Goal: Task Accomplishment & Management: Manage account settings

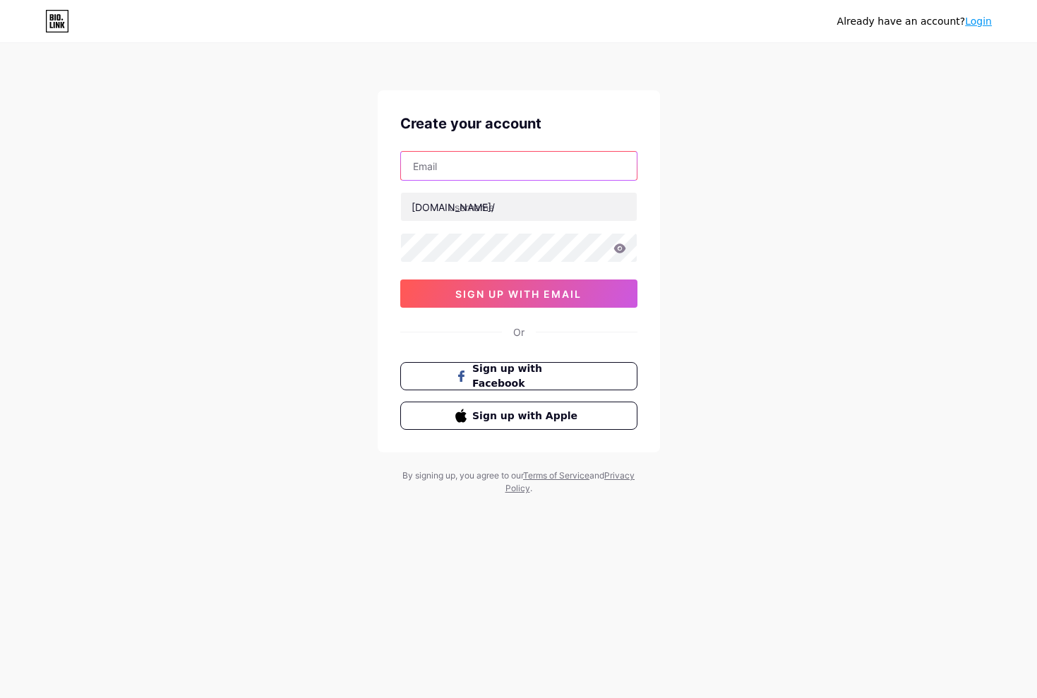
click at [530, 169] on input "text" at bounding box center [519, 166] width 236 height 28
type input "t"
drag, startPoint x: 744, startPoint y: 264, endPoint x: 691, endPoint y: 250, distance: 54.8
click at [741, 263] on div "Already have an account? Login Create your account t bio.link/ sign up with ema…" at bounding box center [518, 270] width 1037 height 540
click at [512, 171] on input "t" at bounding box center [519, 166] width 236 height 28
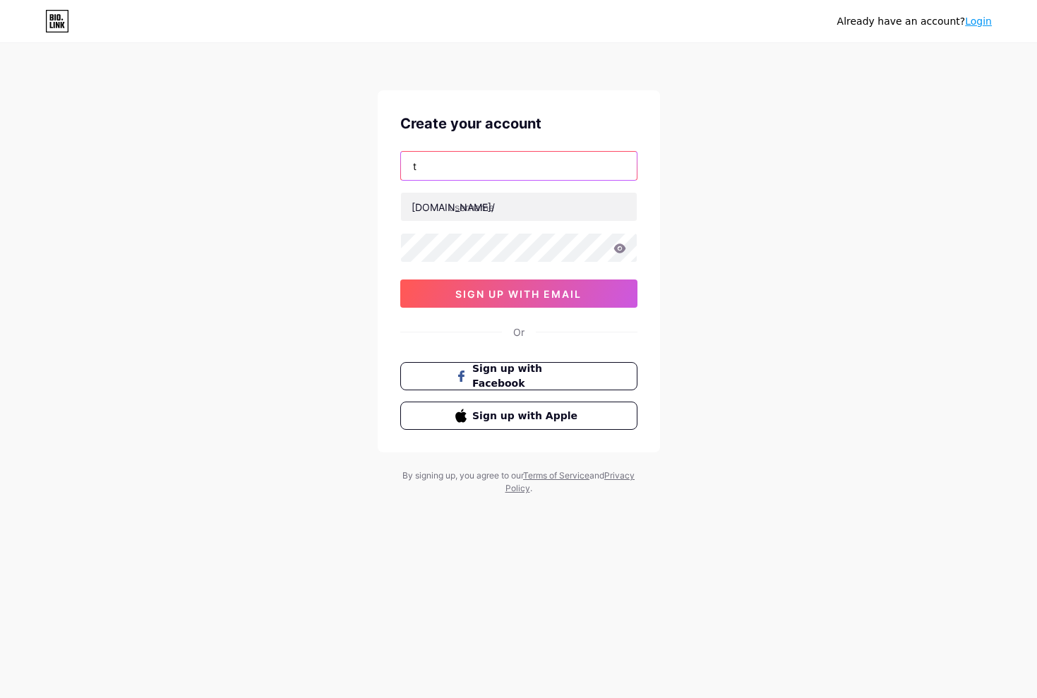
click at [512, 171] on input "t" at bounding box center [519, 166] width 236 height 28
click at [981, 25] on link "Login" at bounding box center [978, 21] width 27 height 11
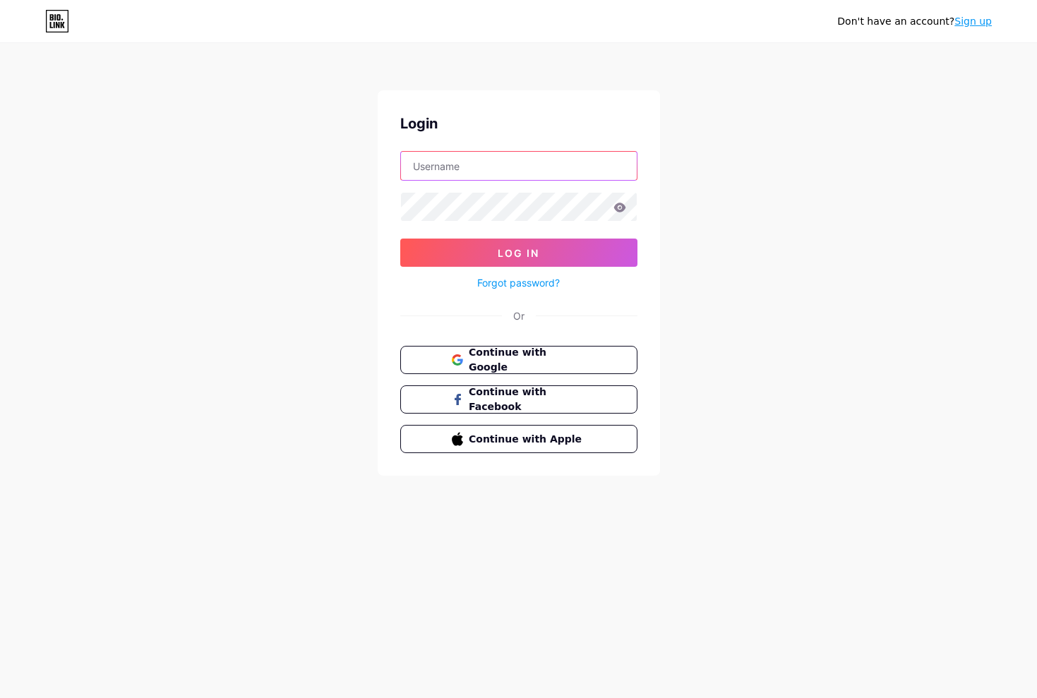
click at [546, 178] on input "text" at bounding box center [519, 166] width 236 height 28
click at [523, 360] on span "Continue with Google" at bounding box center [527, 360] width 118 height 30
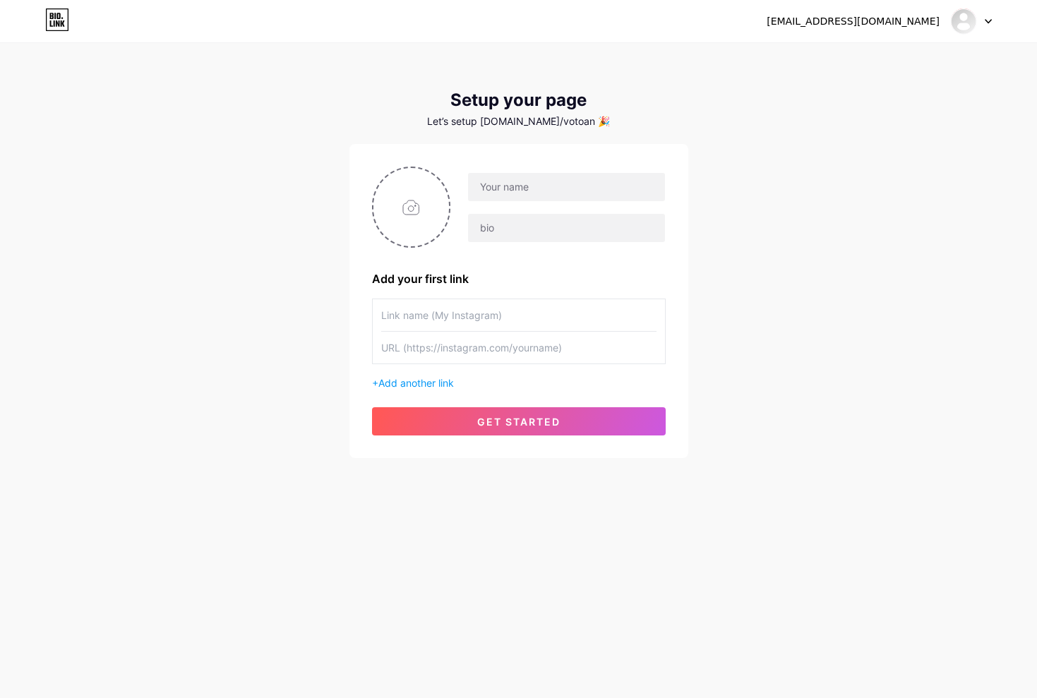
drag, startPoint x: 458, startPoint y: 270, endPoint x: 490, endPoint y: 321, distance: 59.7
click at [458, 270] on div "Add your first link" at bounding box center [519, 278] width 294 height 17
click at [537, 424] on span "get started" at bounding box center [518, 422] width 83 height 12
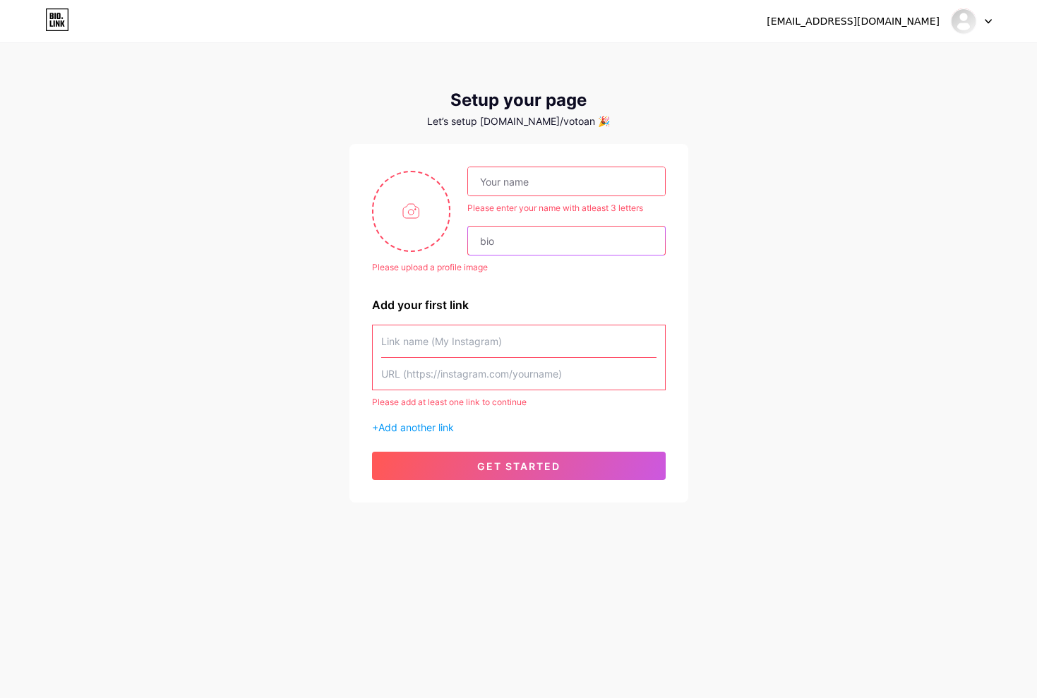
click at [530, 246] on input "text" at bounding box center [566, 241] width 196 height 28
click at [537, 172] on input "text" at bounding box center [566, 181] width 196 height 28
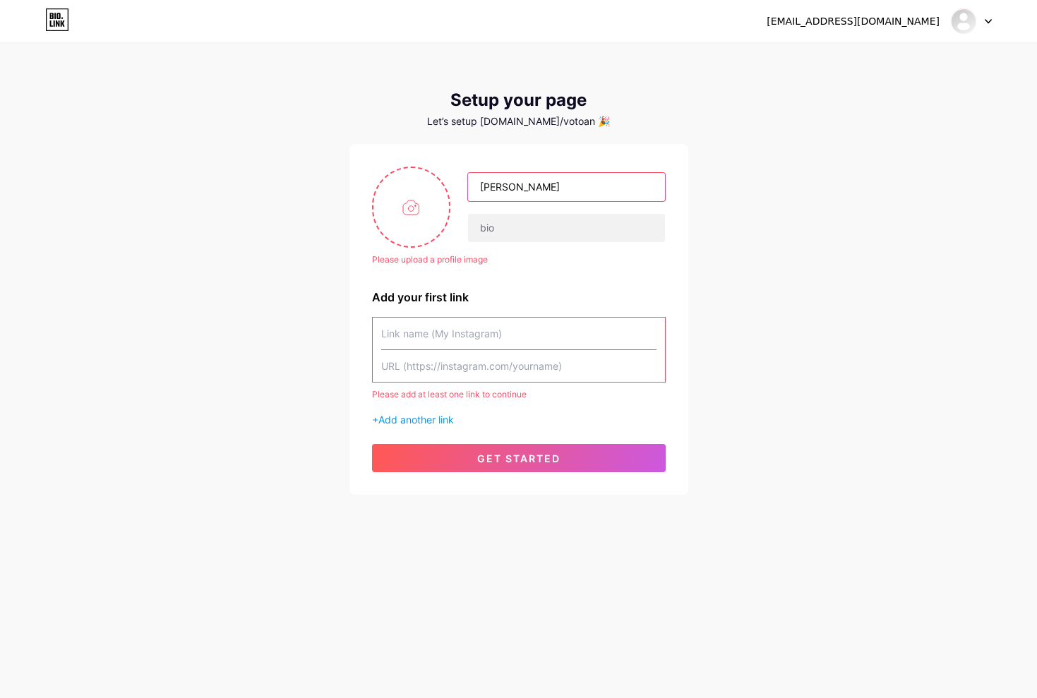
type input "toan"
click at [543, 282] on div "Please upload a profile image toan Please upload a profile image Add your first…" at bounding box center [519, 320] width 294 height 306
click at [543, 236] on input "text" at bounding box center [566, 228] width 196 height 28
click at [420, 217] on input "file" at bounding box center [412, 207] width 76 height 78
type input "C:\fakepath\camphoto_1804928587.jpeg"
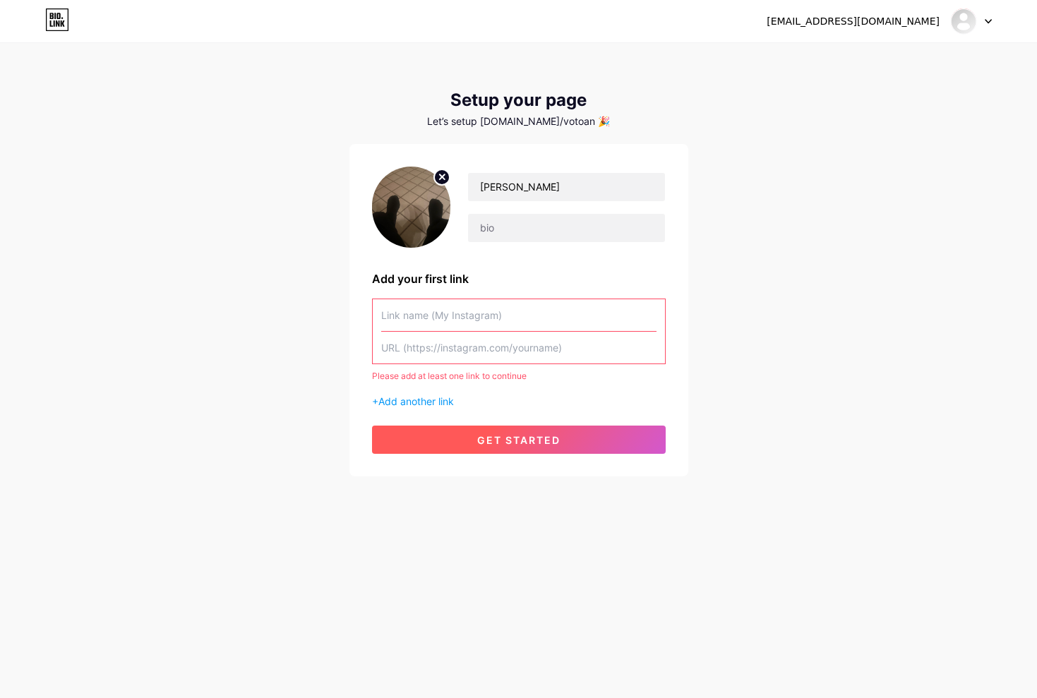
click at [567, 437] on button "get started" at bounding box center [519, 440] width 294 height 28
click at [521, 314] on input "text" at bounding box center [518, 315] width 275 height 32
click at [643, 315] on input "text" at bounding box center [518, 315] width 275 height 32
click at [562, 322] on input "text" at bounding box center [518, 315] width 275 height 32
click at [652, 316] on input "text" at bounding box center [518, 315] width 275 height 32
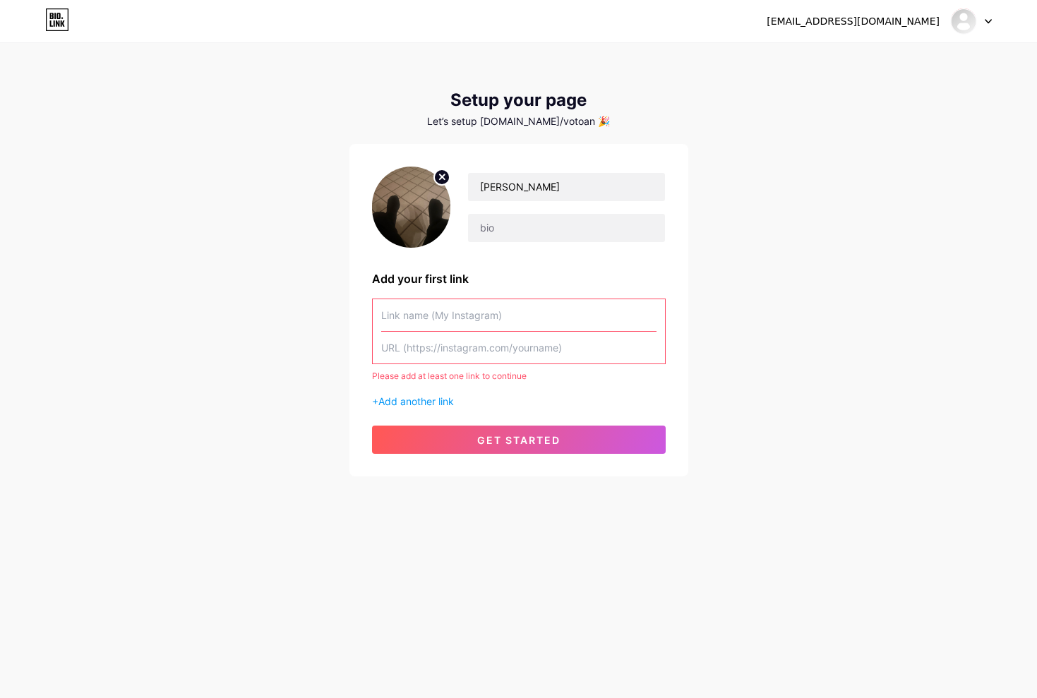
click at [500, 316] on input "text" at bounding box center [518, 315] width 275 height 32
click at [409, 403] on span "Add another link" at bounding box center [416, 401] width 76 height 12
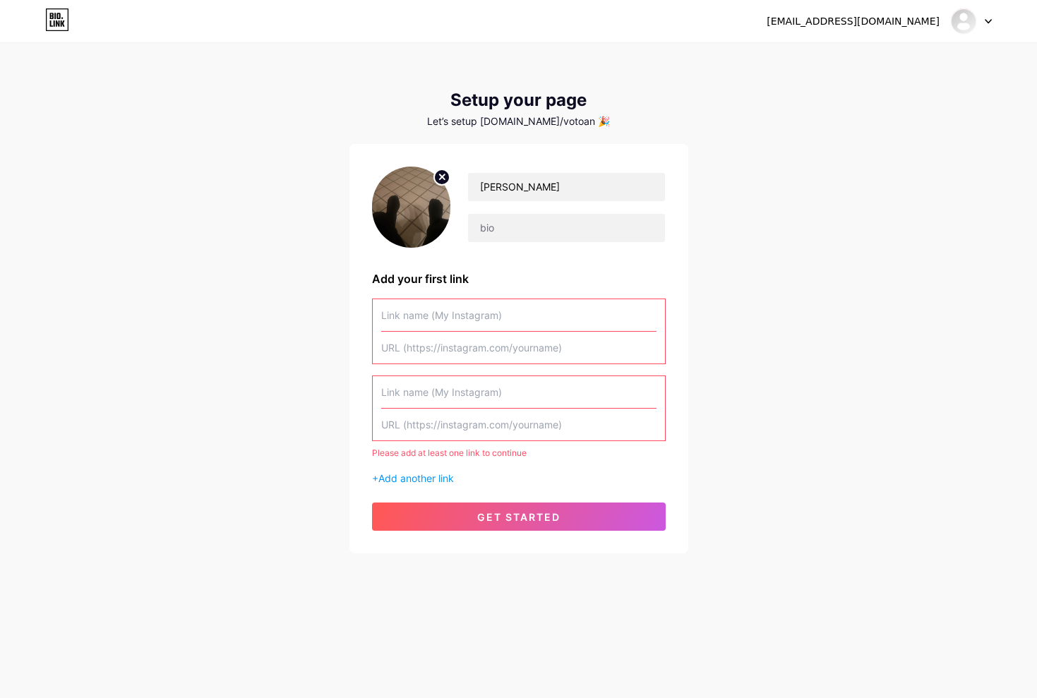
click at [444, 314] on input "text" at bounding box center [518, 315] width 275 height 32
click at [987, 23] on icon at bounding box center [988, 21] width 7 height 5
click at [922, 96] on li "Logout" at bounding box center [903, 96] width 175 height 38
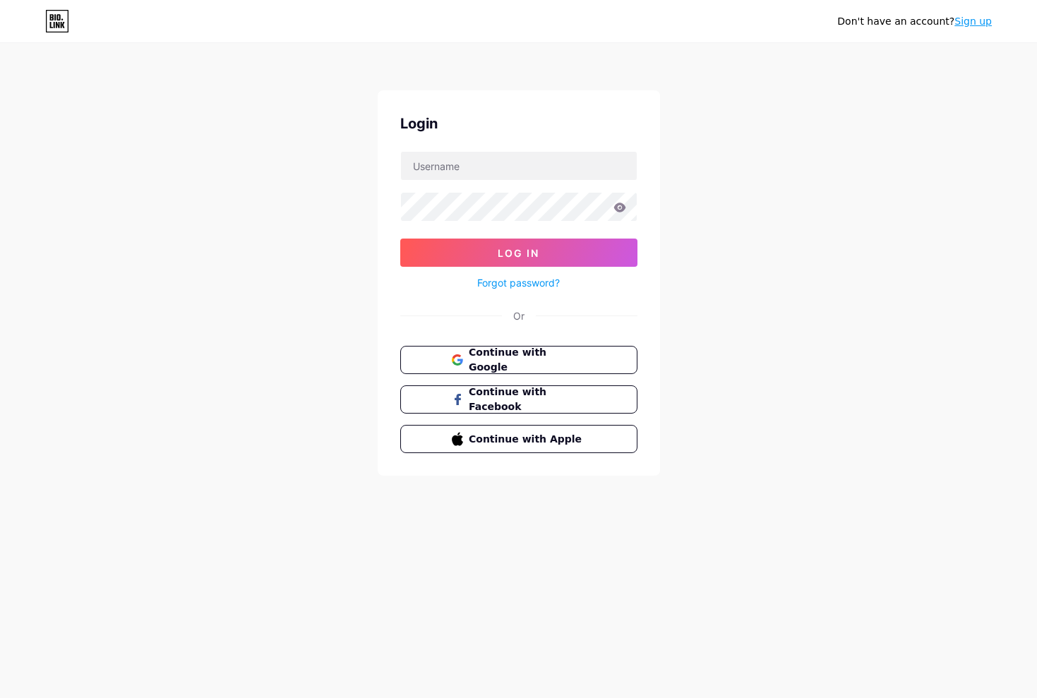
click at [977, 23] on link "Sign up" at bounding box center [973, 21] width 37 height 11
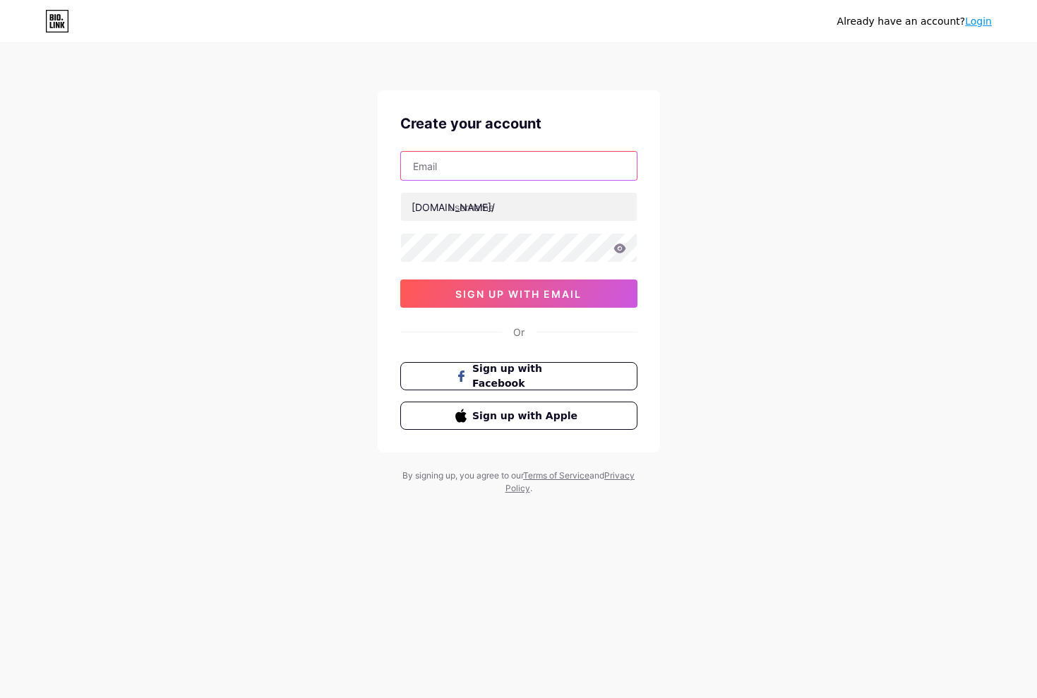
click at [568, 167] on input "text" at bounding box center [519, 166] width 236 height 28
type input "t"
type input "vtoan9736@gmail.com"
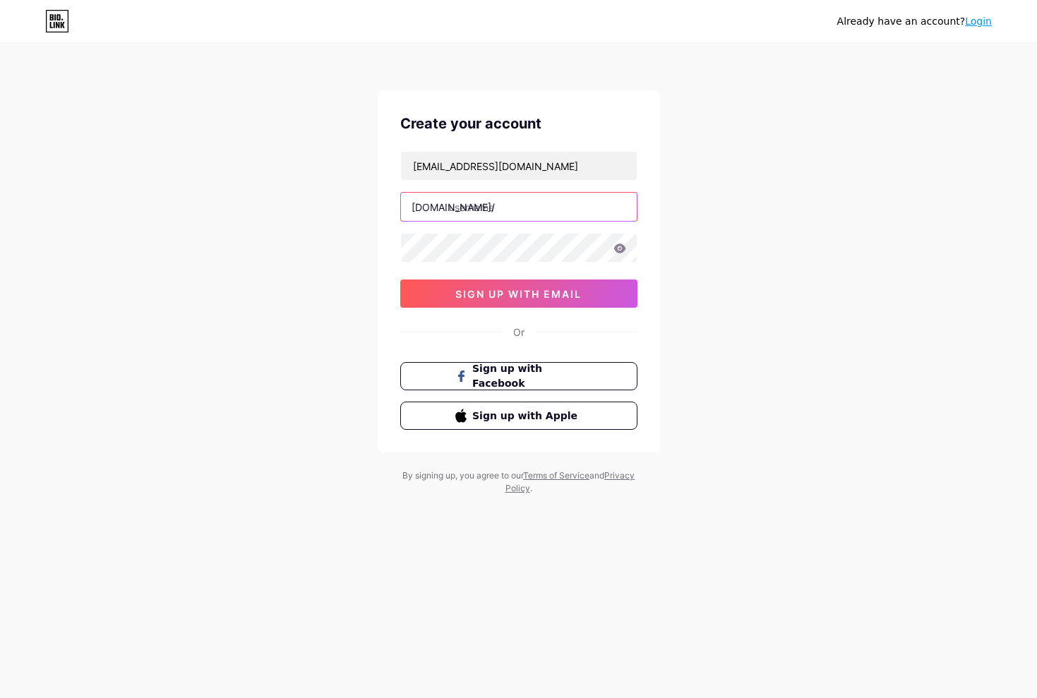
click at [564, 215] on input "text" at bounding box center [519, 207] width 236 height 28
type input "andrew97"
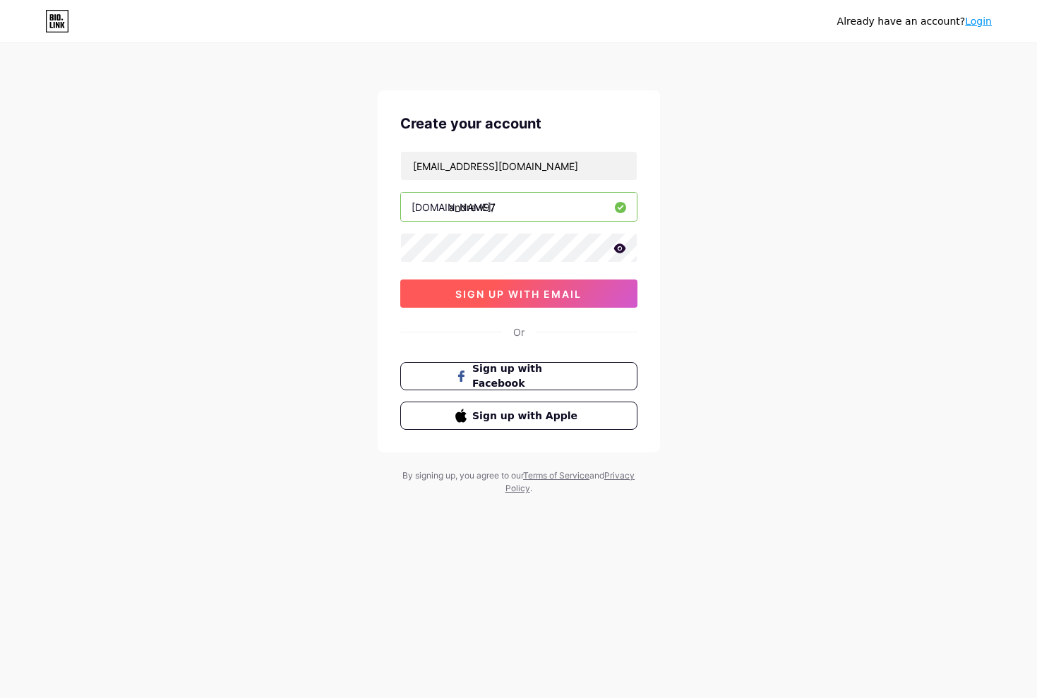
click at [532, 306] on button "sign up with email" at bounding box center [518, 294] width 237 height 28
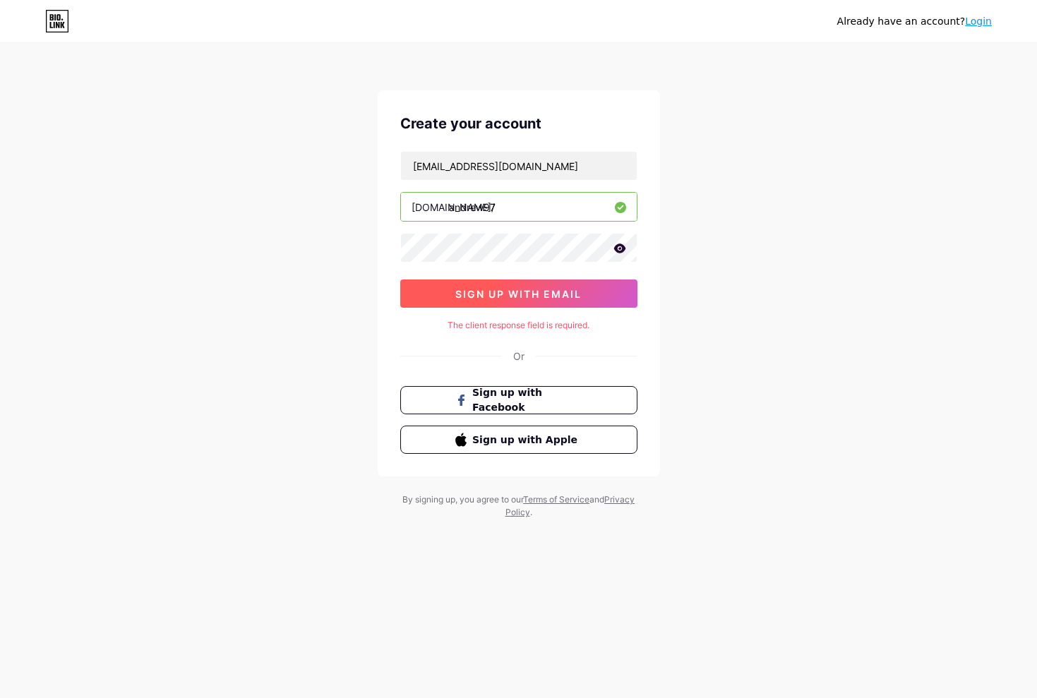
click at [528, 295] on span "sign up with email" at bounding box center [518, 294] width 126 height 12
click at [549, 297] on span "sign up with email" at bounding box center [518, 294] width 126 height 12
click at [508, 299] on button "sign up with email" at bounding box center [518, 294] width 237 height 28
click at [506, 294] on span "sign up with email" at bounding box center [518, 294] width 126 height 12
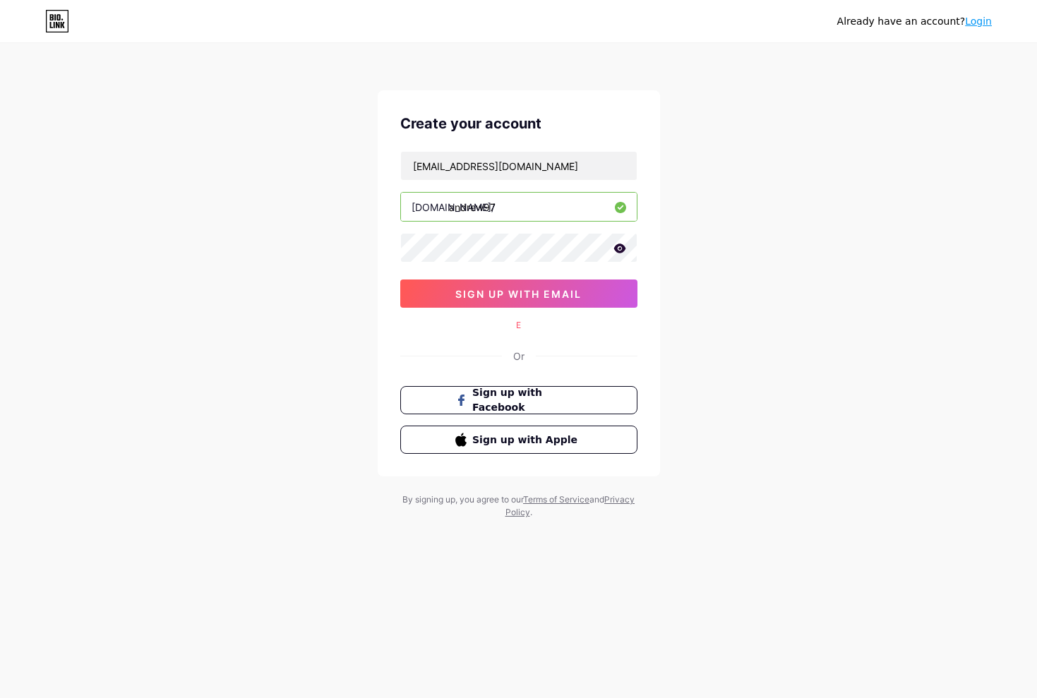
click at [516, 326] on div "E" at bounding box center [518, 325] width 237 height 13
click at [624, 249] on icon at bounding box center [620, 248] width 12 height 9
click at [550, 299] on span "sign up with email" at bounding box center [518, 294] width 126 height 12
click at [559, 299] on span "sign up with email" at bounding box center [518, 294] width 126 height 12
click at [518, 359] on div "Or" at bounding box center [518, 356] width 11 height 15
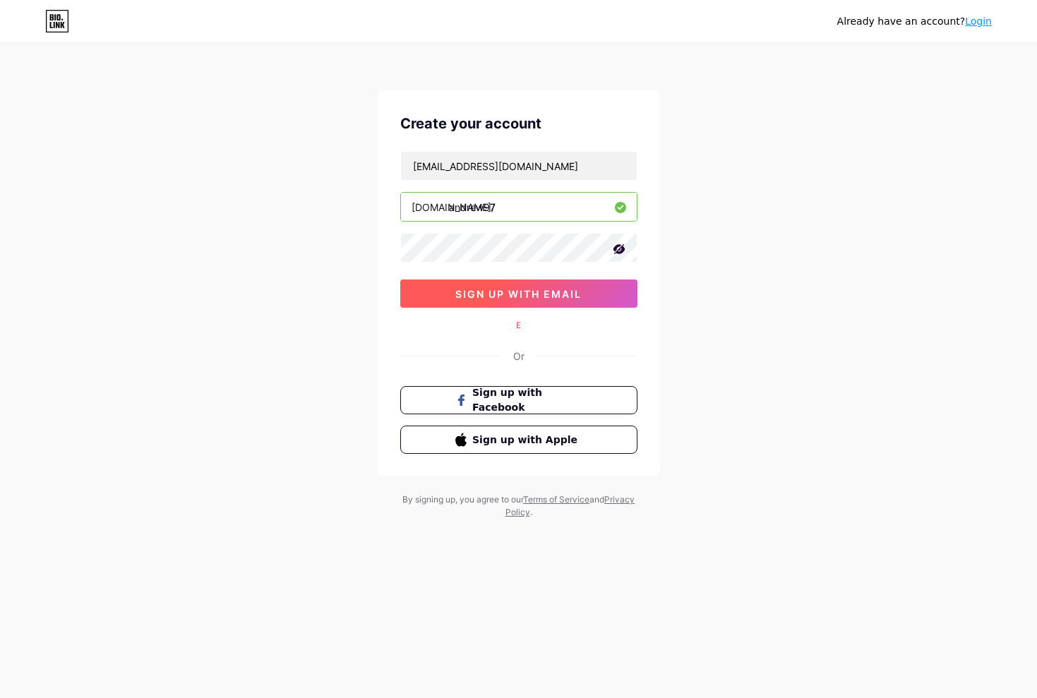
click at [559, 289] on span "sign up with email" at bounding box center [518, 294] width 126 height 12
click at [577, 294] on span "sign up with email" at bounding box center [518, 294] width 126 height 12
drag, startPoint x: 49, startPoint y: 20, endPoint x: 60, endPoint y: 20, distance: 10.6
click at [59, 20] on icon at bounding box center [57, 21] width 24 height 23
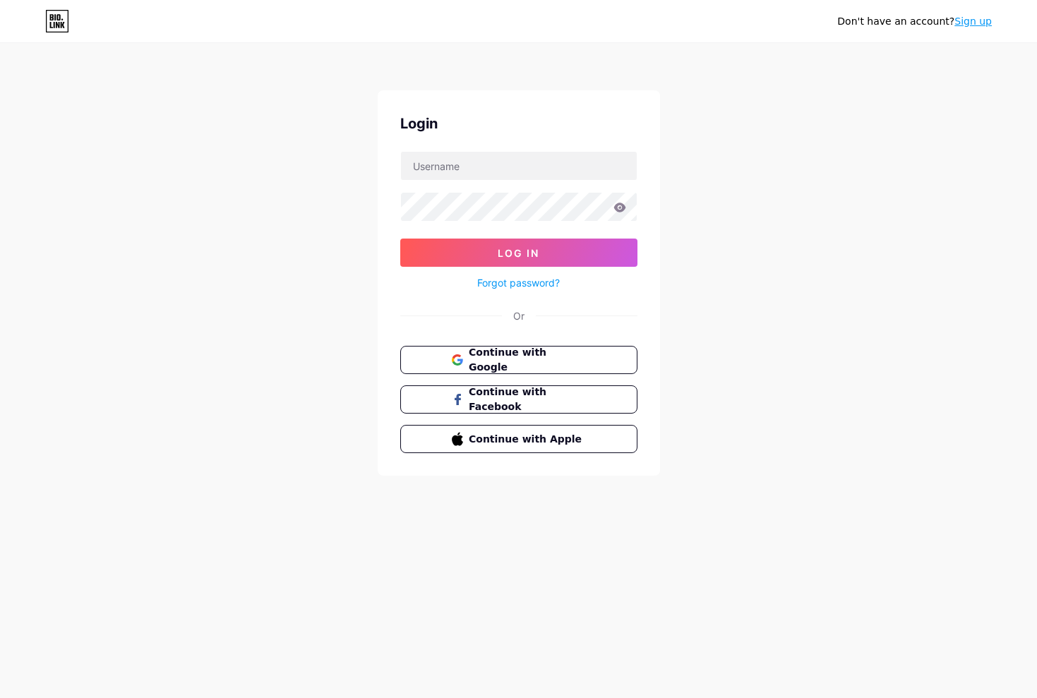
click at [972, 24] on link "Sign up" at bounding box center [973, 21] width 37 height 11
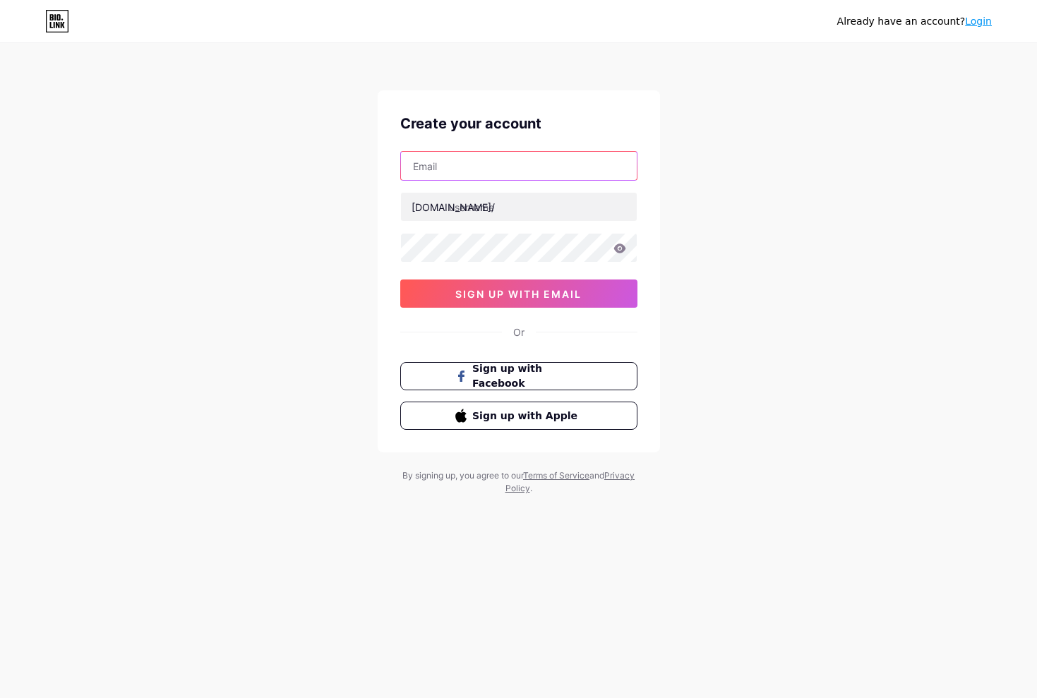
click at [490, 169] on input "text" at bounding box center [519, 166] width 236 height 28
type input "[EMAIL_ADDRESS][DOMAIN_NAME]"
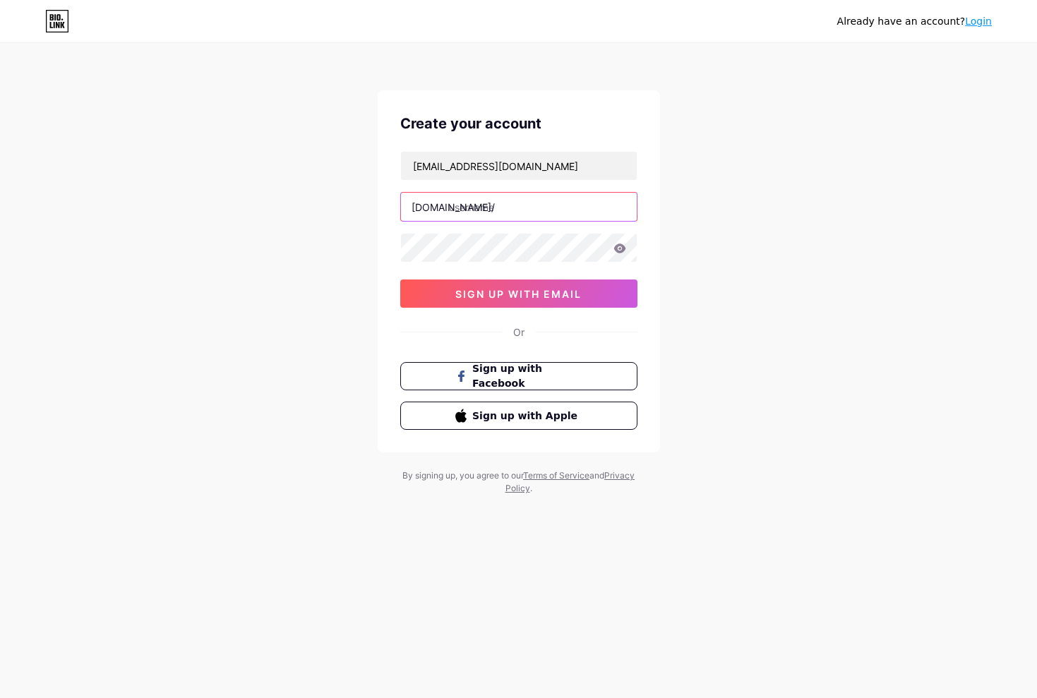
click at [504, 207] on input "text" at bounding box center [519, 207] width 236 height 28
type input "andrew97"
click at [621, 251] on icon at bounding box center [620, 248] width 12 height 9
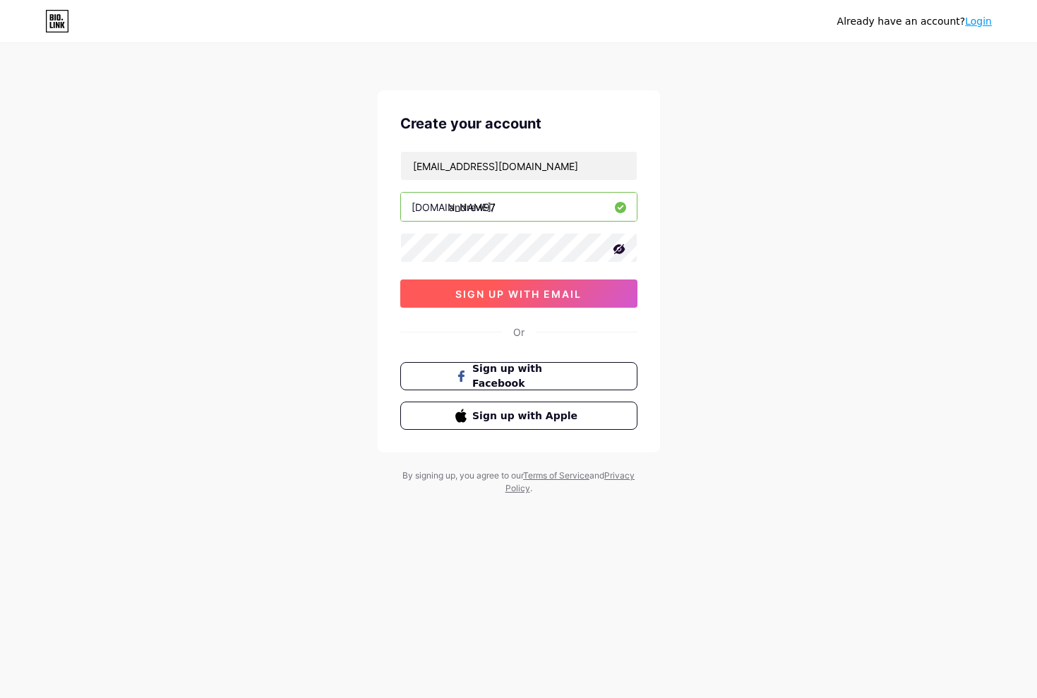
click at [596, 293] on button "sign up with email" at bounding box center [518, 294] width 237 height 28
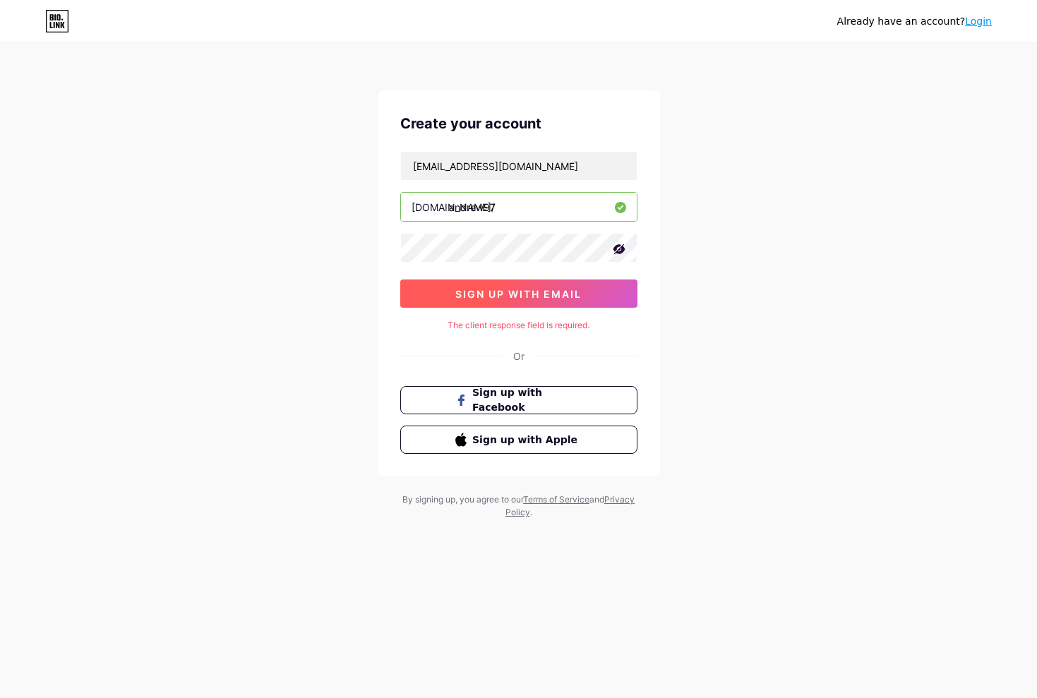
click at [512, 293] on span "sign up with email" at bounding box center [518, 294] width 126 height 12
click at [526, 293] on span "sign up with email" at bounding box center [518, 294] width 126 height 12
click at [528, 292] on span "sign up with email" at bounding box center [518, 294] width 126 height 12
click at [986, 25] on link "Login" at bounding box center [978, 21] width 27 height 11
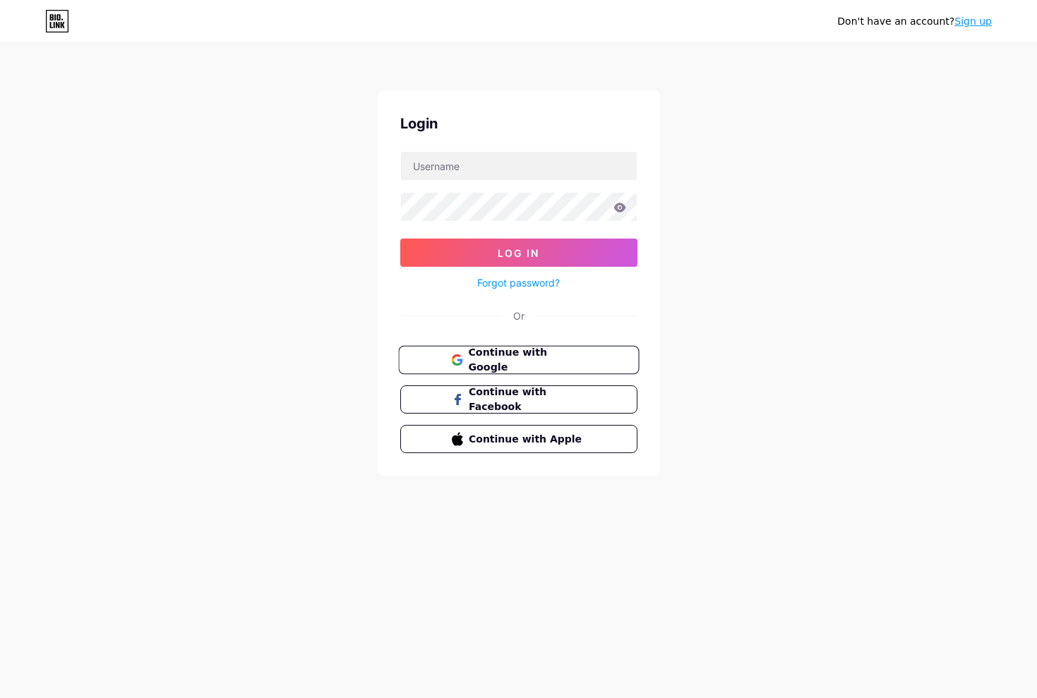
click at [523, 364] on span "Continue with Google" at bounding box center [527, 360] width 118 height 30
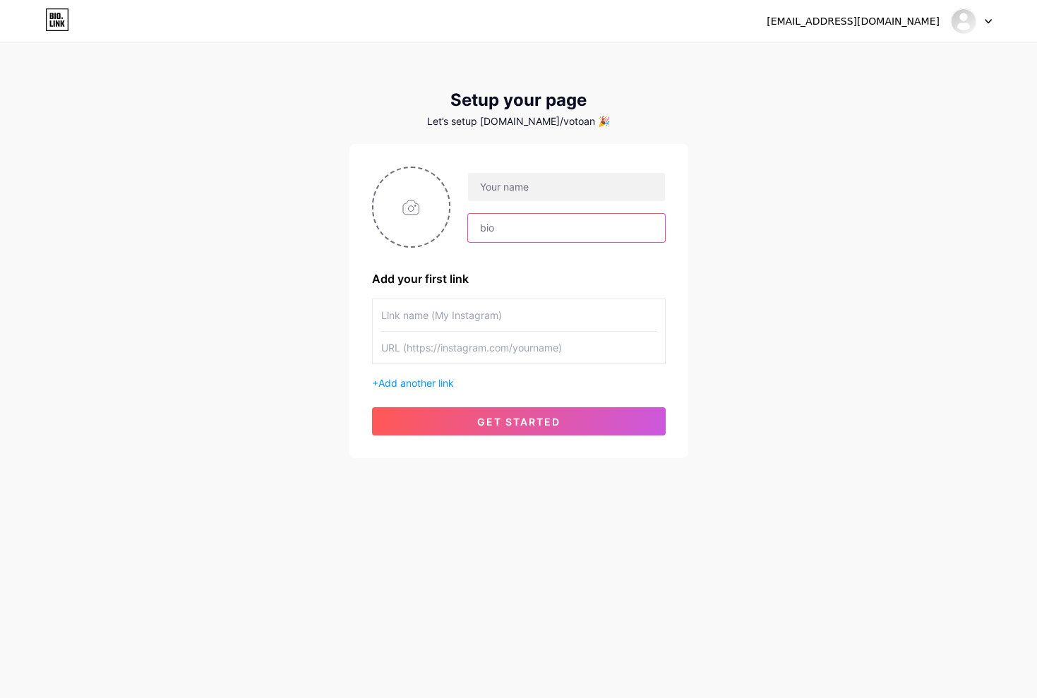
click at [563, 230] on input "text" at bounding box center [566, 228] width 196 height 28
type input "andrew97"
paste input "> Thuận: https://t.me/trademom_neverdie"
drag, startPoint x: 420, startPoint y: 316, endPoint x: 380, endPoint y: 318, distance: 40.3
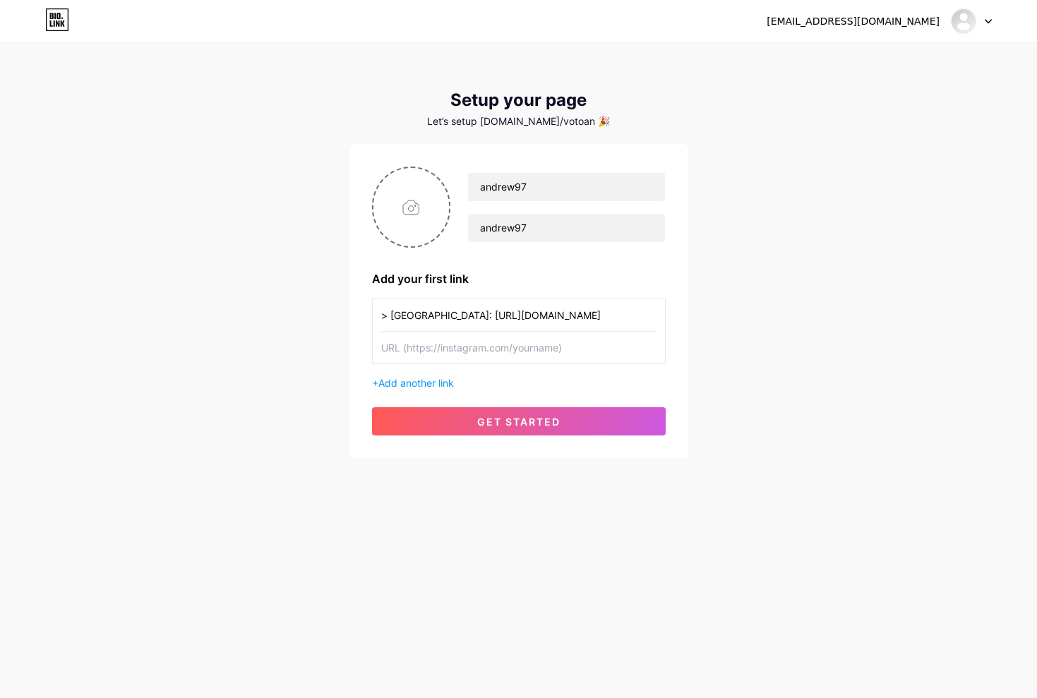
click at [380, 318] on div "> Thuận: https://t.me/trademom_neverdie" at bounding box center [519, 332] width 294 height 66
type input "https://t.me/trademom_neverdie"
click at [446, 352] on input "text" at bounding box center [518, 348] width 275 height 32
paste input "> Thuận: https://t.me/trademom_neverdie"
click at [425, 350] on input "> Thuận: https://t.me/trademom_neverdie" at bounding box center [518, 348] width 275 height 32
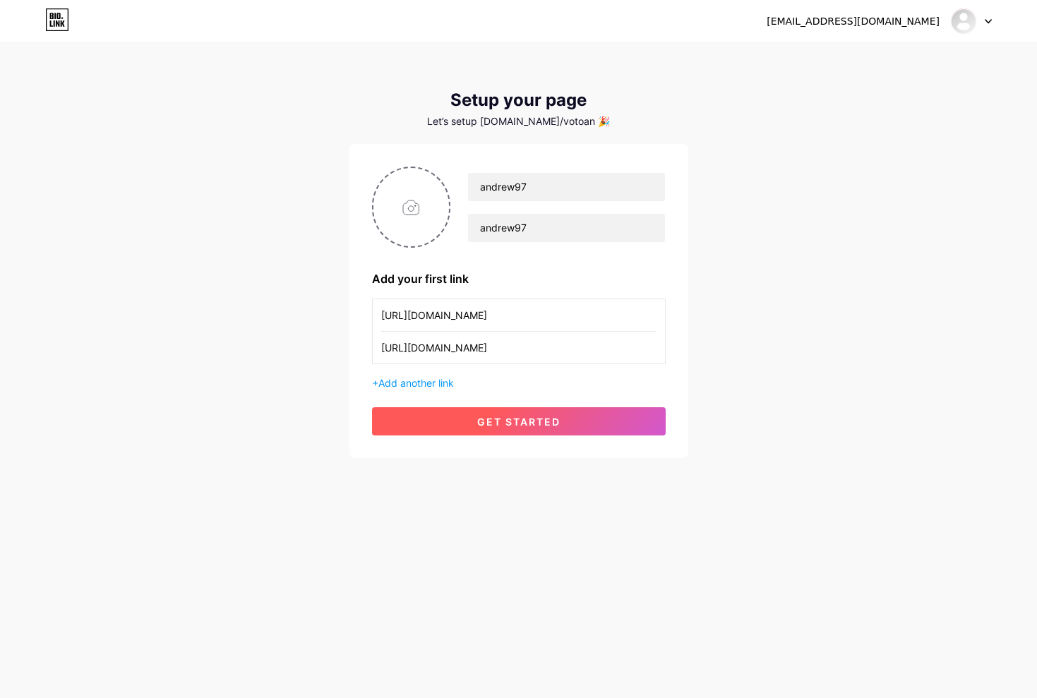
type input "[URL][DOMAIN_NAME]"
click at [501, 423] on span "get started" at bounding box center [518, 422] width 83 height 12
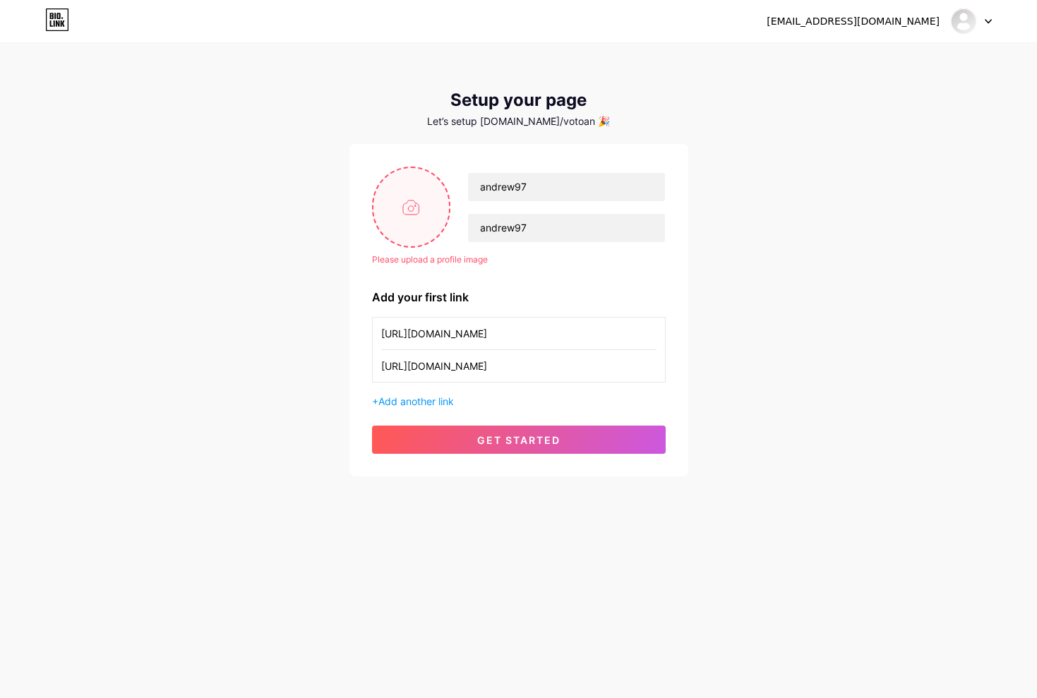
click at [417, 210] on input "file" at bounding box center [412, 207] width 76 height 78
type input "C:\fakepath\IMG_1820.jpeg"
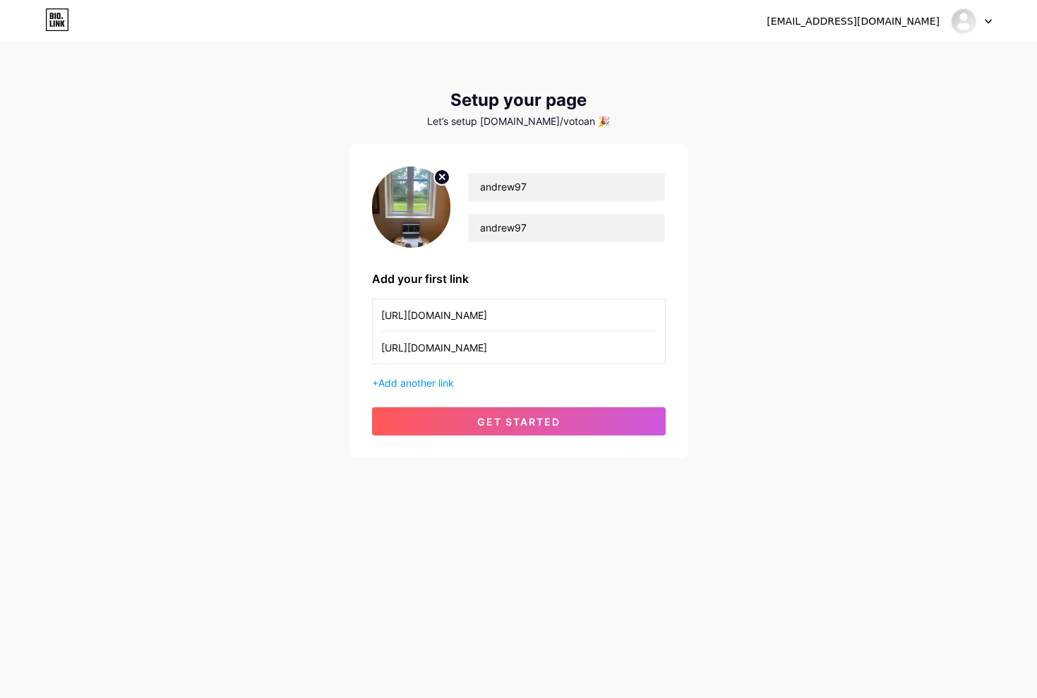
scroll to position [0, 1]
click at [597, 431] on button "get started" at bounding box center [519, 421] width 294 height 28
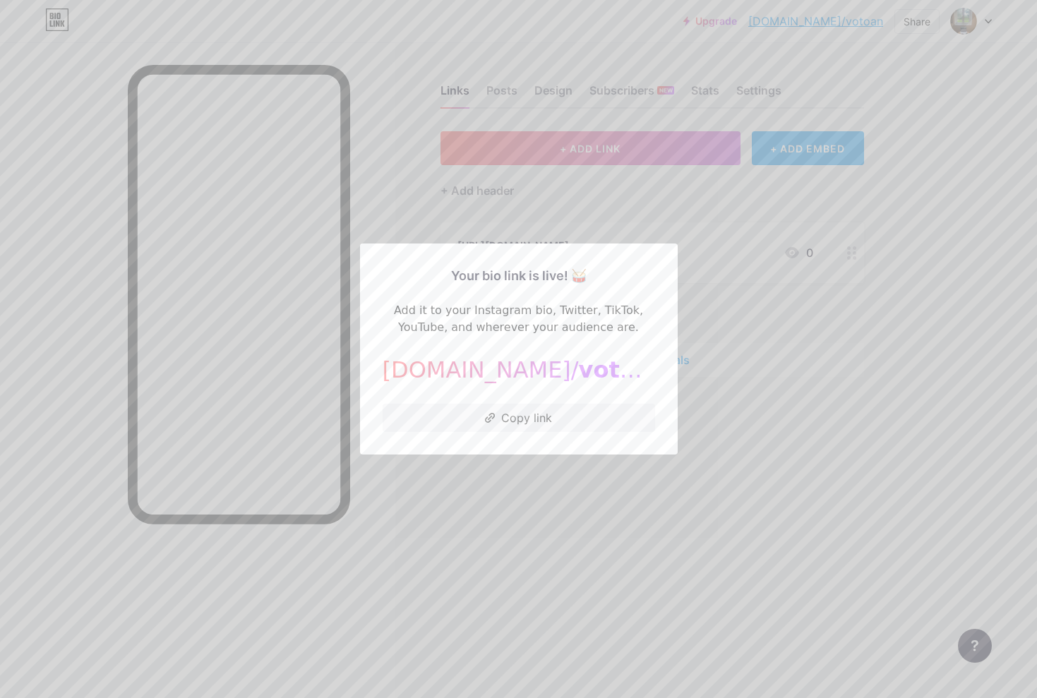
click at [613, 516] on div at bounding box center [518, 349] width 1037 height 698
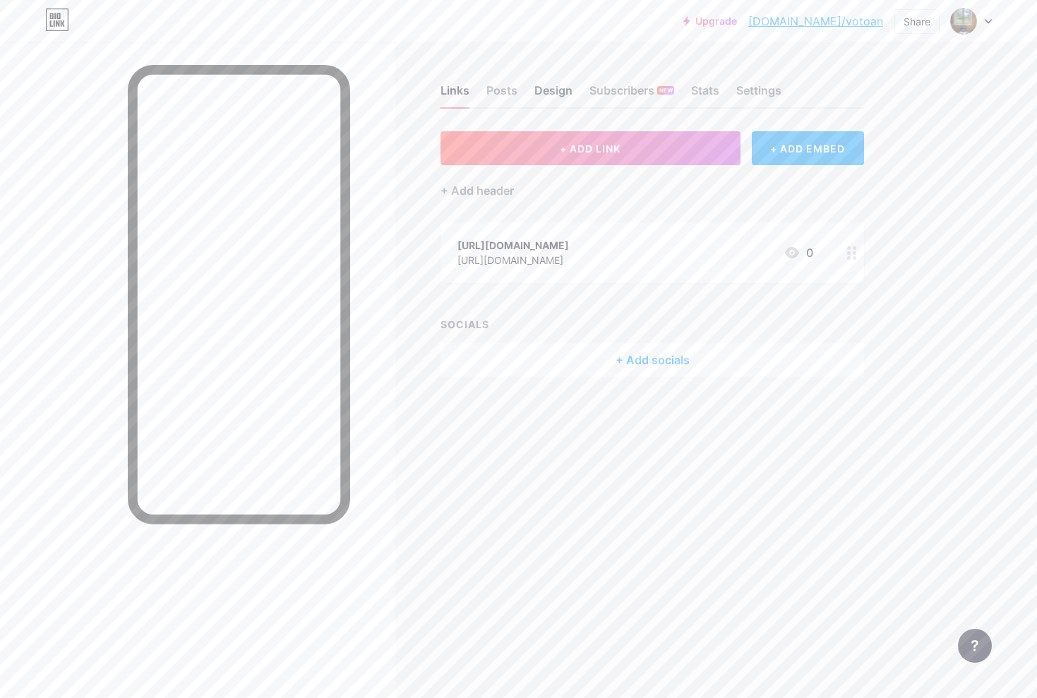
click at [562, 95] on div "Design" at bounding box center [554, 94] width 38 height 25
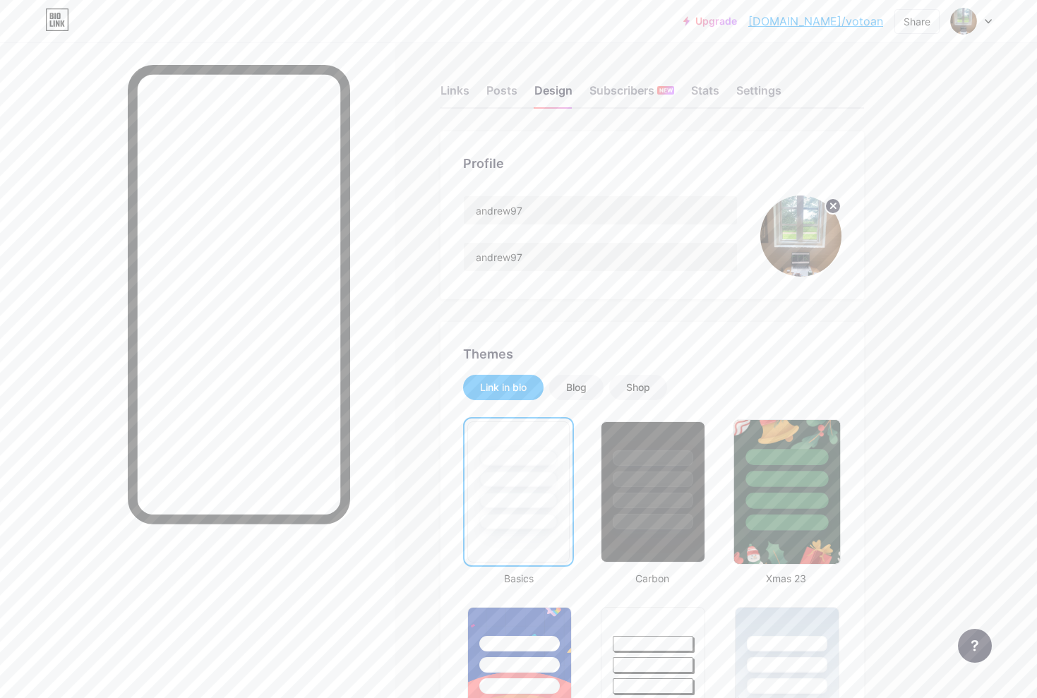
click at [773, 470] on div at bounding box center [787, 475] width 106 height 111
click at [589, 265] on input "andrew97" at bounding box center [600, 257] width 273 height 28
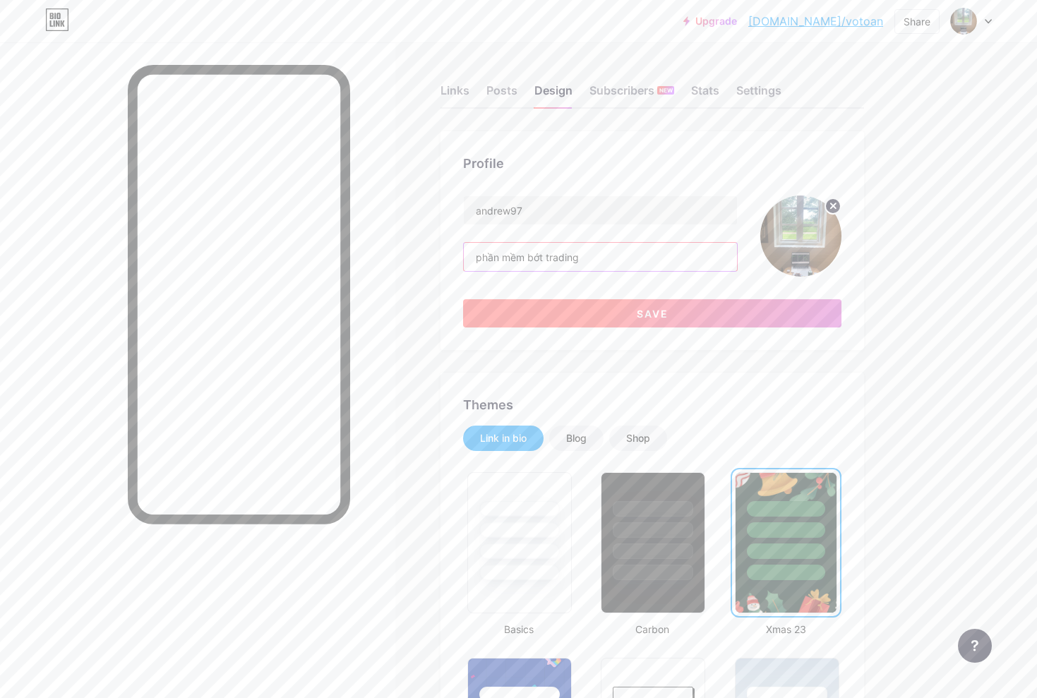
type input "phần mềm bớt trading"
click at [713, 315] on button "Save" at bounding box center [652, 313] width 378 height 28
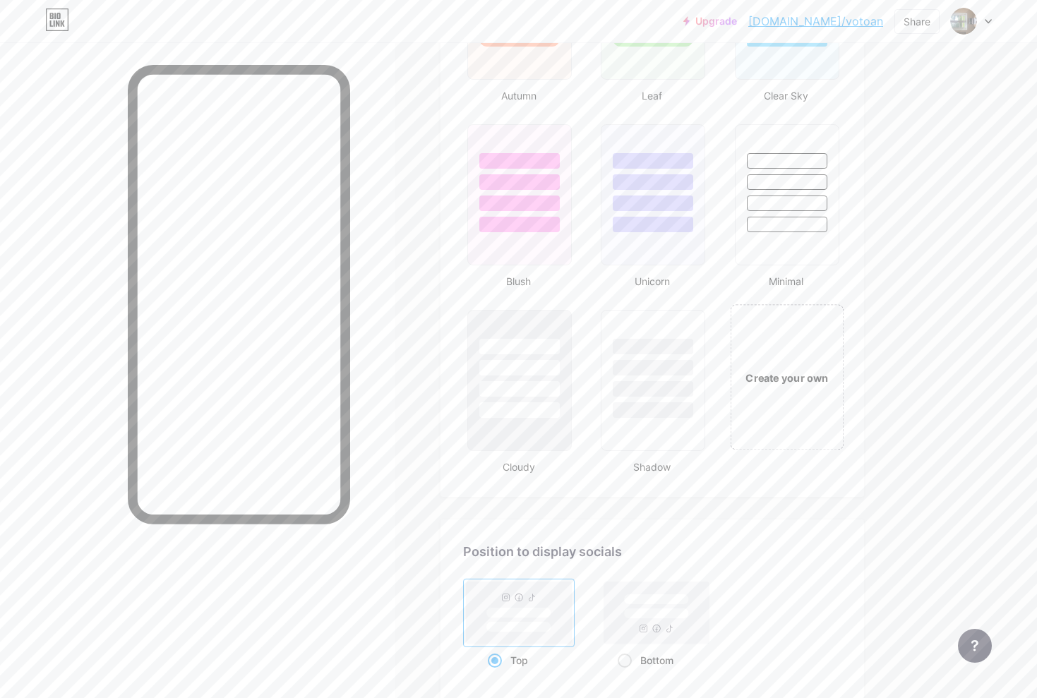
scroll to position [1411, 1]
click at [755, 399] on div "Create your own" at bounding box center [787, 374] width 114 height 145
click at [778, 376] on div "Create your own" at bounding box center [785, 376] width 103 height 15
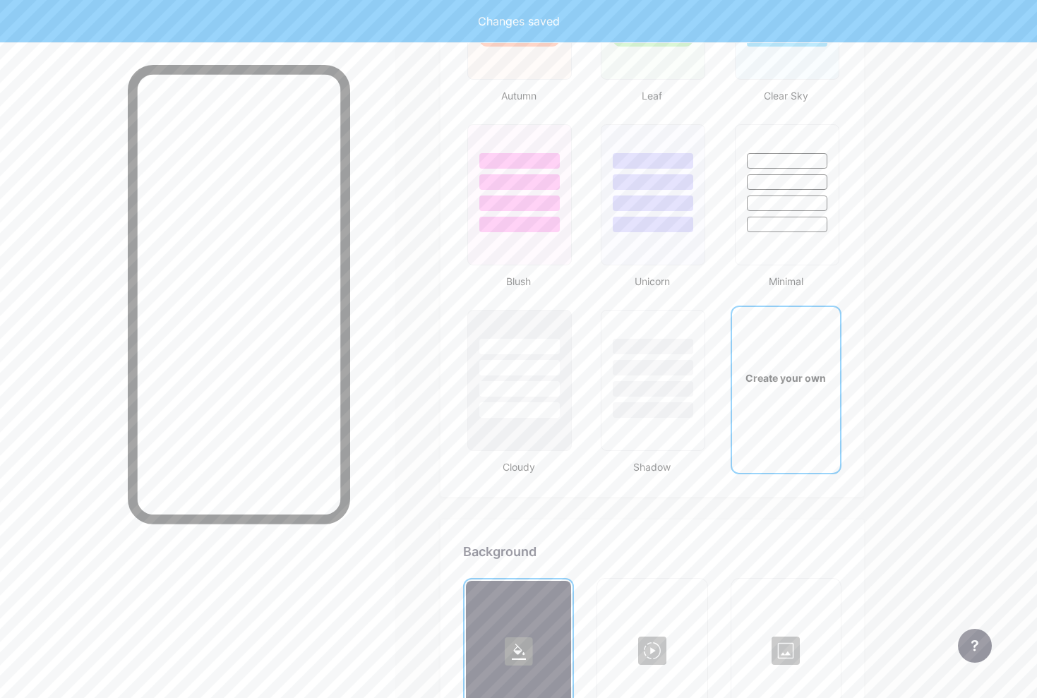
scroll to position [1875, 0]
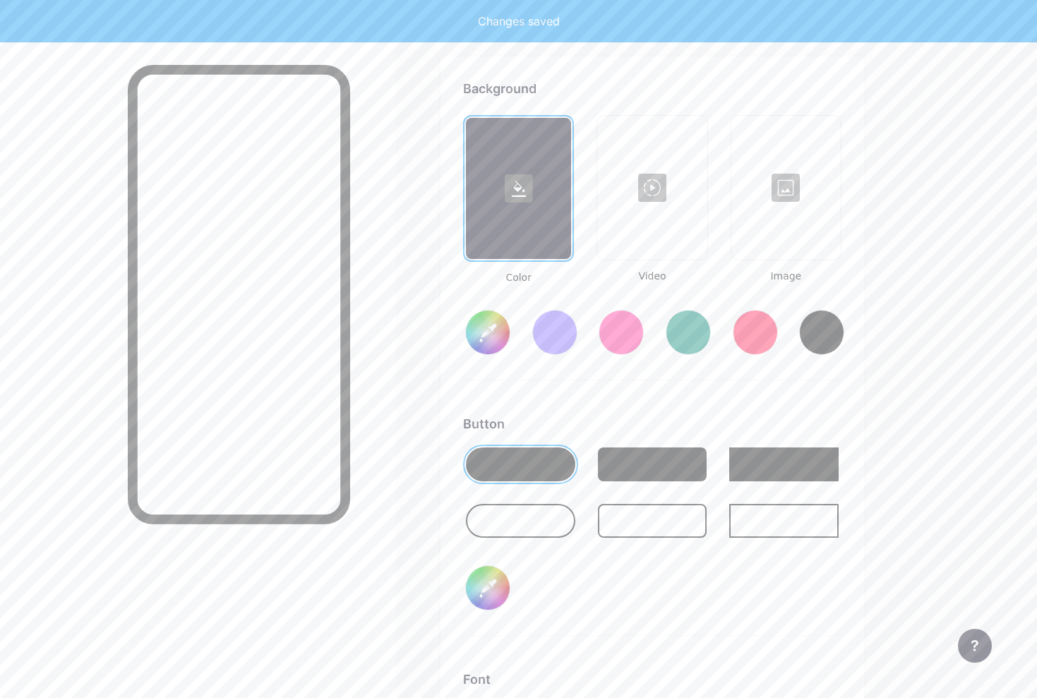
type input "#ffffff"
type input "#000000"
type input "#ffffff"
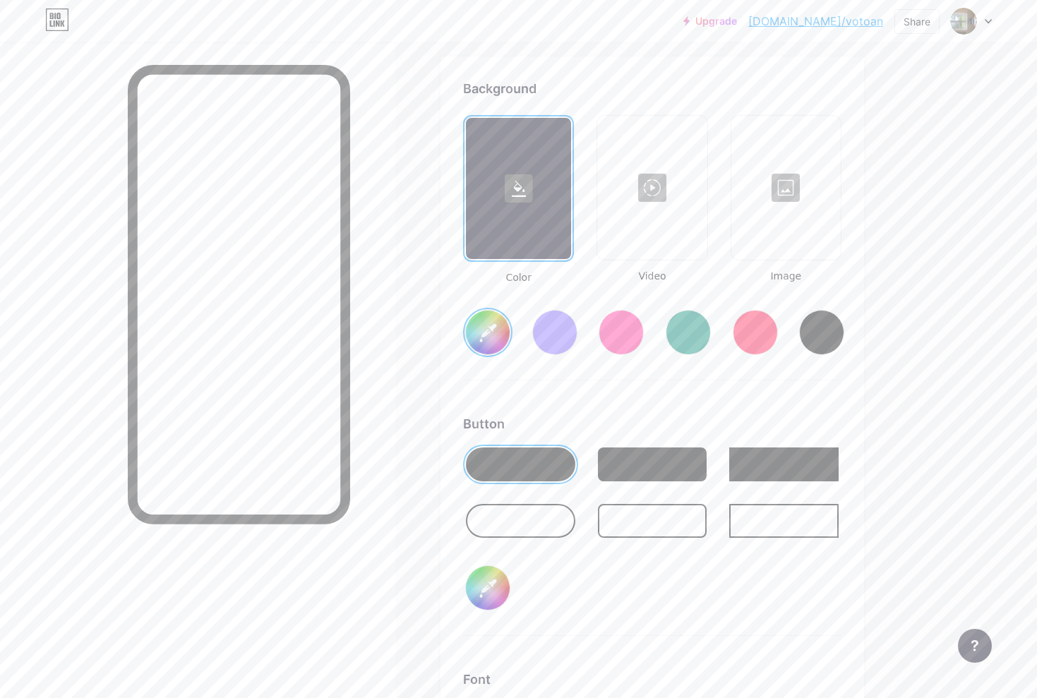
click at [804, 179] on div at bounding box center [786, 187] width 107 height 141
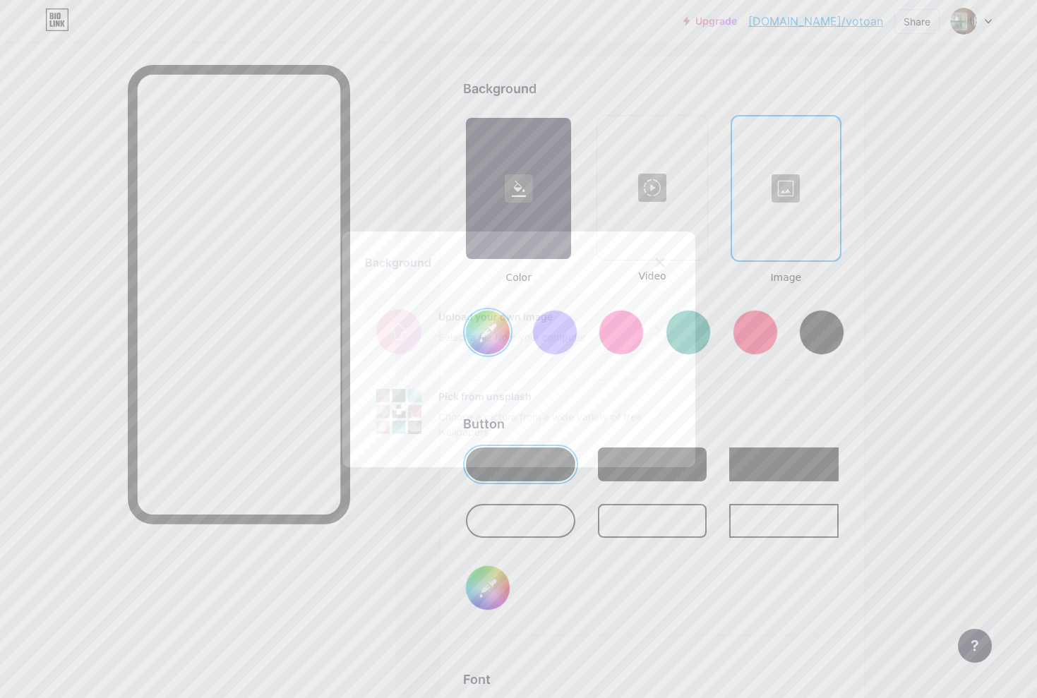
click at [622, 316] on input "file" at bounding box center [519, 331] width 308 height 79
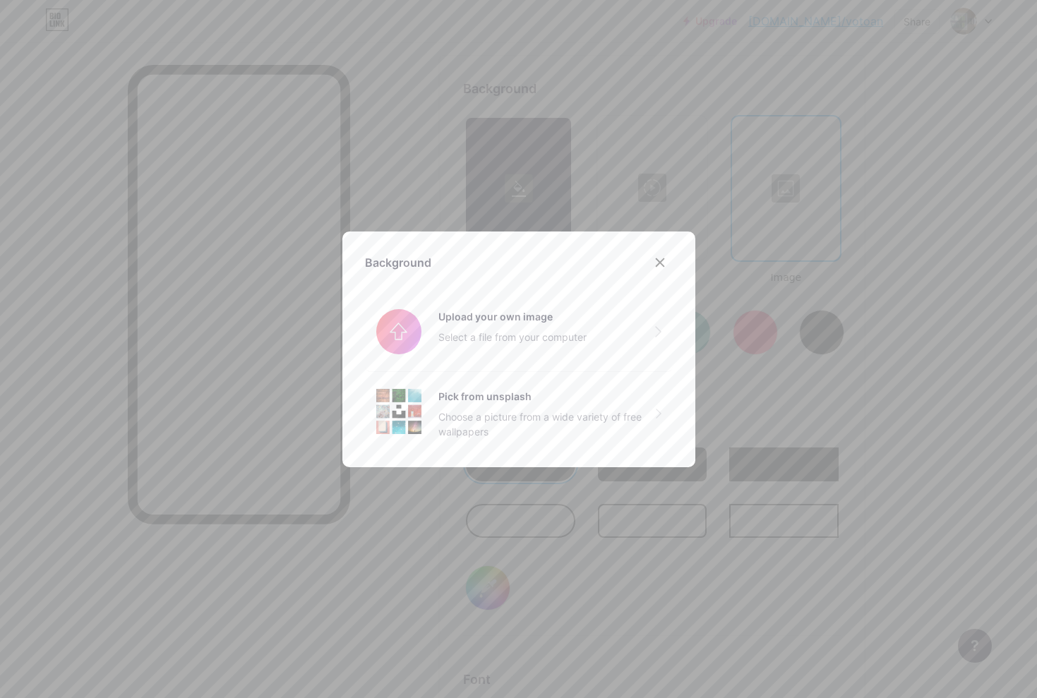
click at [667, 258] on div at bounding box center [659, 262] width 25 height 25
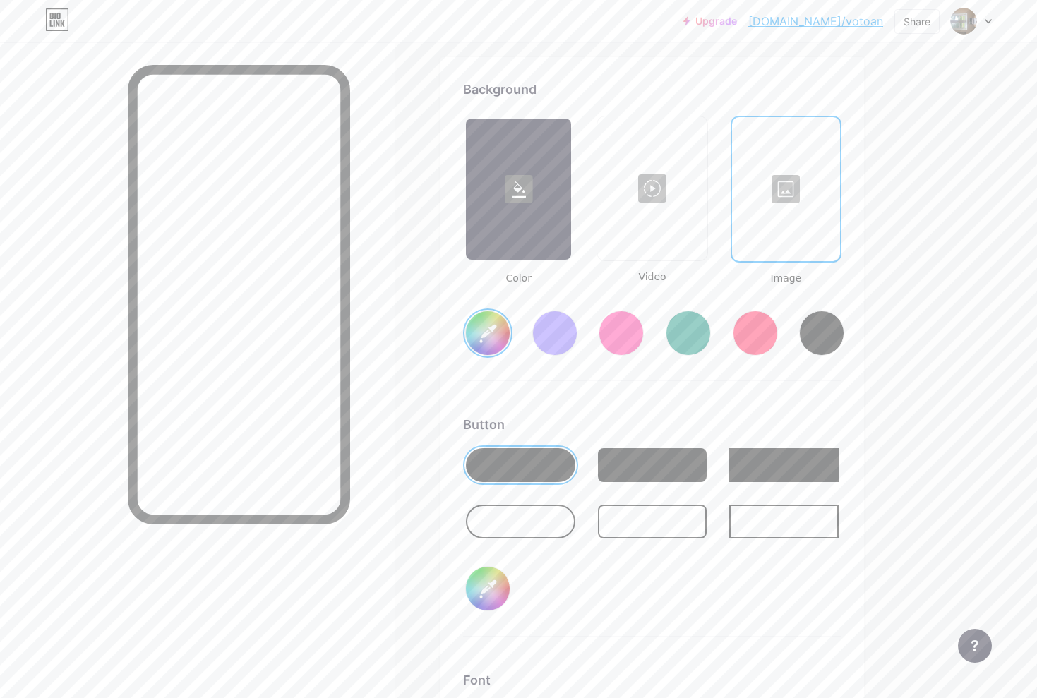
scroll to position [1871, 0]
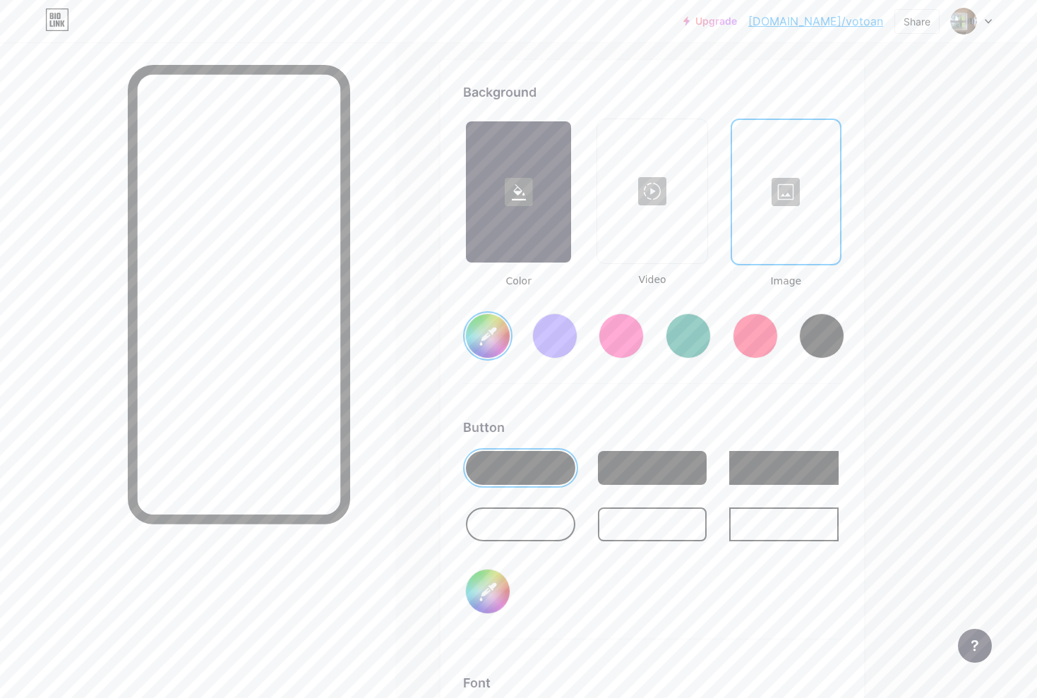
click at [793, 186] on div at bounding box center [786, 191] width 105 height 141
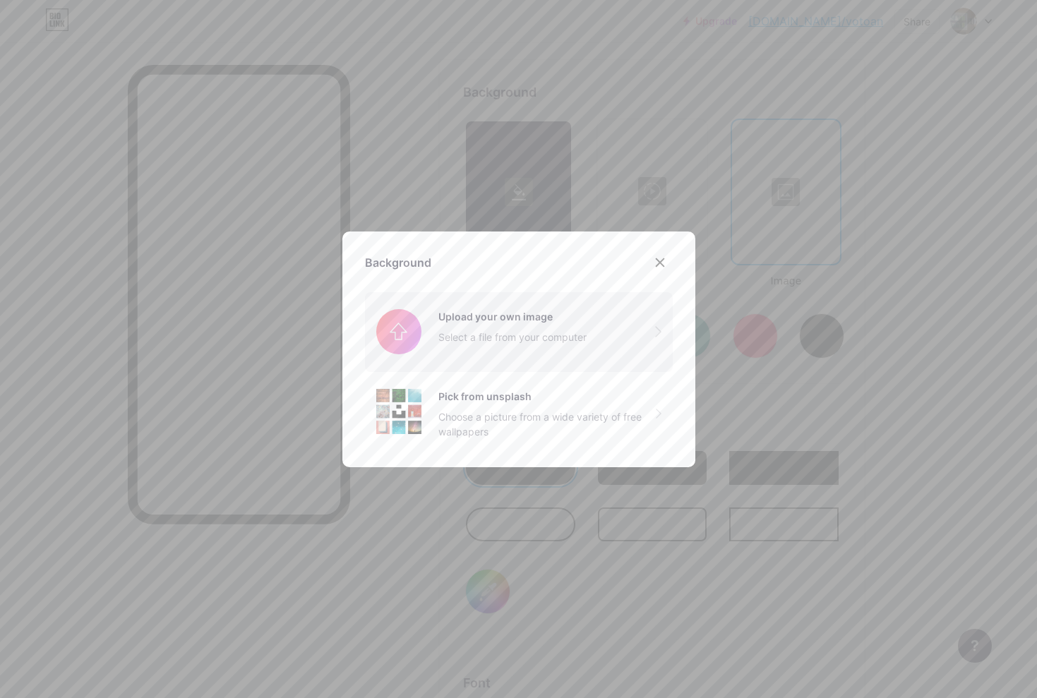
click at [503, 321] on input "file" at bounding box center [519, 331] width 308 height 79
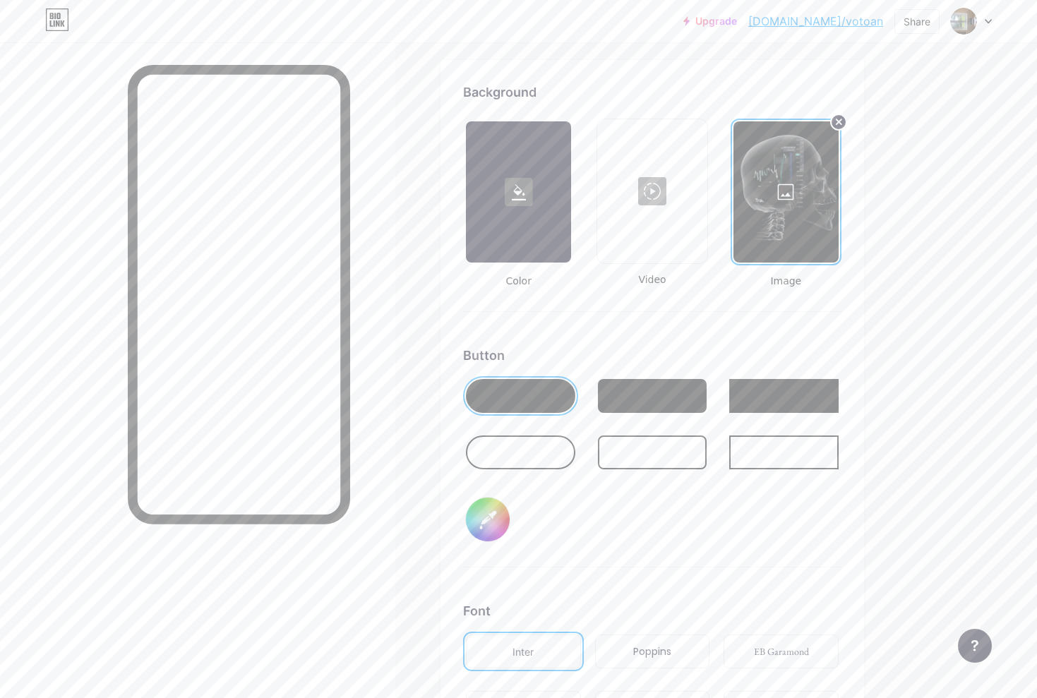
click at [523, 401] on div at bounding box center [520, 396] width 109 height 34
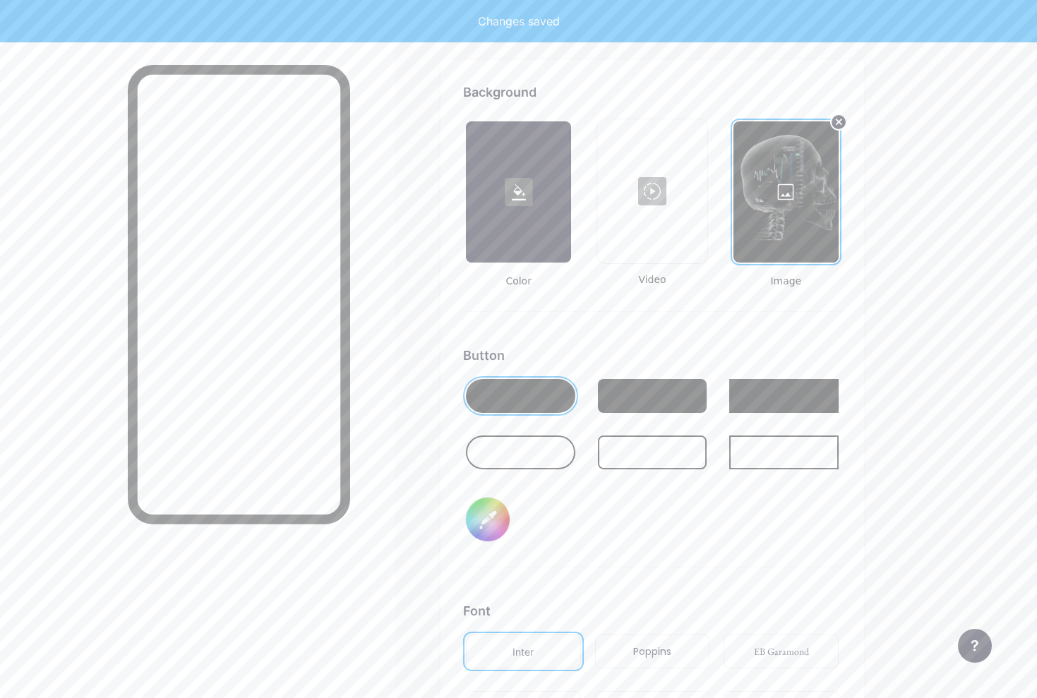
click at [493, 529] on input "#000000" at bounding box center [488, 520] width 44 height 44
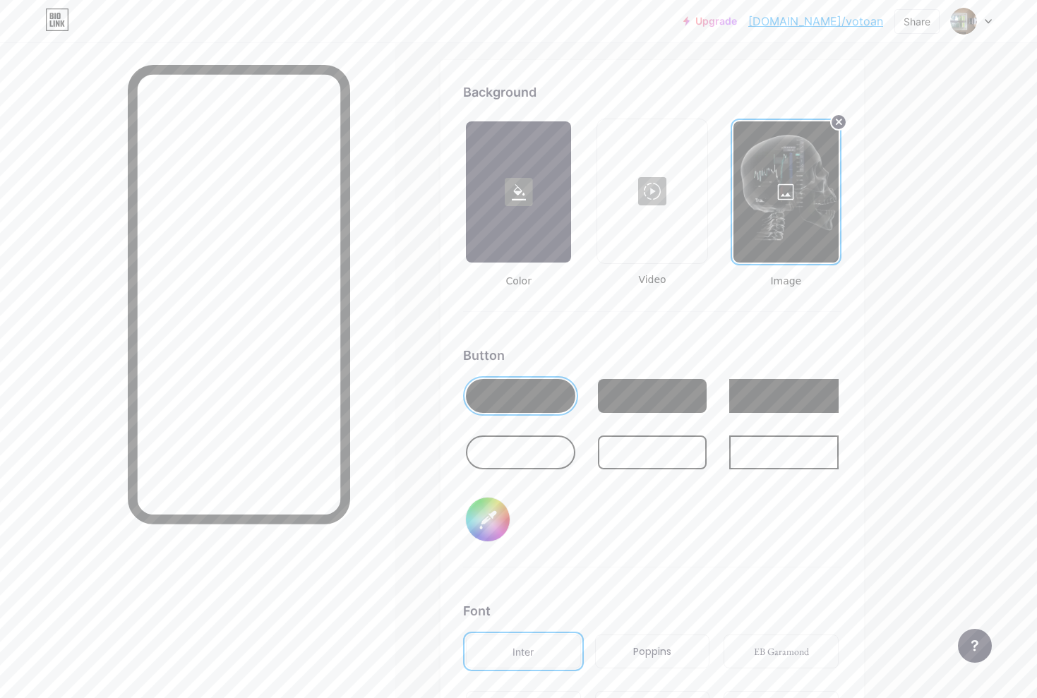
click at [492, 526] on input "#ff4013" at bounding box center [488, 520] width 44 height 44
click at [486, 520] on input "#fff76b" at bounding box center [488, 520] width 44 height 44
click at [493, 532] on input "#ffffff" at bounding box center [488, 520] width 44 height 44
type input "#919191"
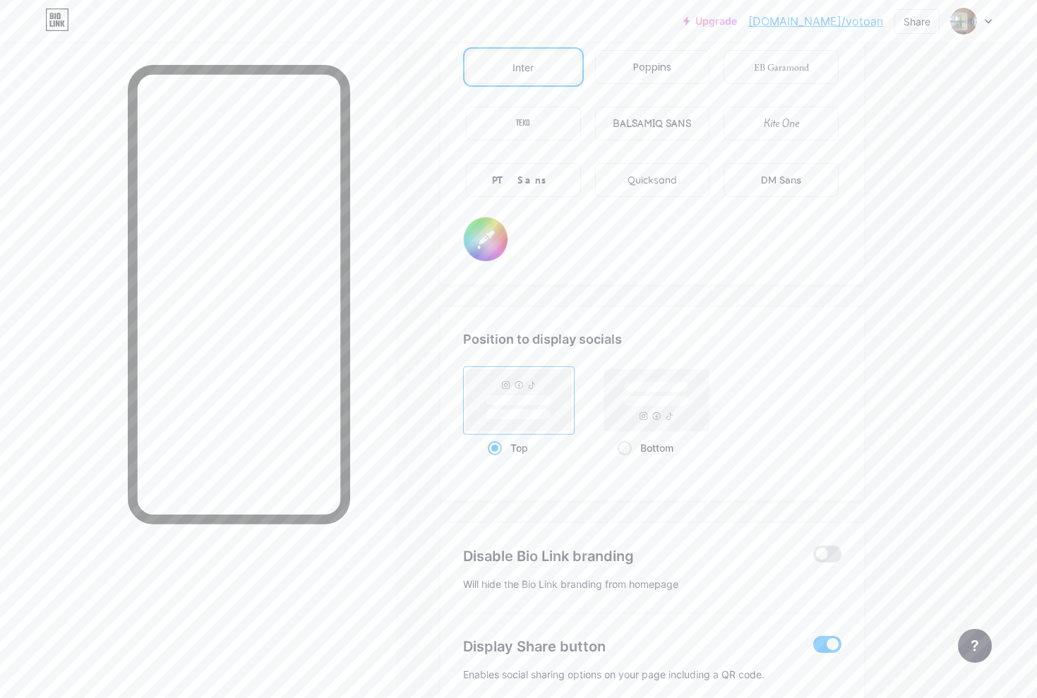
scroll to position [2458, 0]
click at [659, 73] on div "Poppins" at bounding box center [652, 65] width 115 height 34
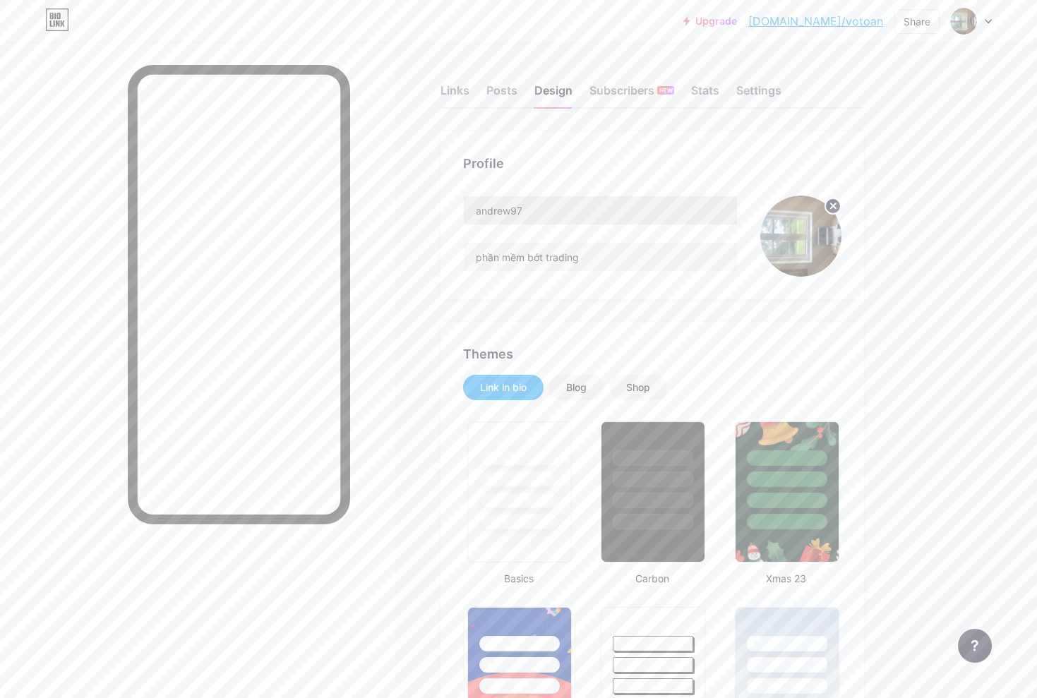
scroll to position [0, 0]
click at [545, 257] on input "phần mềm bớt trading" at bounding box center [600, 257] width 273 height 28
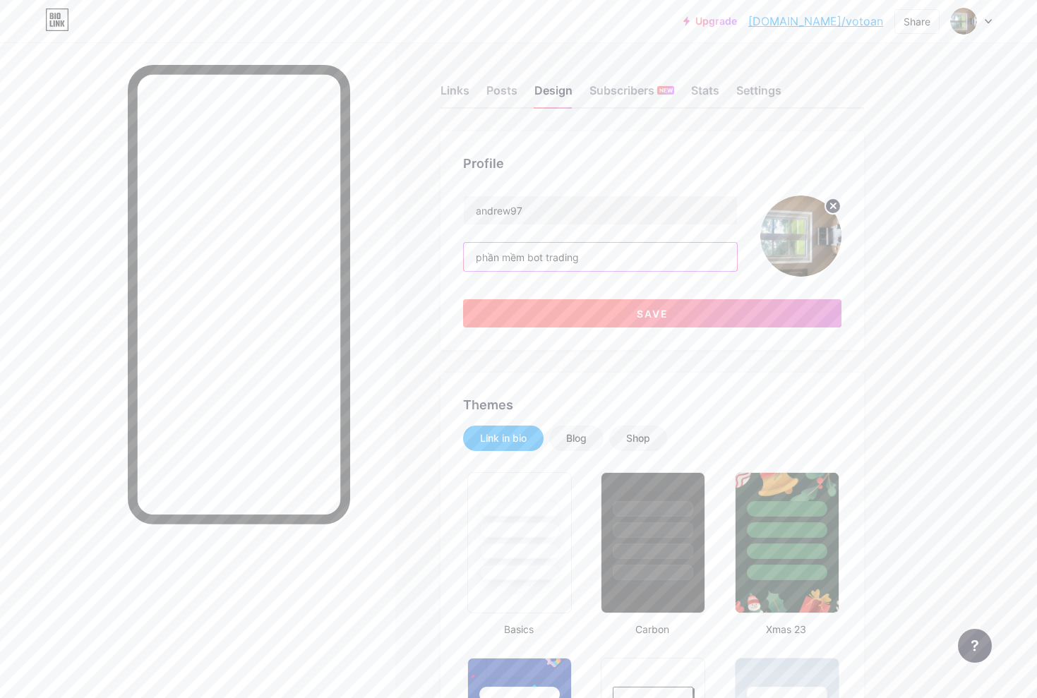
type input "phần mềm bot trading"
click at [609, 314] on button "Save" at bounding box center [652, 313] width 378 height 28
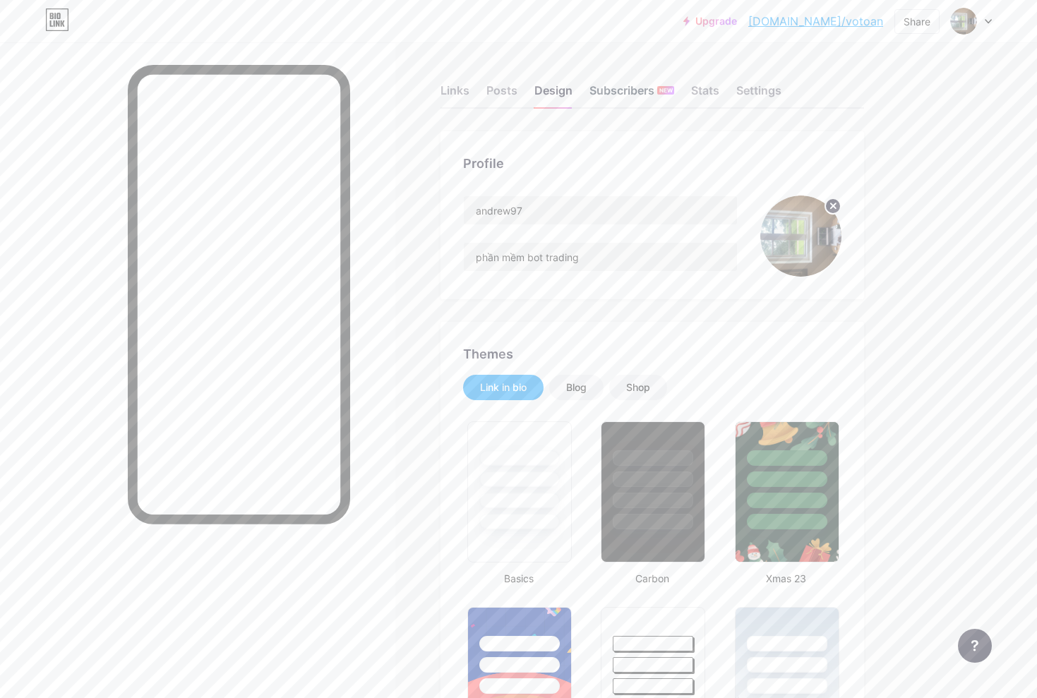
click at [659, 95] on div "Subscribers NEW" at bounding box center [632, 94] width 85 height 25
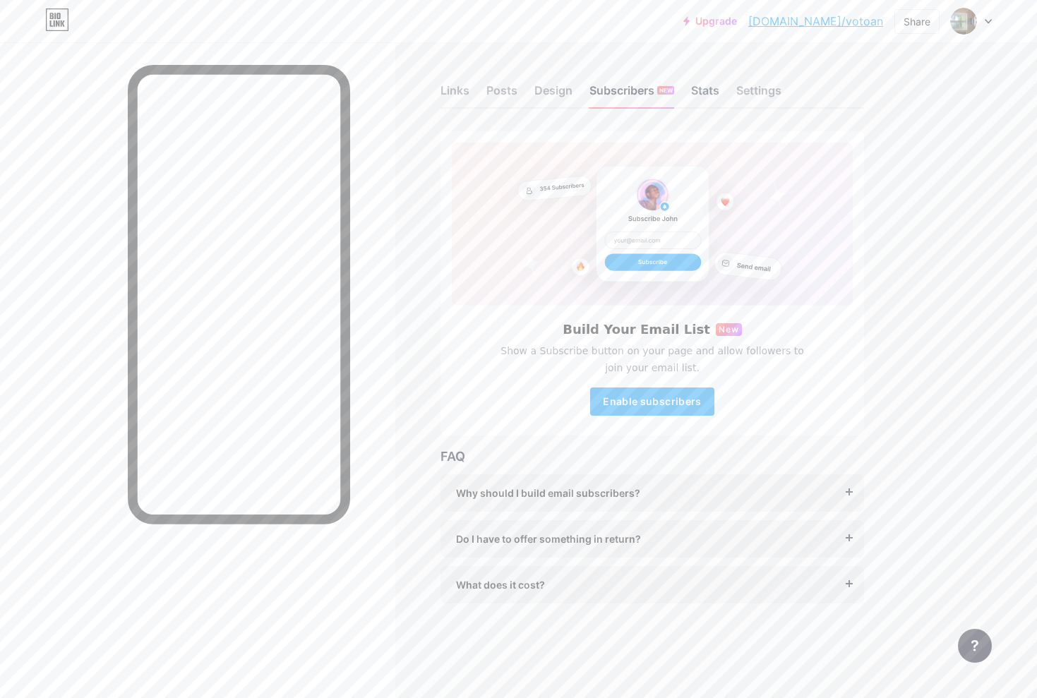
click at [698, 96] on div "Stats" at bounding box center [705, 94] width 28 height 25
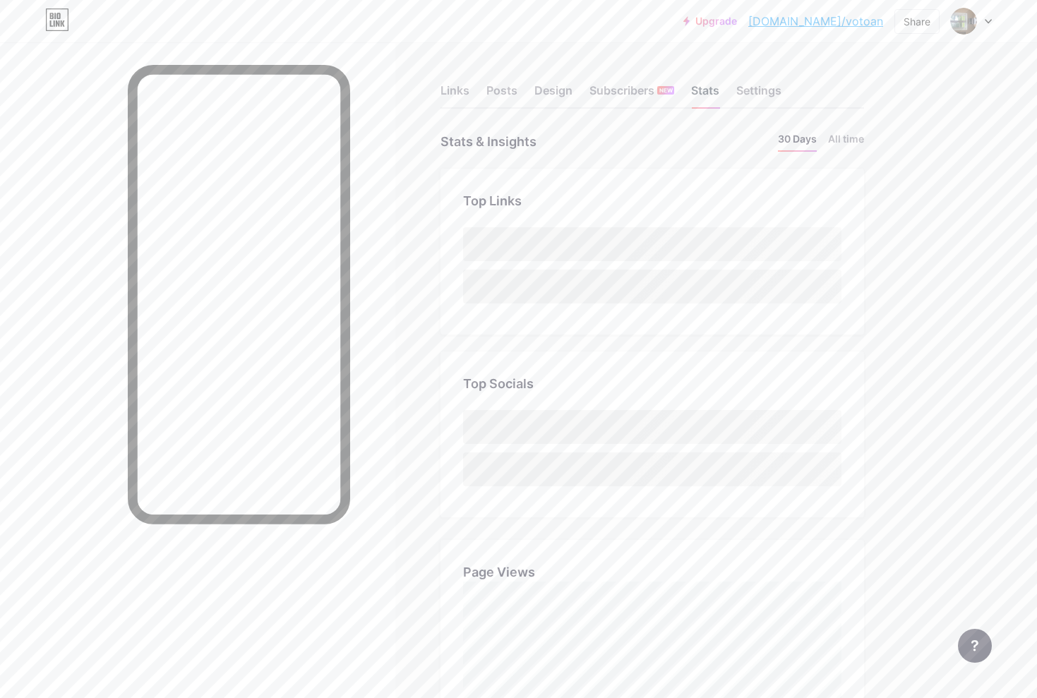
scroll to position [698, 1037]
click at [632, 94] on div "Subscribers NEW" at bounding box center [632, 94] width 85 height 25
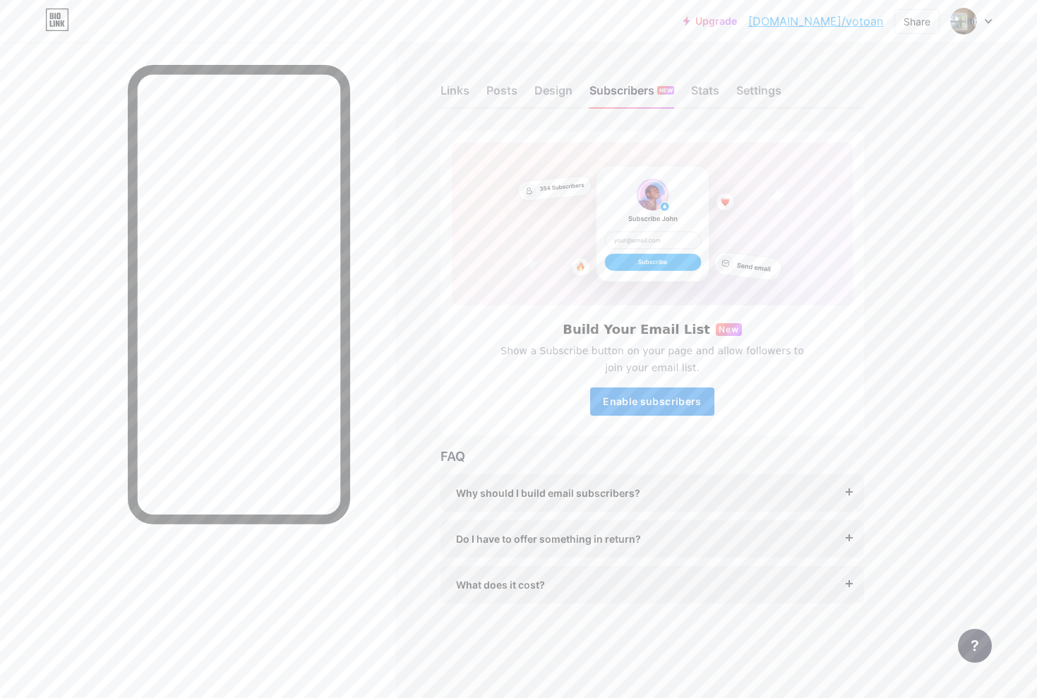
drag, startPoint x: 688, startPoint y: 395, endPoint x: 710, endPoint y: 395, distance: 22.6
click at [689, 395] on span "Enable subscribers" at bounding box center [652, 401] width 98 height 12
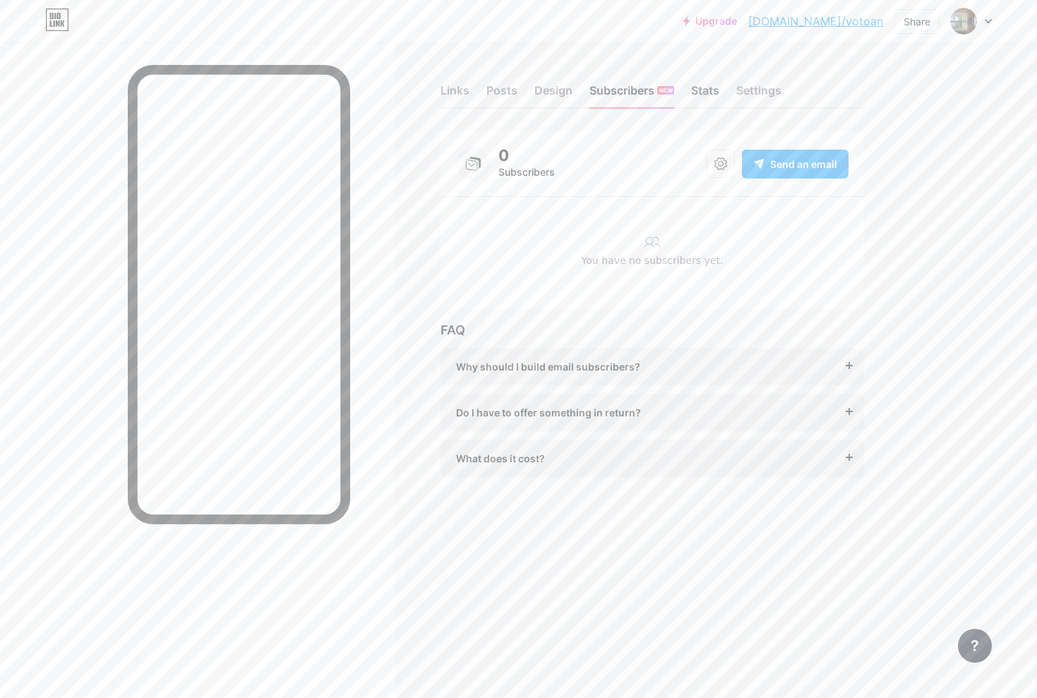
click at [700, 94] on div "Stats" at bounding box center [705, 94] width 28 height 25
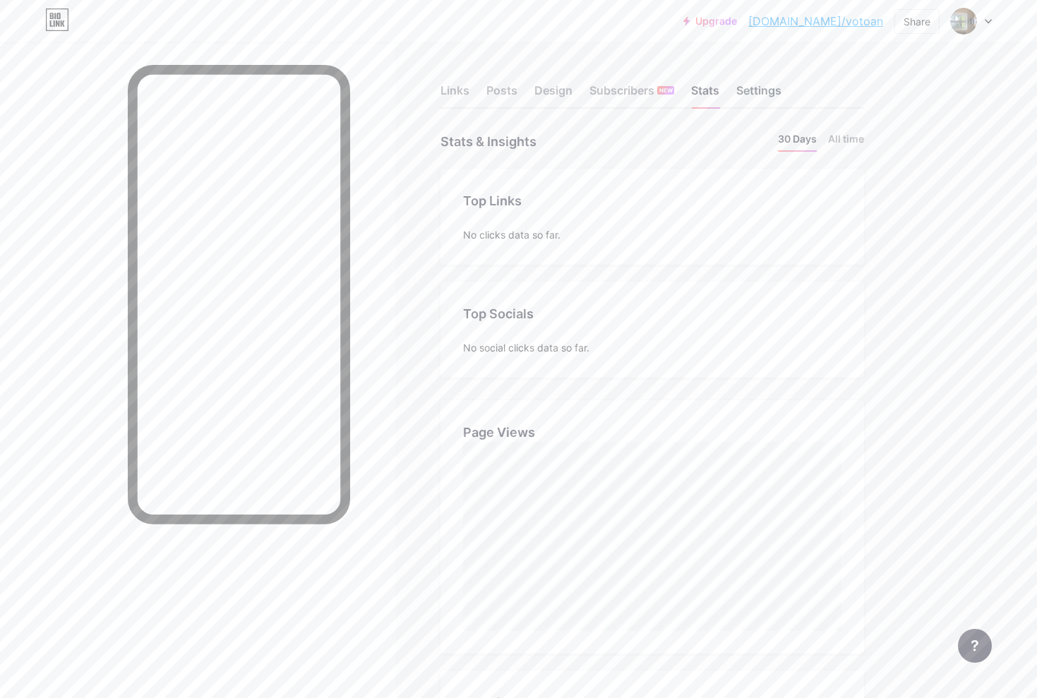
scroll to position [0, 1]
click at [764, 93] on div "Settings" at bounding box center [758, 94] width 45 height 25
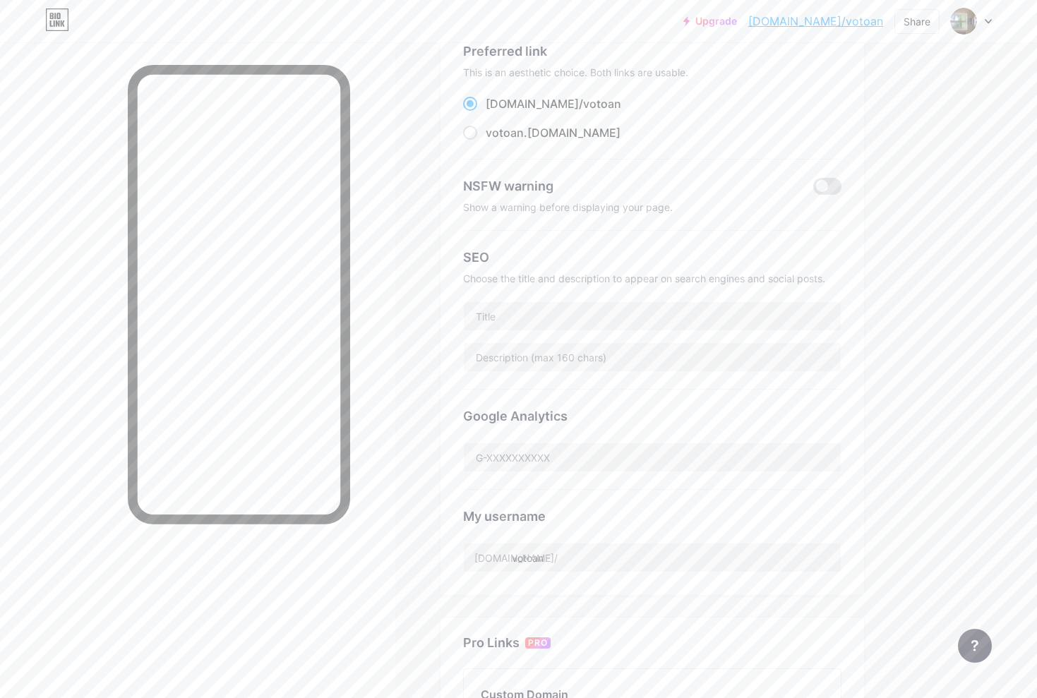
scroll to position [108, 0]
click at [540, 323] on input "text" at bounding box center [652, 315] width 377 height 28
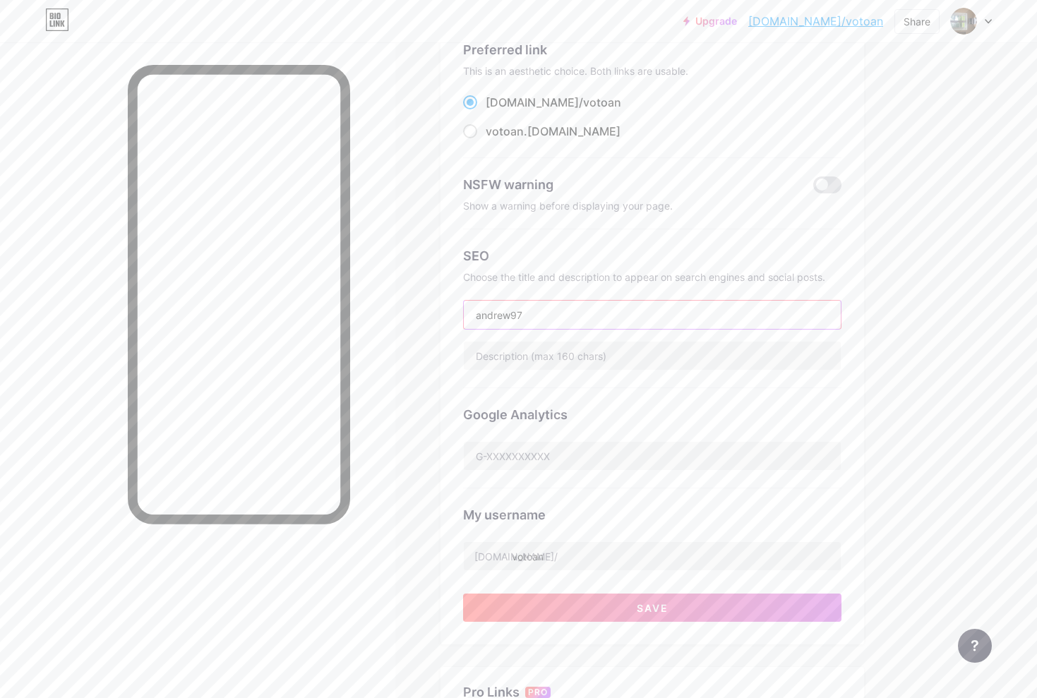
type input "andrew97"
type input "p"
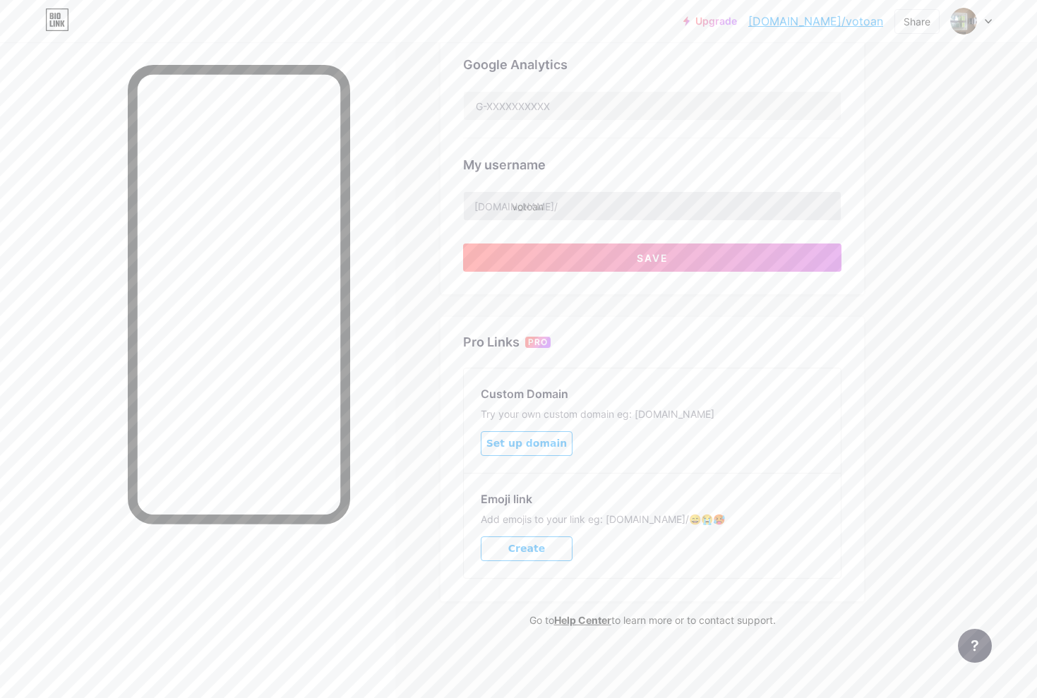
scroll to position [457, 0]
type input "phần mềm bot trading"
click at [574, 211] on input "votoan" at bounding box center [652, 207] width 377 height 28
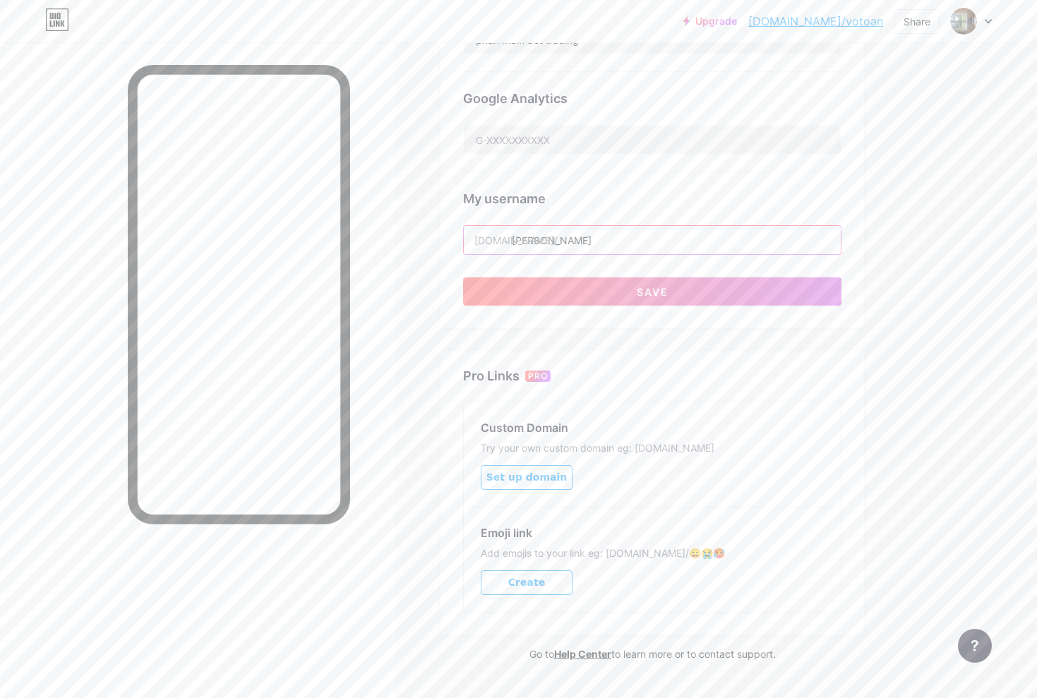
scroll to position [424, 0]
type input "andrew97"
click at [623, 287] on button "Save" at bounding box center [652, 291] width 378 height 28
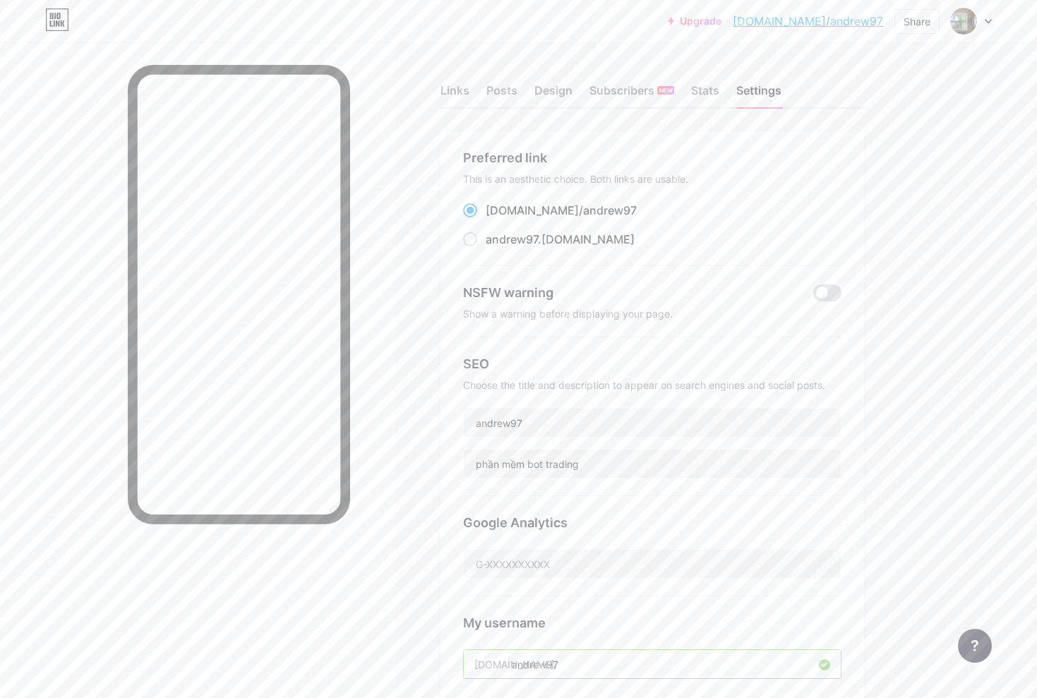
scroll to position [0, 0]
click at [506, 91] on div "Posts" at bounding box center [501, 94] width 31 height 25
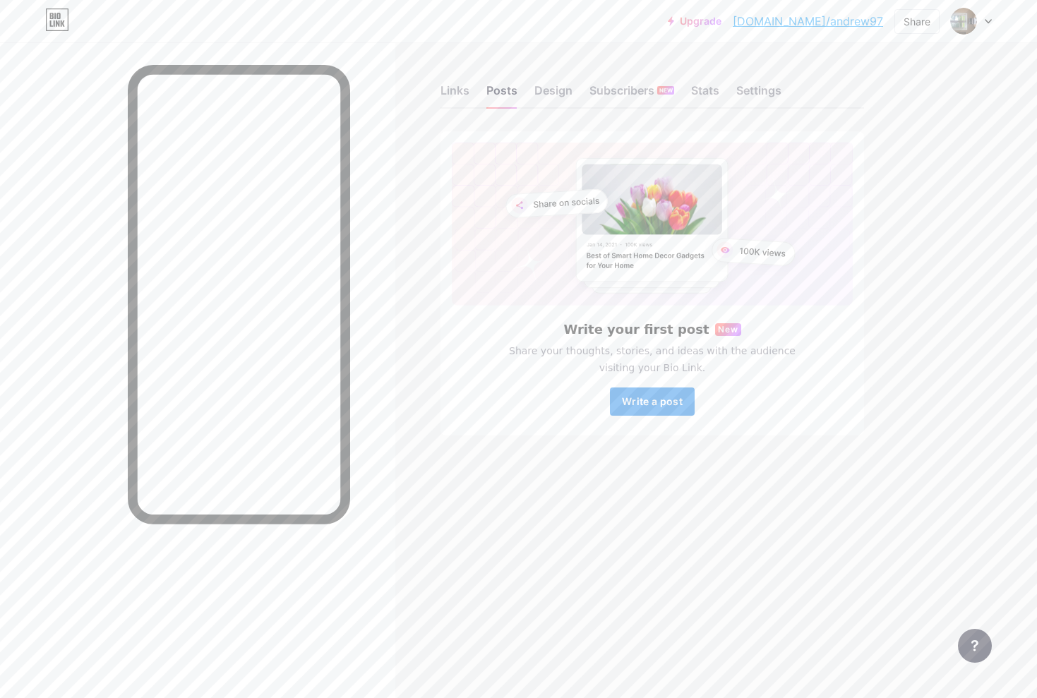
drag, startPoint x: 673, startPoint y: 400, endPoint x: 681, endPoint y: 400, distance: 7.8
click at [674, 400] on span "Write a post" at bounding box center [652, 401] width 61 height 12
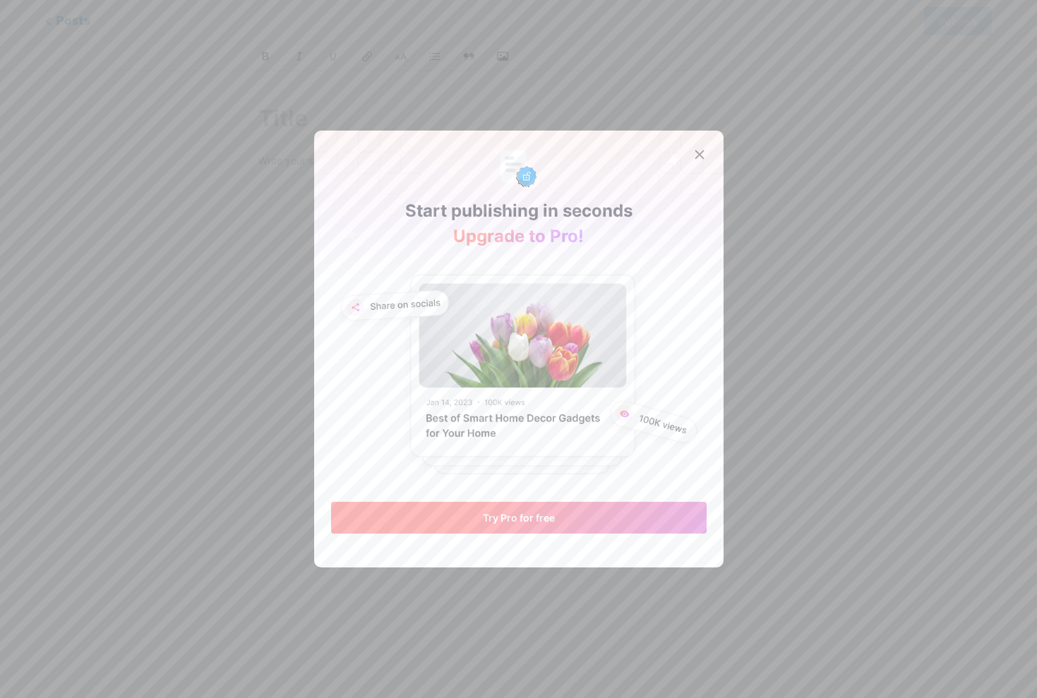
click at [623, 510] on button "Try Pro for free" at bounding box center [519, 518] width 376 height 32
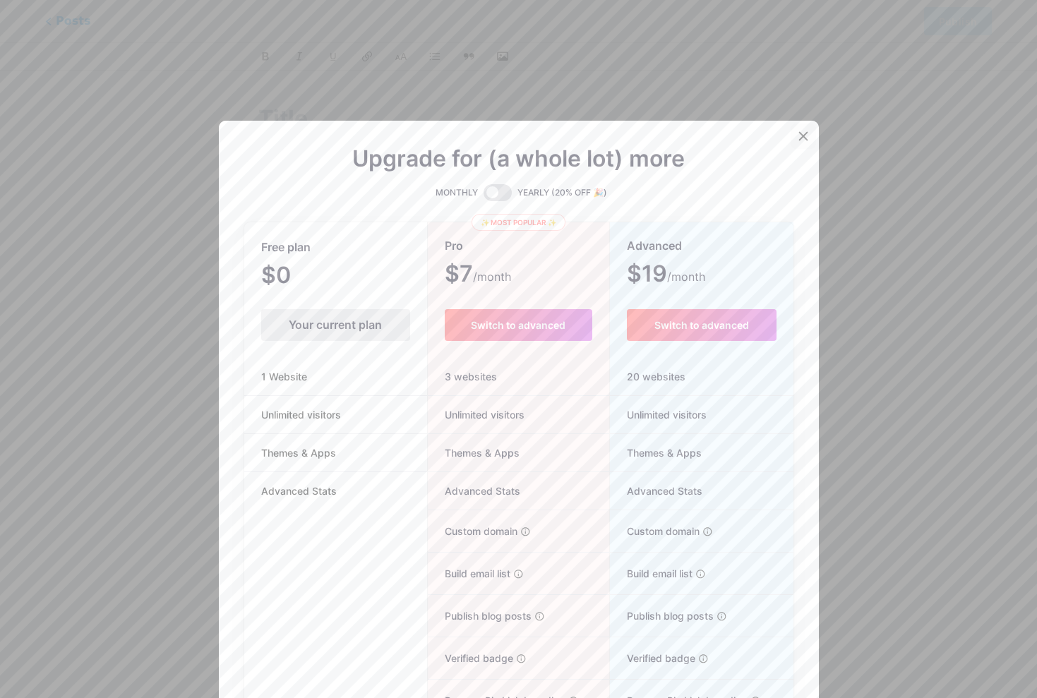
click at [802, 141] on icon at bounding box center [803, 136] width 11 height 11
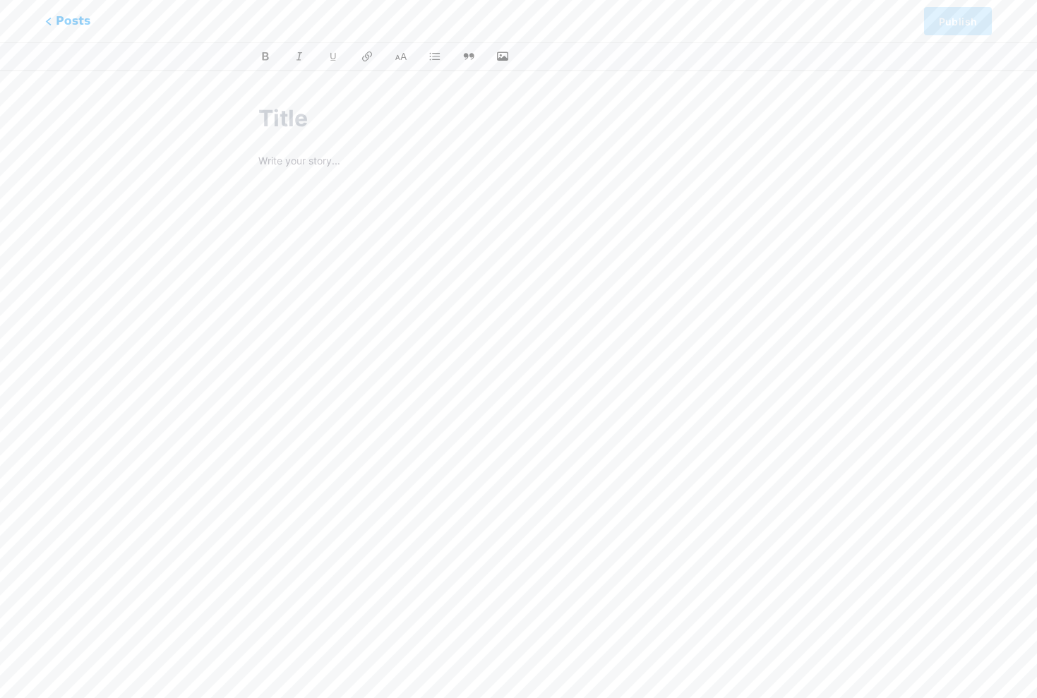
click at [565, 182] on div at bounding box center [518, 329] width 520 height 353
drag, startPoint x: 554, startPoint y: 249, endPoint x: 563, endPoint y: 146, distance: 102.8
click at [554, 241] on div at bounding box center [518, 329] width 520 height 353
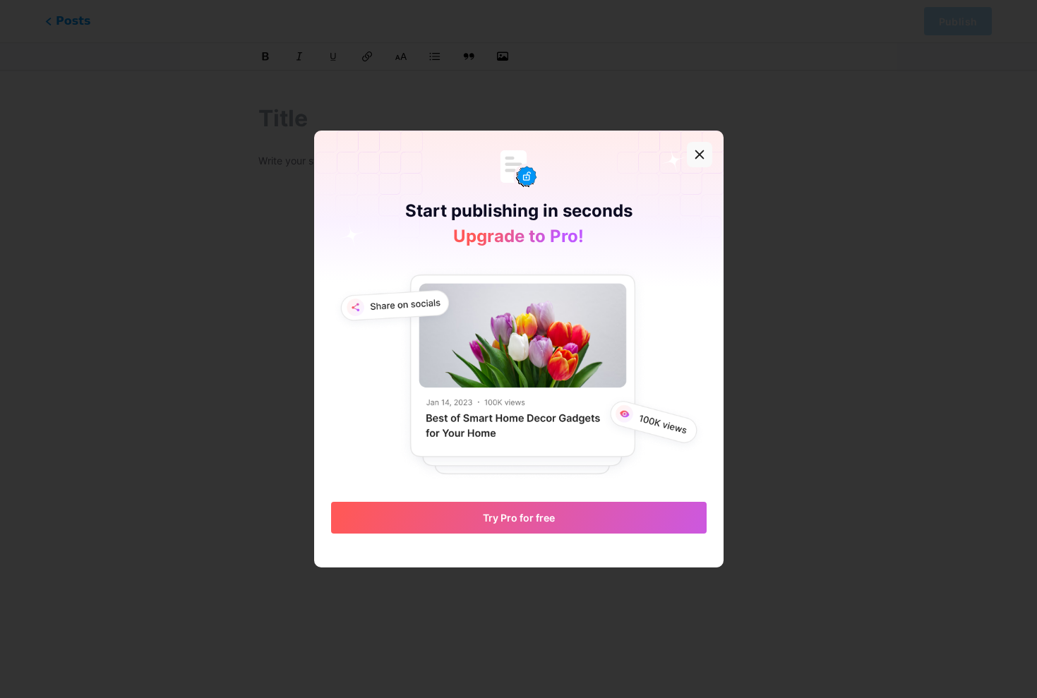
click at [703, 154] on icon at bounding box center [699, 154] width 11 height 11
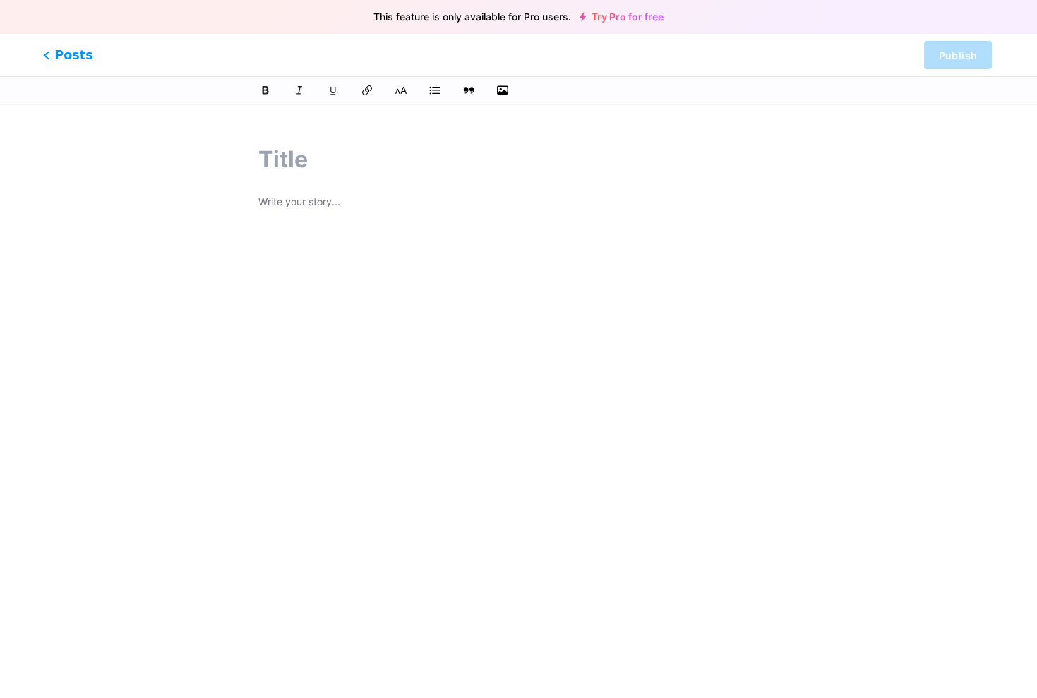
click at [55, 56] on span "Posts" at bounding box center [68, 55] width 50 height 18
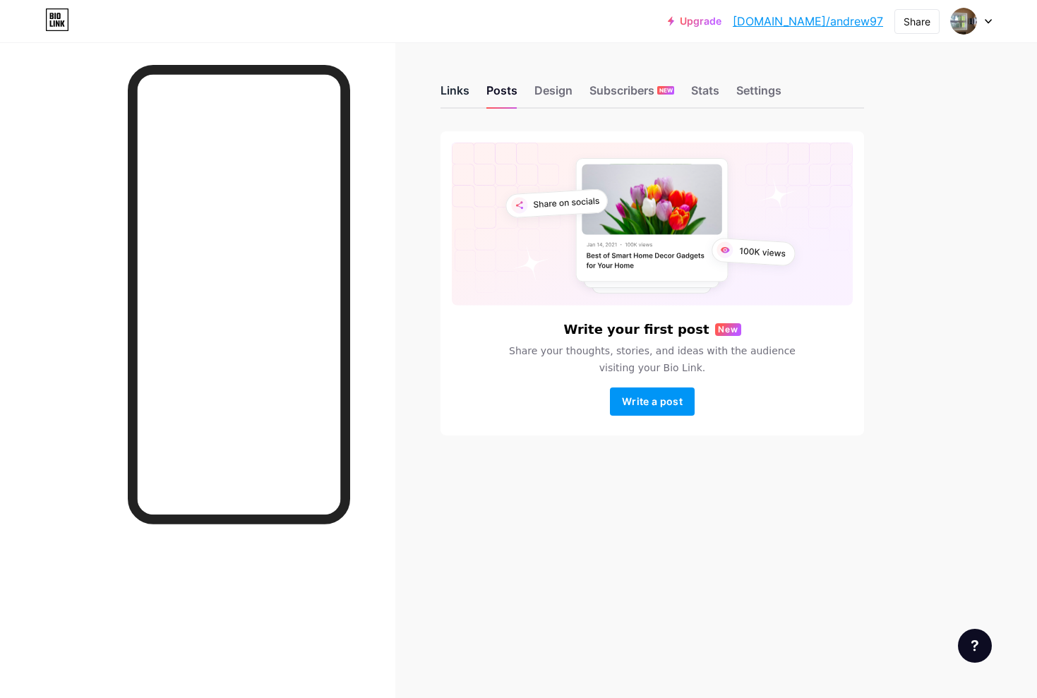
click at [448, 95] on div "Links" at bounding box center [455, 94] width 29 height 25
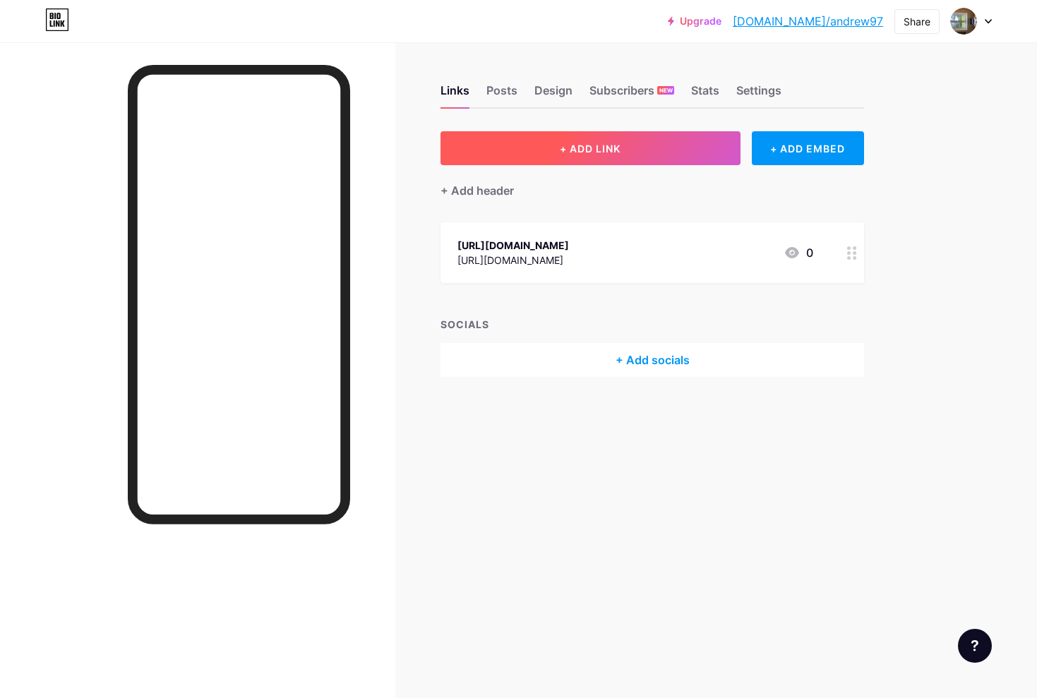
click at [558, 158] on button "+ ADD LINK" at bounding box center [591, 148] width 300 height 34
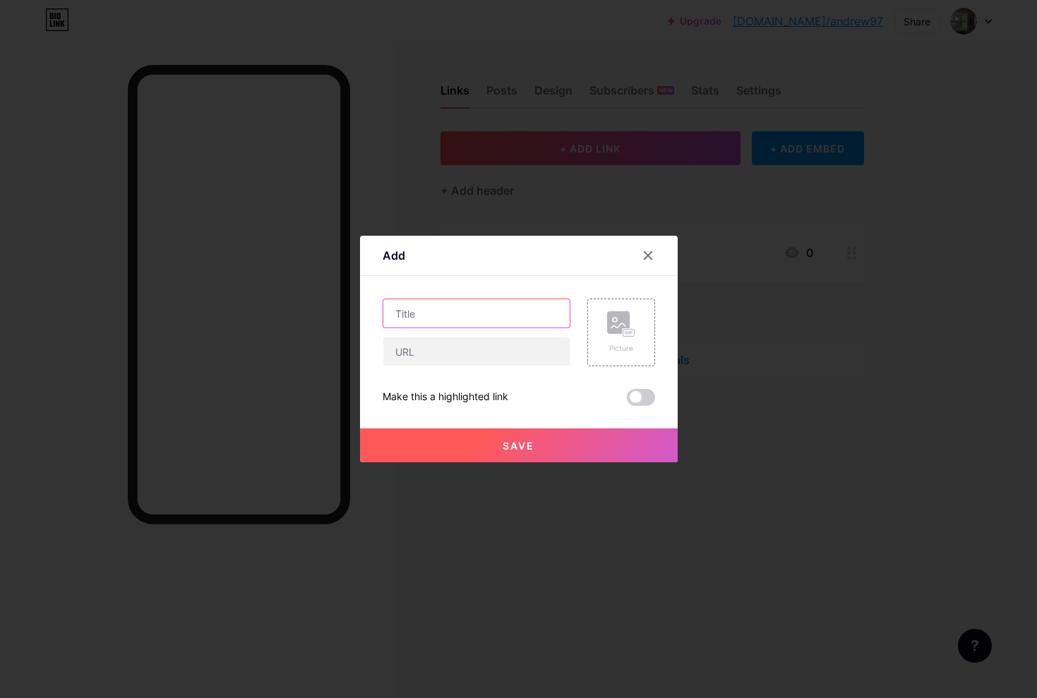
click at [491, 322] on input "text" at bounding box center [476, 313] width 186 height 28
type input "t"
type input "hỗ trợ"
click at [493, 352] on input "text" at bounding box center [476, 352] width 186 height 28
paste input "> [GEOGRAPHIC_DATA]: [URL][DOMAIN_NAME]"
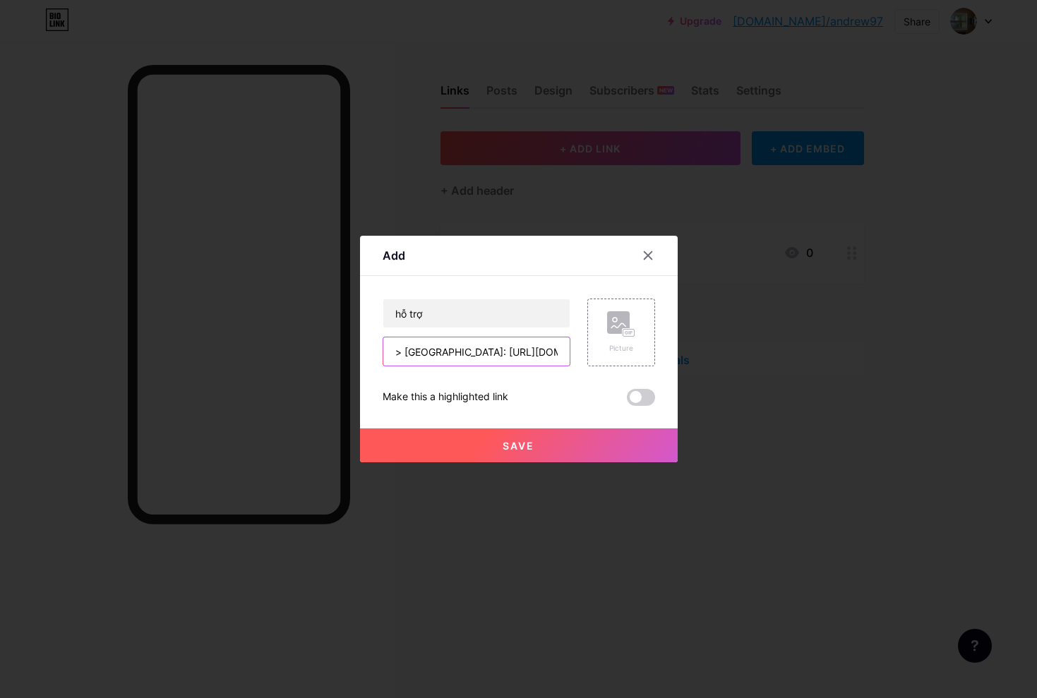
drag, startPoint x: 406, startPoint y: 351, endPoint x: 414, endPoint y: 352, distance: 7.8
click at [406, 350] on input "> [GEOGRAPHIC_DATA]: [URL][DOMAIN_NAME]" at bounding box center [476, 352] width 186 height 28
type input "[URL][DOMAIN_NAME]"
click at [529, 444] on span "Save" at bounding box center [519, 446] width 32 height 12
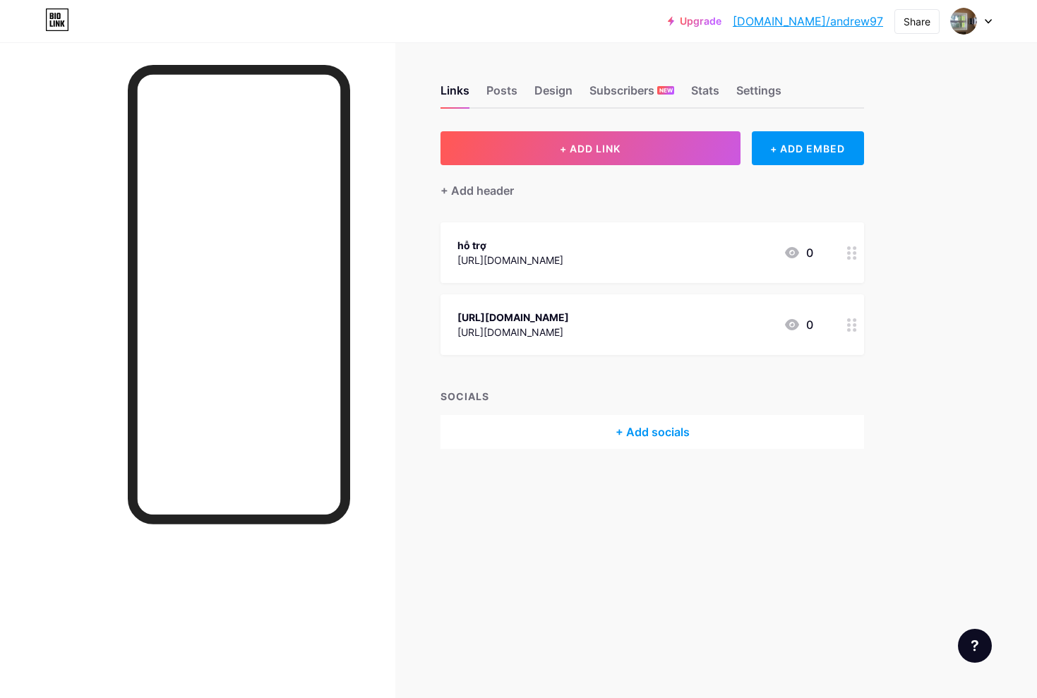
click at [854, 330] on circle at bounding box center [855, 330] width 4 height 4
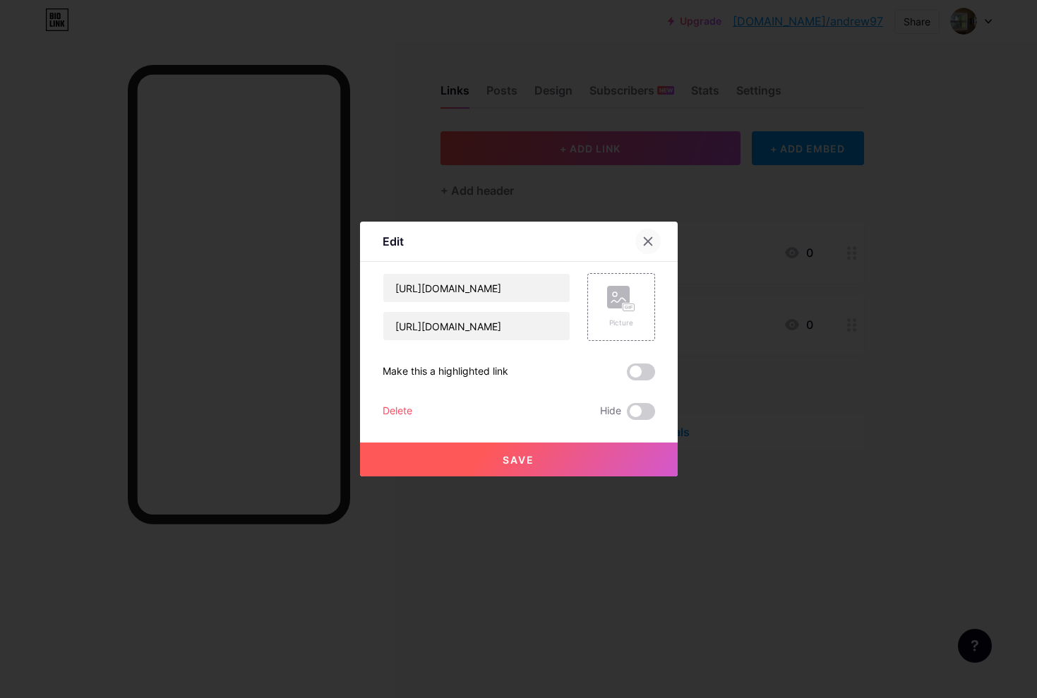
click at [643, 241] on icon at bounding box center [648, 241] width 11 height 11
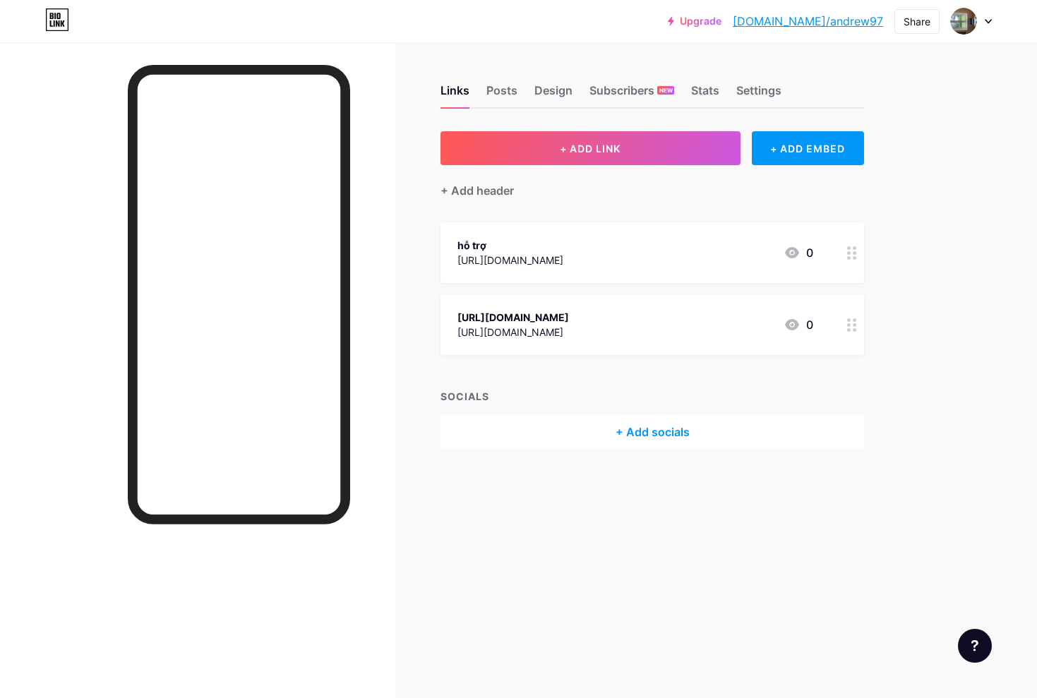
click at [845, 258] on div at bounding box center [852, 252] width 24 height 61
click at [628, 318] on div "Picture" at bounding box center [621, 323] width 28 height 11
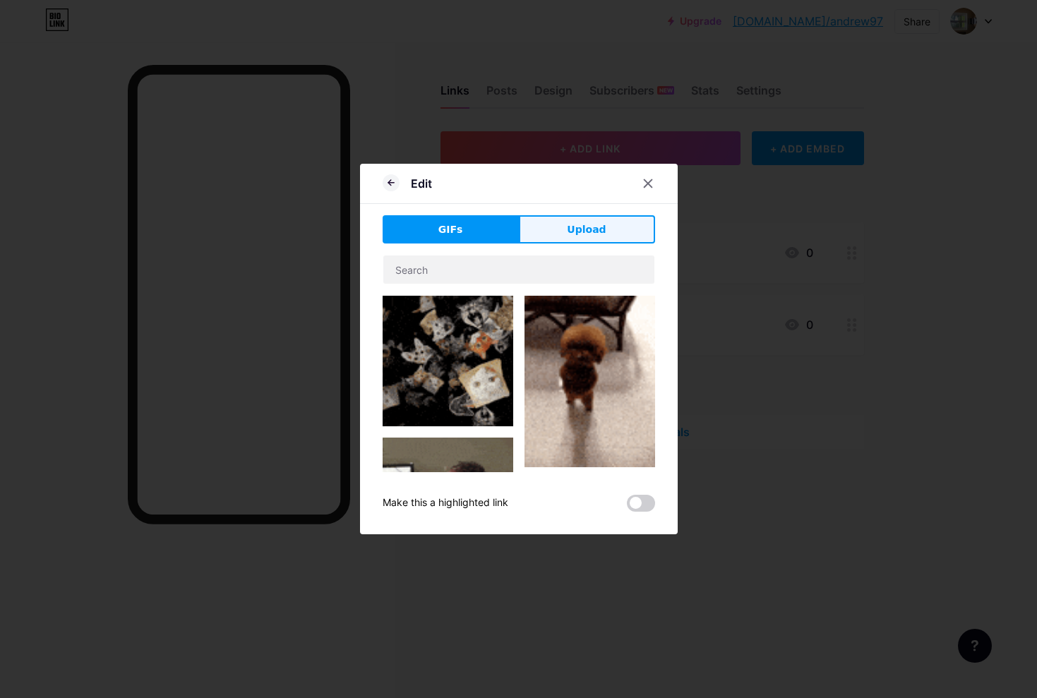
click at [583, 232] on span "Upload" at bounding box center [586, 229] width 39 height 15
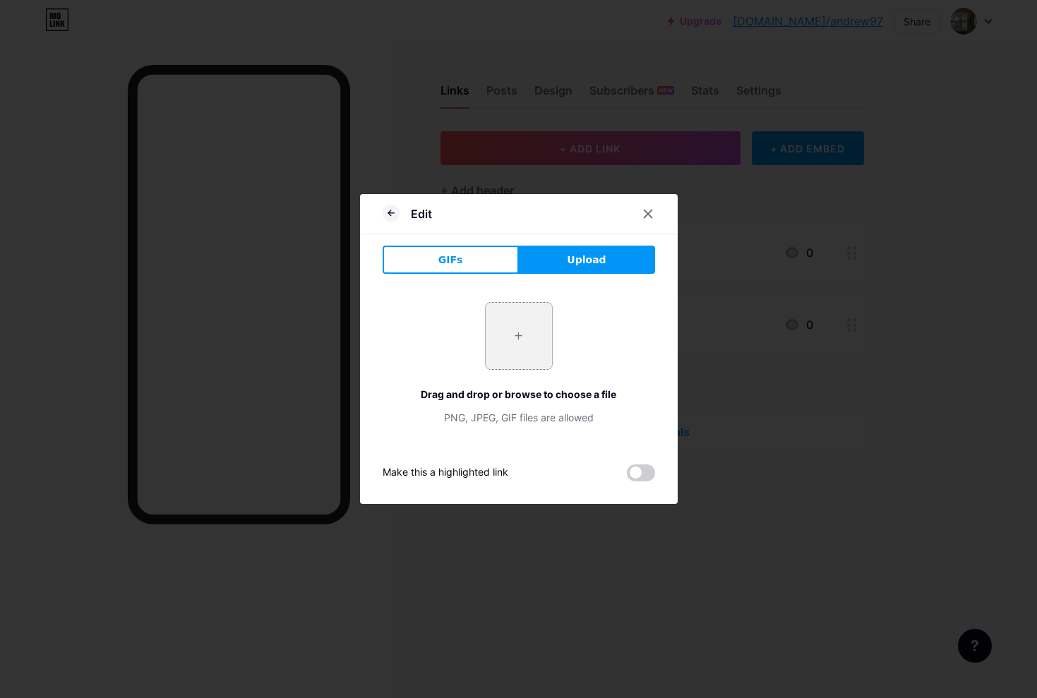
click at [543, 333] on input "file" at bounding box center [519, 336] width 66 height 66
click at [525, 347] on input "file" at bounding box center [519, 336] width 66 height 66
click at [524, 338] on input "file" at bounding box center [519, 336] width 66 height 66
click at [483, 268] on button "GIFs" at bounding box center [451, 260] width 136 height 28
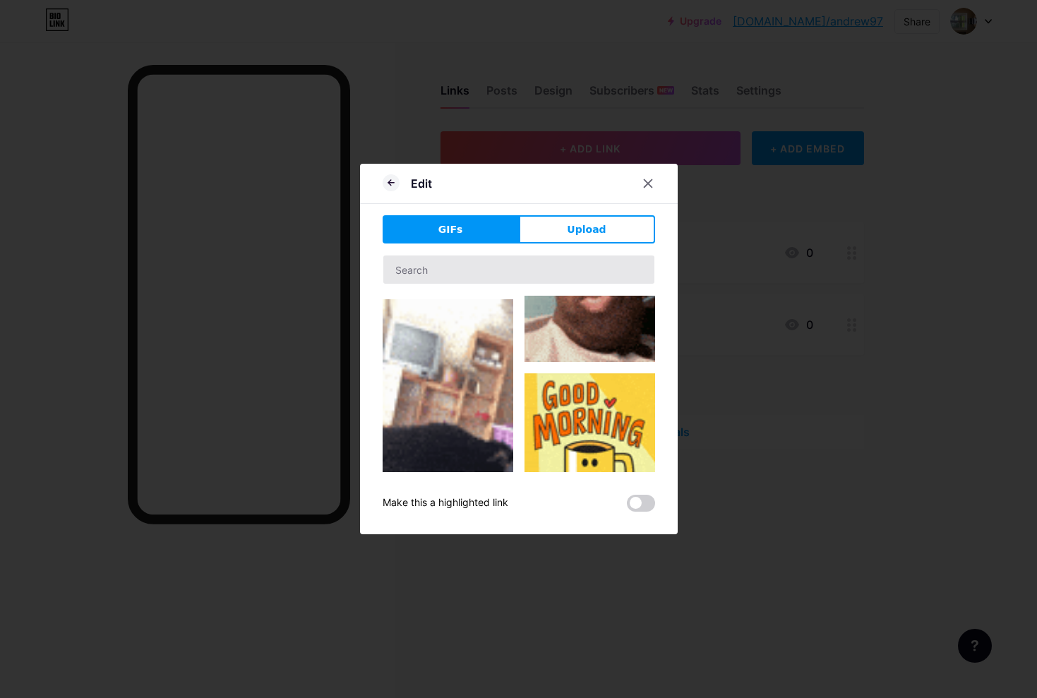
scroll to position [283, 0]
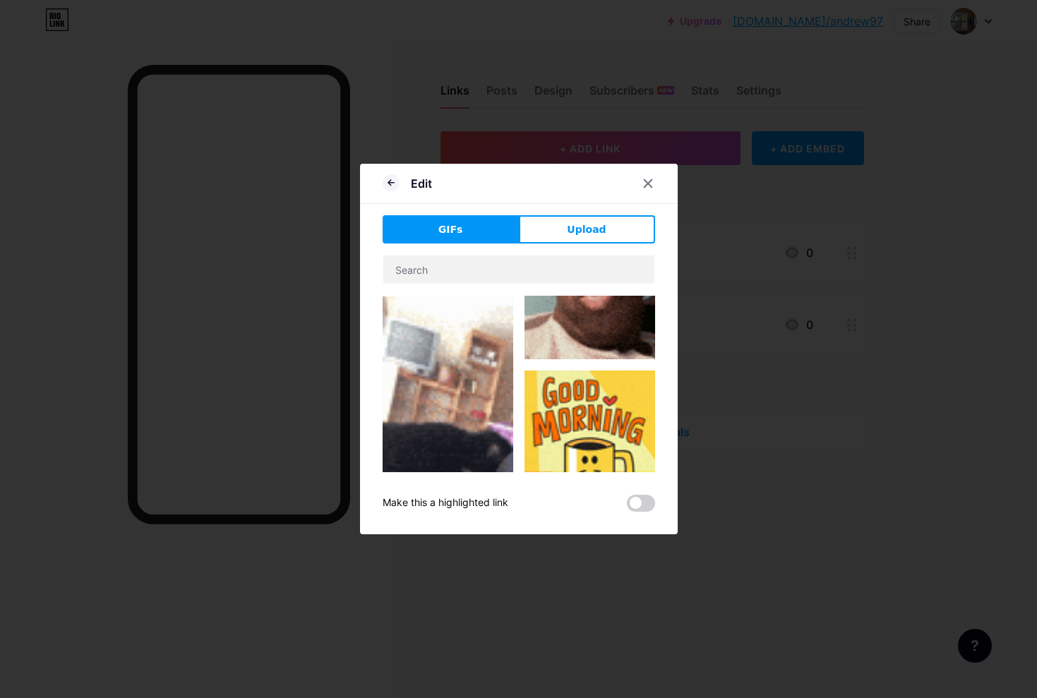
click at [603, 221] on button "Upload" at bounding box center [587, 229] width 136 height 28
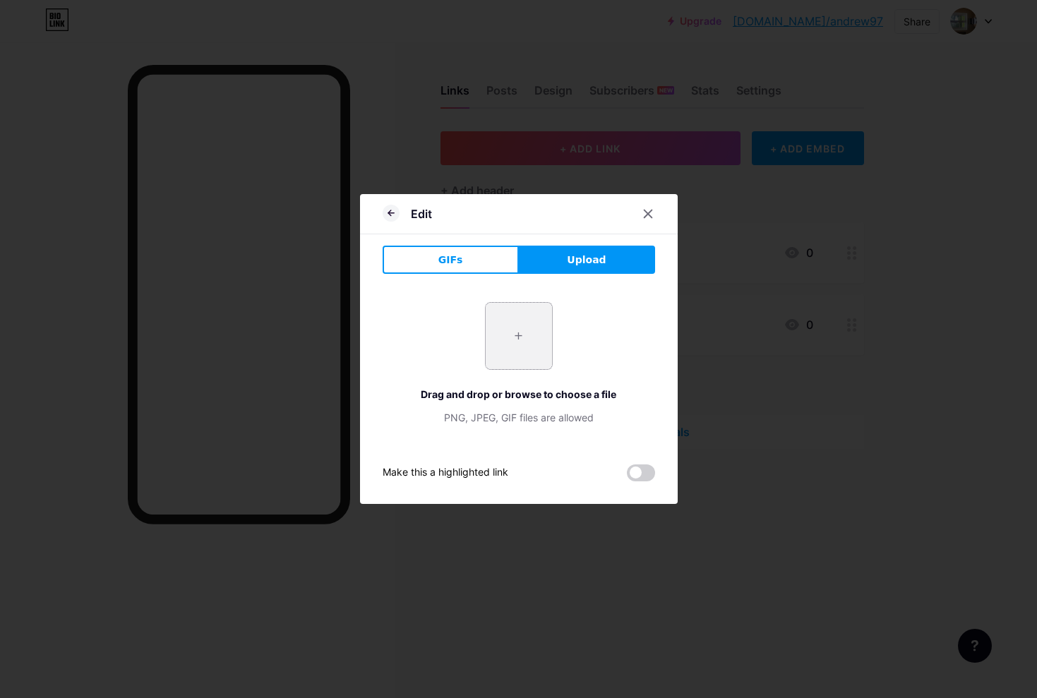
click at [516, 346] on input "file" at bounding box center [519, 336] width 66 height 66
click at [518, 345] on input "file" at bounding box center [519, 336] width 66 height 66
click at [645, 215] on icon at bounding box center [648, 213] width 11 height 11
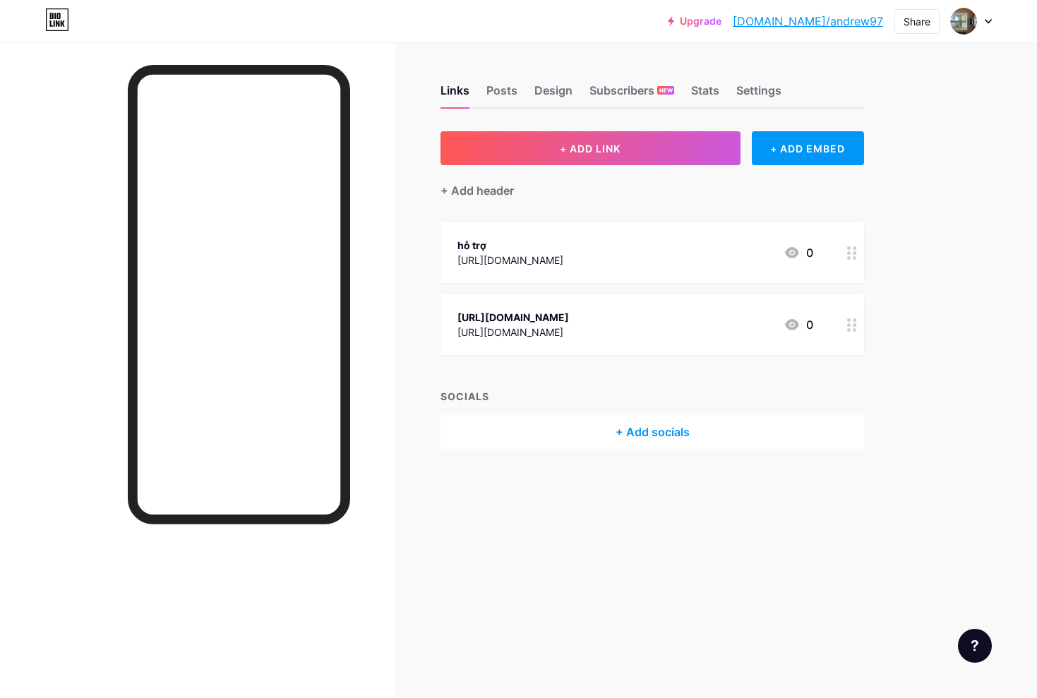
click at [852, 256] on icon at bounding box center [852, 252] width 10 height 13
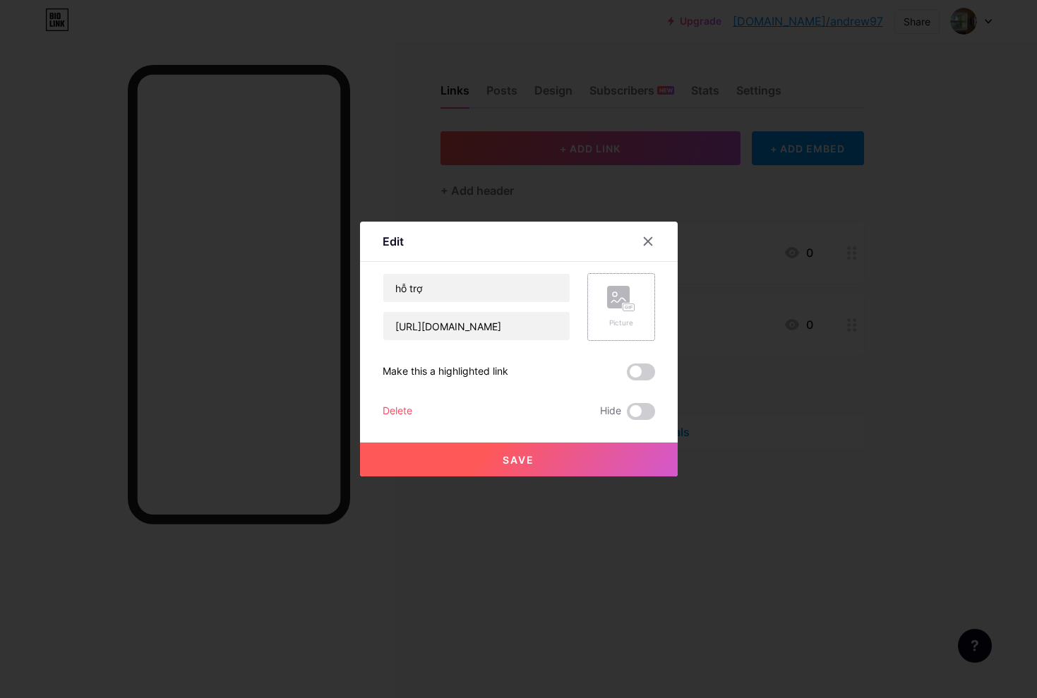
click at [628, 302] on rect at bounding box center [618, 297] width 23 height 23
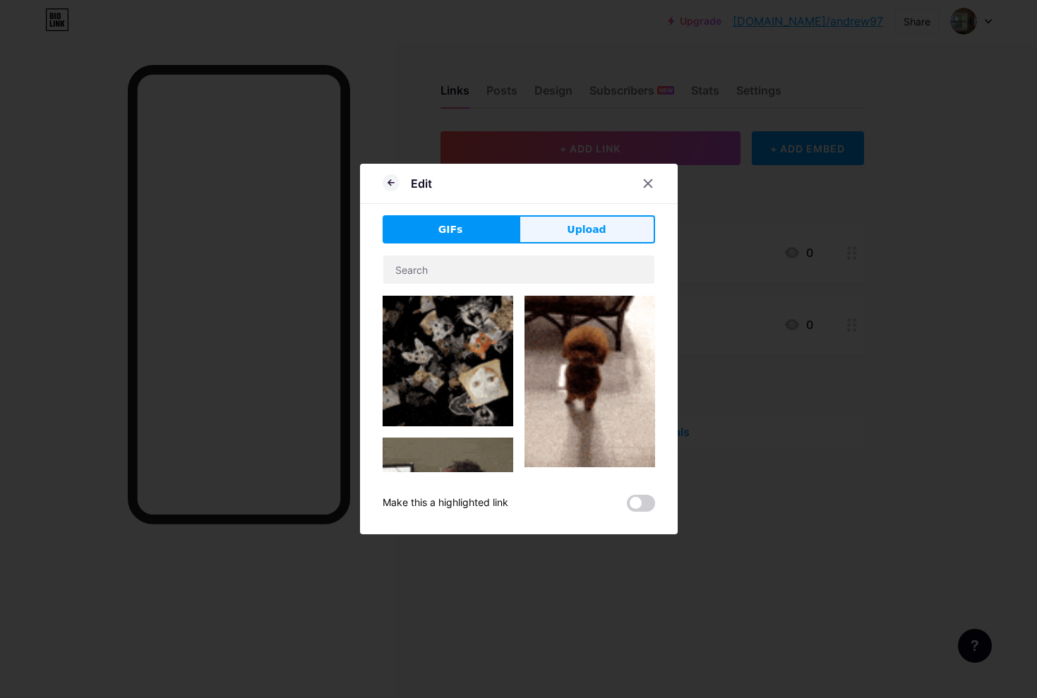
click at [596, 223] on span "Upload" at bounding box center [586, 229] width 39 height 15
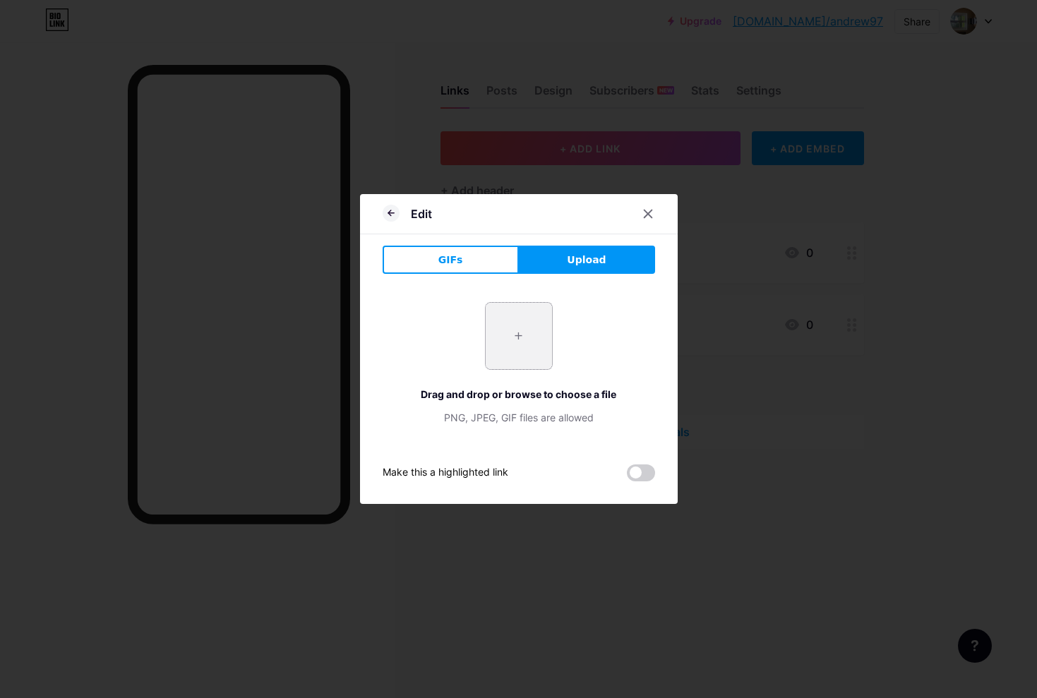
click at [539, 359] on input "file" at bounding box center [519, 336] width 66 height 66
click at [523, 333] on input "file" at bounding box center [519, 336] width 66 height 66
type input "C:\fakepath\photo_[DATE] 12.35.03.jpeg"
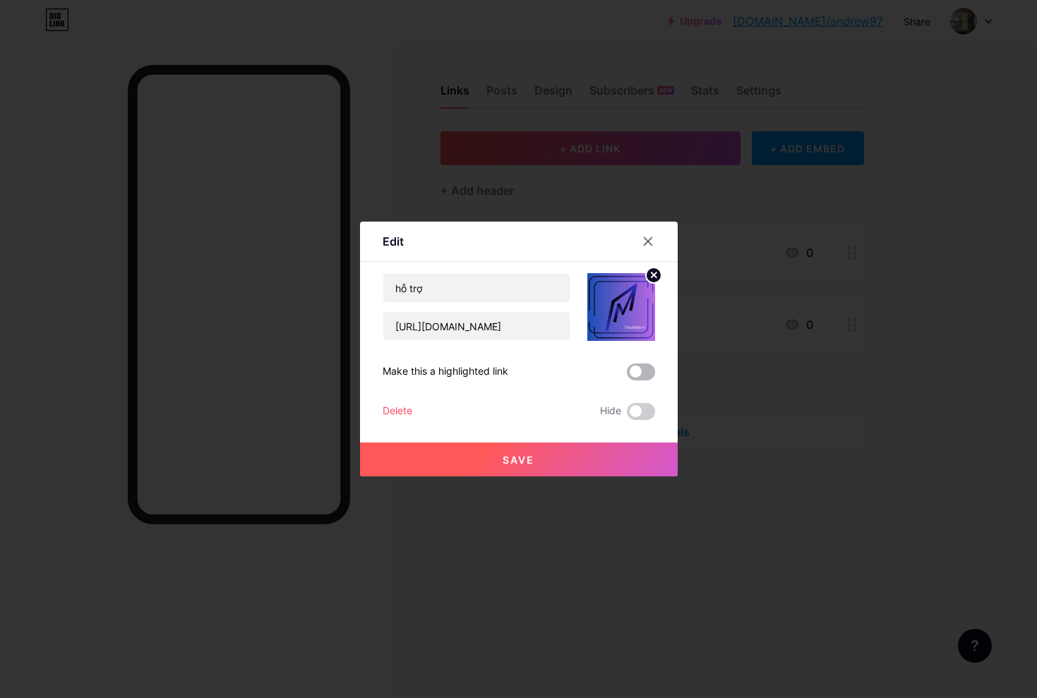
drag, startPoint x: 636, startPoint y: 369, endPoint x: 641, endPoint y: 380, distance: 12.3
click at [638, 369] on span at bounding box center [641, 372] width 28 height 17
click at [627, 376] on input "checkbox" at bounding box center [627, 376] width 0 height 0
click at [590, 459] on button "Save" at bounding box center [519, 460] width 318 height 34
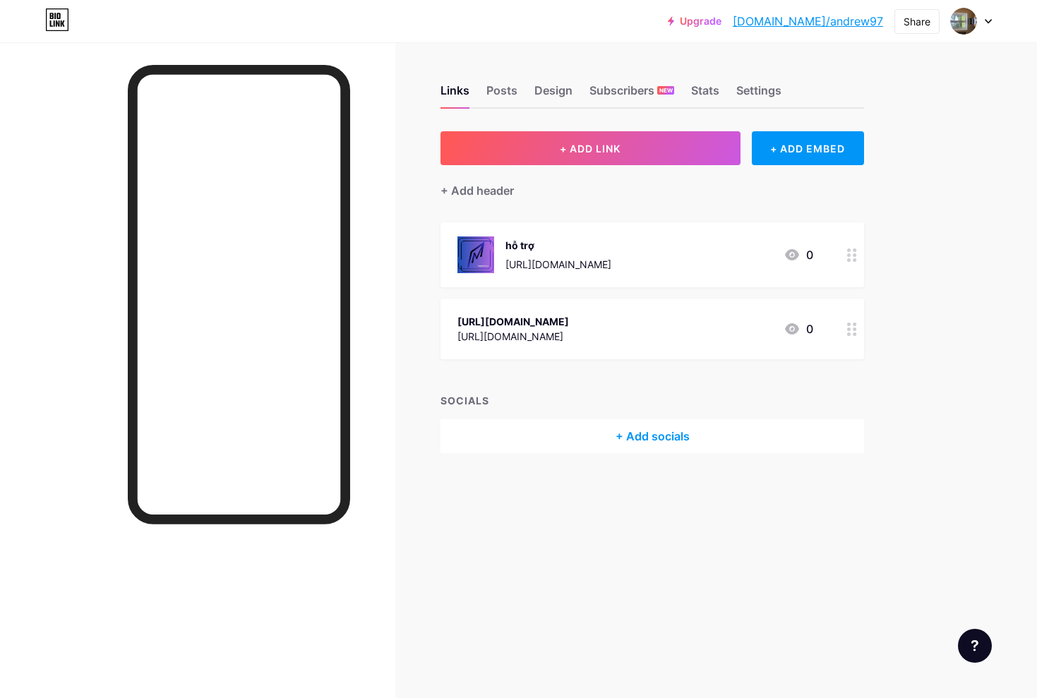
click at [833, 20] on link "[DOMAIN_NAME]/andrew97" at bounding box center [808, 21] width 150 height 17
click at [967, 24] on img at bounding box center [964, 21] width 23 height 23
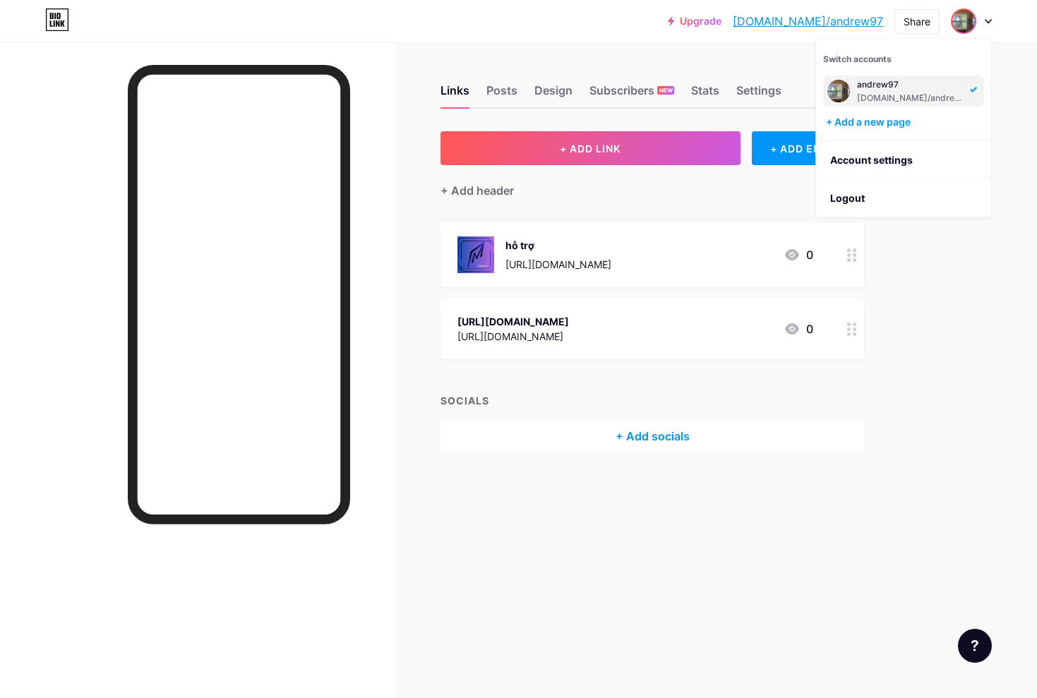
click at [849, 93] on img at bounding box center [839, 91] width 23 height 23
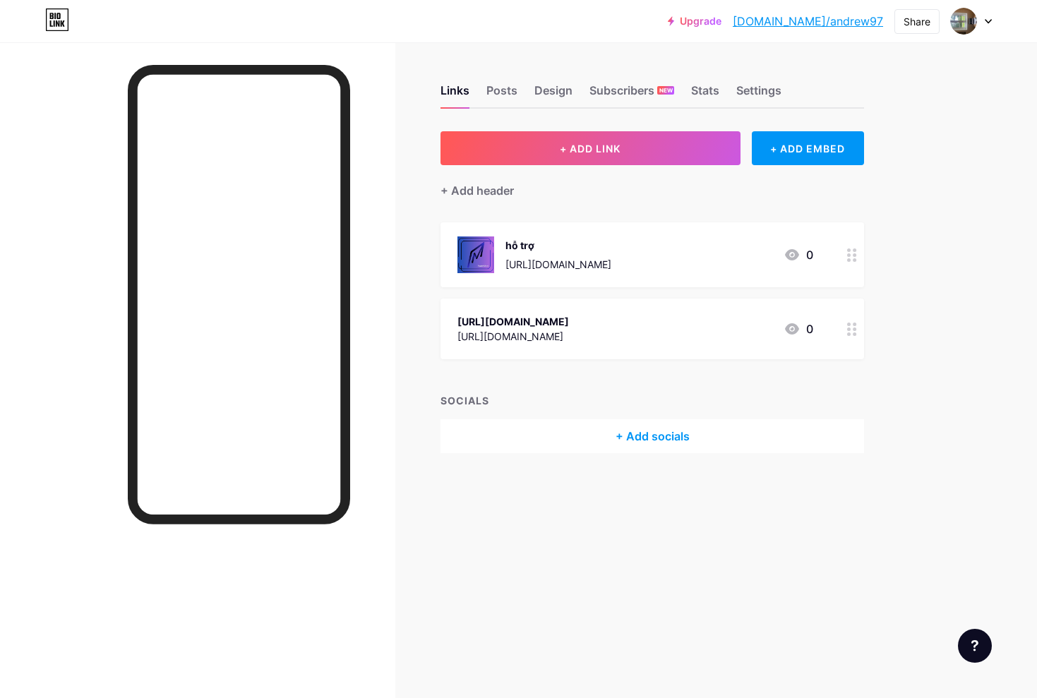
click at [986, 25] on div at bounding box center [971, 20] width 41 height 25
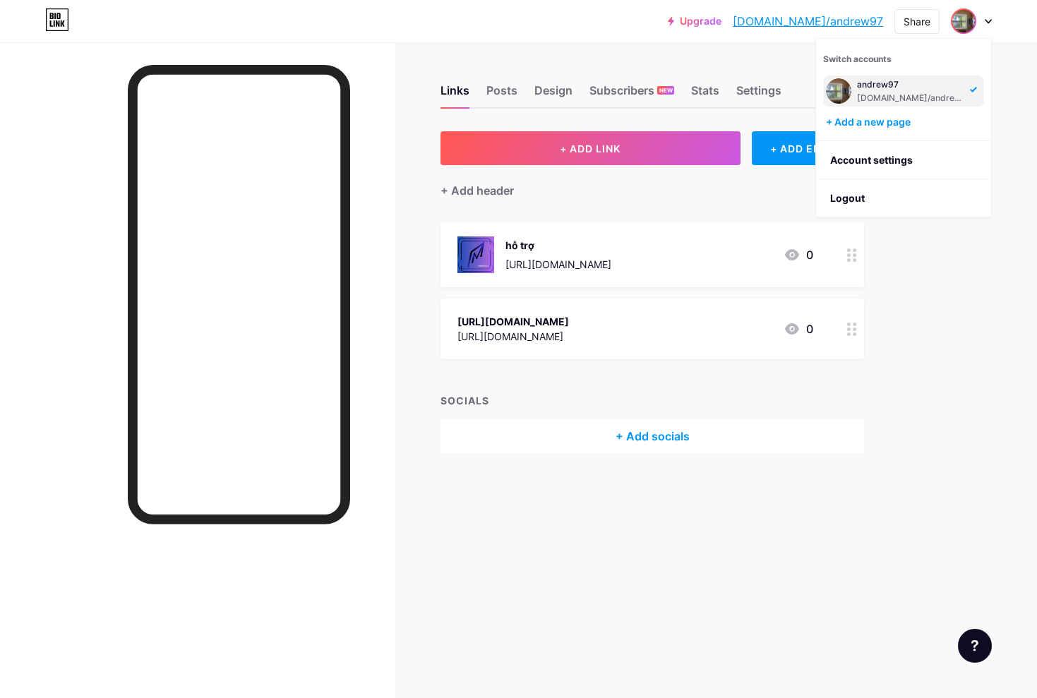
click at [1037, 280] on div "Upgrade [DOMAIN_NAME]/andrew... [DOMAIN_NAME]/andrew97 Share Switch accounts an…" at bounding box center [518, 349] width 1037 height 698
click at [955, 30] on span at bounding box center [964, 21] width 23 height 23
click at [862, 159] on link "Account settings" at bounding box center [903, 160] width 175 height 38
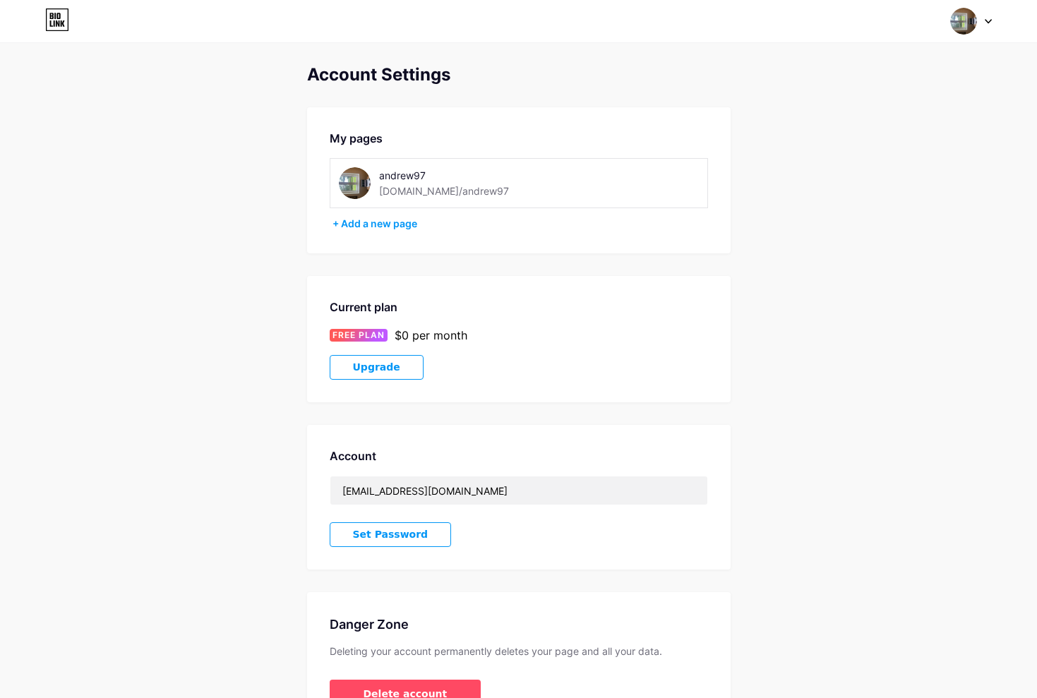
click at [361, 183] on img at bounding box center [355, 183] width 32 height 32
click at [355, 181] on img at bounding box center [355, 183] width 32 height 32
click at [381, 226] on div "+ Add a new page" at bounding box center [521, 224] width 376 height 14
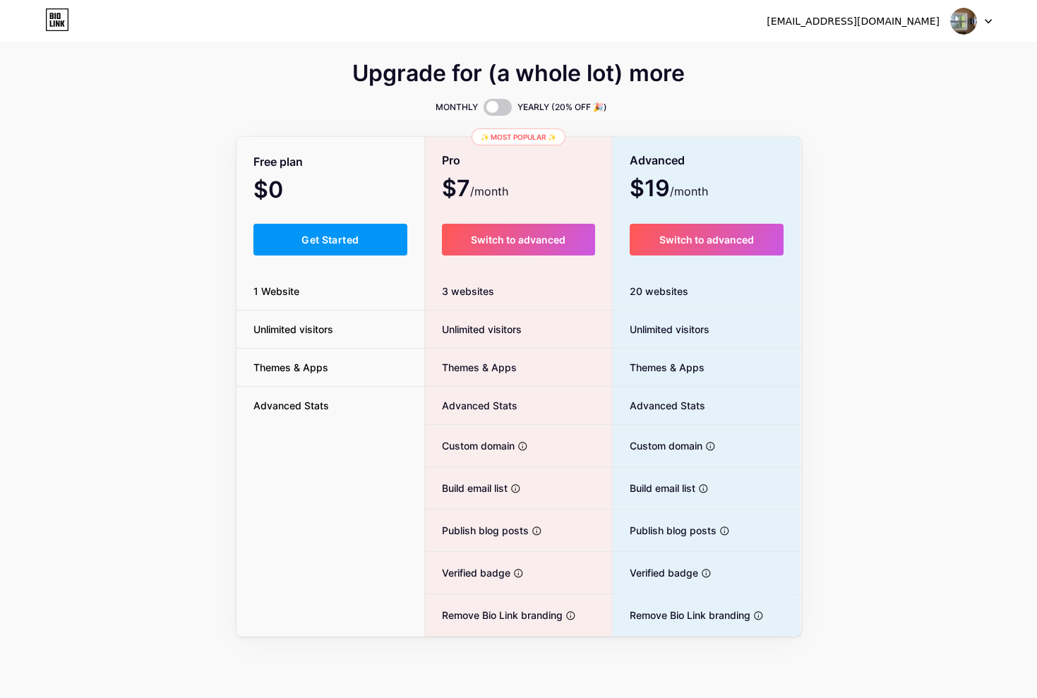
click at [969, 25] on img at bounding box center [963, 21] width 27 height 27
click at [925, 59] on link "Dashboard" at bounding box center [903, 58] width 175 height 38
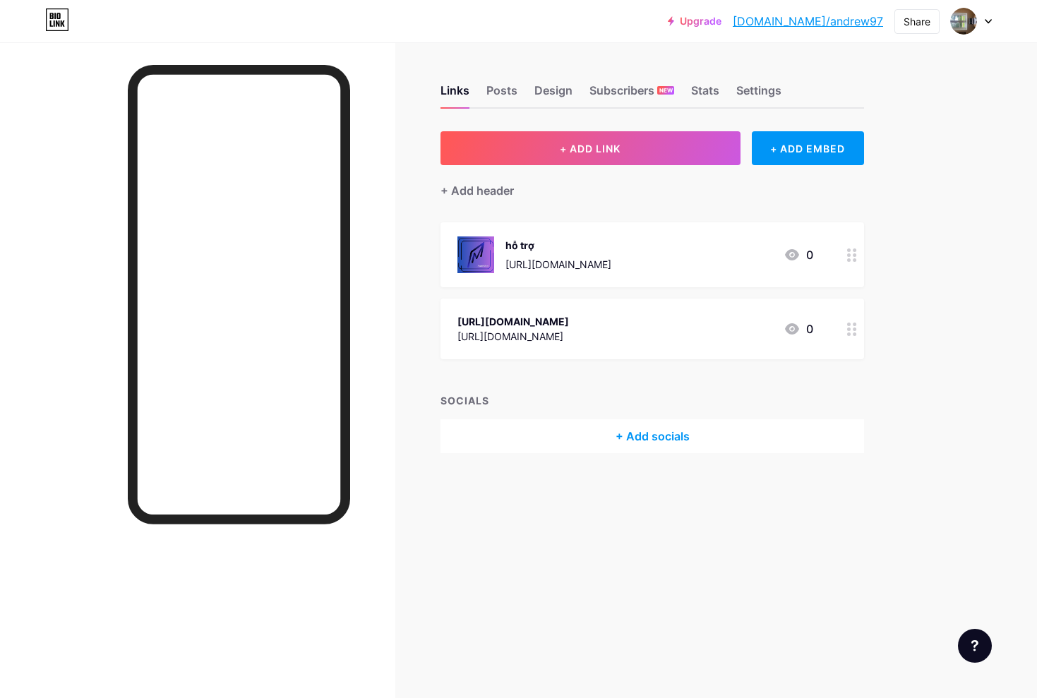
click at [986, 25] on div at bounding box center [971, 20] width 41 height 25
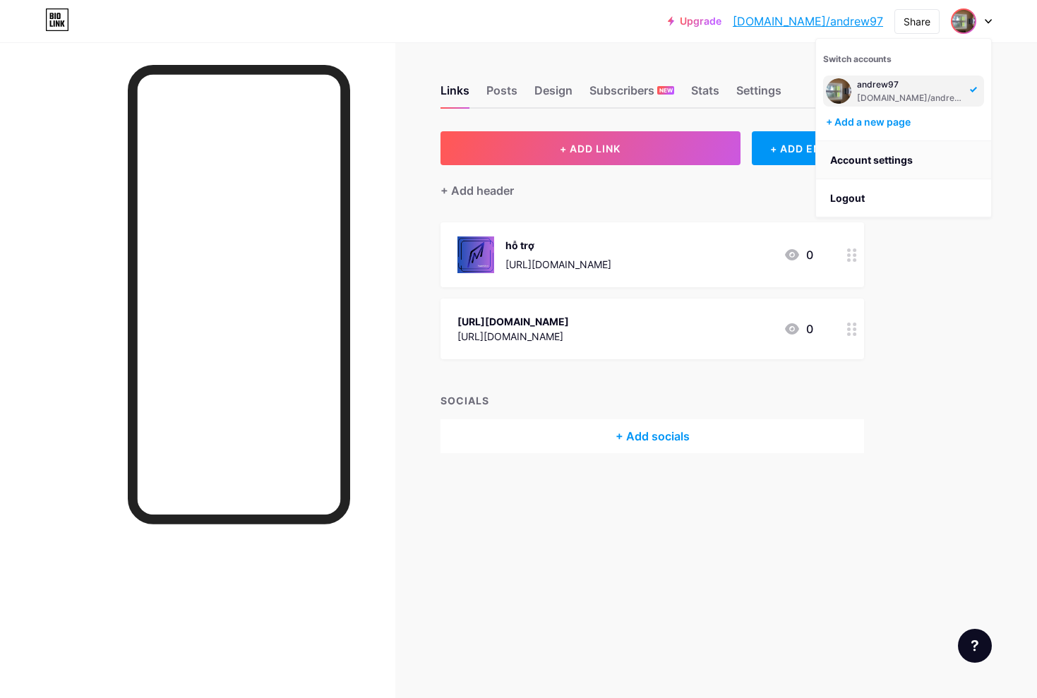
click at [893, 157] on link "Account settings" at bounding box center [903, 160] width 175 height 38
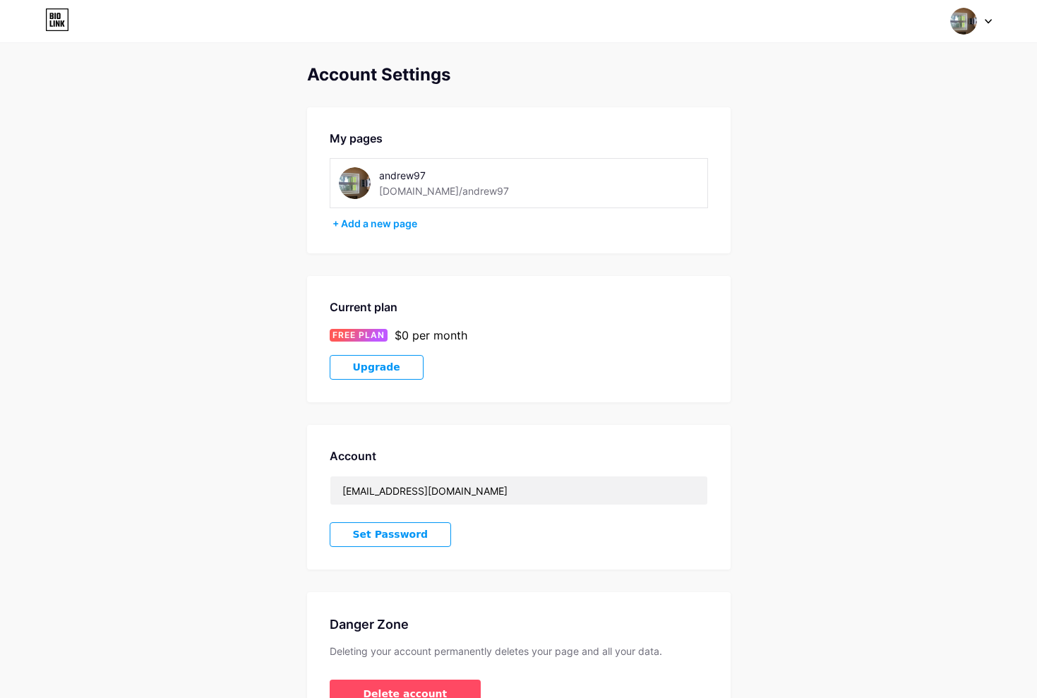
click at [358, 176] on img at bounding box center [355, 183] width 32 height 32
click at [354, 184] on img at bounding box center [355, 183] width 32 height 32
click at [356, 186] on img at bounding box center [355, 183] width 32 height 32
click at [987, 21] on icon at bounding box center [989, 22] width 6 height 4
click at [986, 23] on icon at bounding box center [988, 21] width 7 height 5
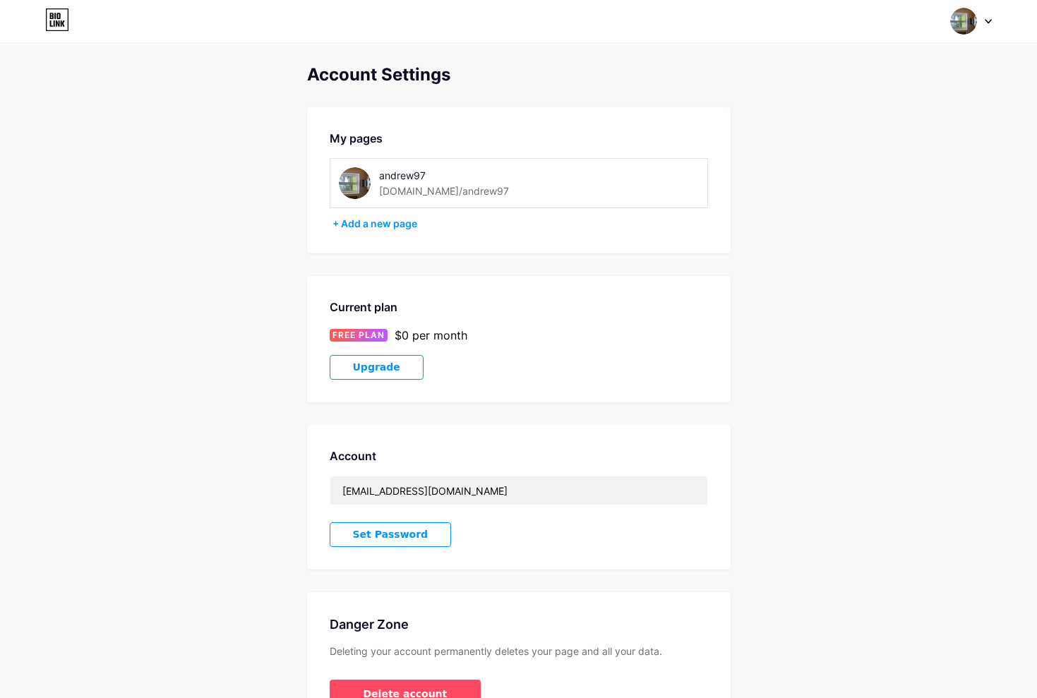
click at [965, 29] on img at bounding box center [963, 21] width 27 height 27
click at [891, 121] on div "+ Add a new page" at bounding box center [905, 122] width 158 height 14
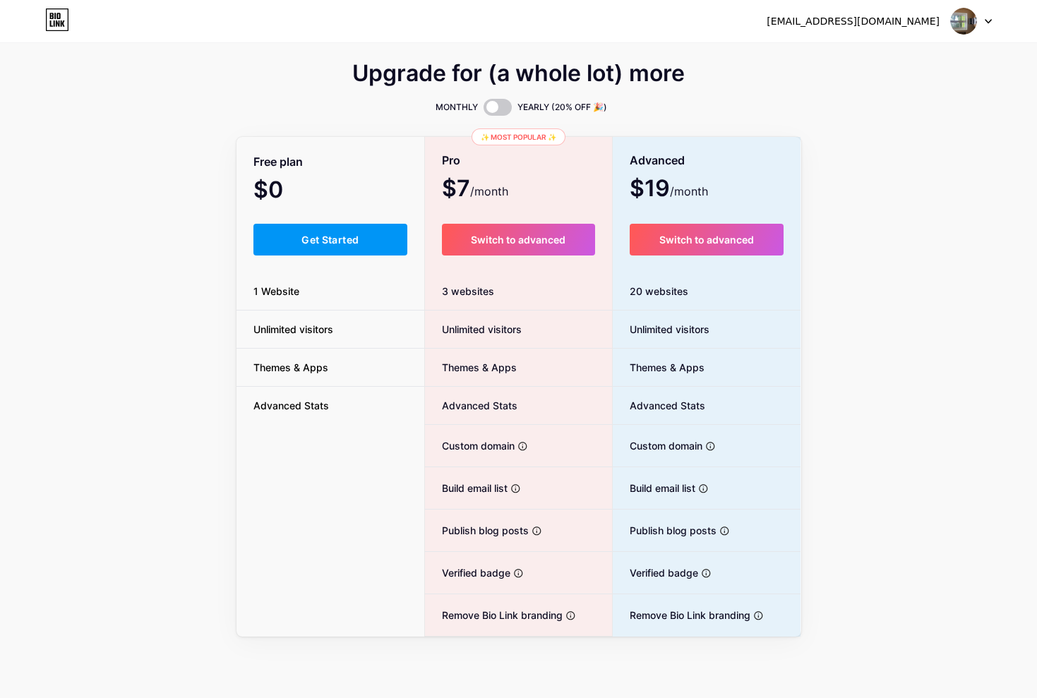
click at [956, 21] on img at bounding box center [963, 21] width 27 height 27
click at [884, 51] on link "Dashboard" at bounding box center [903, 58] width 175 height 38
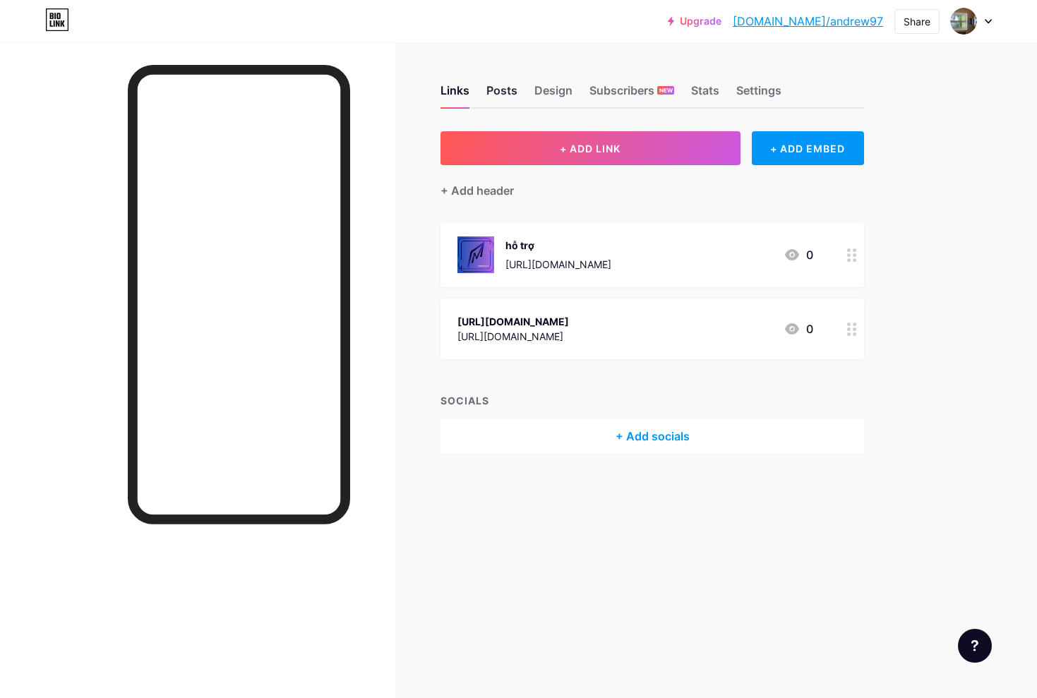
click at [513, 89] on div "Posts" at bounding box center [501, 94] width 31 height 25
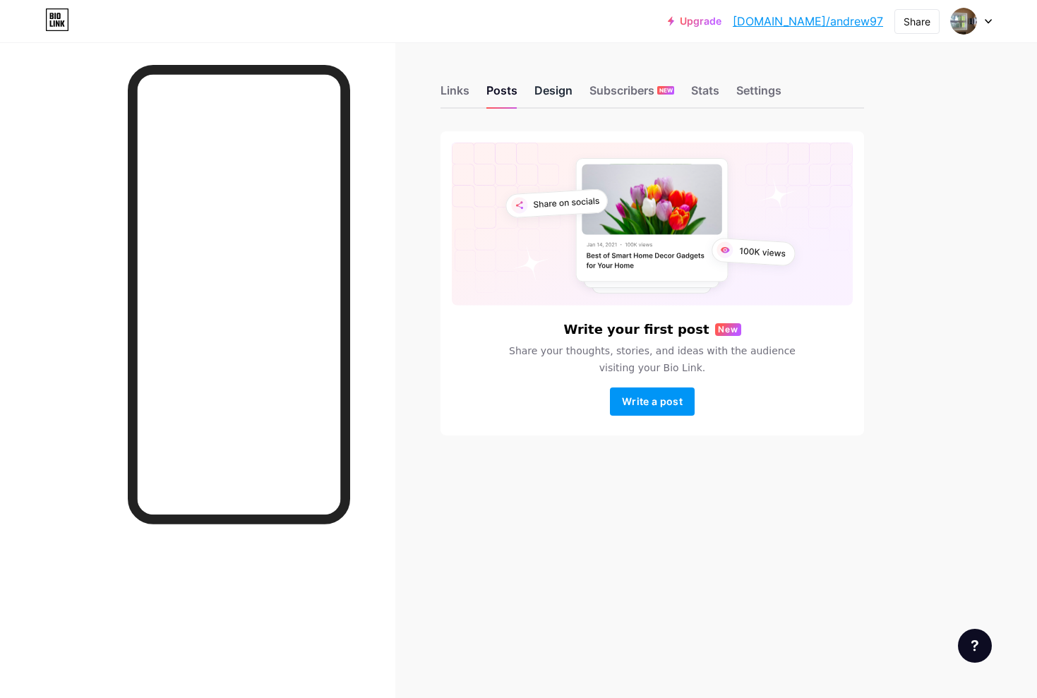
click at [544, 92] on div "Design" at bounding box center [554, 94] width 38 height 25
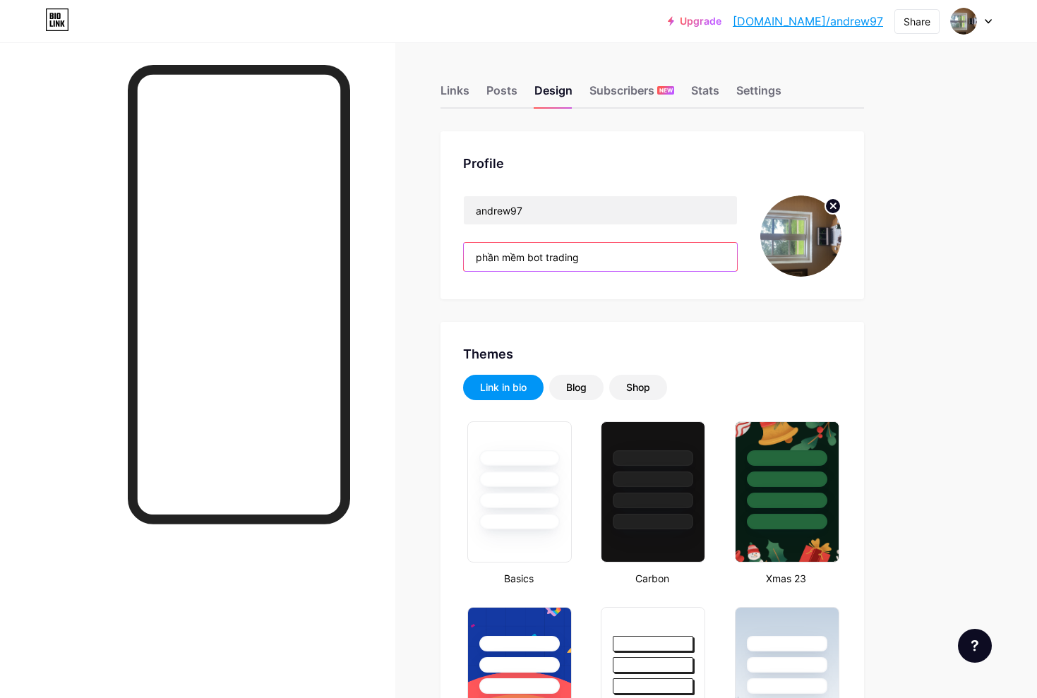
click at [639, 267] on input "phần mềm bot trading" at bounding box center [600, 257] width 273 height 28
type input "#919191"
type input "#ffffff"
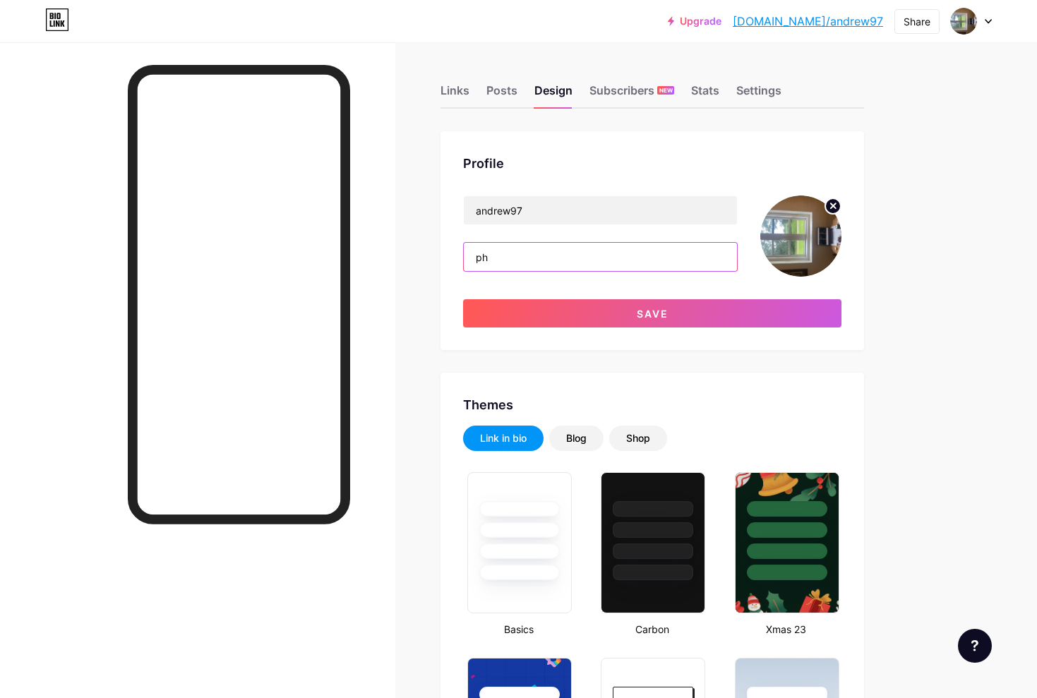
type input "p"
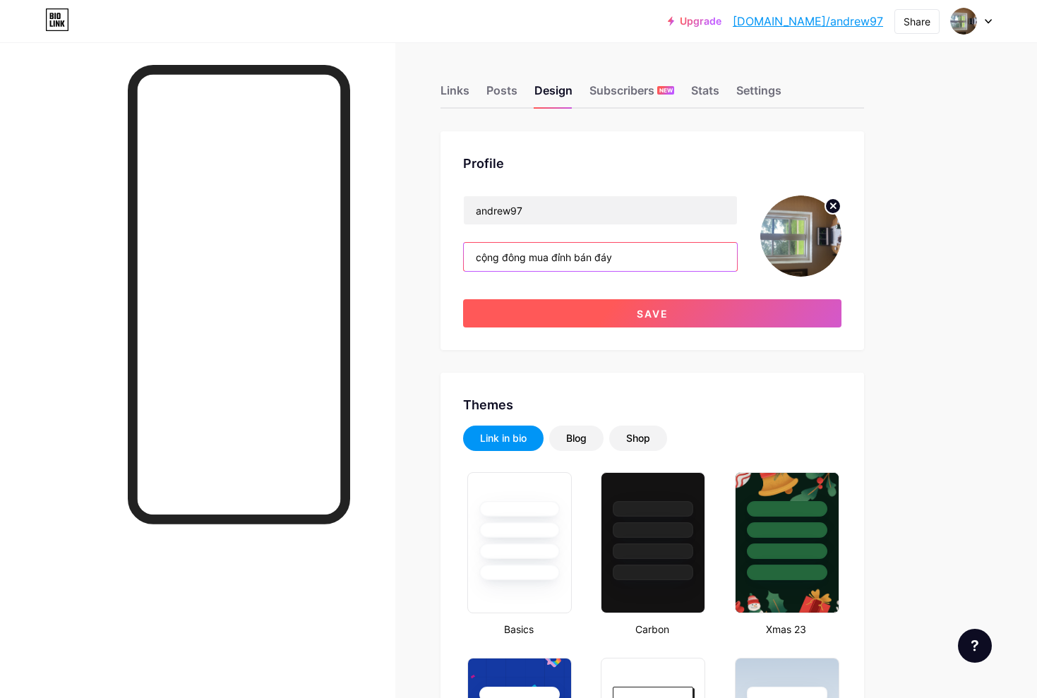
type input "cộng đông mua đỉnh bán đáy"
click at [737, 318] on button "Save" at bounding box center [652, 313] width 378 height 28
type input "#ffffff"
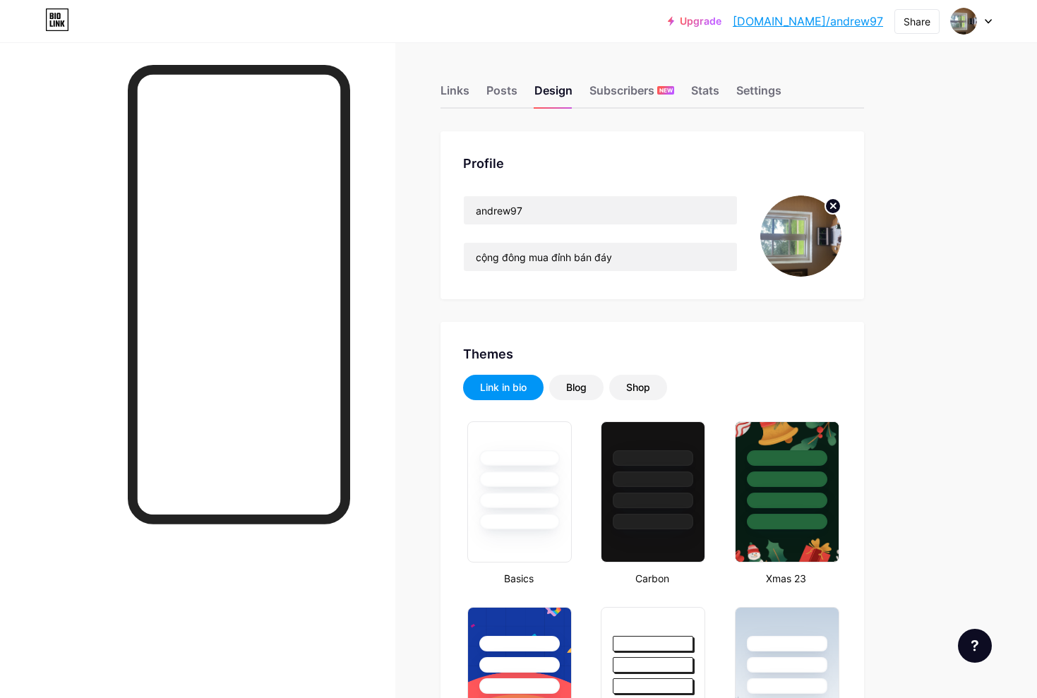
click at [834, 210] on circle at bounding box center [833, 206] width 16 height 16
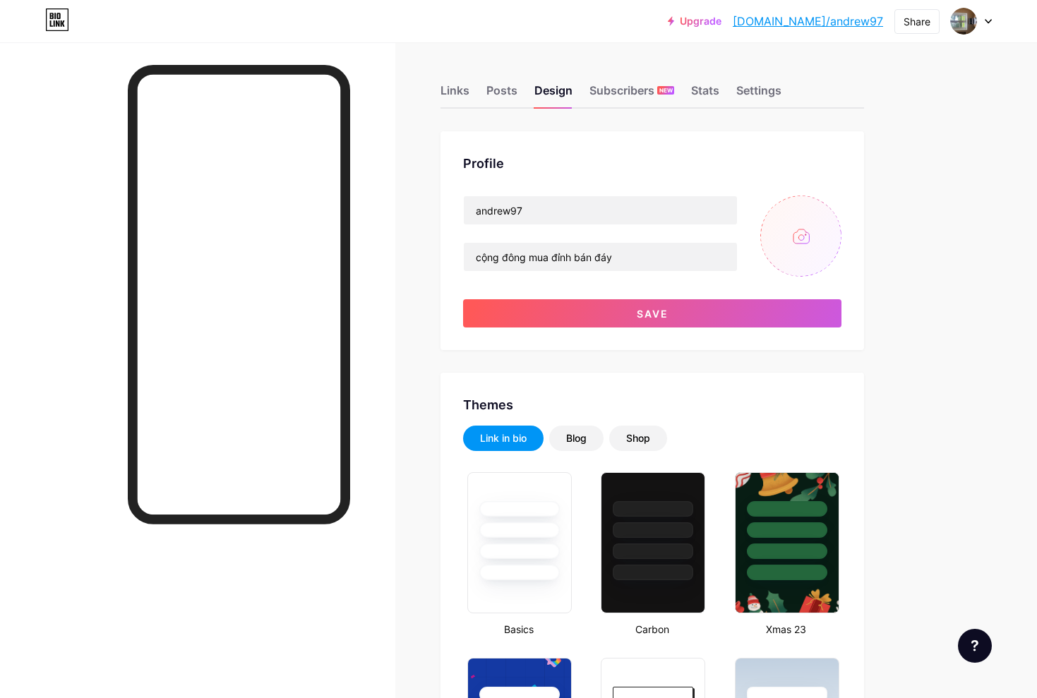
click at [815, 237] on input "file" at bounding box center [800, 236] width 81 height 81
type input "C:\fakepath\photo_2025-08-12 12.35.03.jpeg"
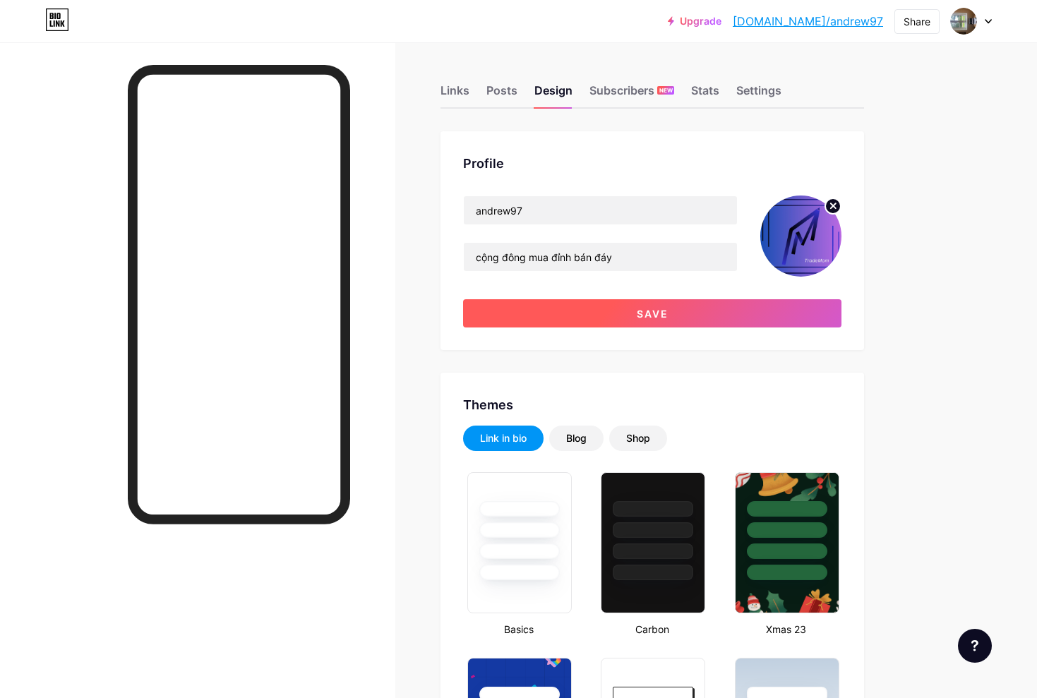
click at [563, 322] on button "Save" at bounding box center [652, 313] width 378 height 28
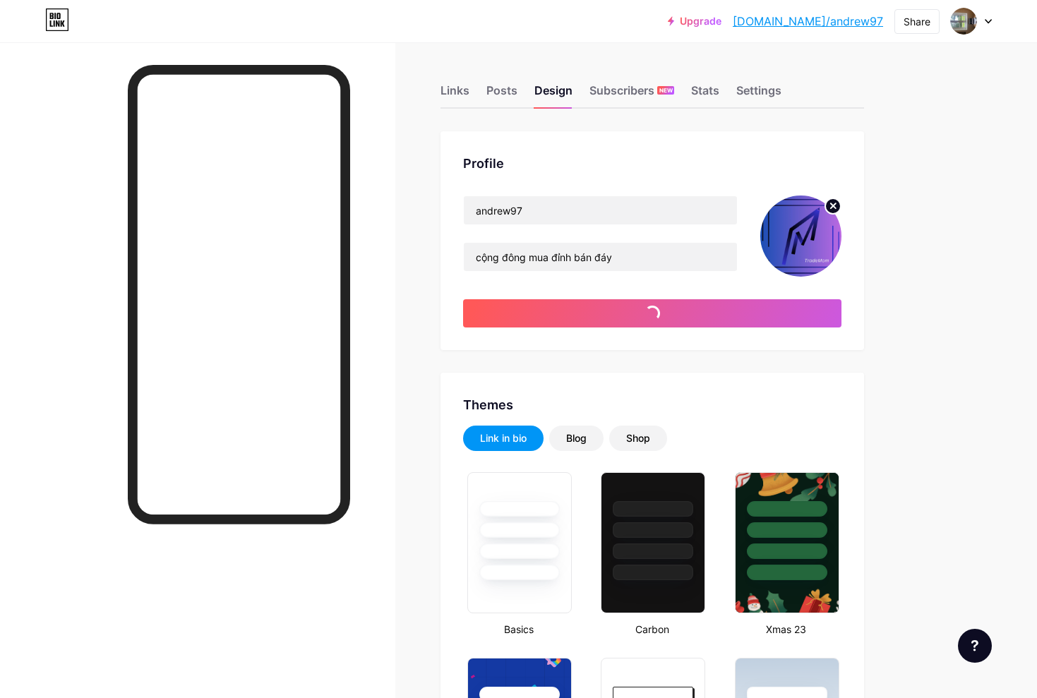
type input "#ffffff"
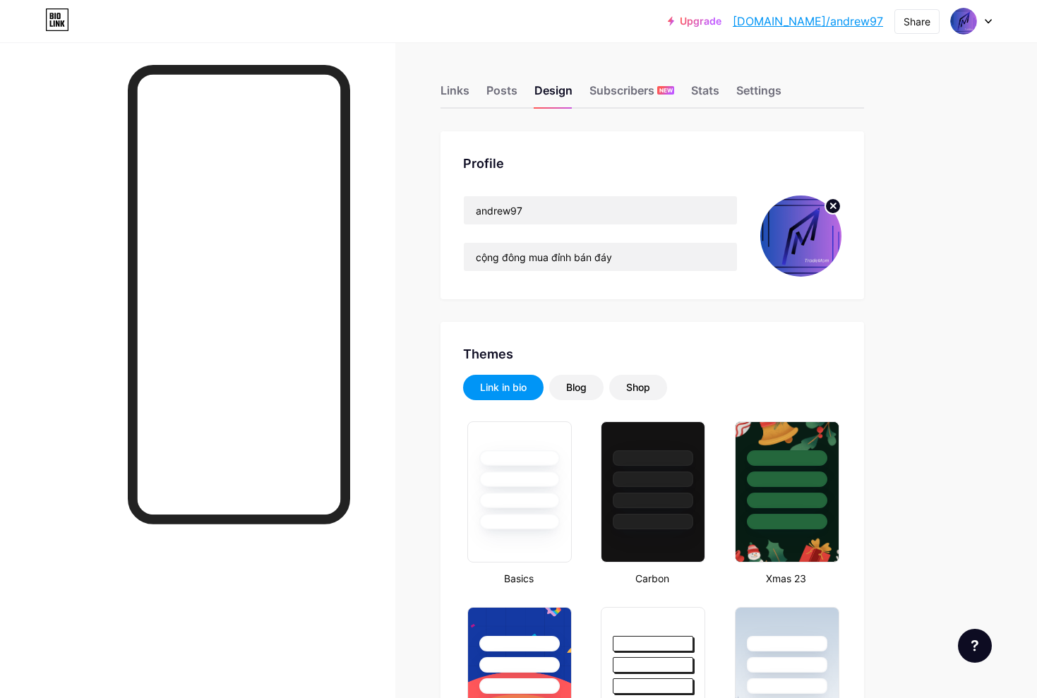
click at [822, 25] on link "[DOMAIN_NAME]/andrew97" at bounding box center [808, 21] width 150 height 17
click at [753, 94] on div "Settings" at bounding box center [758, 94] width 45 height 25
drag, startPoint x: 765, startPoint y: 102, endPoint x: 753, endPoint y: 102, distance: 11.3
click at [765, 102] on div "Settings" at bounding box center [758, 94] width 45 height 25
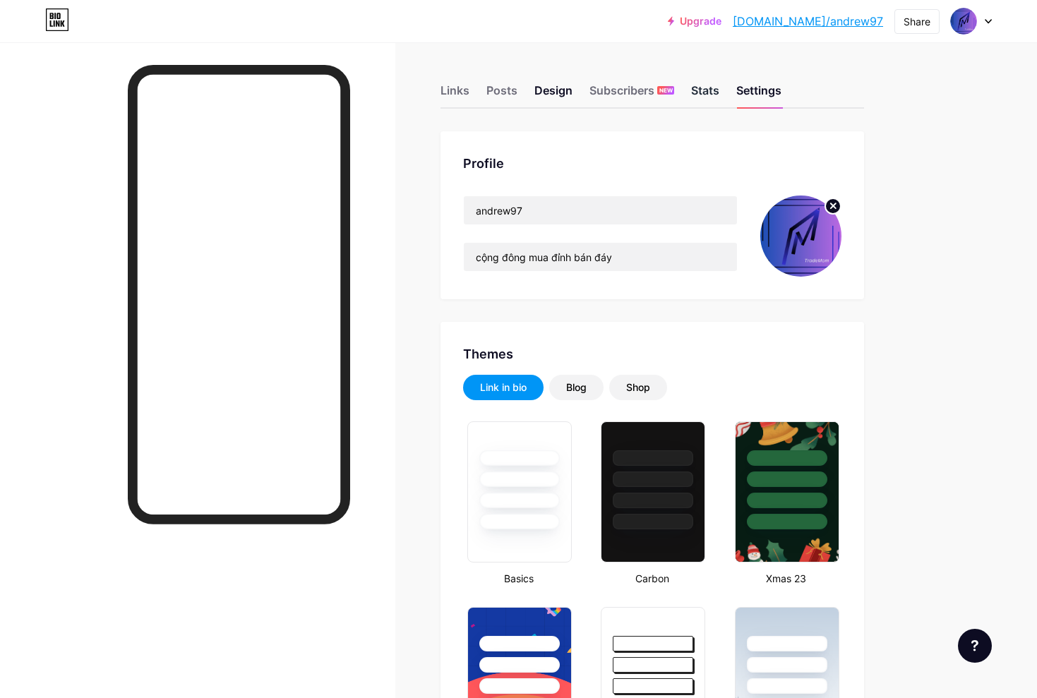
click at [711, 97] on div "Stats" at bounding box center [705, 94] width 28 height 25
click at [765, 100] on div "Settings" at bounding box center [758, 94] width 45 height 25
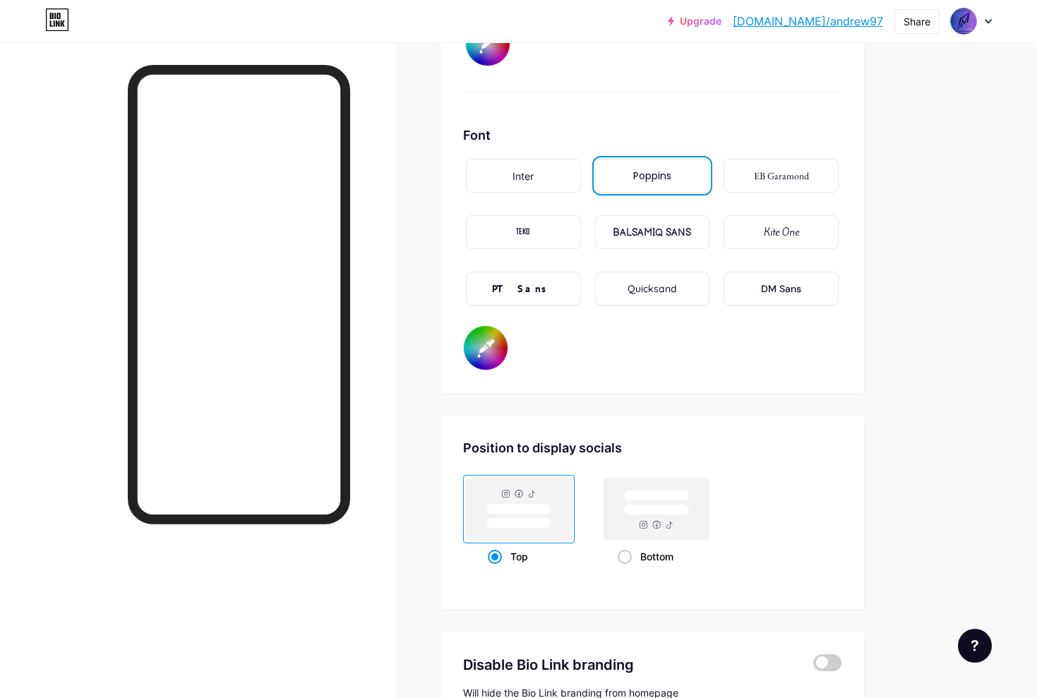
scroll to position [2348, 0]
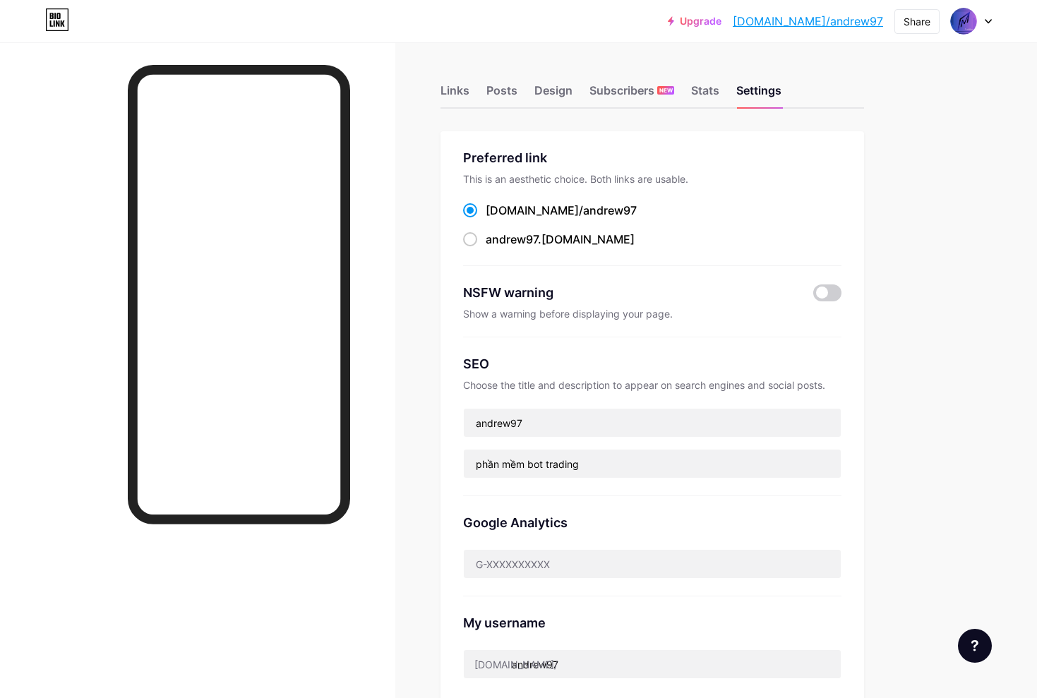
click at [833, 27] on link "[DOMAIN_NAME]/andrew97" at bounding box center [808, 21] width 150 height 17
click at [959, 28] on img at bounding box center [964, 21] width 23 height 23
click at [963, 29] on img at bounding box center [964, 21] width 23 height 23
click at [540, 92] on div "Design" at bounding box center [554, 94] width 38 height 25
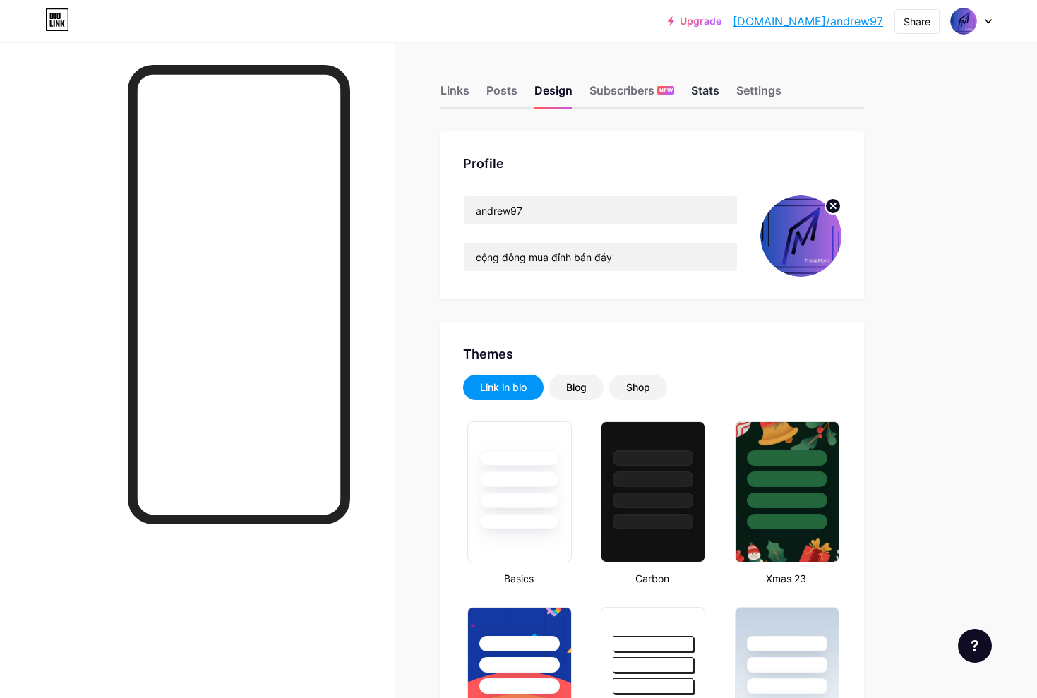
type input "#919191"
type input "#ffffff"
click at [750, 94] on div "Settings" at bounding box center [758, 94] width 45 height 25
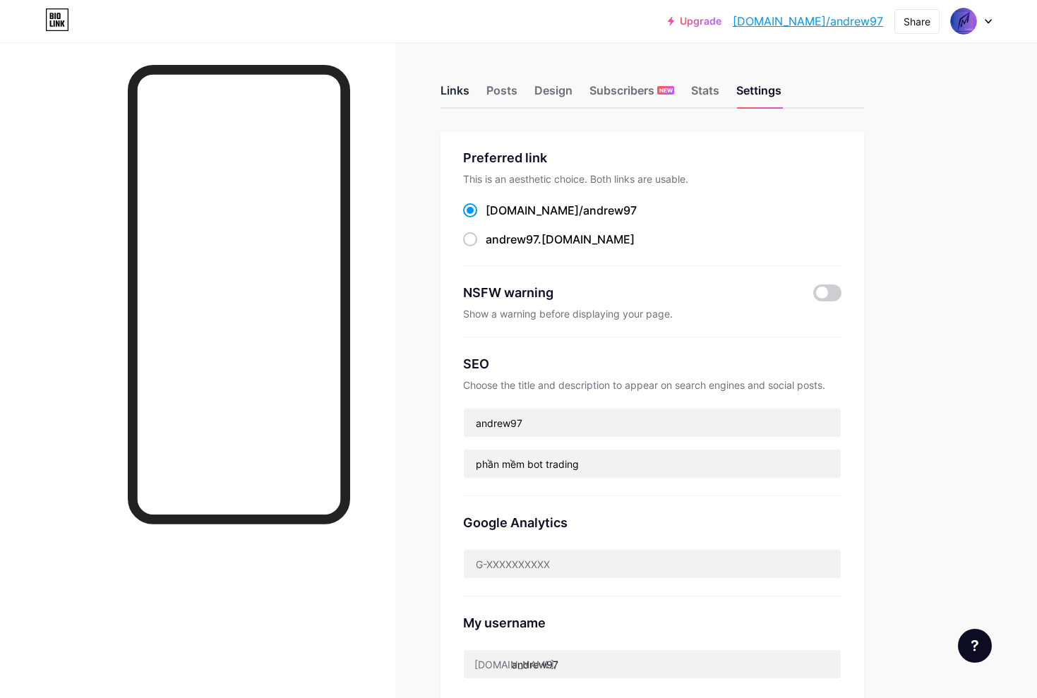
click at [456, 93] on div "Links" at bounding box center [455, 94] width 29 height 25
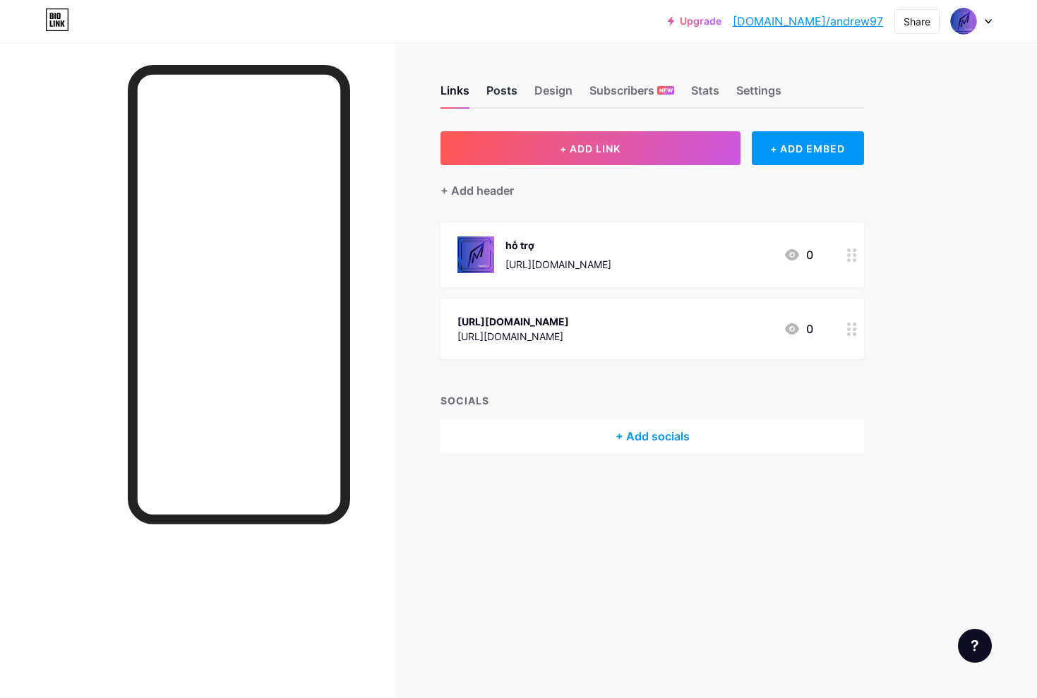
click at [507, 92] on div "Posts" at bounding box center [501, 94] width 31 height 25
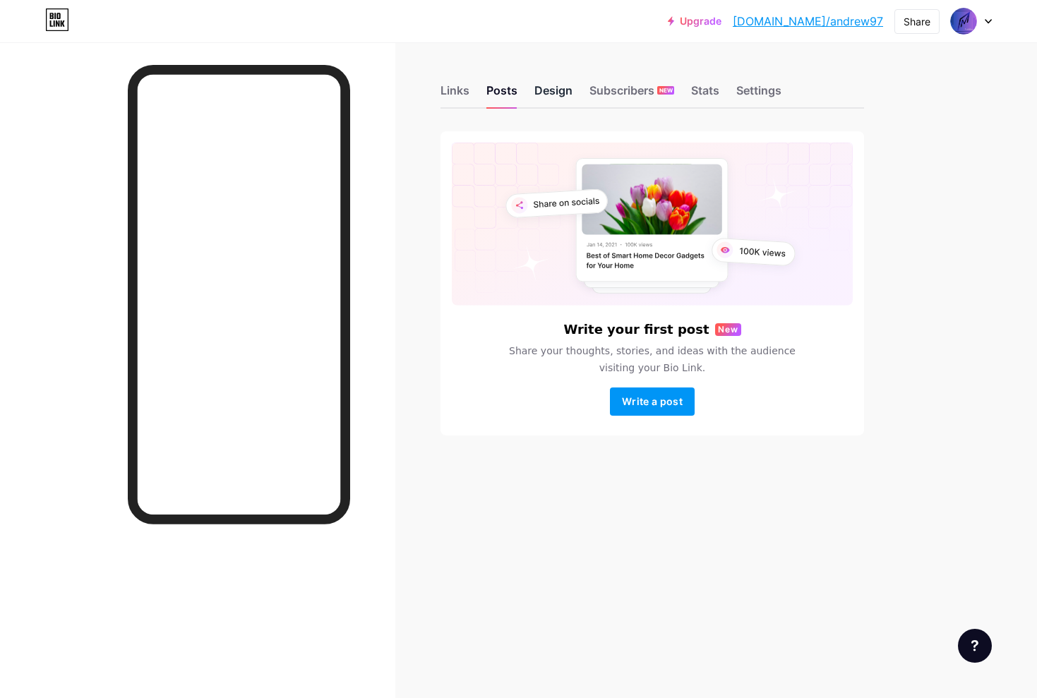
click at [542, 93] on div "Design" at bounding box center [554, 94] width 38 height 25
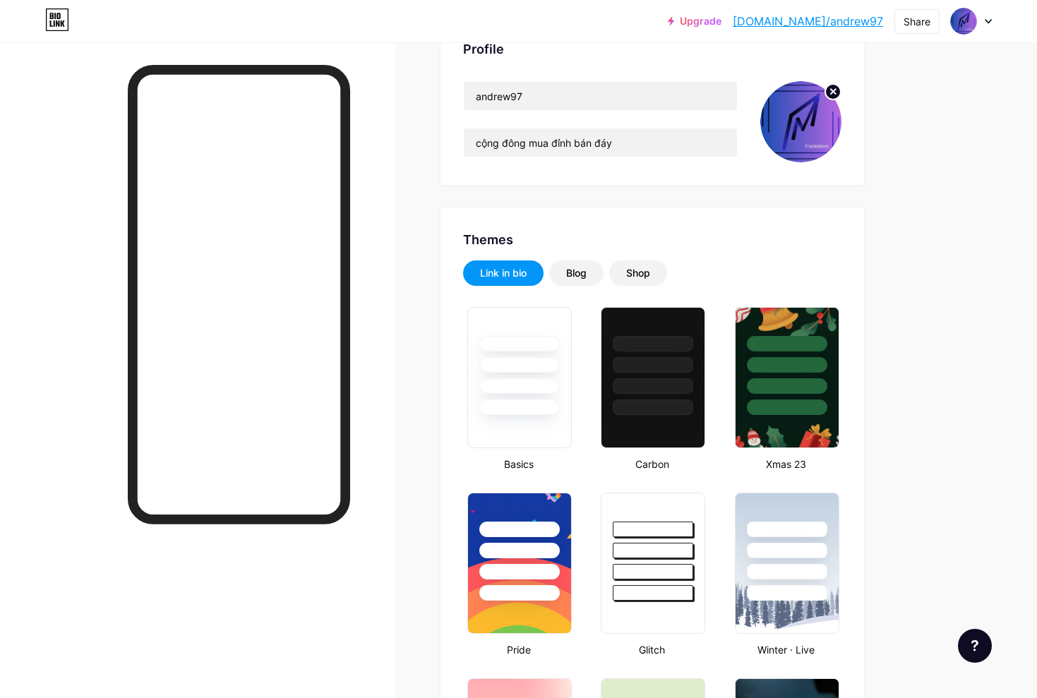
type input "#919191"
type input "#ffffff"
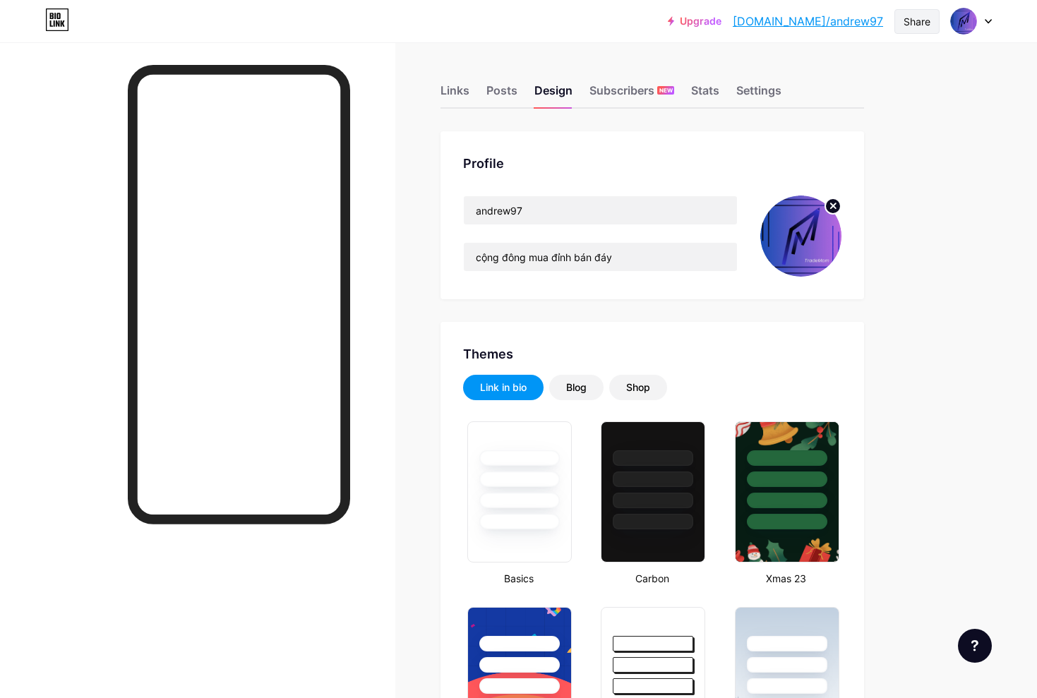
click at [924, 20] on div "Share" at bounding box center [917, 21] width 27 height 15
click at [861, 68] on div "Copy link" at bounding box center [834, 73] width 210 height 34
click at [847, 76] on div "Copied" at bounding box center [834, 73] width 210 height 34
click at [989, 19] on icon at bounding box center [988, 21] width 7 height 5
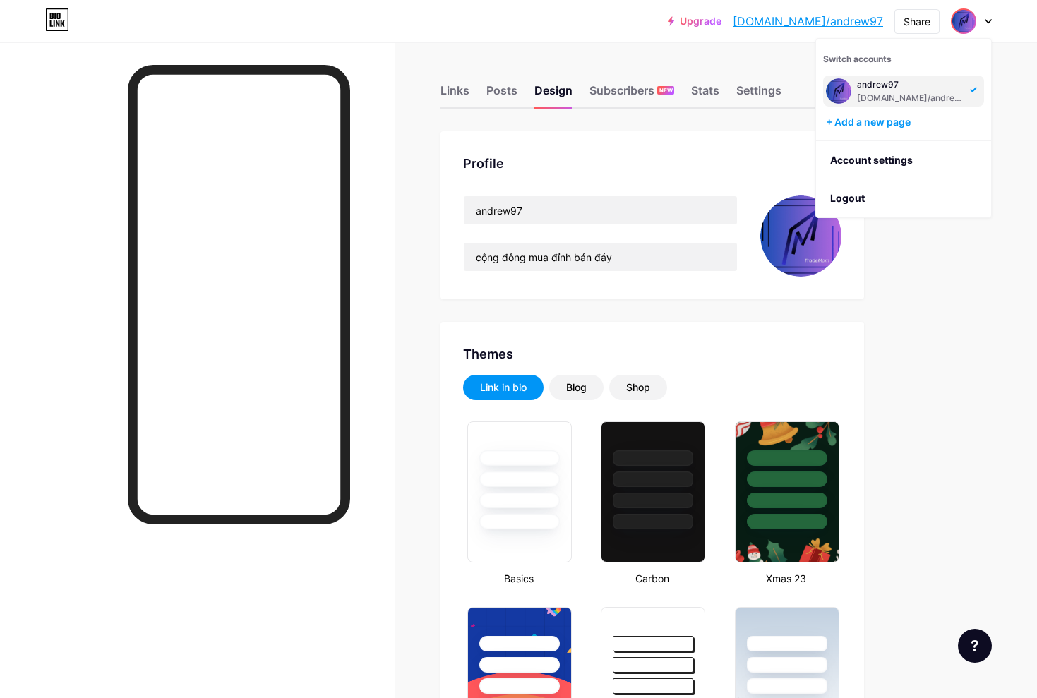
click at [840, 25] on link "[DOMAIN_NAME]/andrew97" at bounding box center [808, 21] width 150 height 17
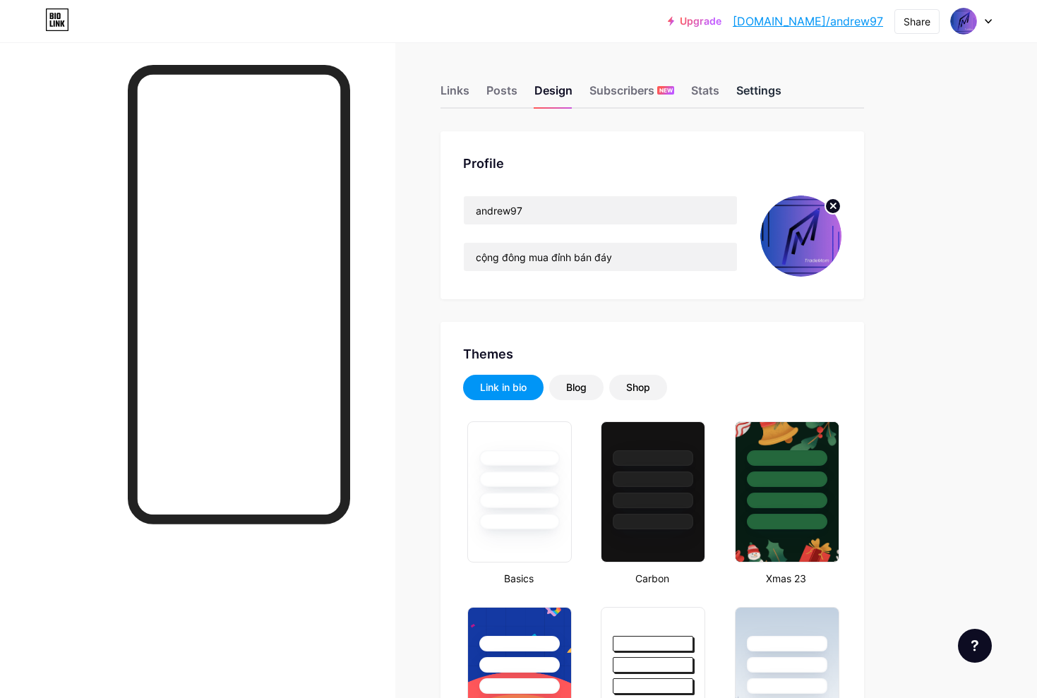
click at [765, 85] on div "Settings" at bounding box center [758, 94] width 45 height 25
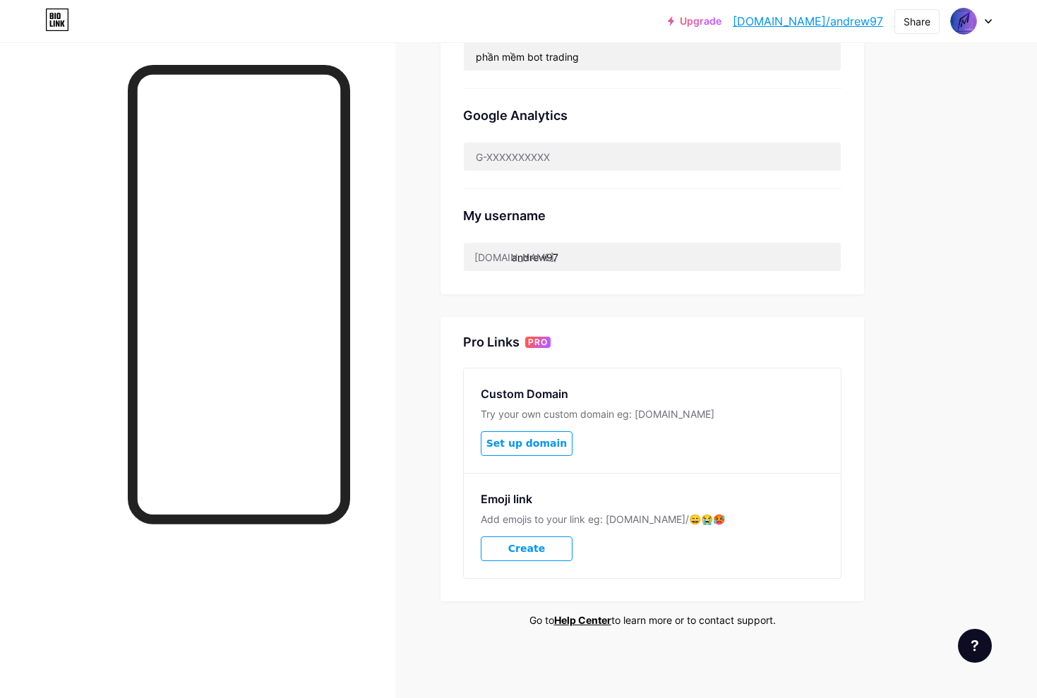
scroll to position [406, 0]
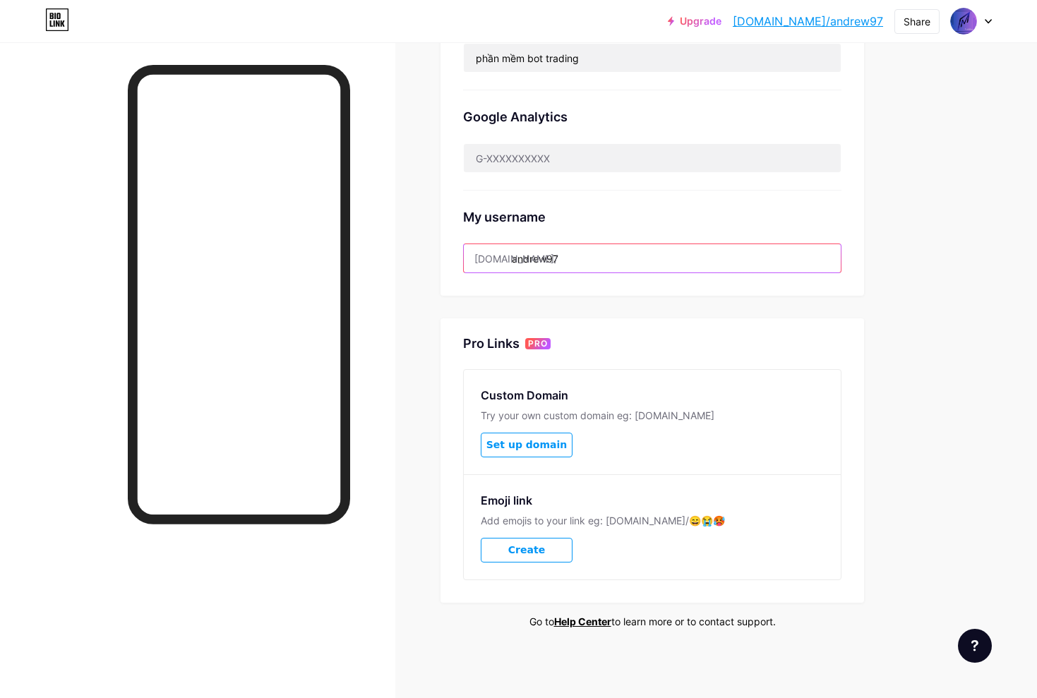
click at [597, 261] on input "andrew97" at bounding box center [652, 258] width 377 height 28
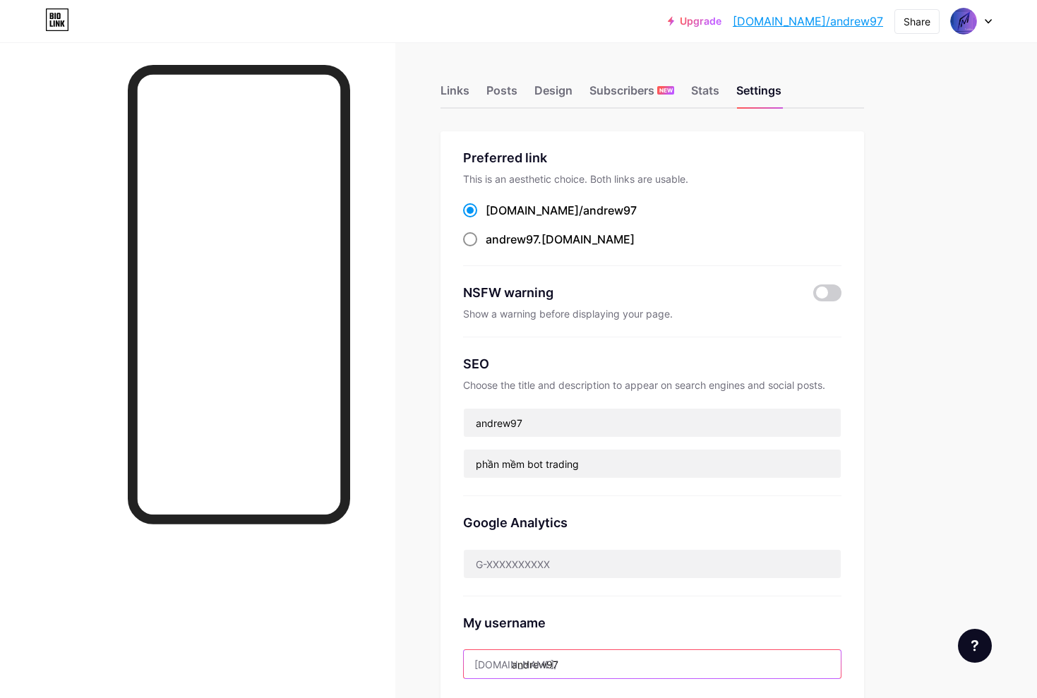
scroll to position [0, 0]
click at [474, 240] on span at bounding box center [470, 239] width 14 height 14
click at [486, 248] on input "andrew97 .bio.link" at bounding box center [490, 252] width 9 height 9
radio input "true"
click at [472, 209] on span at bounding box center [470, 210] width 14 height 14
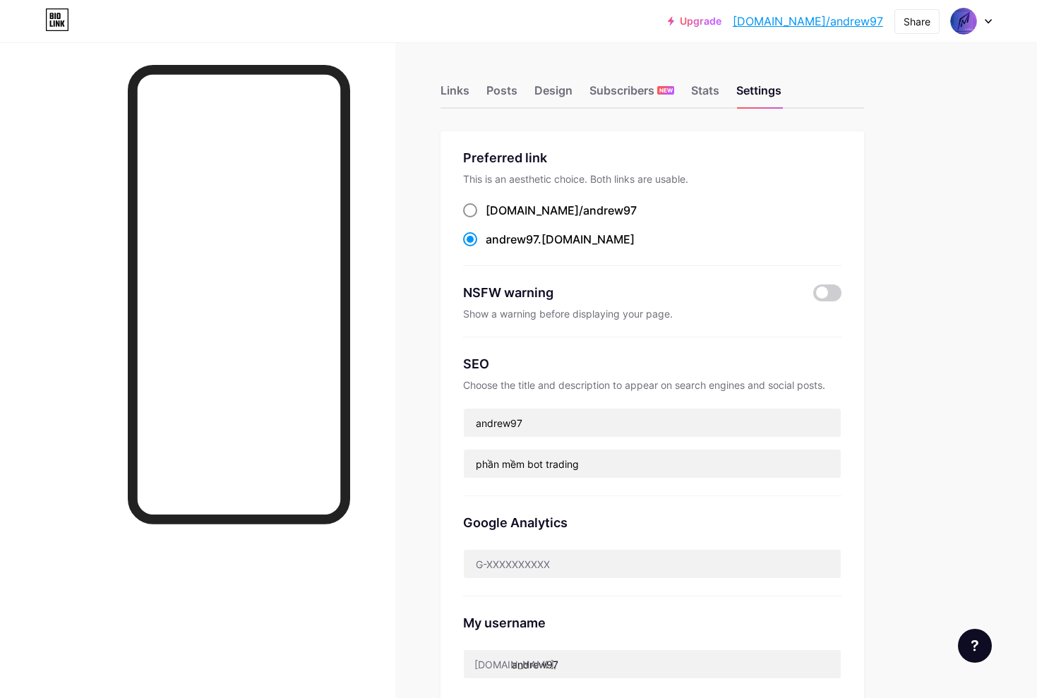
click at [486, 219] on input "bio.link/ andrew97" at bounding box center [490, 223] width 9 height 9
radio input "true"
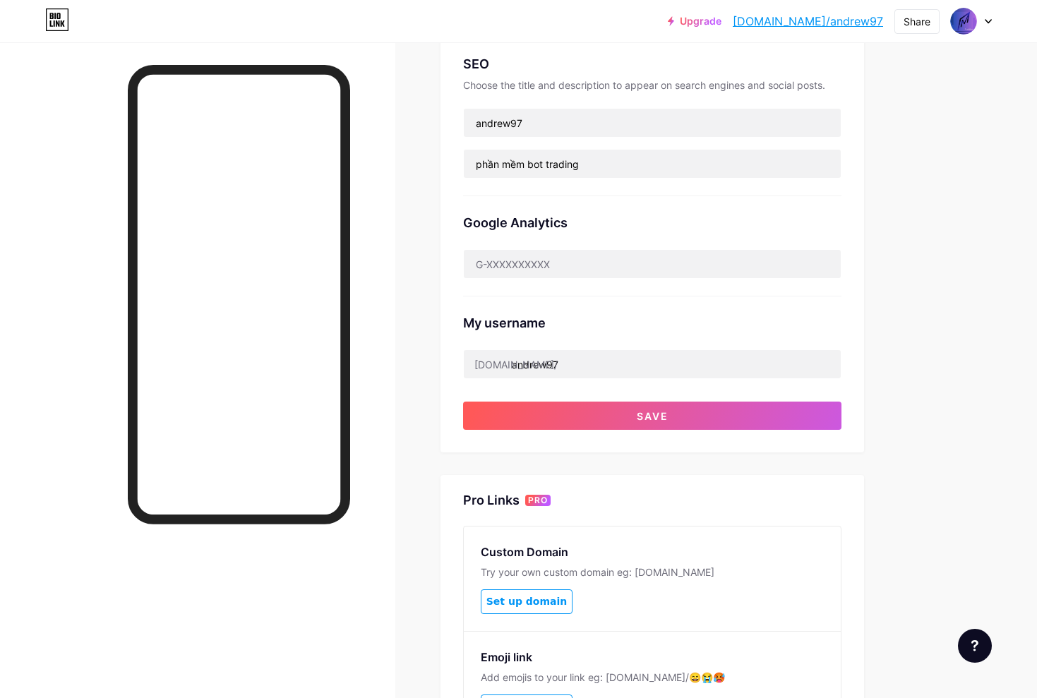
scroll to position [302, 0]
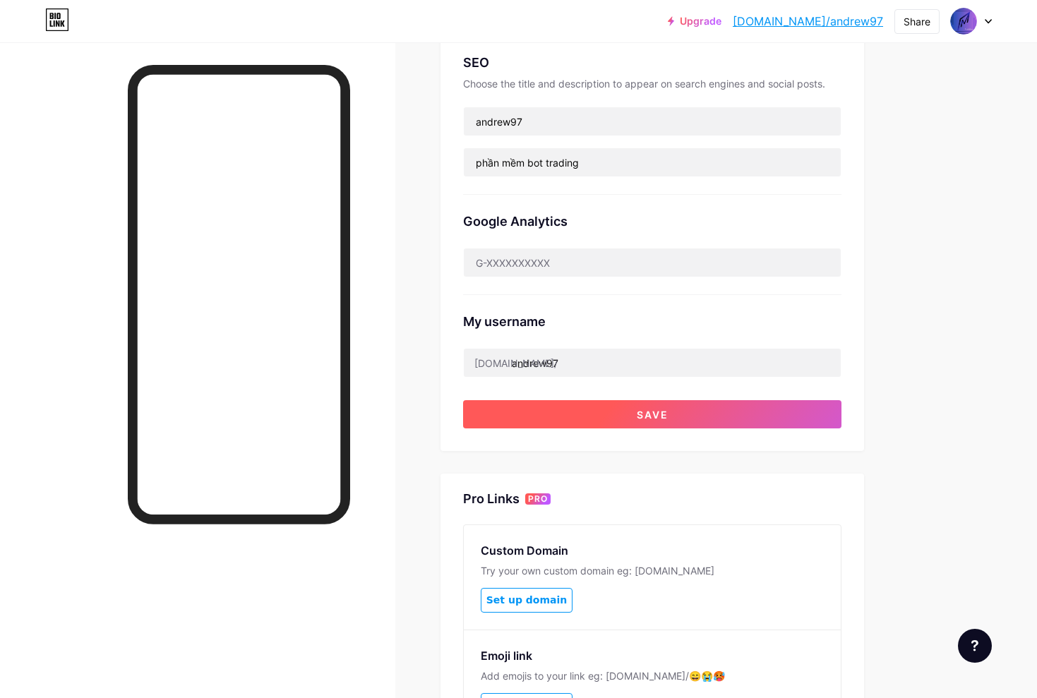
click at [689, 415] on button "Save" at bounding box center [652, 414] width 378 height 28
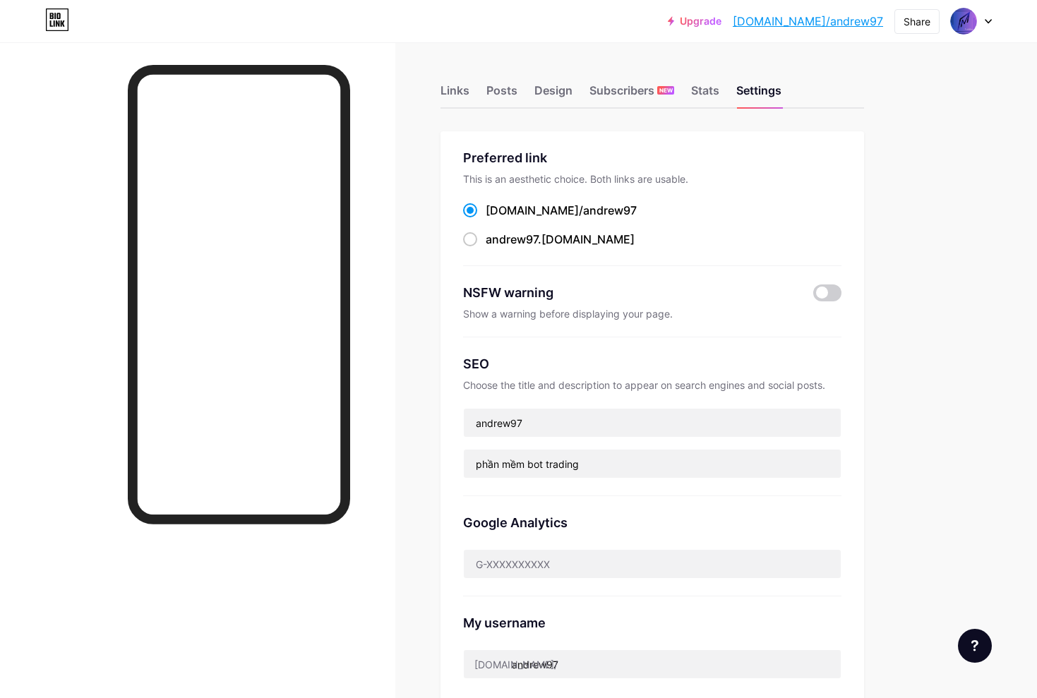
scroll to position [0, 0]
click at [830, 17] on link "[DOMAIN_NAME]/andrew97" at bounding box center [808, 21] width 150 height 17
click at [722, 20] on link "Upgrade" at bounding box center [695, 21] width 54 height 11
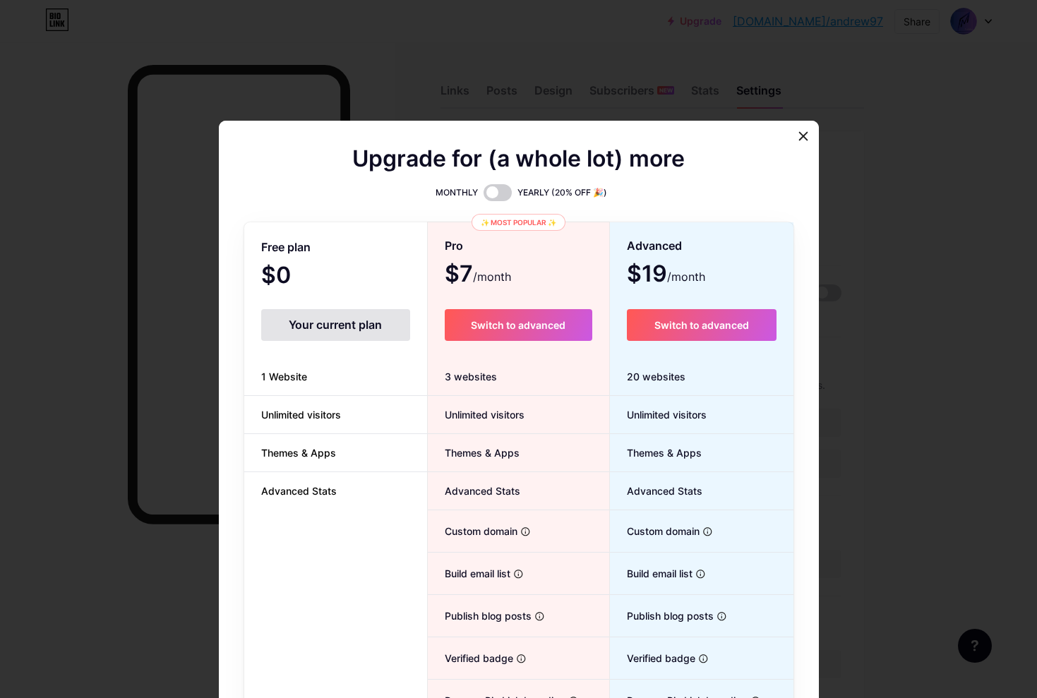
drag, startPoint x: 810, startPoint y: 138, endPoint x: 811, endPoint y: 118, distance: 19.8
click at [810, 137] on div at bounding box center [803, 136] width 25 height 25
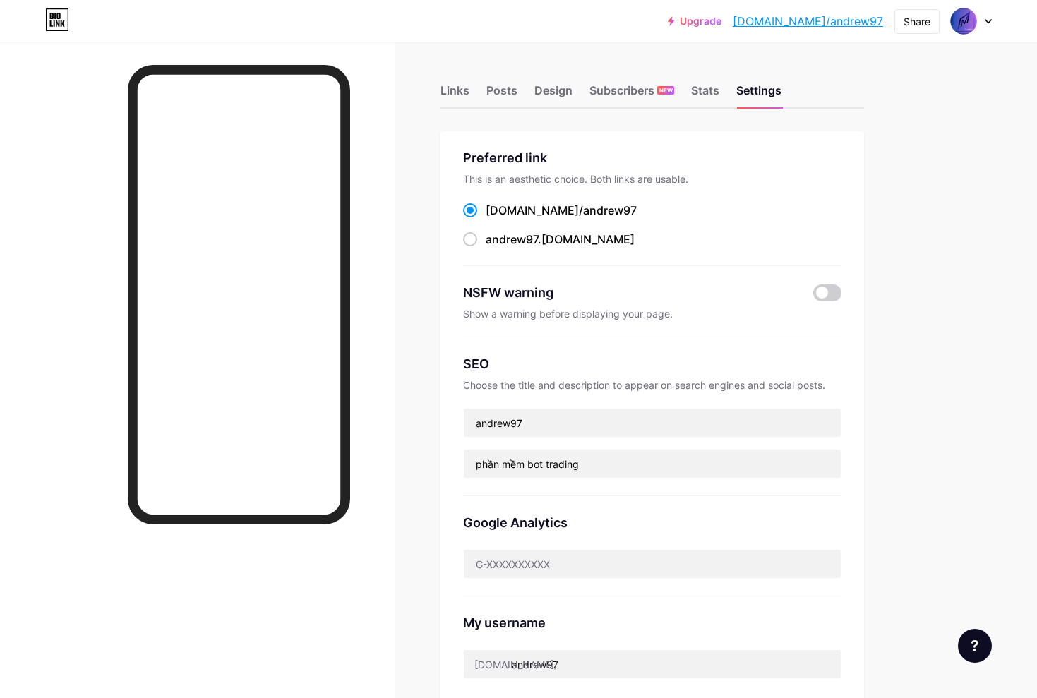
click at [815, 28] on link "[DOMAIN_NAME]/andrew97" at bounding box center [808, 21] width 150 height 17
click at [508, 97] on div "Posts" at bounding box center [501, 94] width 31 height 25
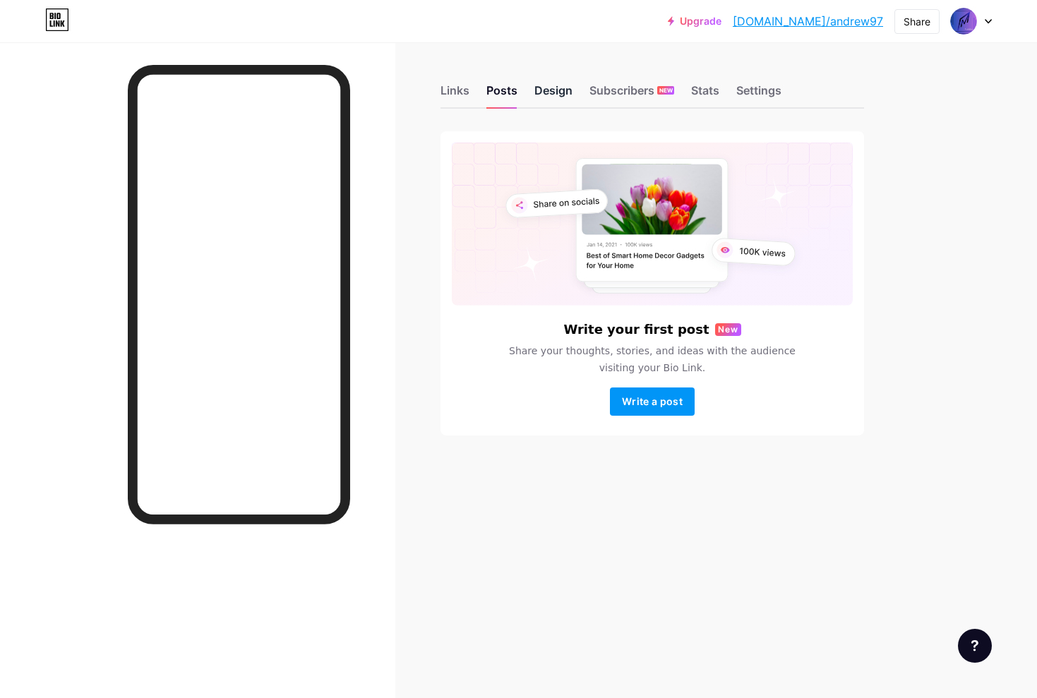
click at [548, 98] on div "Design" at bounding box center [554, 94] width 38 height 25
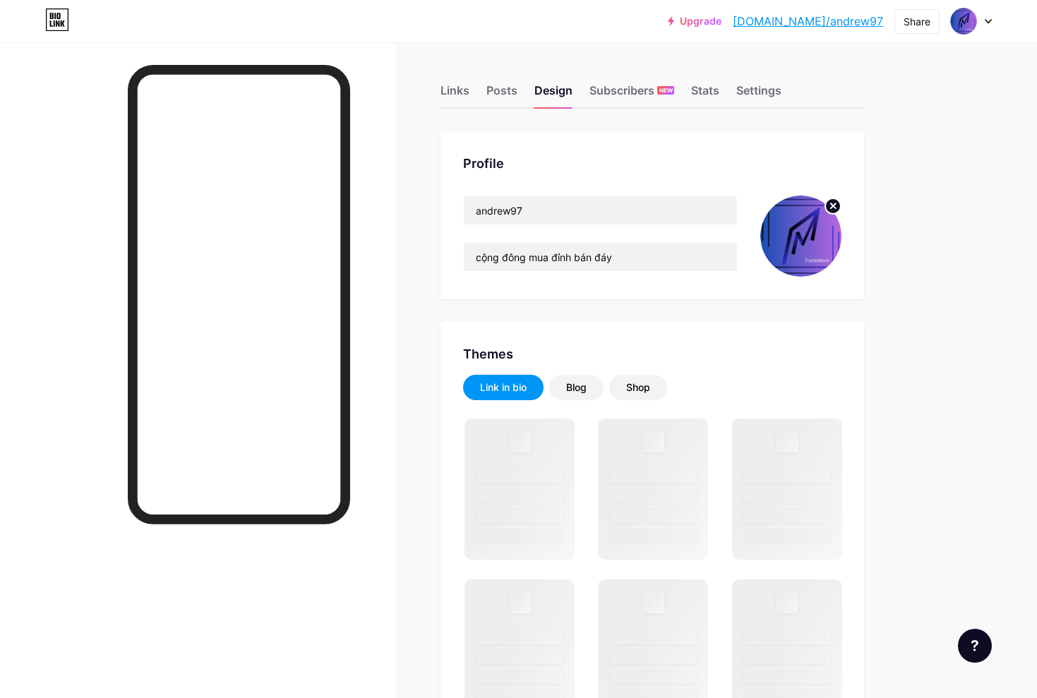
click at [802, 256] on img at bounding box center [800, 236] width 81 height 81
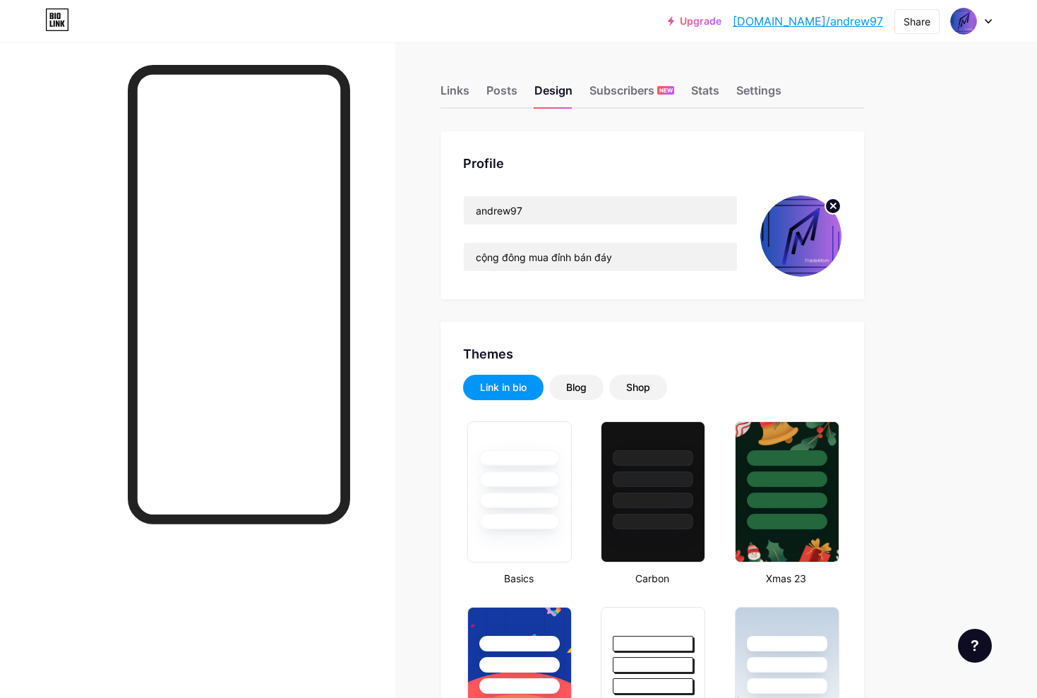
type input "#919191"
type input "#ffffff"
click at [794, 499] on div at bounding box center [787, 501] width 83 height 16
click at [859, 18] on link "[DOMAIN_NAME]/andrew97" at bounding box center [808, 21] width 150 height 17
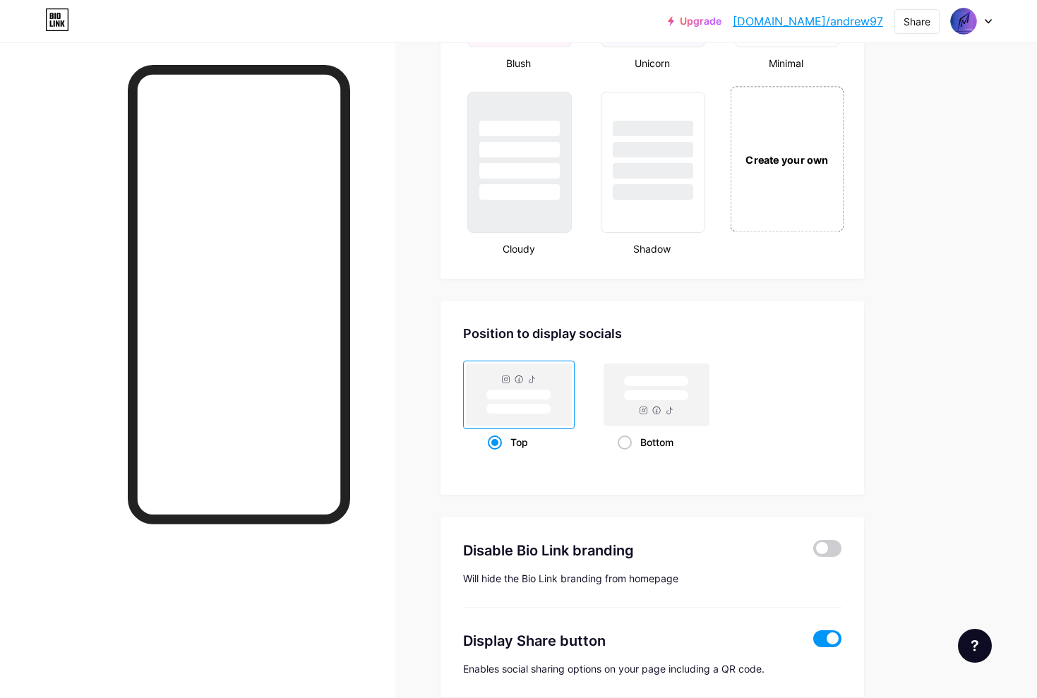
scroll to position [1644, 0]
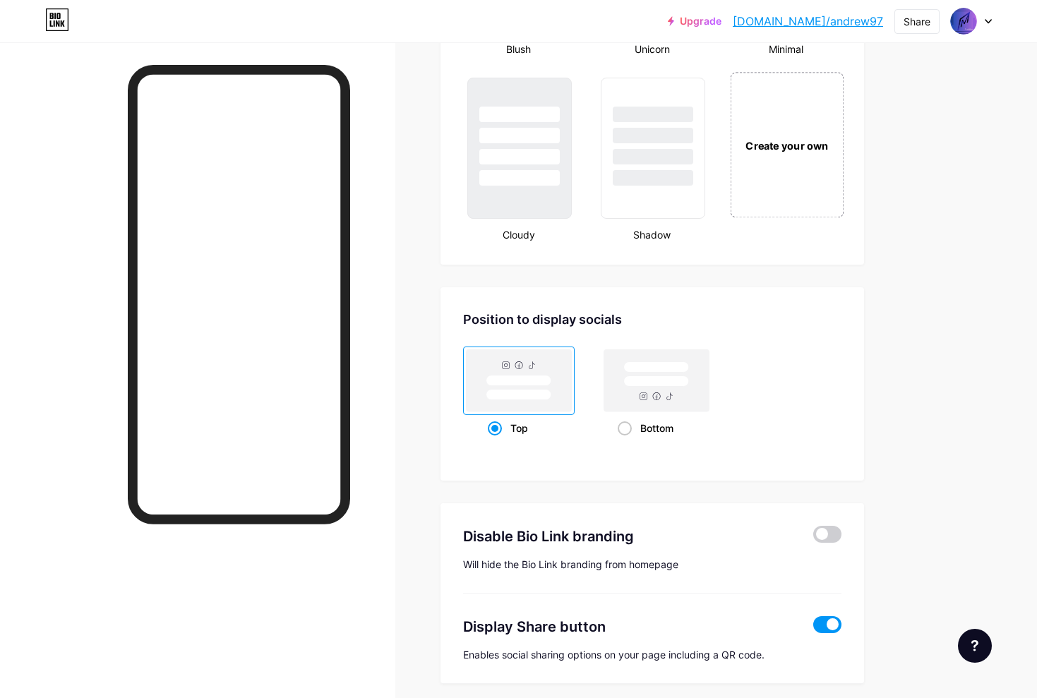
click at [781, 163] on div "Create your own" at bounding box center [787, 144] width 114 height 145
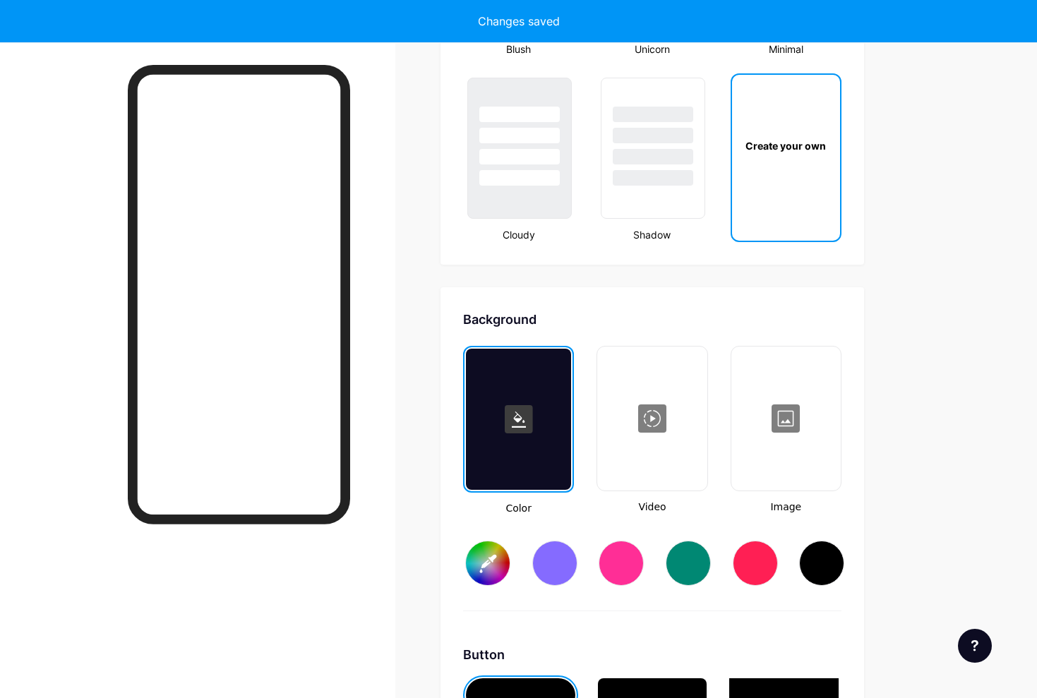
scroll to position [1875, 0]
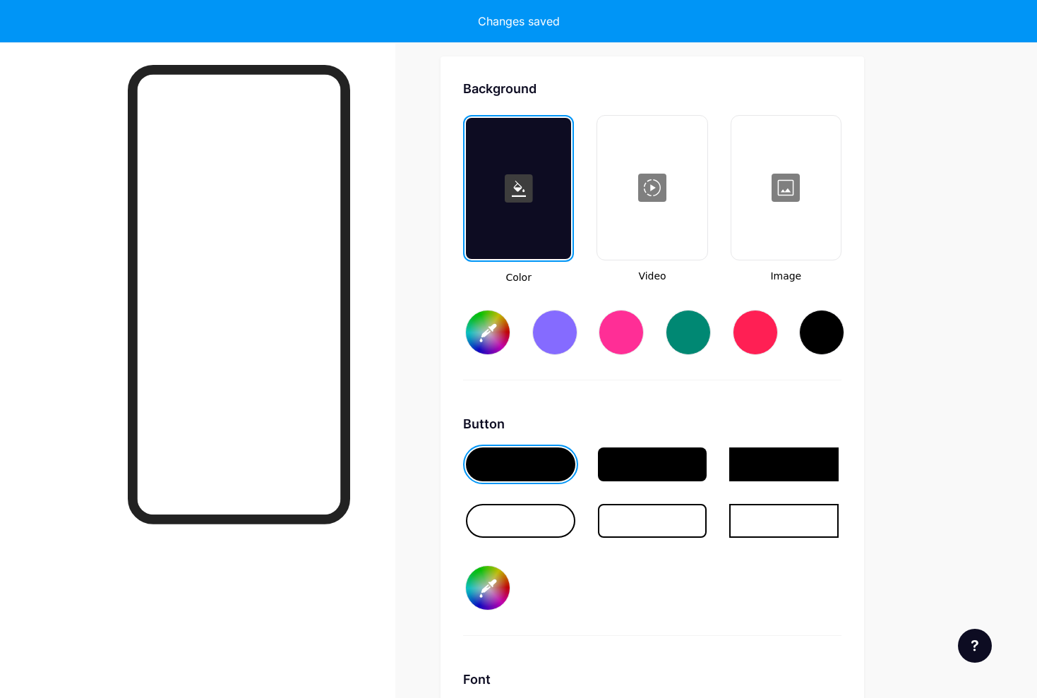
type input "#ffffff"
type input "#000000"
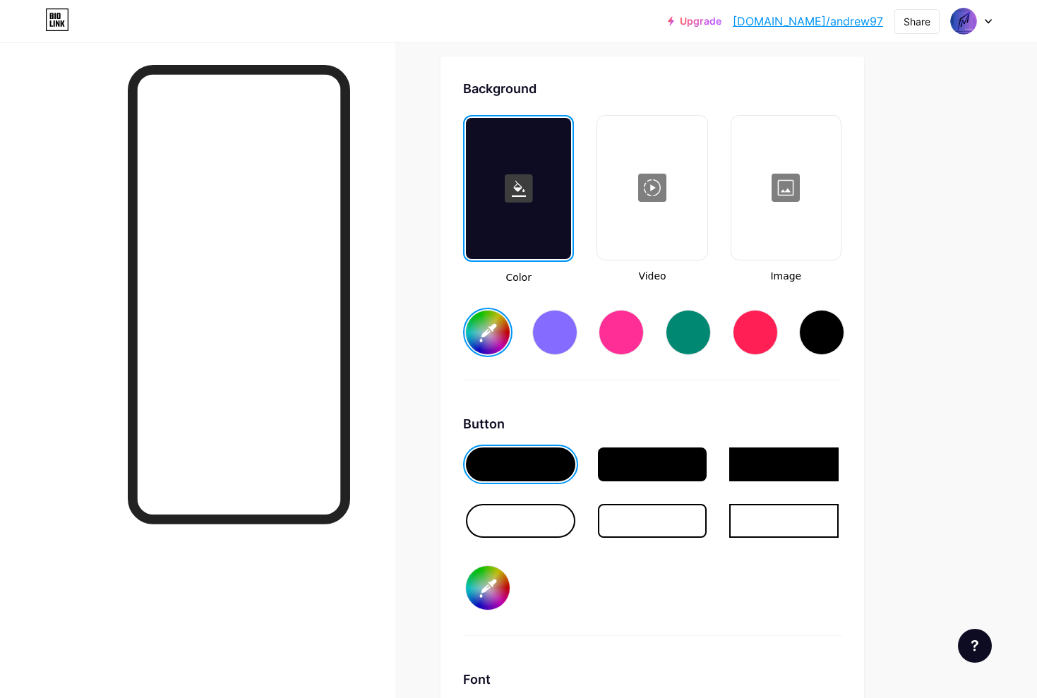
click at [806, 177] on div at bounding box center [786, 187] width 107 height 141
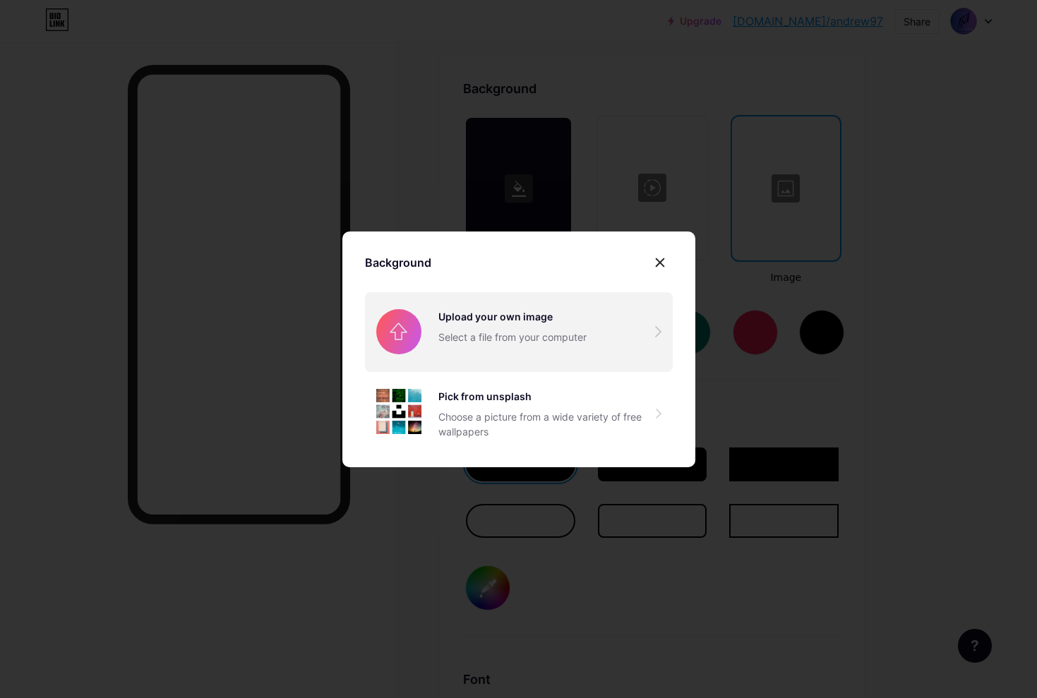
click at [600, 315] on input "file" at bounding box center [519, 331] width 308 height 79
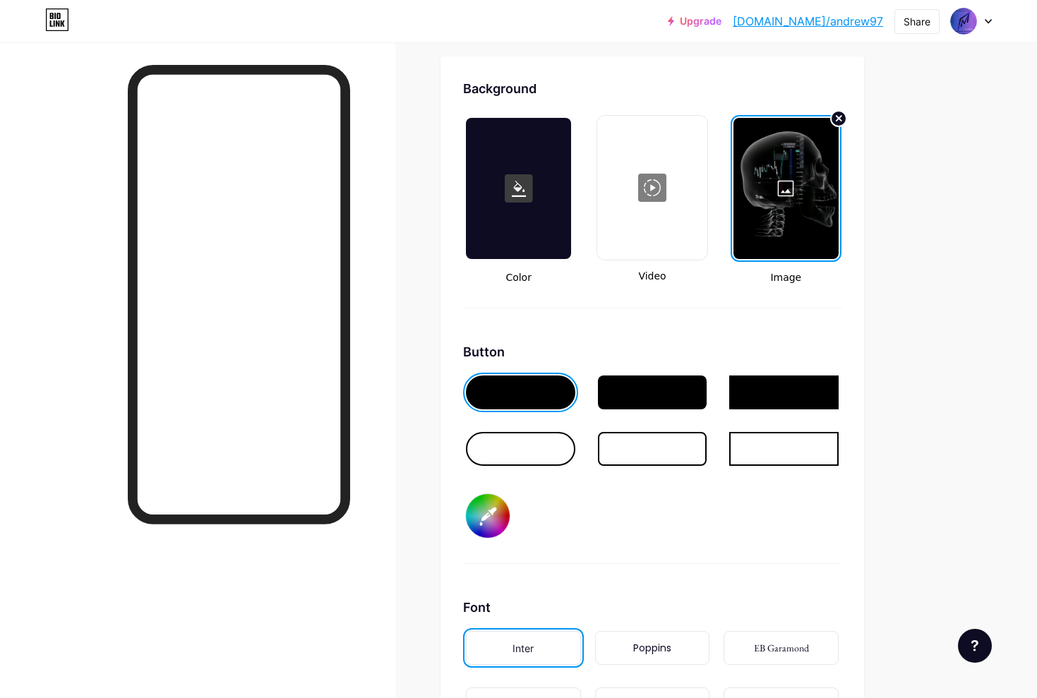
drag, startPoint x: 537, startPoint y: 201, endPoint x: 543, endPoint y: 222, distance: 22.6
click at [542, 219] on div at bounding box center [518, 188] width 105 height 141
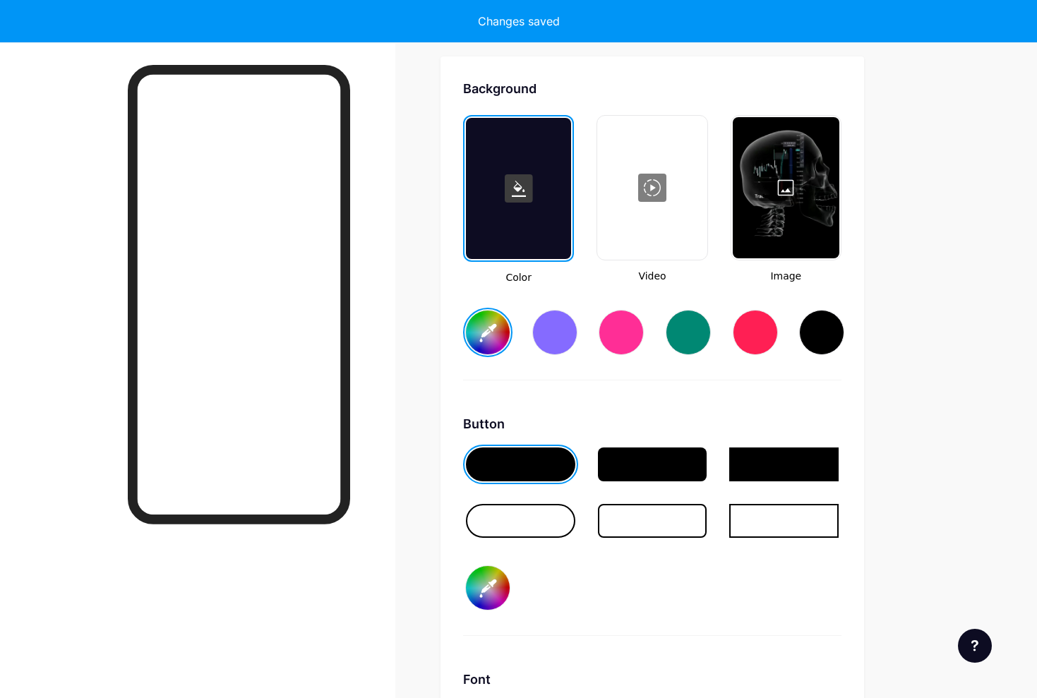
type input "#ffffff"
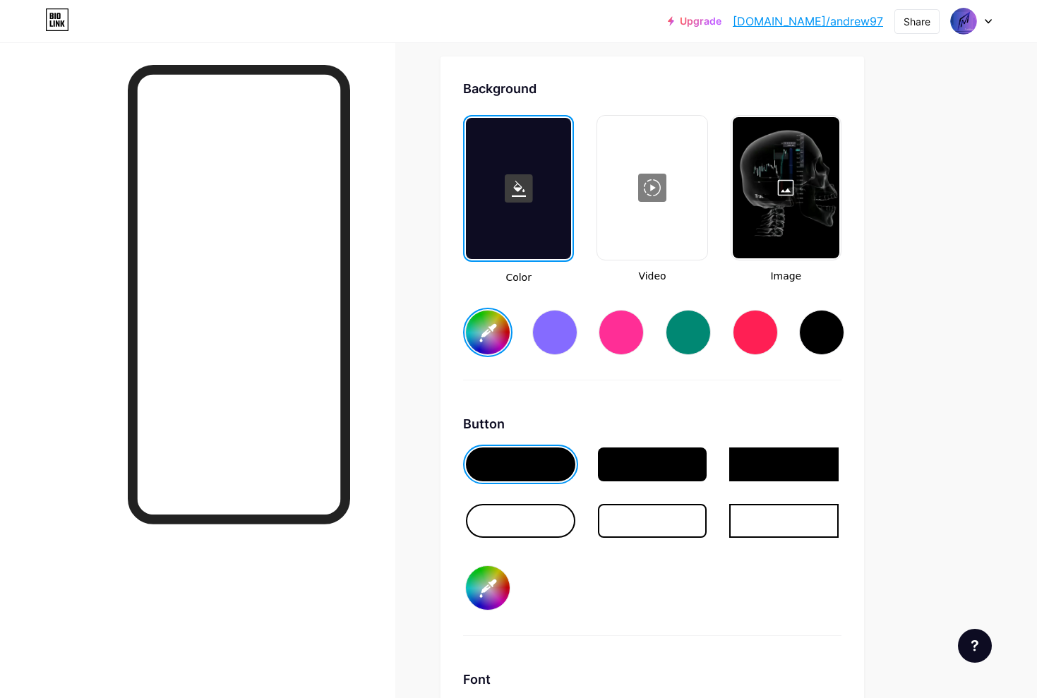
click at [762, 243] on div at bounding box center [786, 187] width 107 height 141
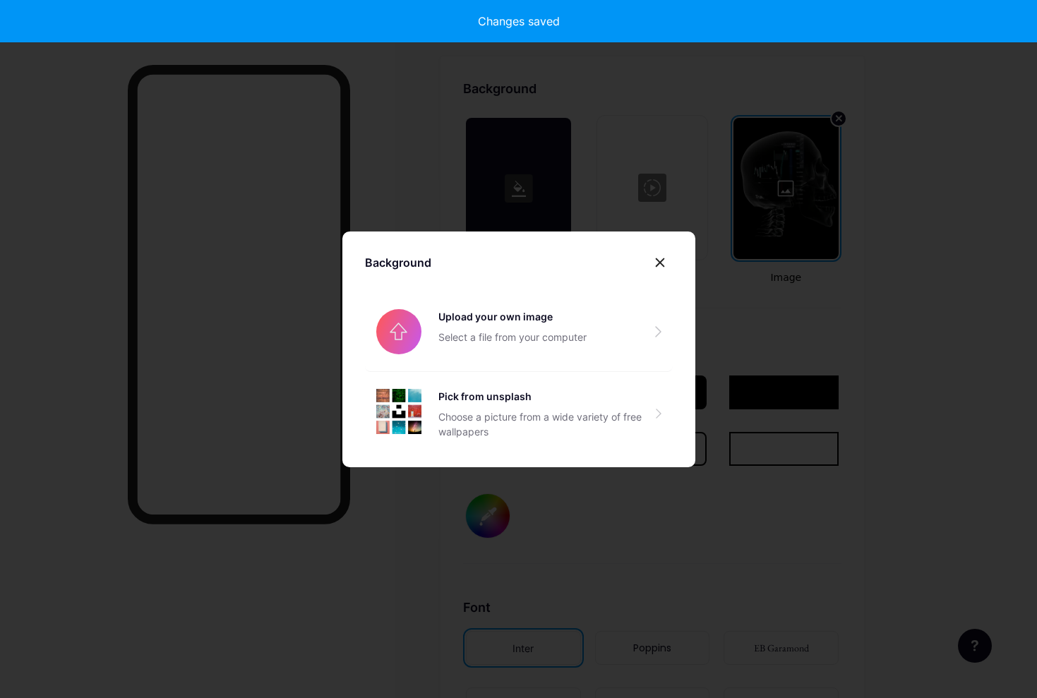
click at [662, 262] on icon at bounding box center [660, 262] width 11 height 11
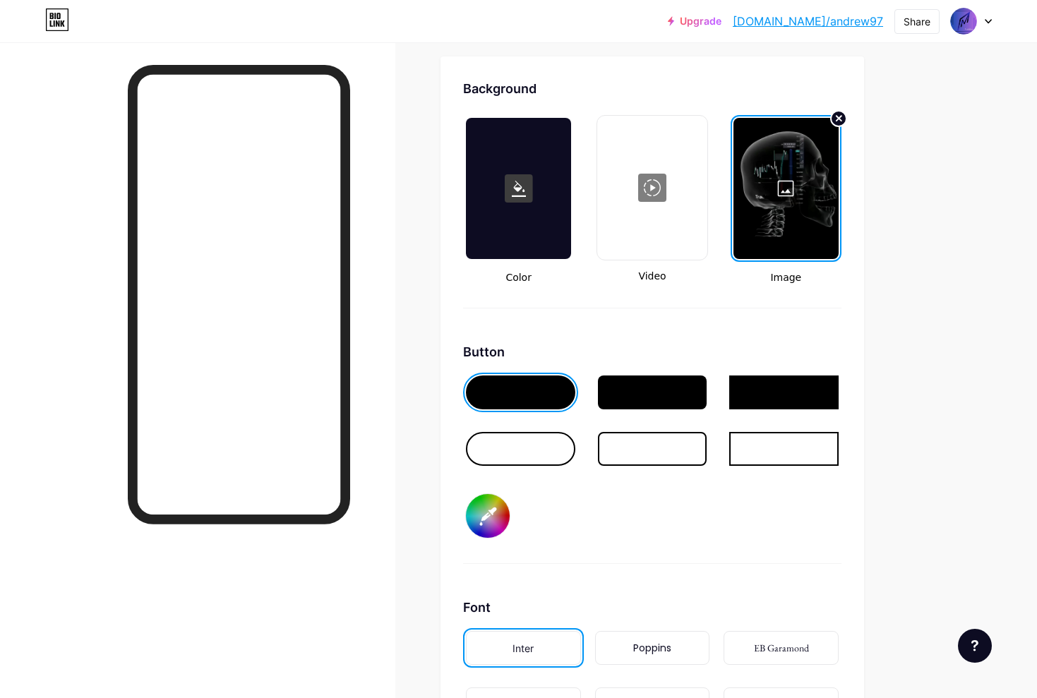
click at [527, 385] on div at bounding box center [520, 393] width 109 height 34
drag, startPoint x: 493, startPoint y: 510, endPoint x: 501, endPoint y: 510, distance: 7.8
click at [494, 511] on input "#000000" at bounding box center [488, 516] width 44 height 44
type input "#d9eb37"
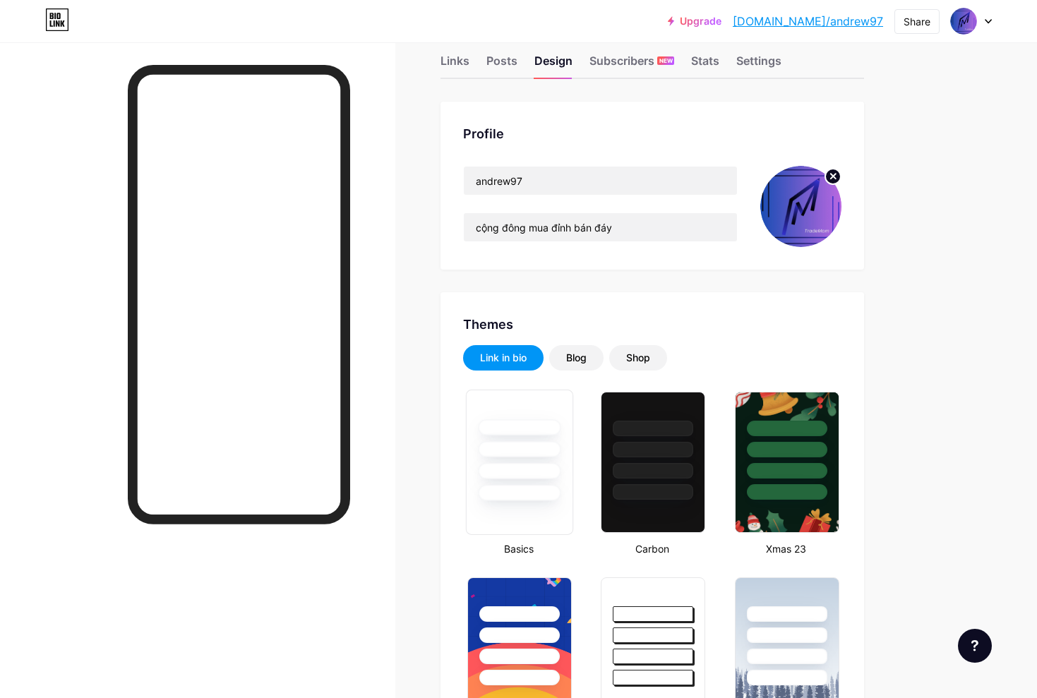
scroll to position [32, 1]
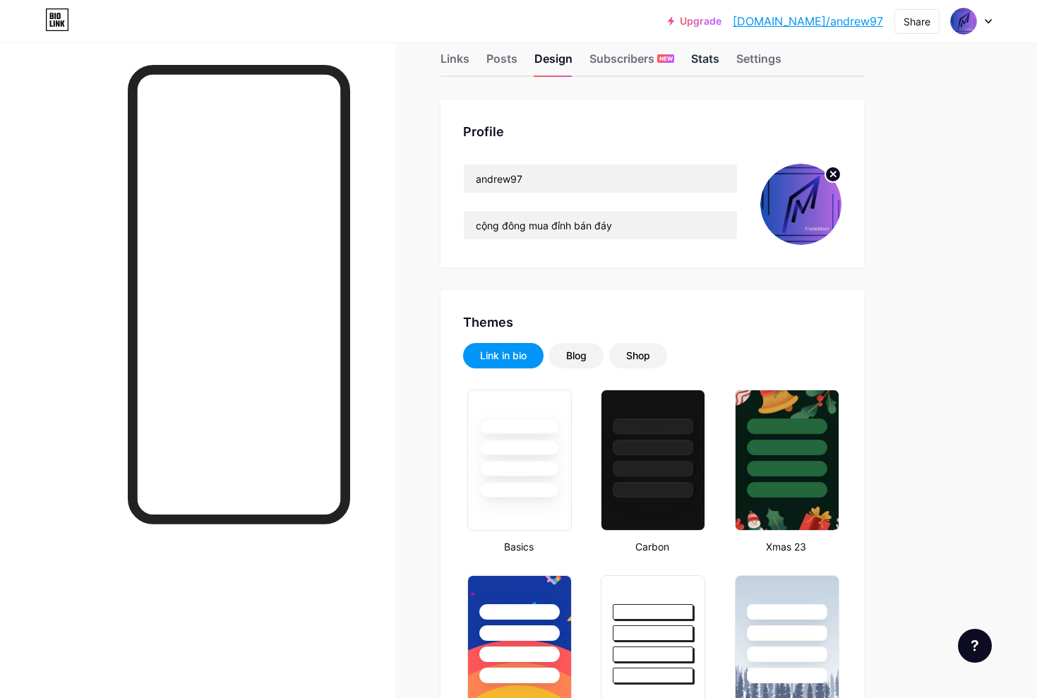
click at [704, 66] on div "Stats" at bounding box center [705, 62] width 28 height 25
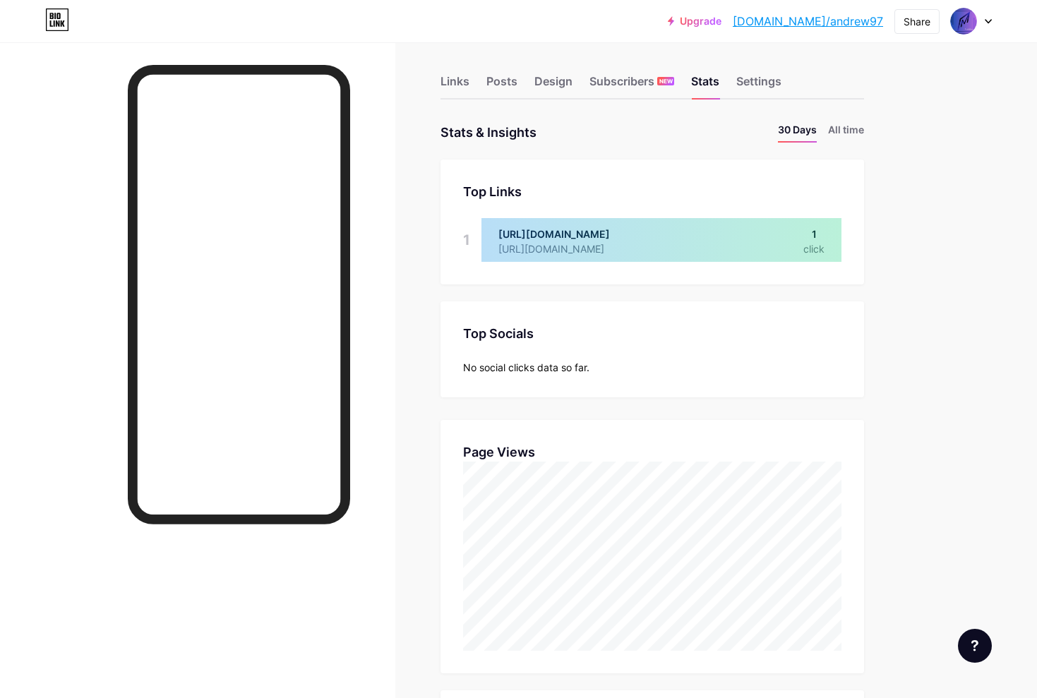
scroll to position [11, 0]
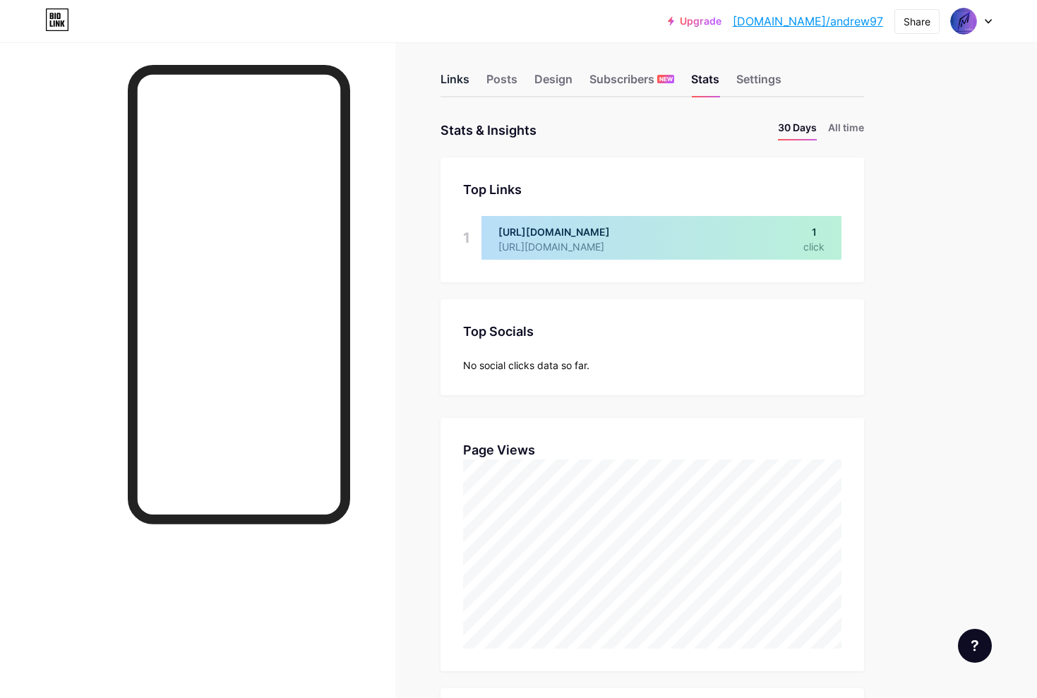
click at [462, 92] on div "Links" at bounding box center [455, 83] width 29 height 25
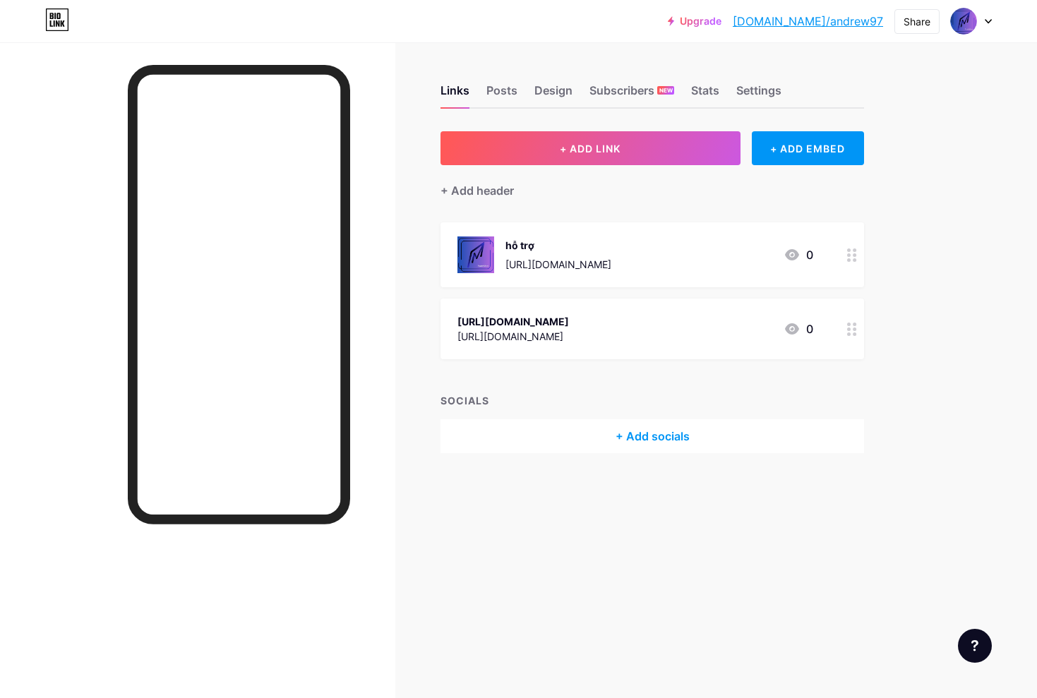
click at [854, 331] on icon at bounding box center [852, 329] width 10 height 13
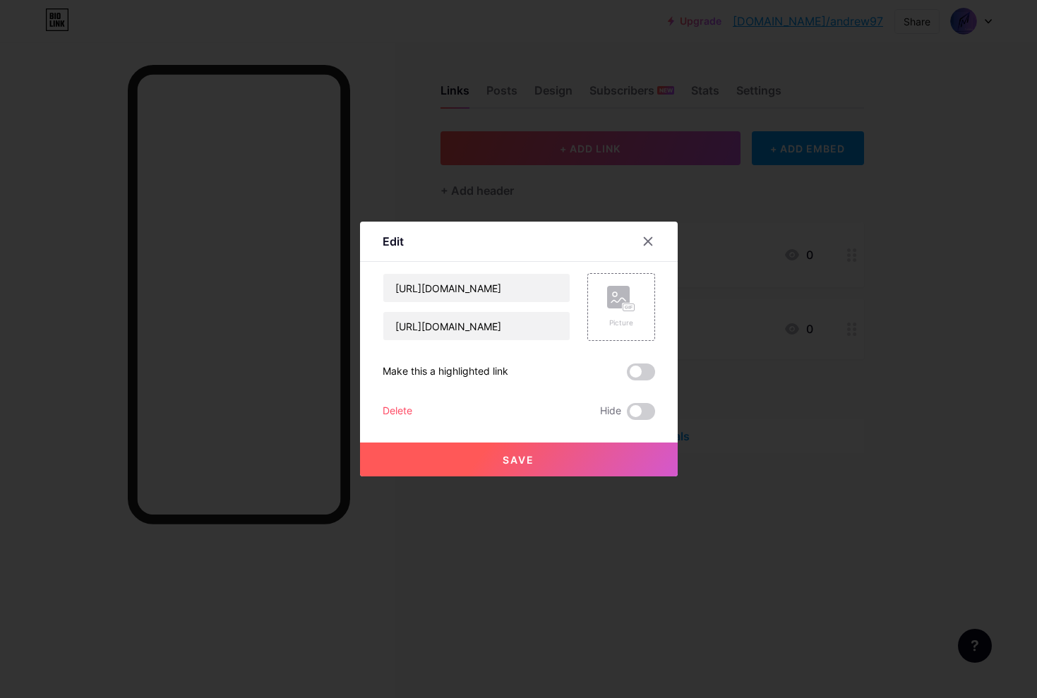
click at [647, 238] on icon at bounding box center [648, 241] width 11 height 11
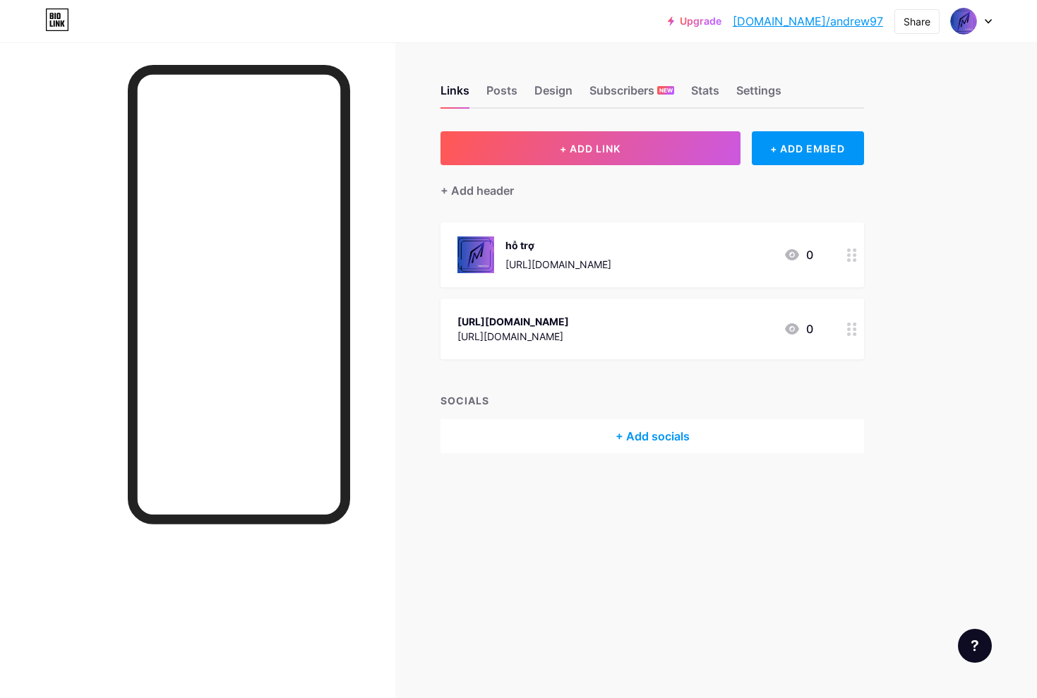
click at [849, 328] on circle at bounding box center [849, 330] width 4 height 4
click at [655, 240] on div at bounding box center [647, 241] width 25 height 25
click at [659, 431] on div "+ Add socials" at bounding box center [653, 436] width 424 height 34
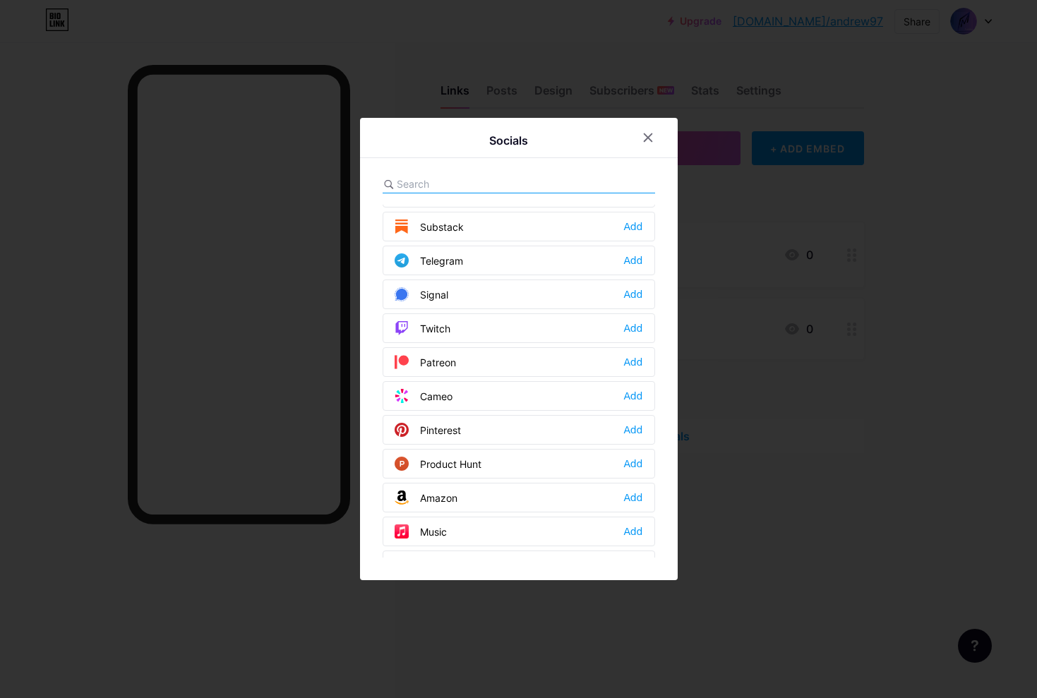
scroll to position [671, 0]
click at [630, 265] on div "Add" at bounding box center [632, 260] width 19 height 14
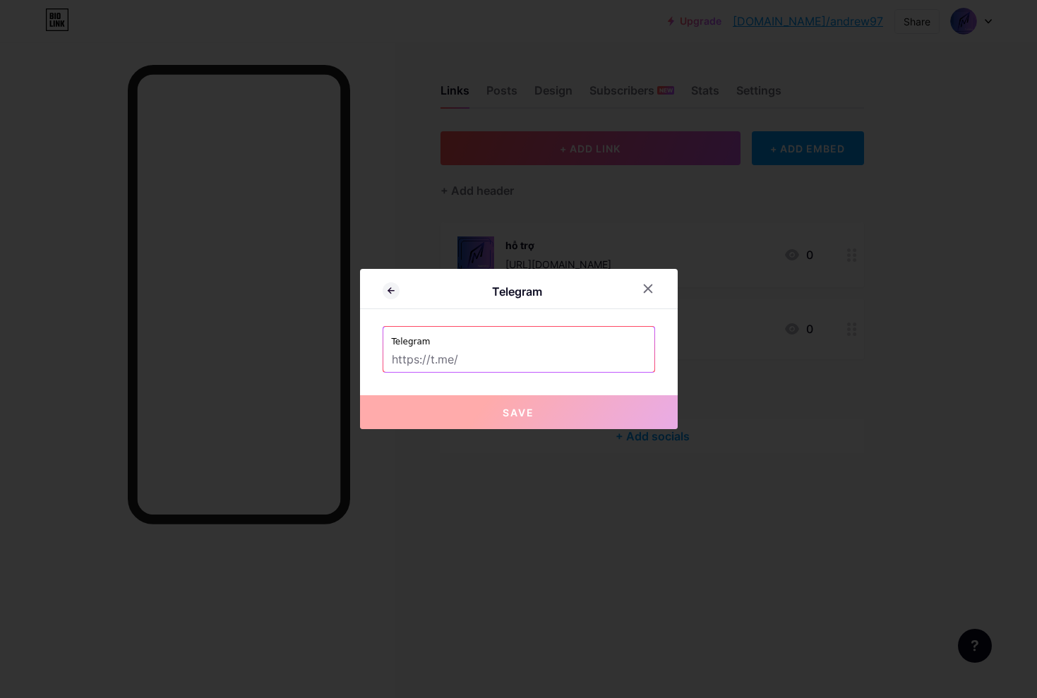
click at [518, 344] on label "Telegram" at bounding box center [519, 337] width 254 height 21
click at [498, 362] on input "text" at bounding box center [519, 360] width 254 height 24
click at [650, 287] on icon at bounding box center [648, 288] width 11 height 11
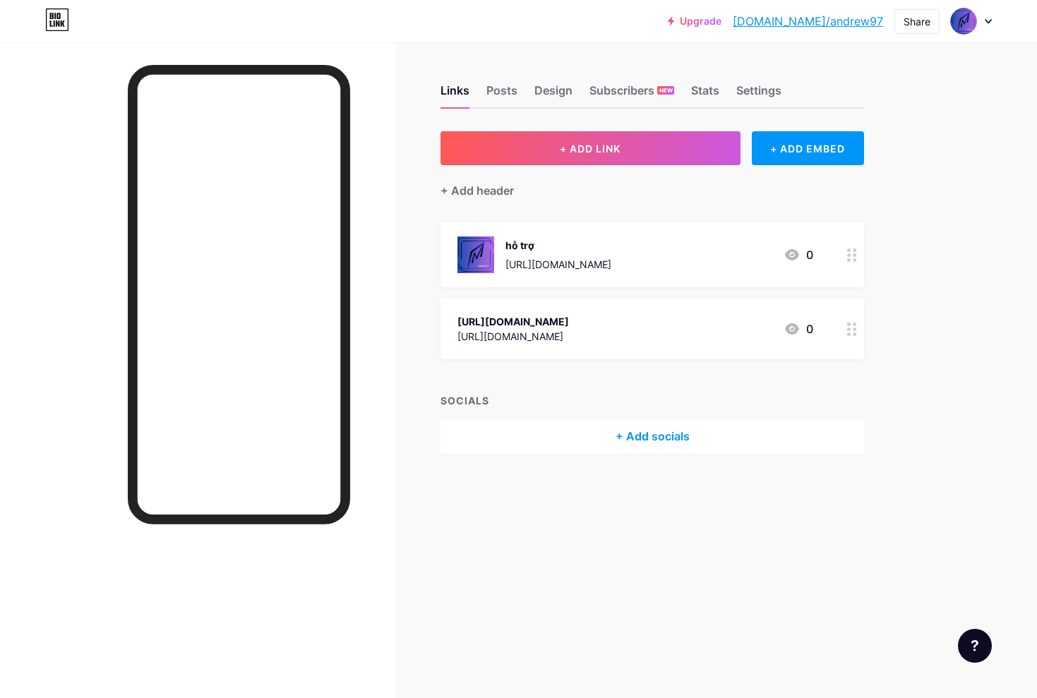
click at [849, 260] on circle at bounding box center [849, 260] width 4 height 4
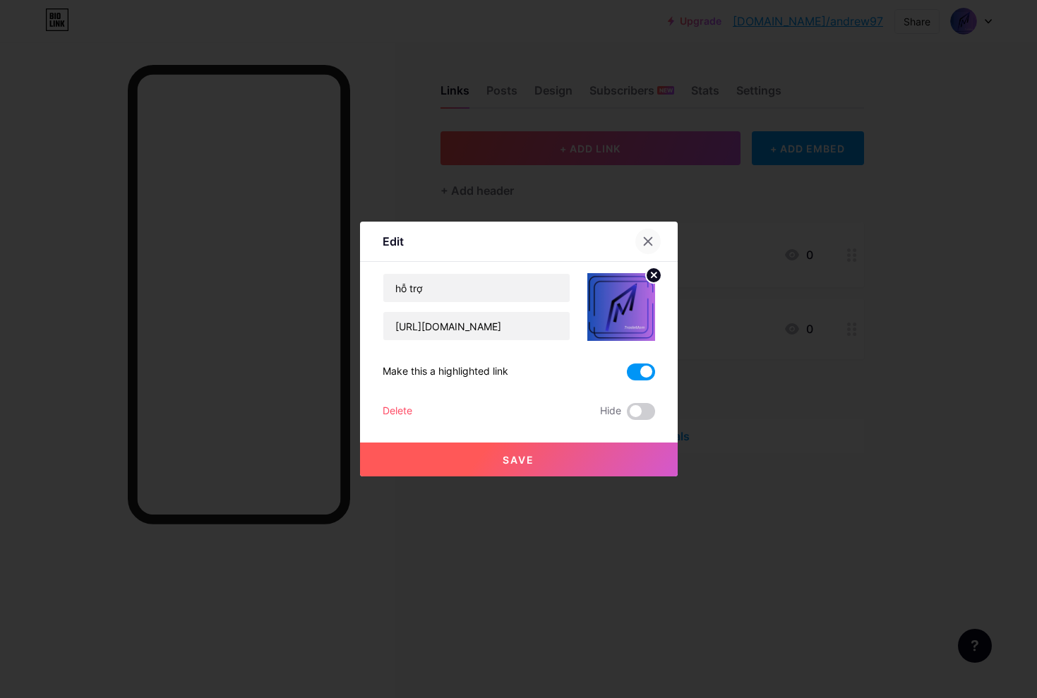
click at [647, 240] on icon at bounding box center [648, 241] width 11 height 11
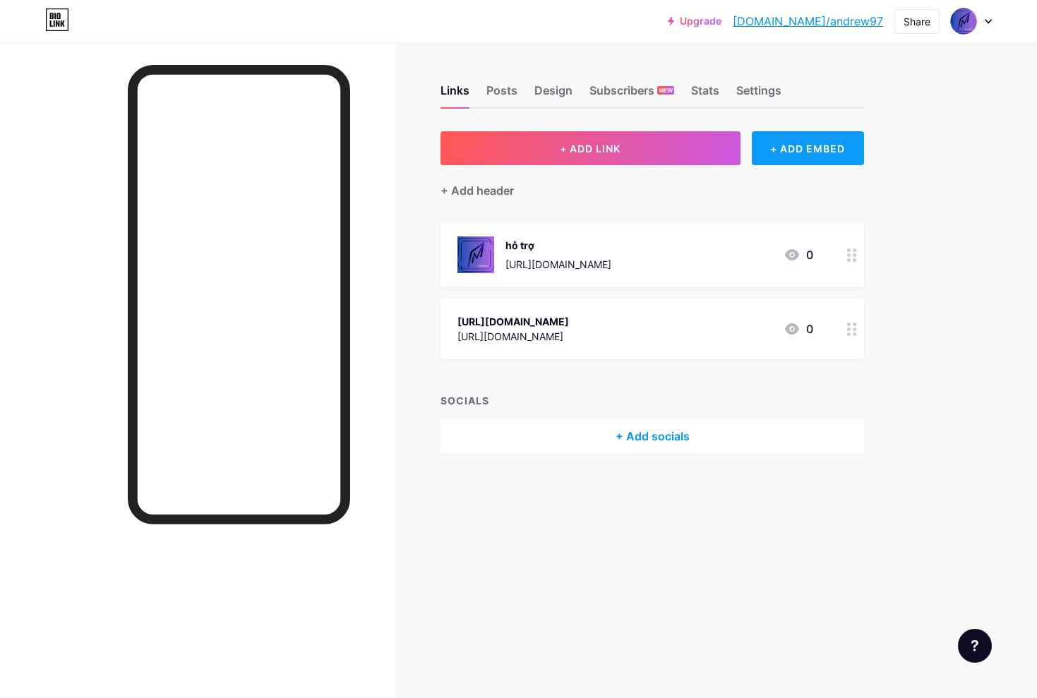
click at [816, 153] on div "+ ADD EMBED" at bounding box center [808, 148] width 112 height 34
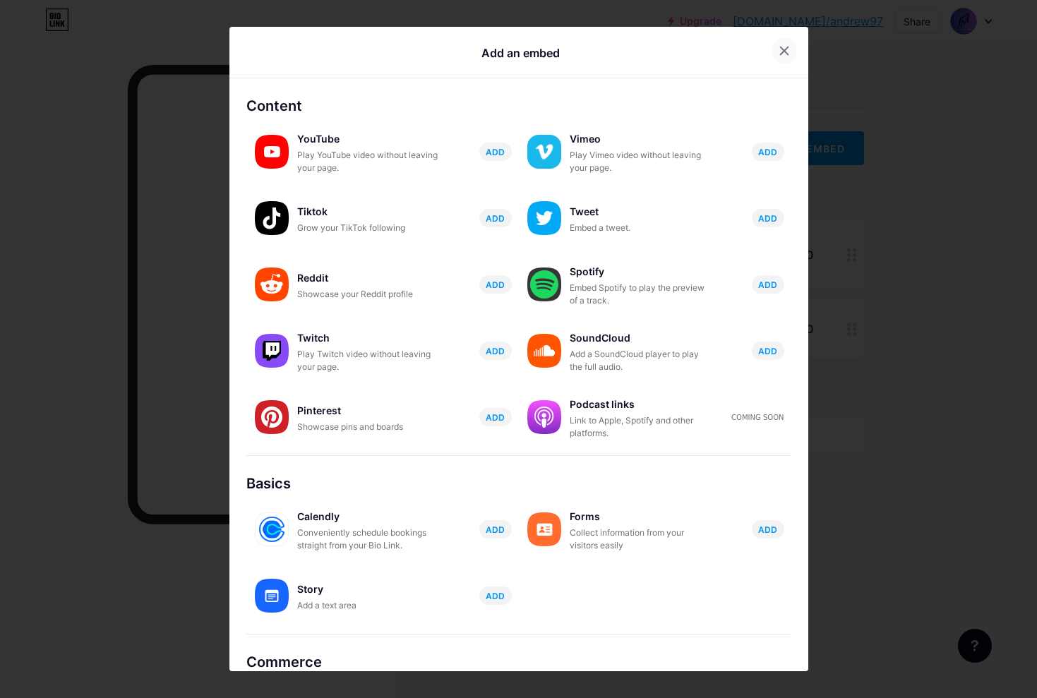
scroll to position [1, 0]
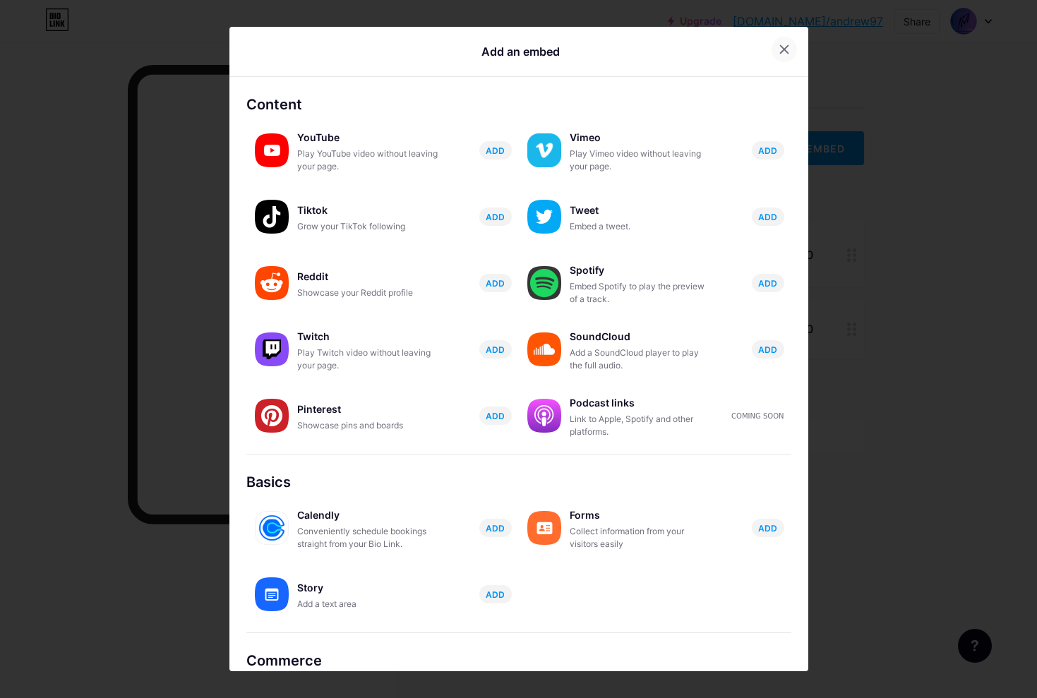
click at [785, 52] on icon at bounding box center [784, 49] width 11 height 11
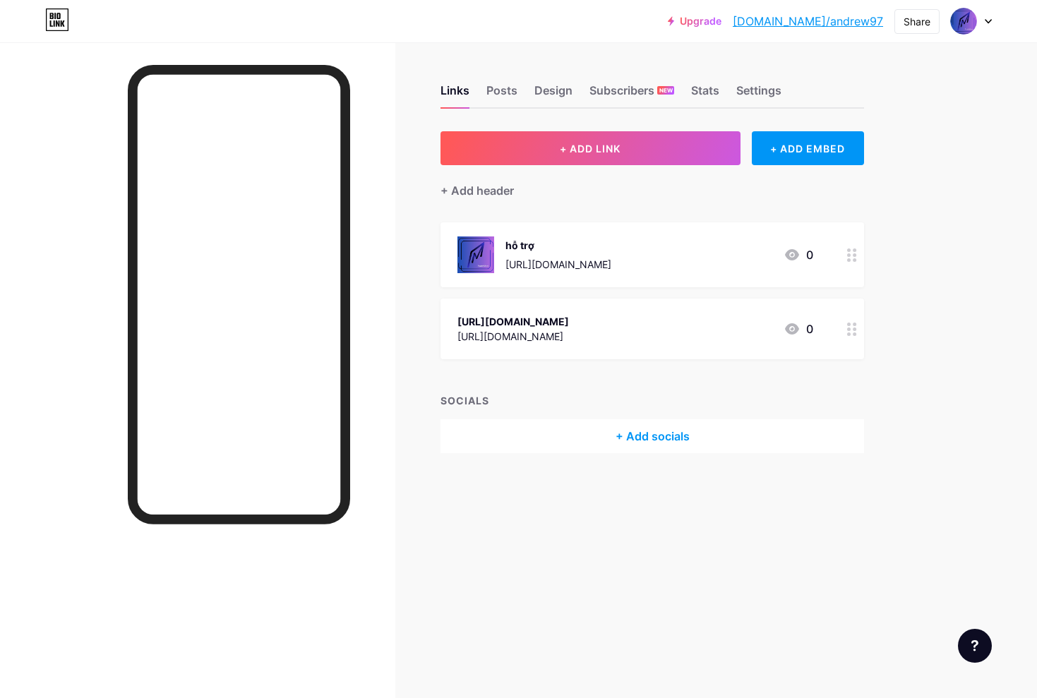
scroll to position [0, 0]
click at [754, 92] on div "Settings" at bounding box center [758, 94] width 45 height 25
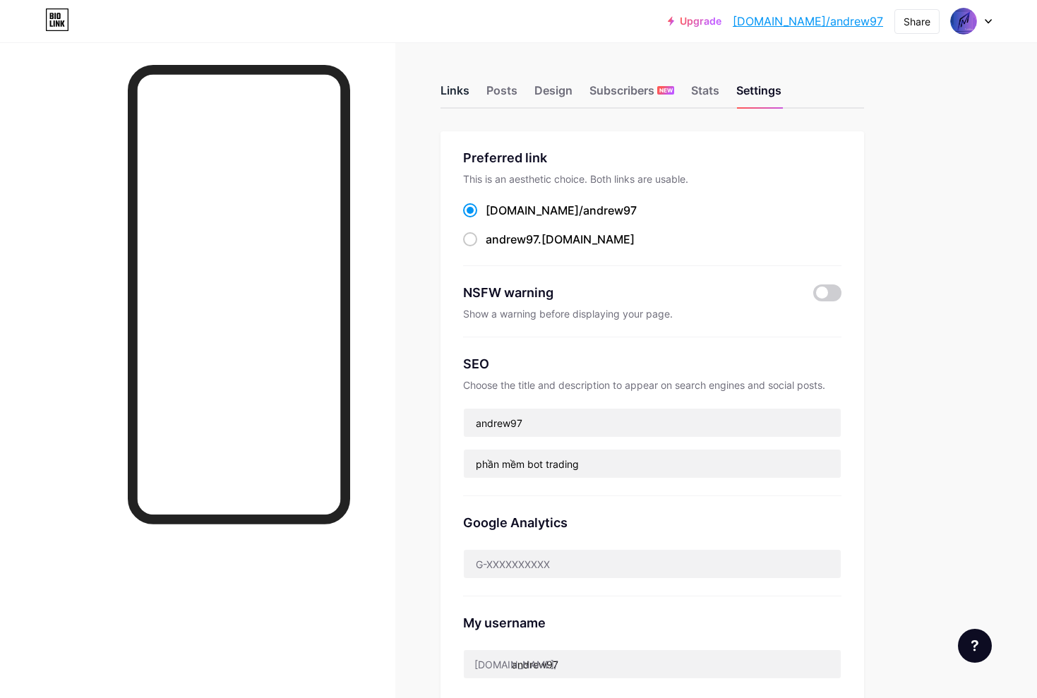
click at [458, 95] on div "Links" at bounding box center [455, 94] width 29 height 25
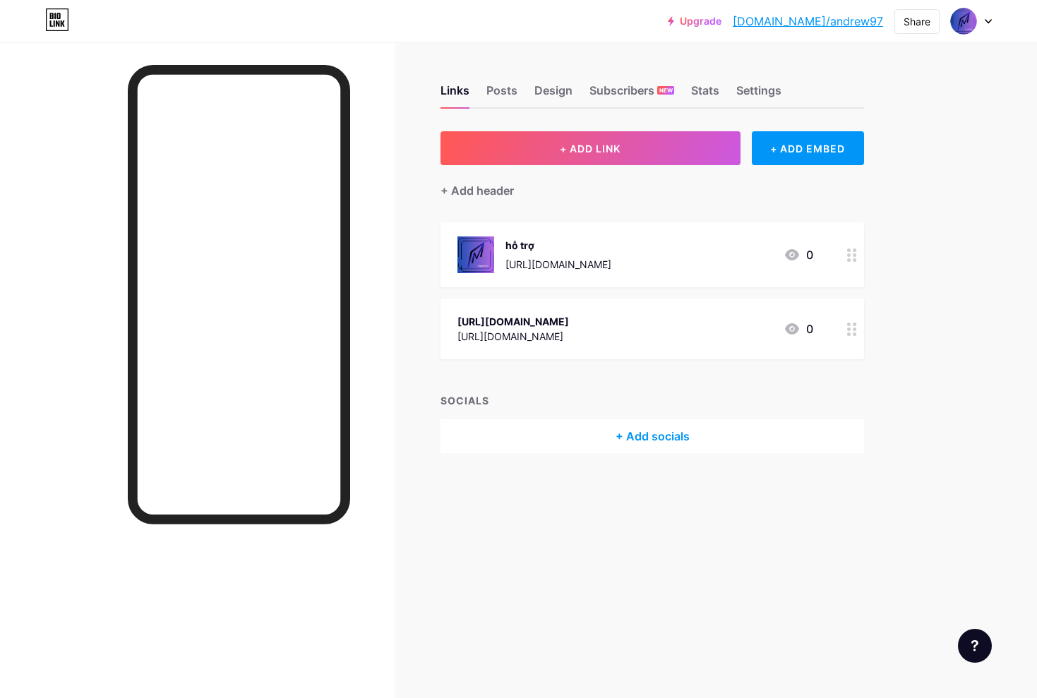
scroll to position [0, 1]
click at [851, 329] on icon at bounding box center [852, 329] width 10 height 13
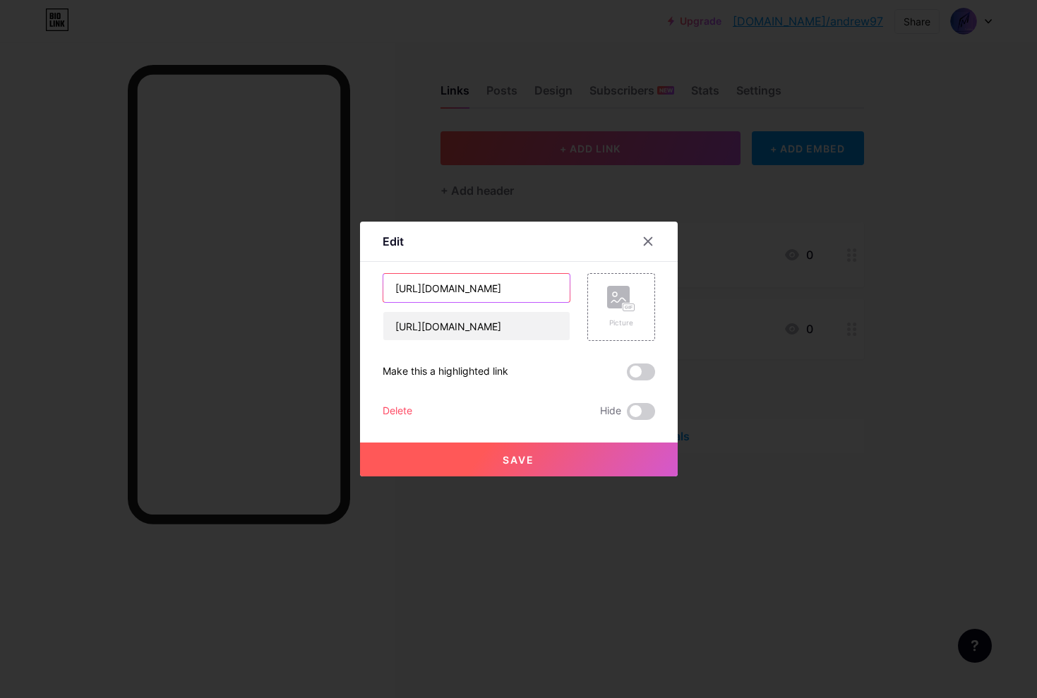
drag, startPoint x: 550, startPoint y: 287, endPoint x: 349, endPoint y: 277, distance: 201.5
click at [349, 277] on div "Edit Content YouTube Play YouTube video without leaving your page. ADD Vimeo Pl…" at bounding box center [518, 349] width 1037 height 698
click at [541, 343] on div "https://t.me/trademom_neverdie Picture Make this a highlighted link Delete Hide…" at bounding box center [519, 346] width 273 height 147
click at [541, 335] on input "[URL][DOMAIN_NAME]" at bounding box center [476, 326] width 186 height 28
type input "h"
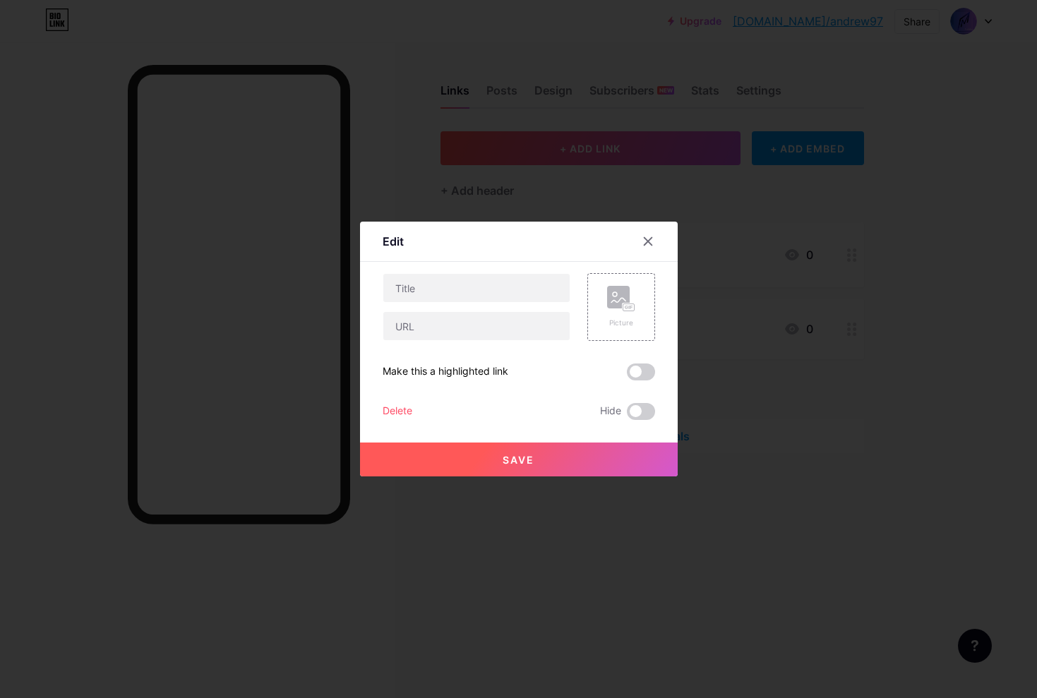
click at [544, 453] on button "Save" at bounding box center [519, 460] width 318 height 34
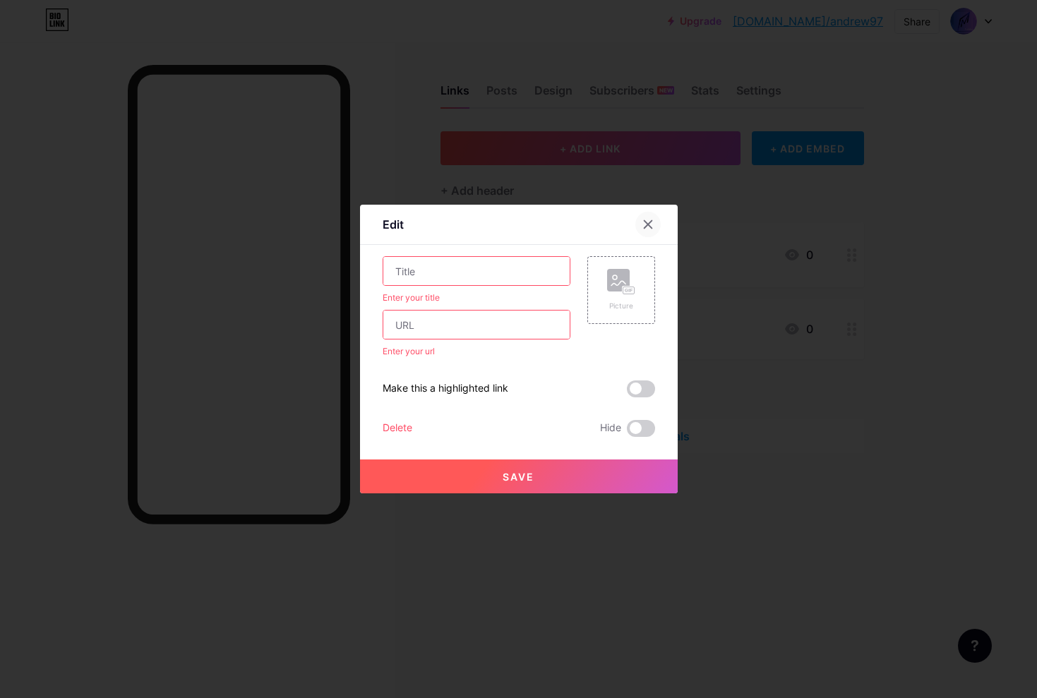
click at [647, 222] on icon at bounding box center [648, 224] width 11 height 11
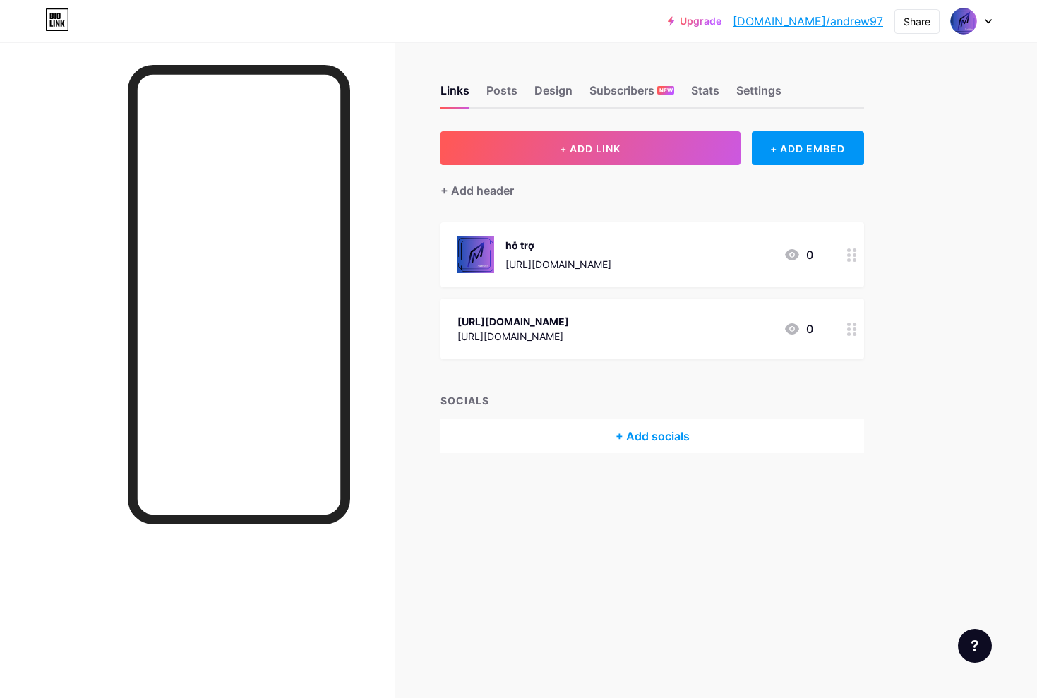
click at [722, 327] on div "https://t.me/trademom_neverdie https://t.me/trademom_neverdie 0" at bounding box center [636, 329] width 356 height 32
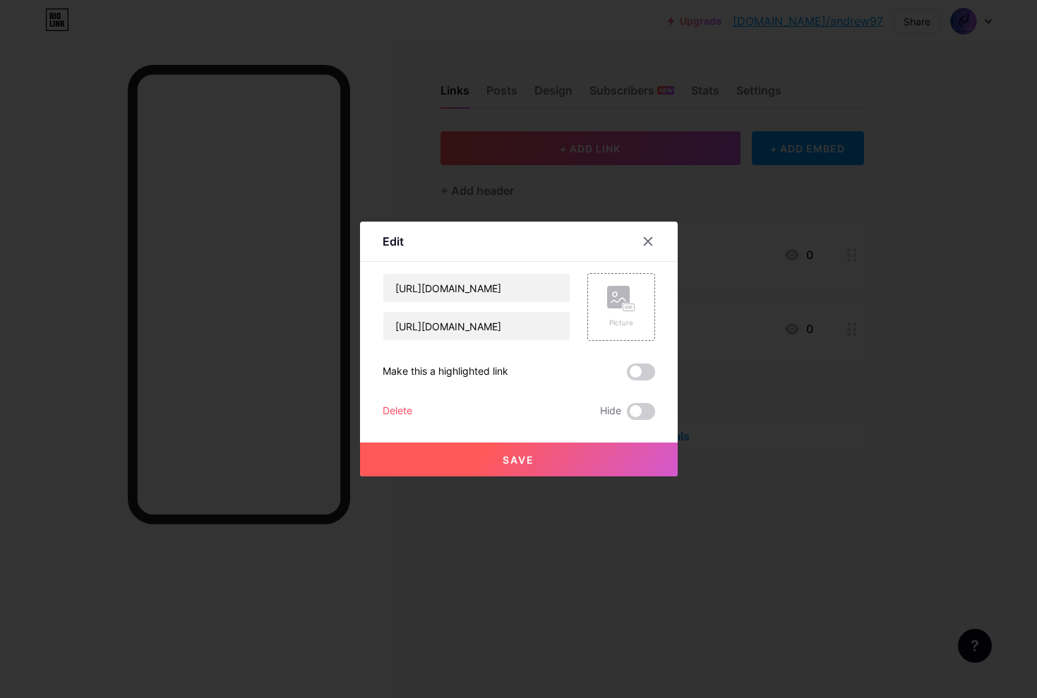
drag, startPoint x: 651, startPoint y: 243, endPoint x: 661, endPoint y: 248, distance: 11.1
click at [651, 243] on icon at bounding box center [648, 241] width 11 height 11
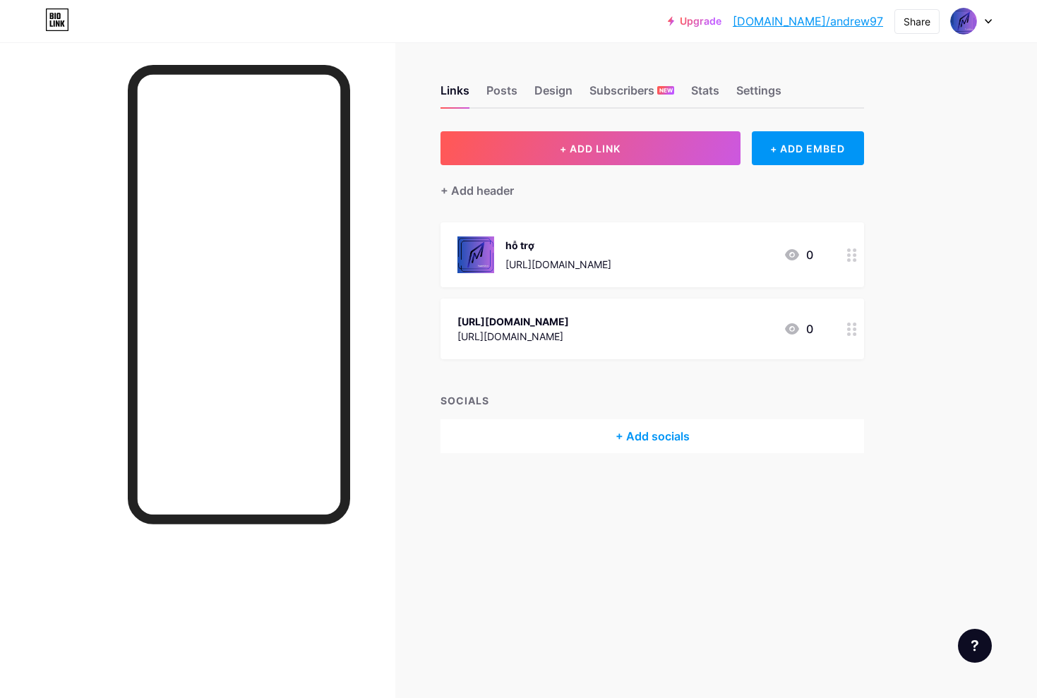
click at [679, 265] on div "hỗ trợ [URL][DOMAIN_NAME] 0" at bounding box center [636, 255] width 356 height 37
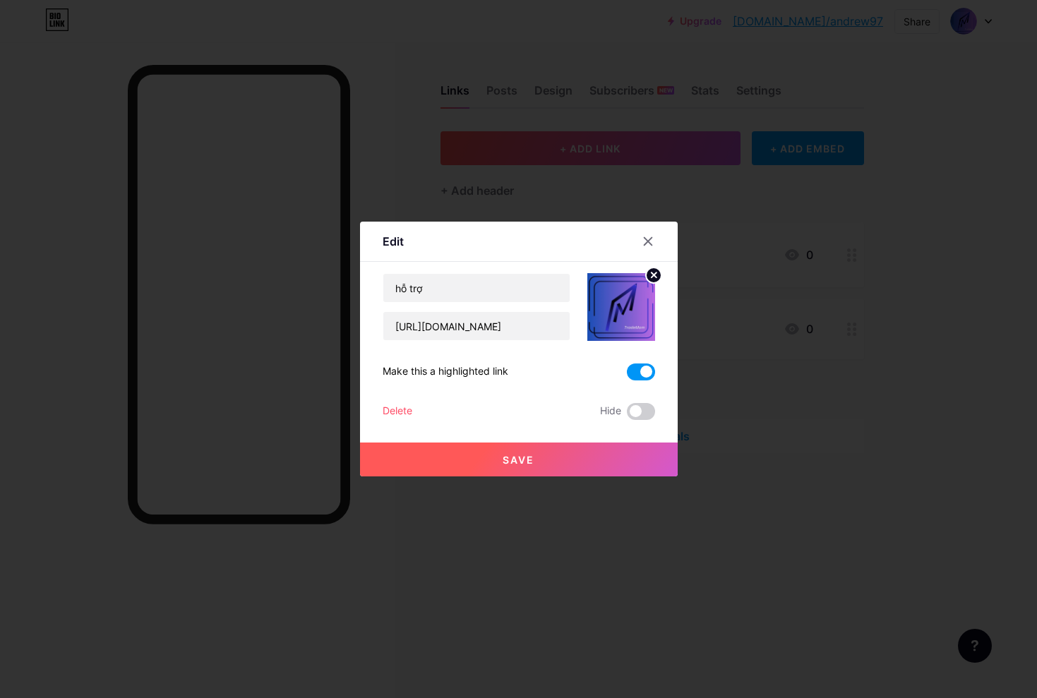
drag, startPoint x: 374, startPoint y: 241, endPoint x: 411, endPoint y: 250, distance: 38.4
click at [374, 241] on div "Edit" at bounding box center [519, 245] width 318 height 33
click at [645, 246] on icon at bounding box center [648, 241] width 11 height 11
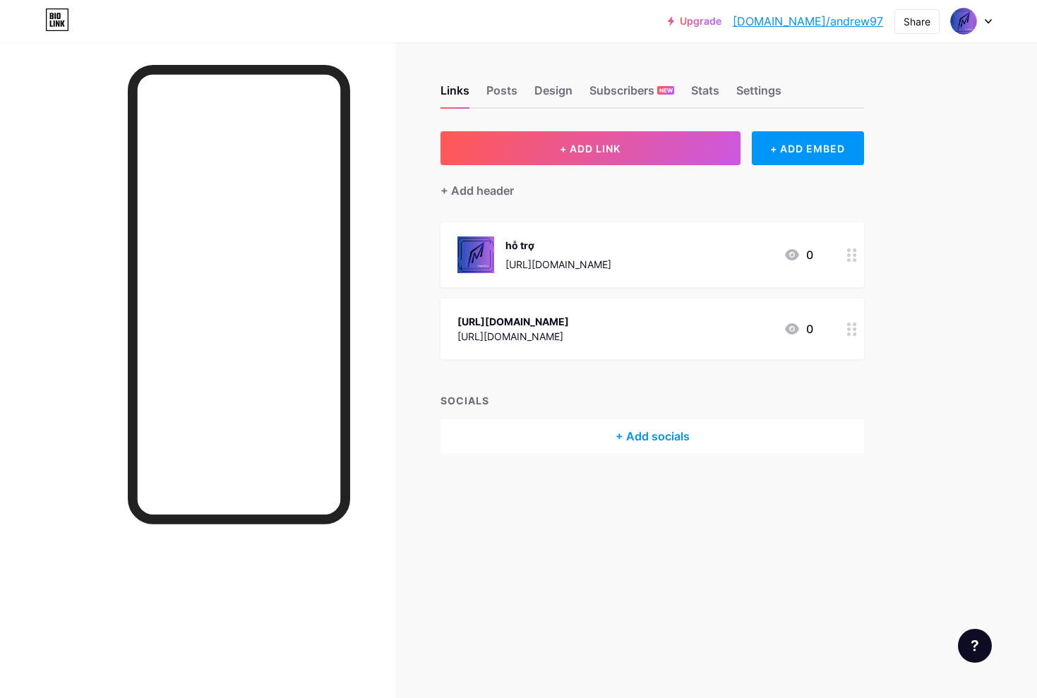
click at [654, 340] on div "https://t.me/trademom_neverdie https://t.me/trademom_neverdie 0" at bounding box center [636, 329] width 356 height 32
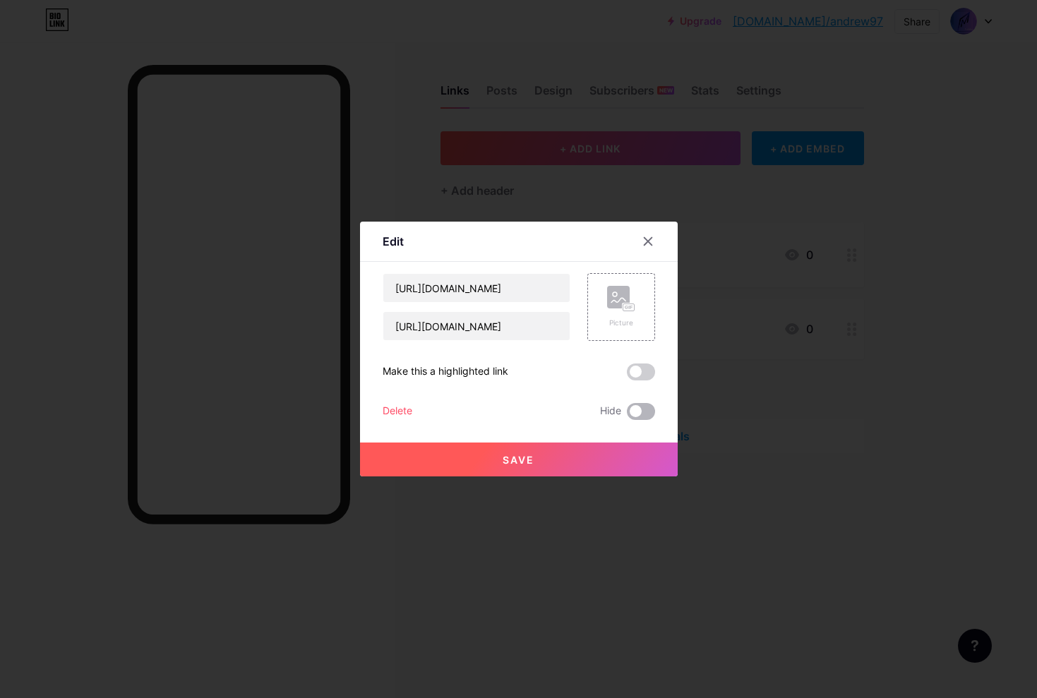
click at [643, 411] on span at bounding box center [641, 411] width 28 height 17
click at [627, 415] on input "checkbox" at bounding box center [627, 415] width 0 height 0
click at [601, 467] on button "Save" at bounding box center [519, 460] width 318 height 34
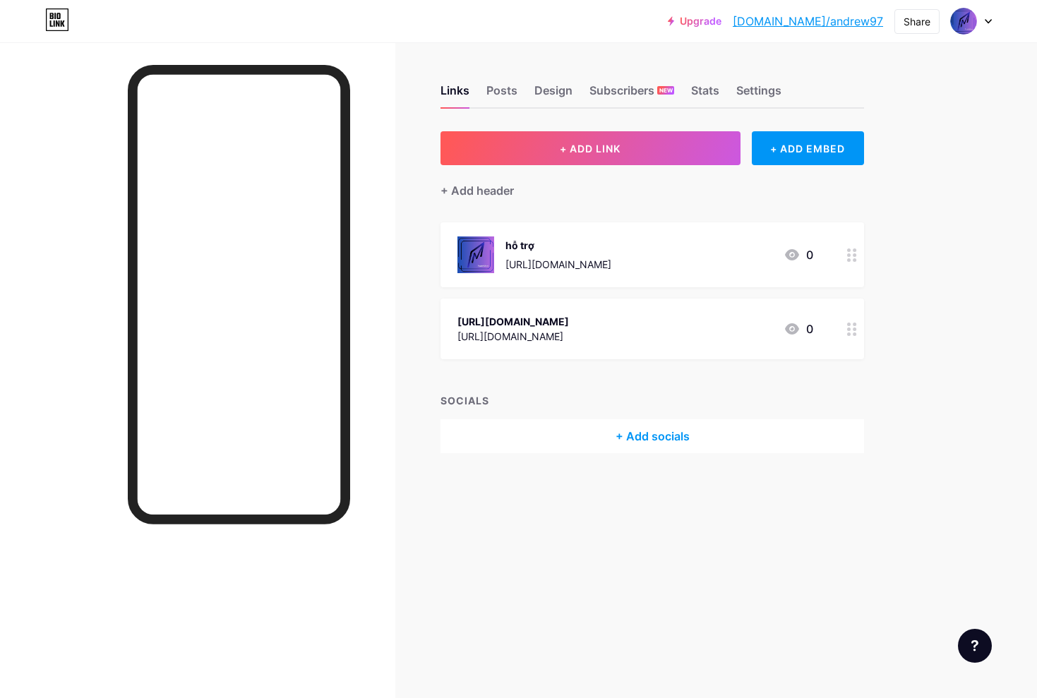
click at [611, 249] on div "hỗ trợ" at bounding box center [559, 245] width 106 height 15
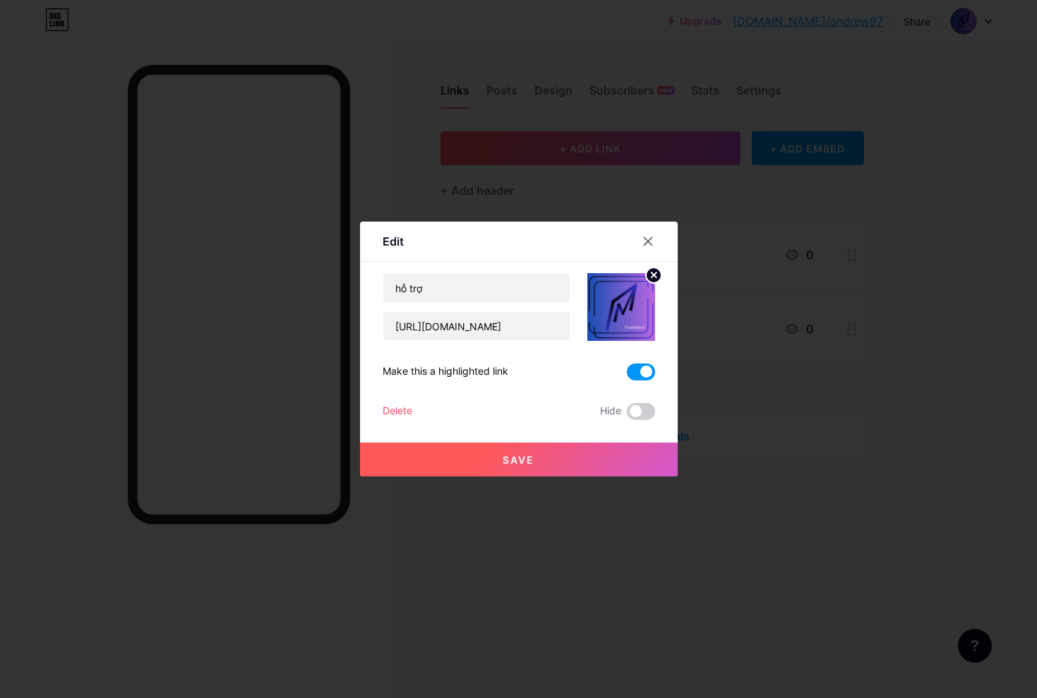
drag, startPoint x: 651, startPoint y: 238, endPoint x: 662, endPoint y: 203, distance: 36.2
click at [652, 237] on icon at bounding box center [648, 241] width 11 height 11
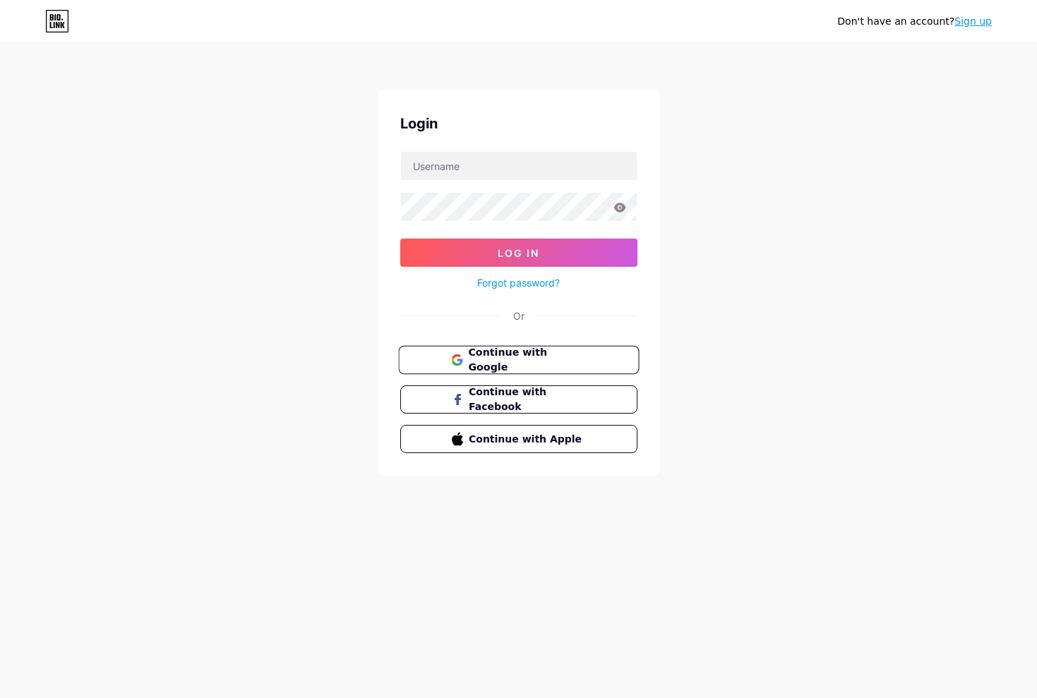
click at [544, 363] on span "Continue with Google" at bounding box center [527, 360] width 118 height 30
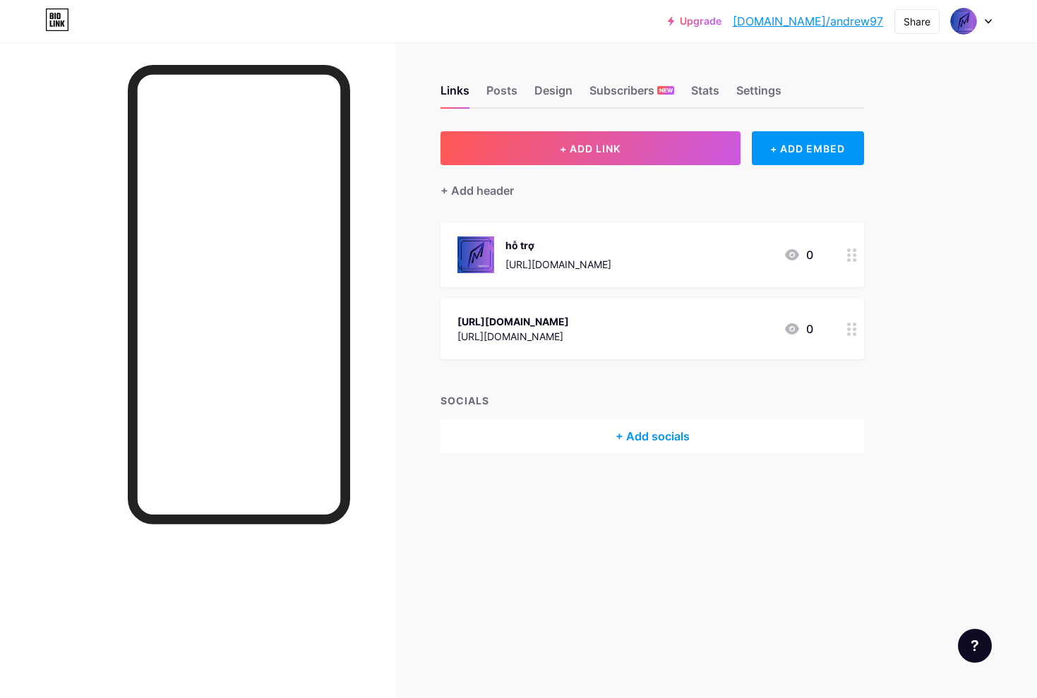
click at [704, 267] on div "hỗ trợ [URL][DOMAIN_NAME] 0" at bounding box center [636, 255] width 356 height 37
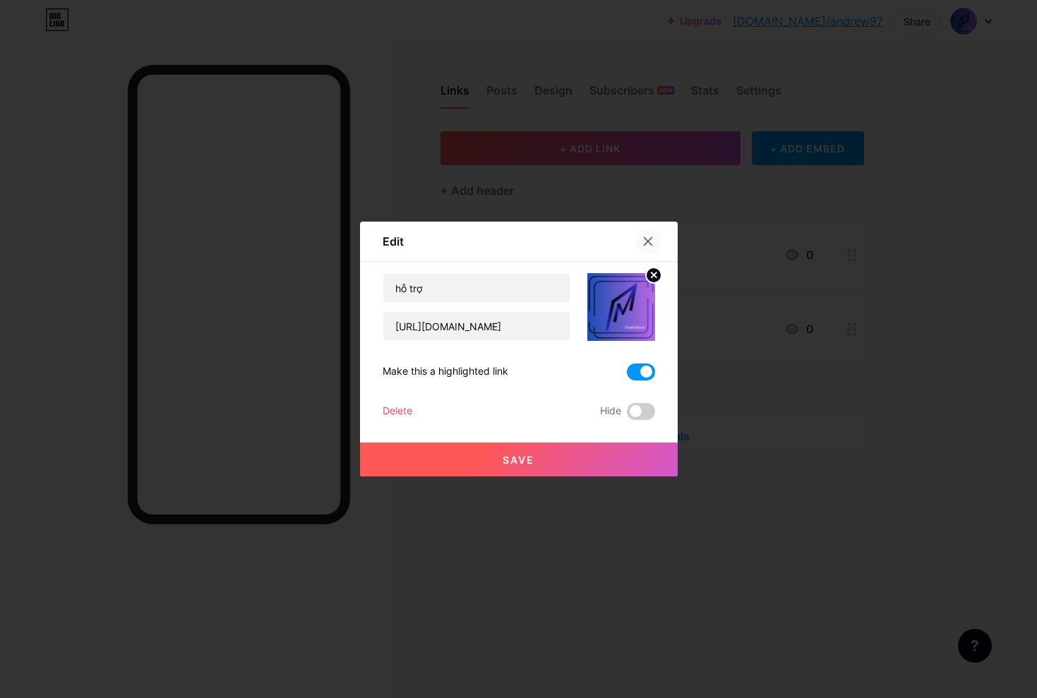
click at [645, 240] on icon at bounding box center [648, 241] width 11 height 11
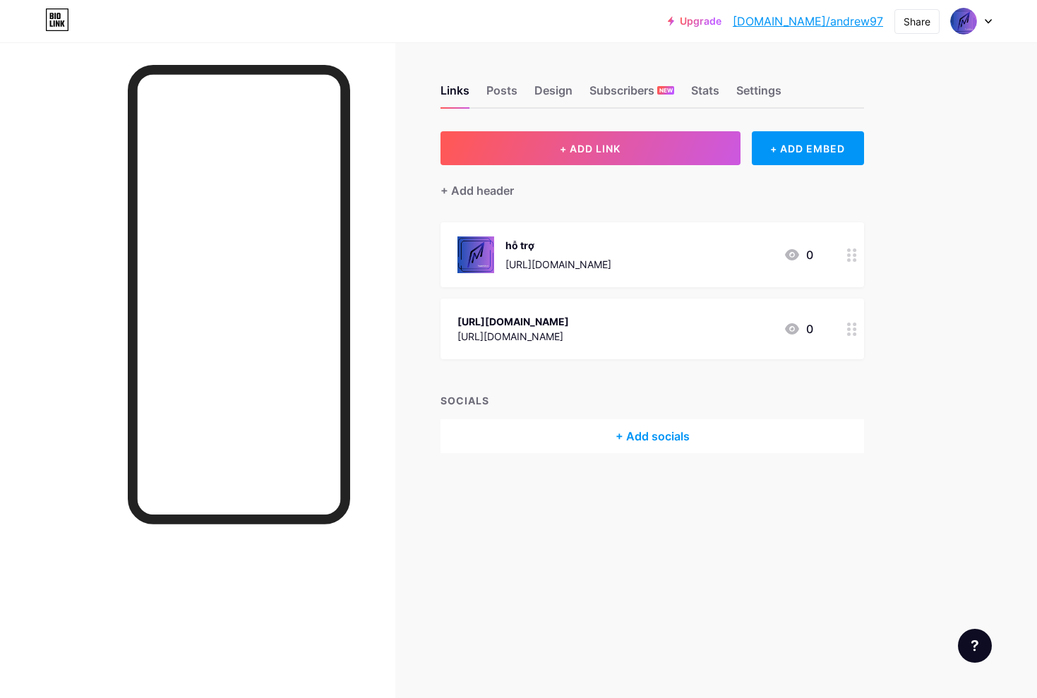
scroll to position [1, 0]
click at [614, 431] on div "+ Add socials" at bounding box center [653, 436] width 424 height 34
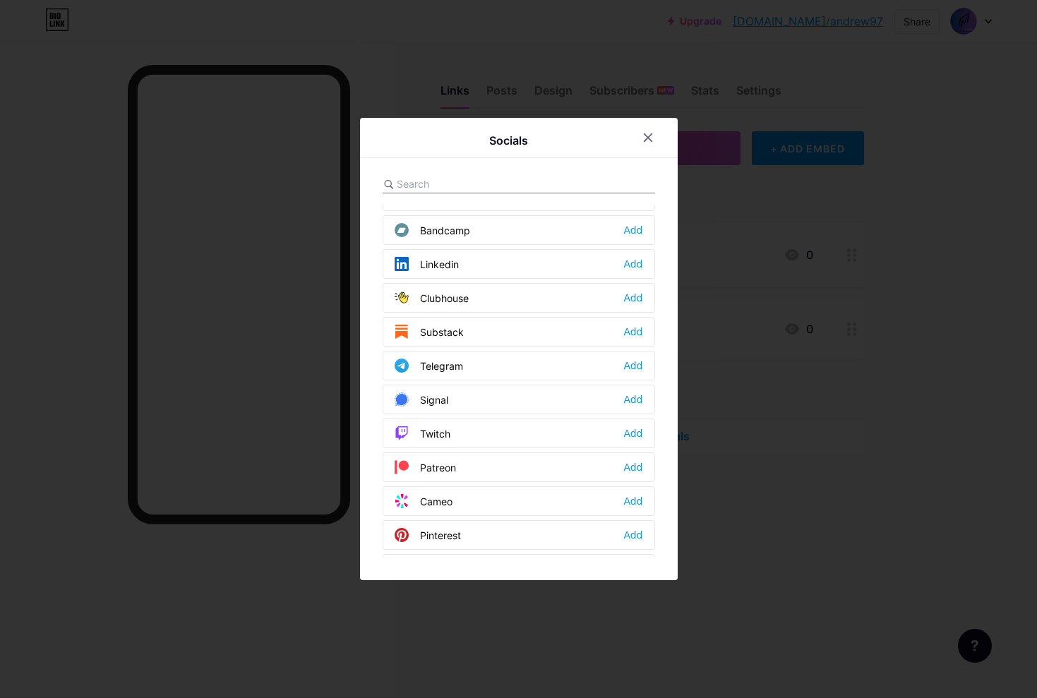
scroll to position [575, 0]
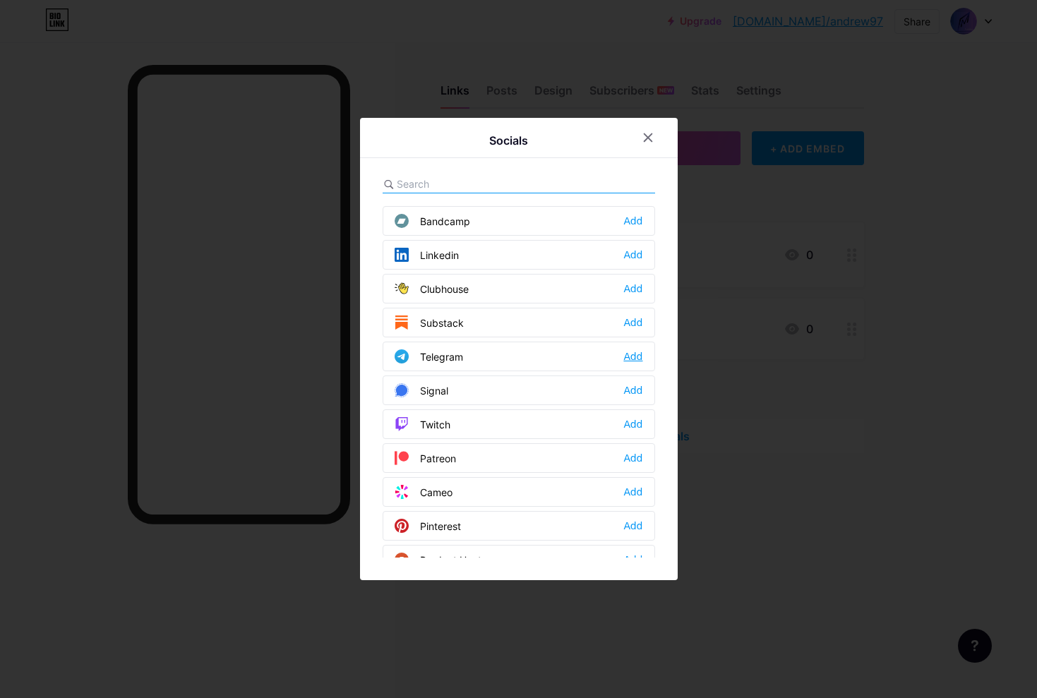
click at [626, 362] on div "Add" at bounding box center [632, 357] width 19 height 14
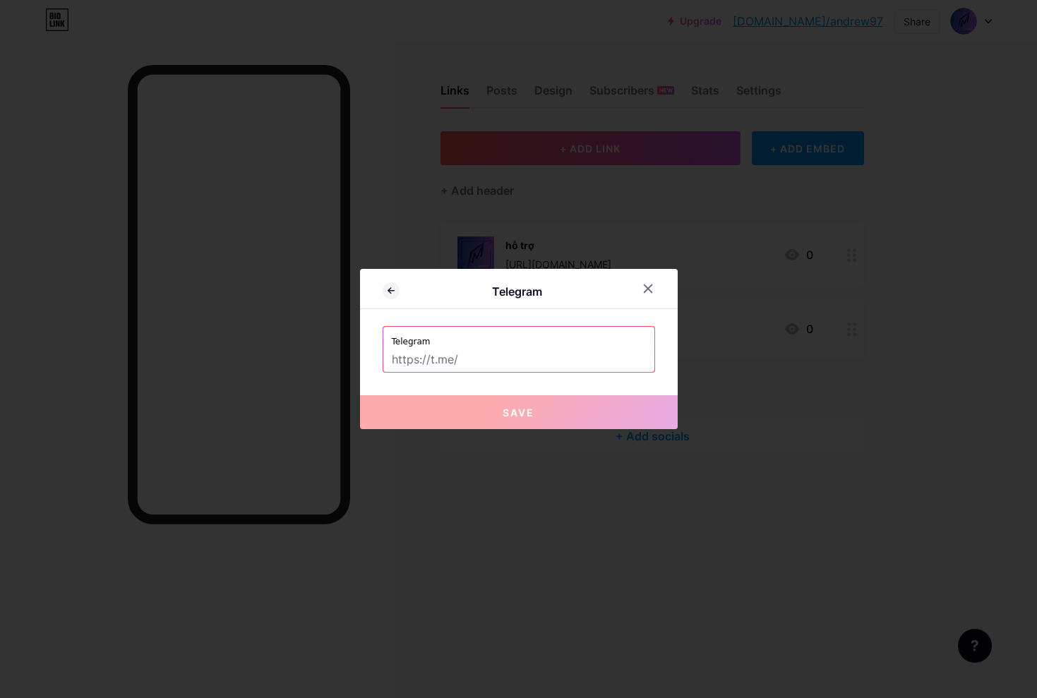
click at [563, 347] on label "Telegram" at bounding box center [519, 337] width 254 height 21
click at [575, 361] on input "text" at bounding box center [519, 360] width 254 height 24
paste input "> [GEOGRAPHIC_DATA]: [URL][DOMAIN_NAME]"
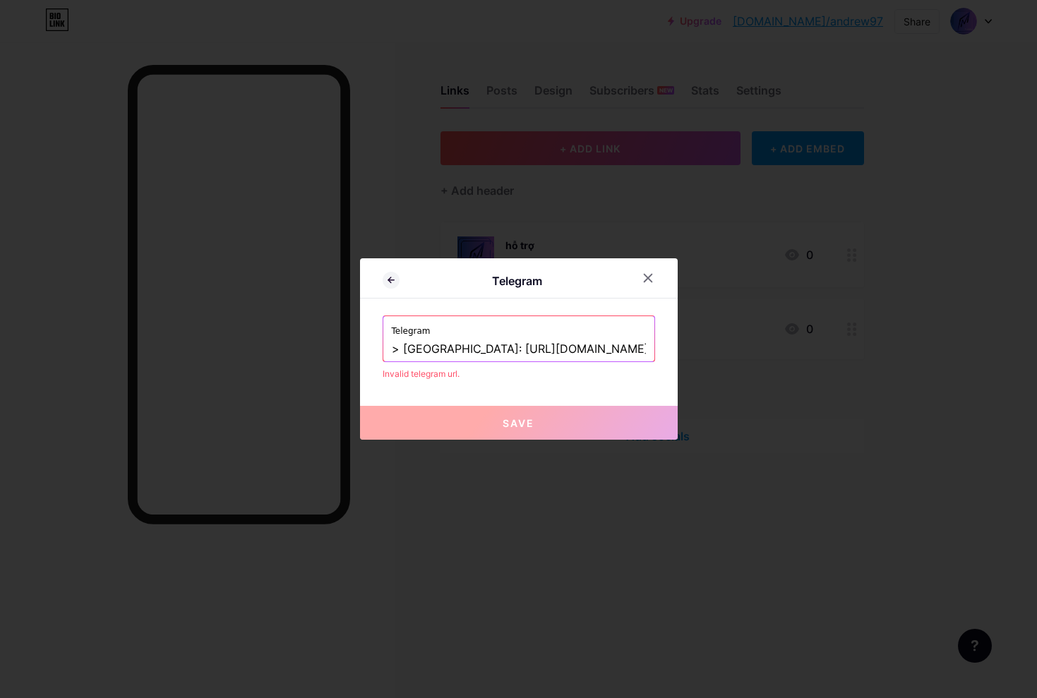
click at [441, 349] on input "> [GEOGRAPHIC_DATA]: [URL][DOMAIN_NAME]" at bounding box center [519, 350] width 254 height 24
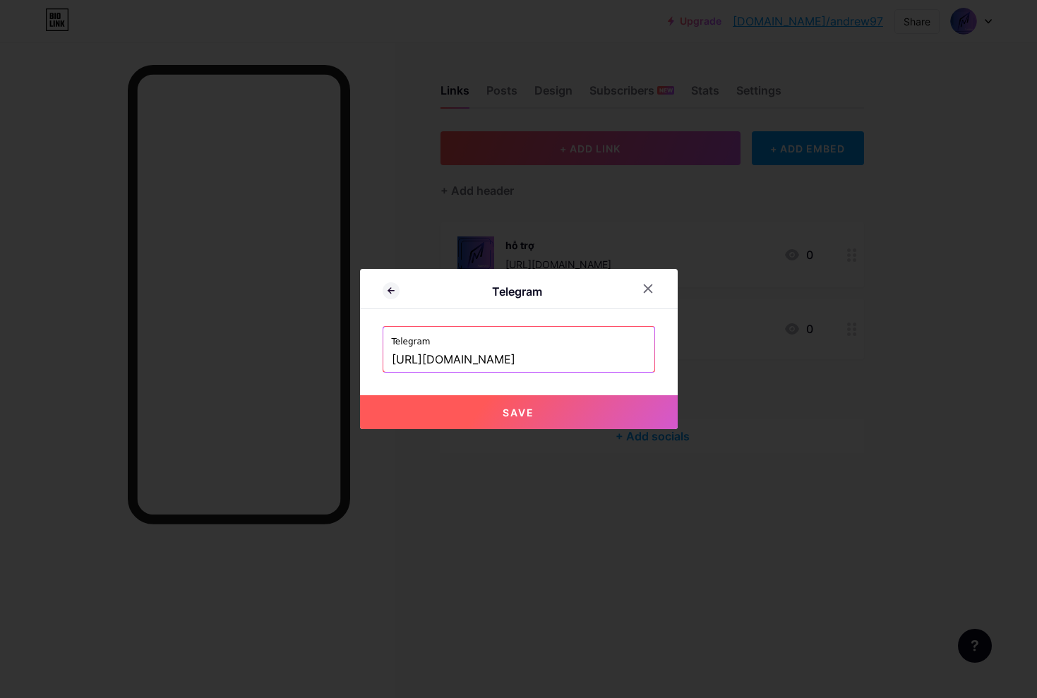
type input "[URL][DOMAIN_NAME]"
click at [496, 420] on button "Save" at bounding box center [519, 412] width 318 height 34
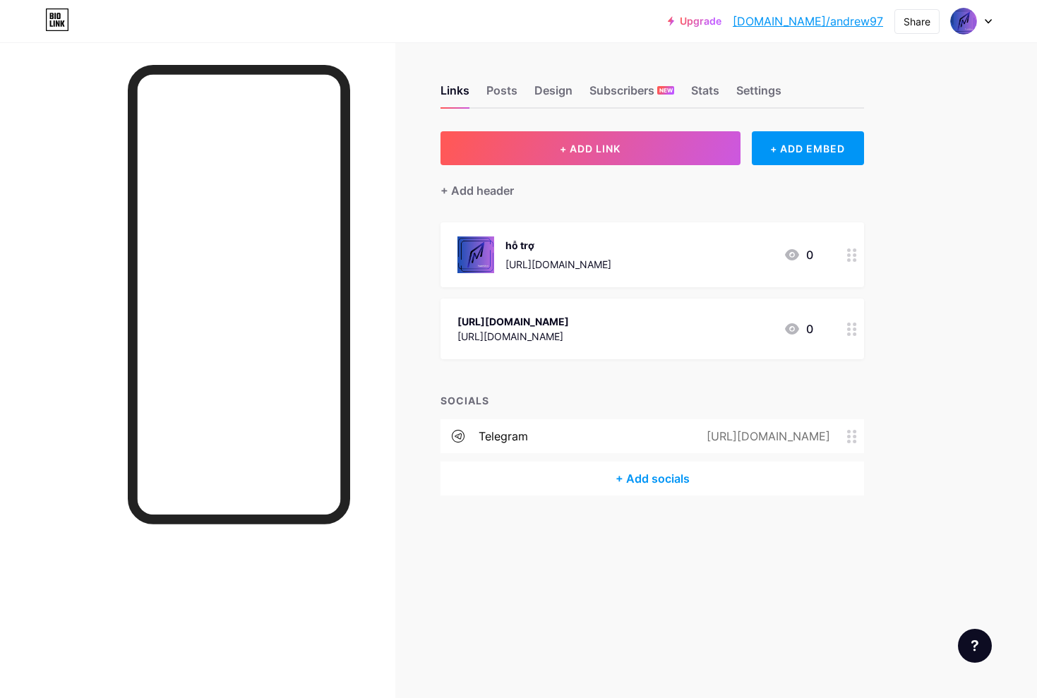
click at [856, 25] on link "[DOMAIN_NAME]/andrew97" at bounding box center [808, 21] width 150 height 17
click at [962, 22] on img at bounding box center [964, 21] width 23 height 23
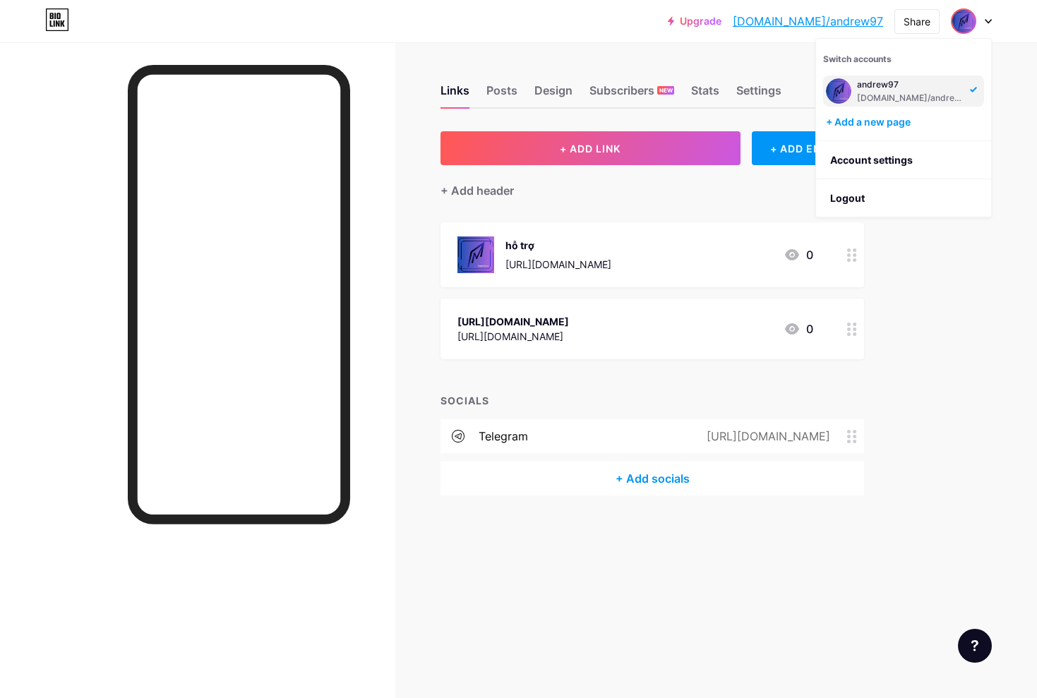
click at [965, 23] on img at bounding box center [964, 21] width 23 height 23
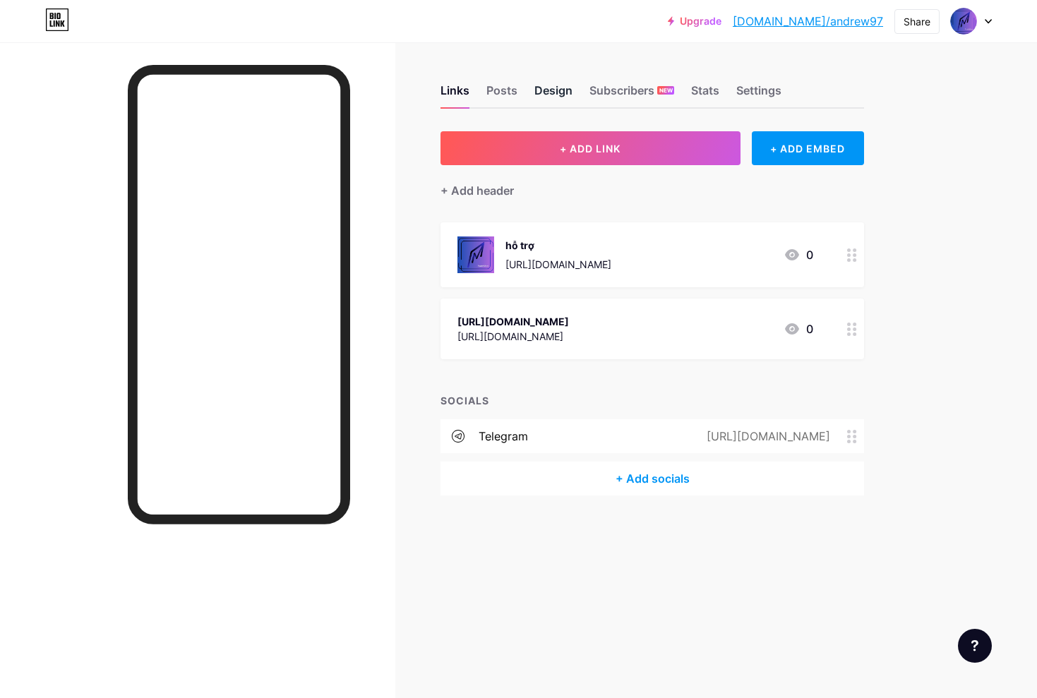
click at [562, 89] on div "Design" at bounding box center [554, 94] width 38 height 25
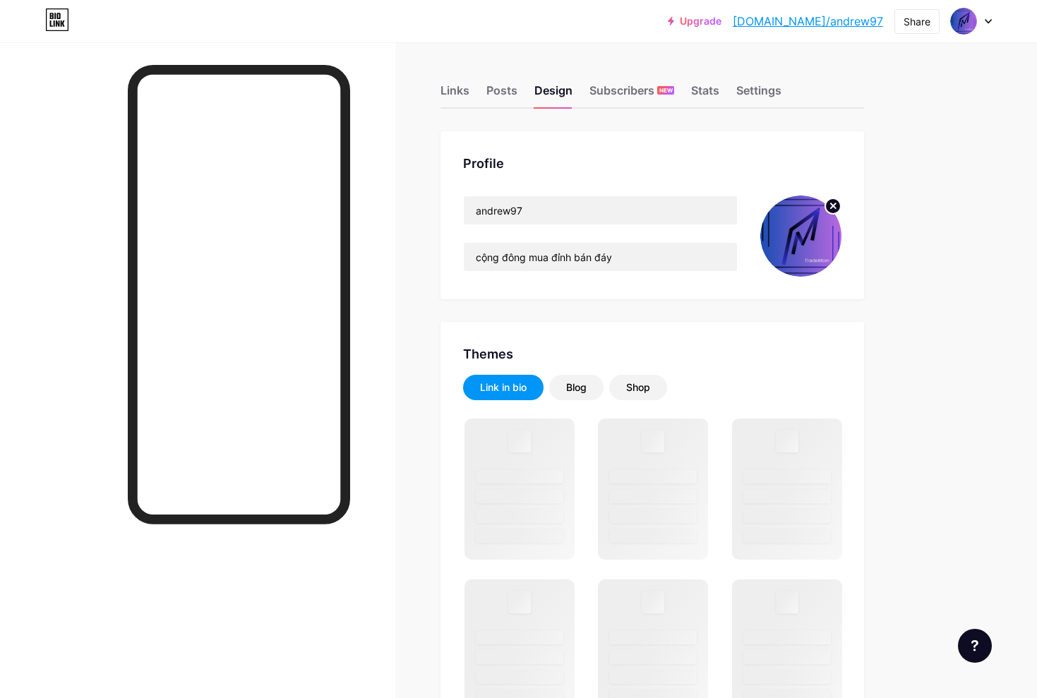
click at [801, 262] on img at bounding box center [800, 236] width 81 height 81
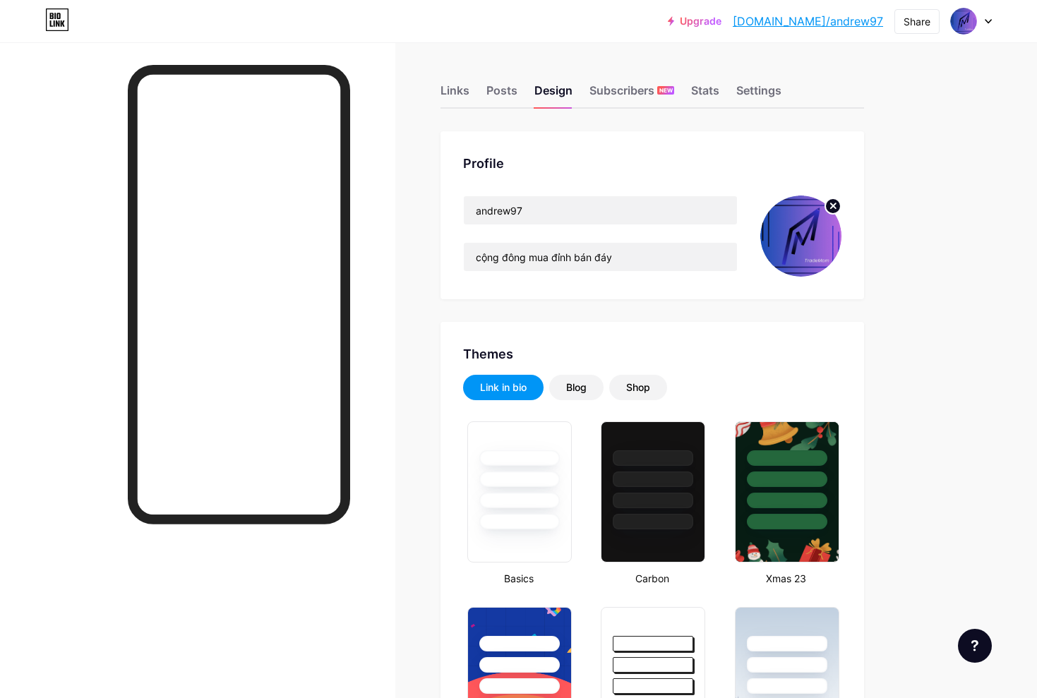
type input "#d9eb37"
type input "#ffffff"
click at [794, 254] on img at bounding box center [800, 236] width 81 height 81
click at [818, 23] on link "[DOMAIN_NAME]/andrew97" at bounding box center [808, 21] width 150 height 17
click at [762, 91] on div "Settings" at bounding box center [758, 94] width 45 height 25
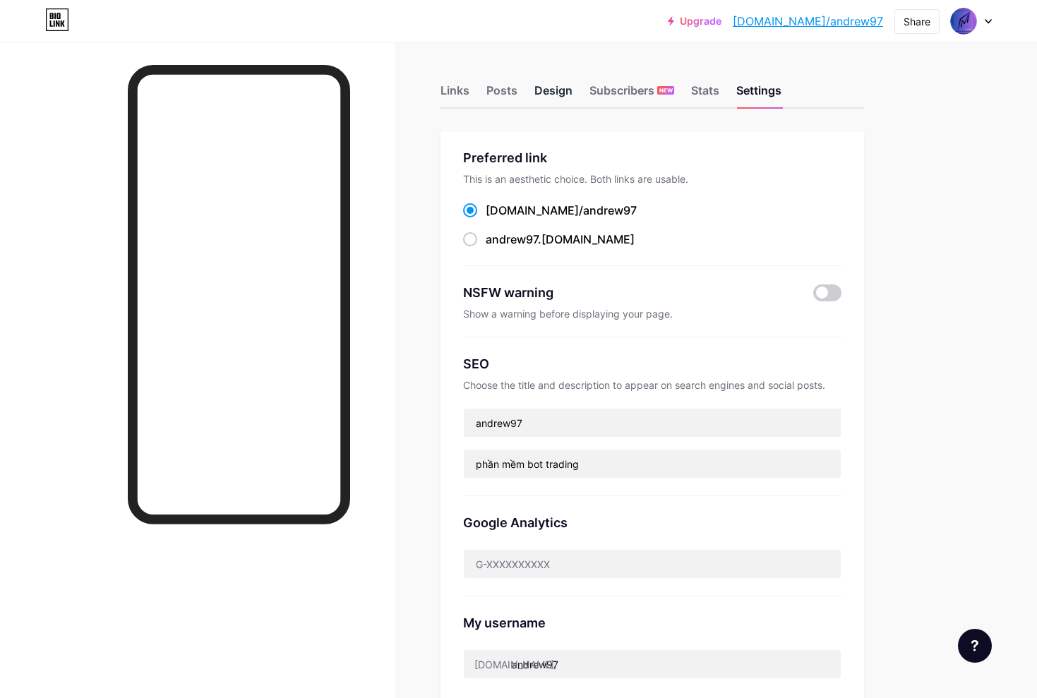
drag, startPoint x: 556, startPoint y: 90, endPoint x: 563, endPoint y: 92, distance: 7.4
click at [558, 90] on div "Design" at bounding box center [554, 94] width 38 height 25
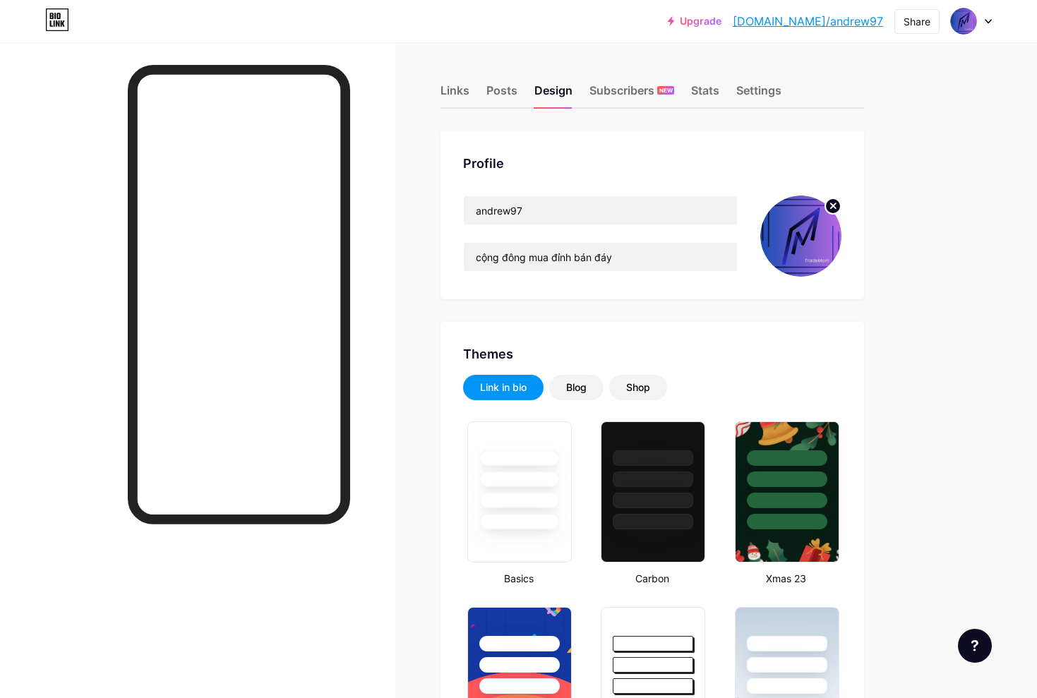
type input "#d9eb37"
type input "#ffffff"
drag, startPoint x: 460, startPoint y: 95, endPoint x: 469, endPoint y: 97, distance: 9.6
click at [460, 95] on div "Links" at bounding box center [455, 94] width 29 height 25
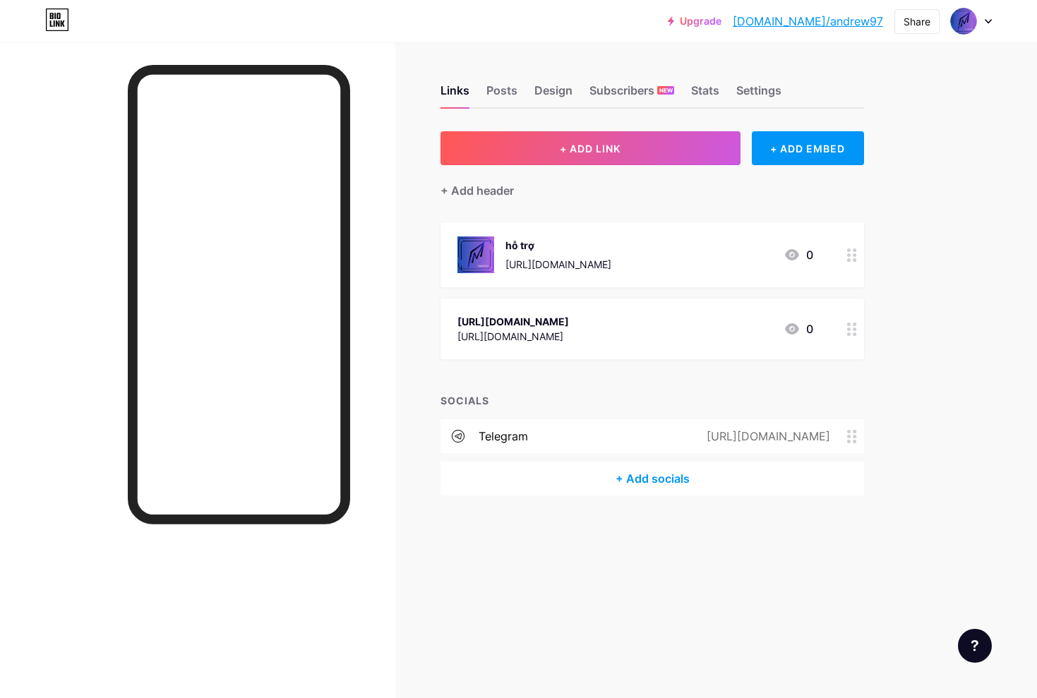
click at [611, 241] on div "hỗ trợ" at bounding box center [559, 245] width 106 height 15
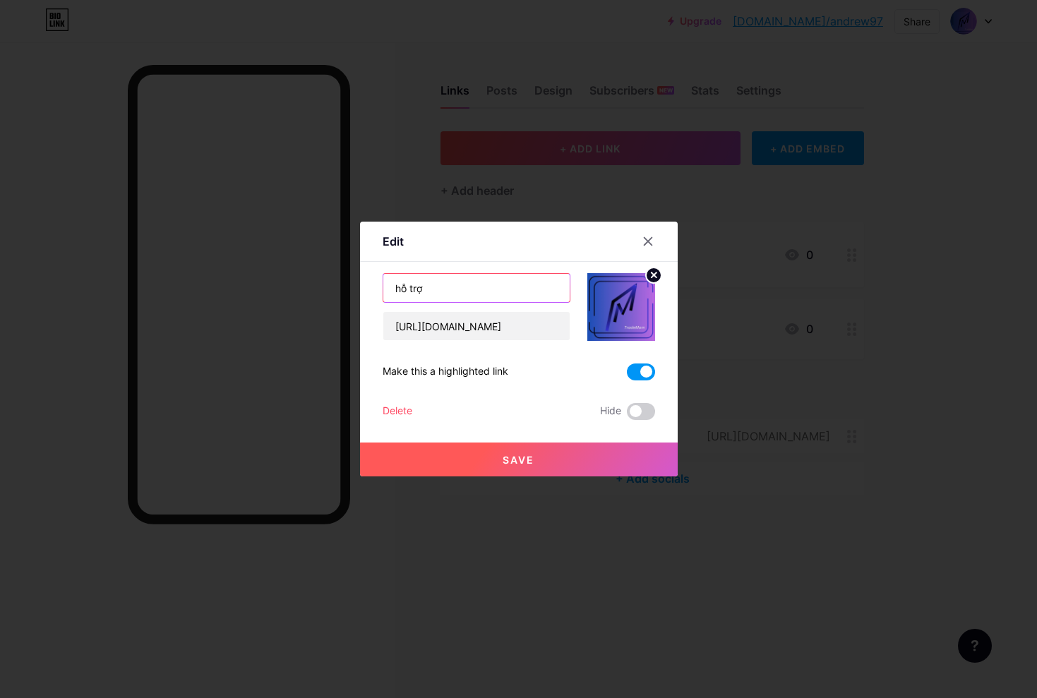
click at [496, 290] on input "hỗ trợ" at bounding box center [476, 288] width 186 height 28
drag, startPoint x: 512, startPoint y: 289, endPoint x: 294, endPoint y: 289, distance: 217.5
click at [291, 289] on div "Edit Content YouTube Play YouTube video without leaving your page. ADD Vimeo Pl…" at bounding box center [518, 349] width 1037 height 698
click at [453, 287] on input "text" at bounding box center [476, 288] width 186 height 28
drag, startPoint x: 463, startPoint y: 51, endPoint x: 483, endPoint y: 284, distance: 233.8
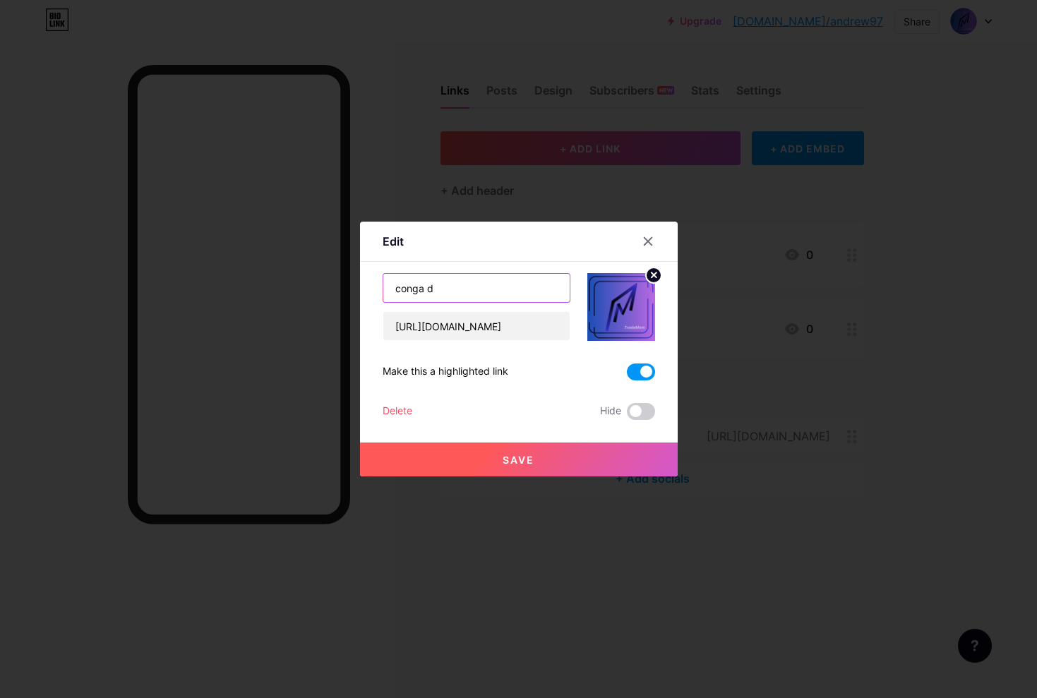
click at [481, 283] on input "conga d" at bounding box center [476, 288] width 186 height 28
type input "c"
click at [432, 292] on input "cộng dộng mõm" at bounding box center [476, 288] width 186 height 28
type input "cộng đồng mõm"
click at [515, 465] on span "Save" at bounding box center [519, 460] width 32 height 12
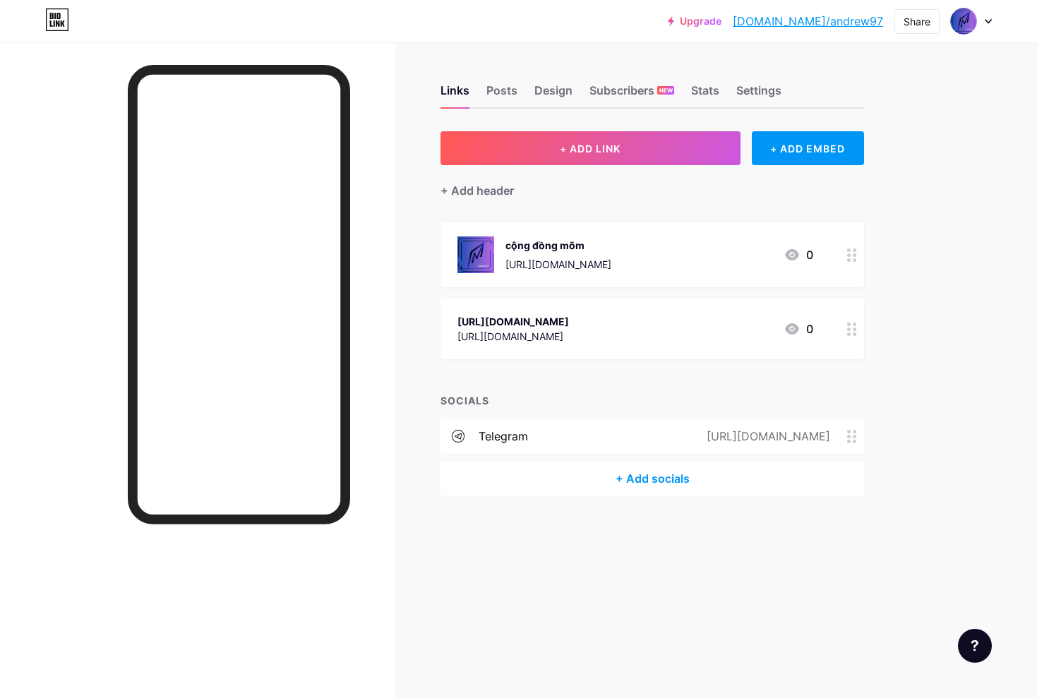
click at [708, 246] on div "cộng đồng mõm [URL][DOMAIN_NAME] 0" at bounding box center [636, 255] width 356 height 37
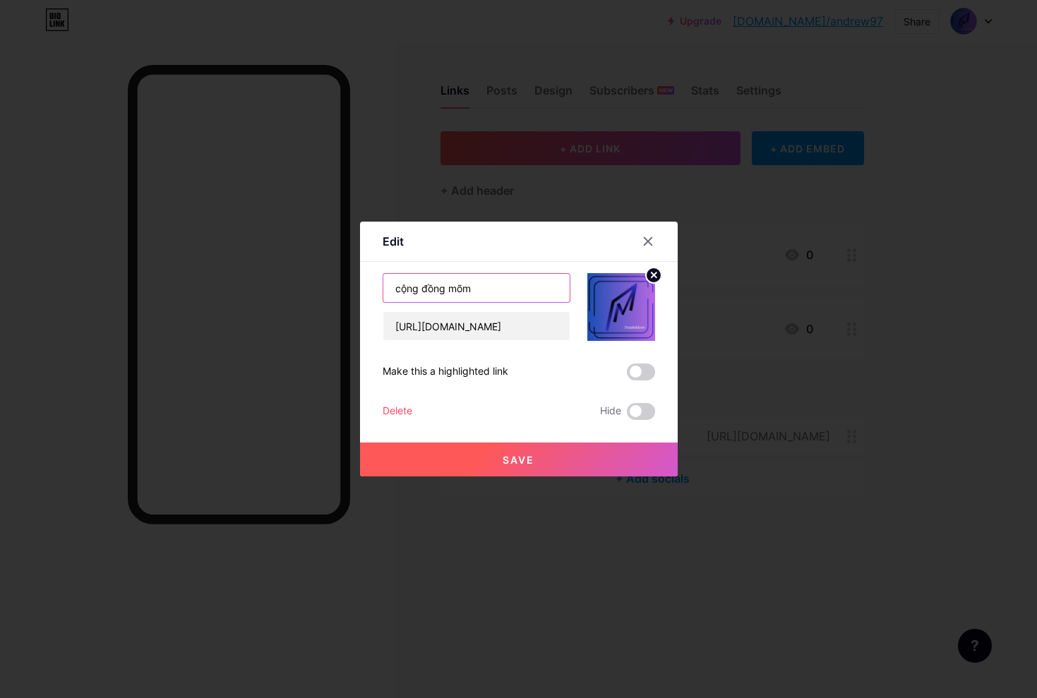
click at [508, 292] on input "cộng đồng mõm" at bounding box center [476, 288] width 186 height 28
type input "c"
paste input "> [GEOGRAPHIC_DATA]: [URL][DOMAIN_NAME]"
type input "[URL][DOMAIN_NAME]"
drag, startPoint x: 491, startPoint y: 463, endPoint x: 500, endPoint y: 461, distance: 9.4
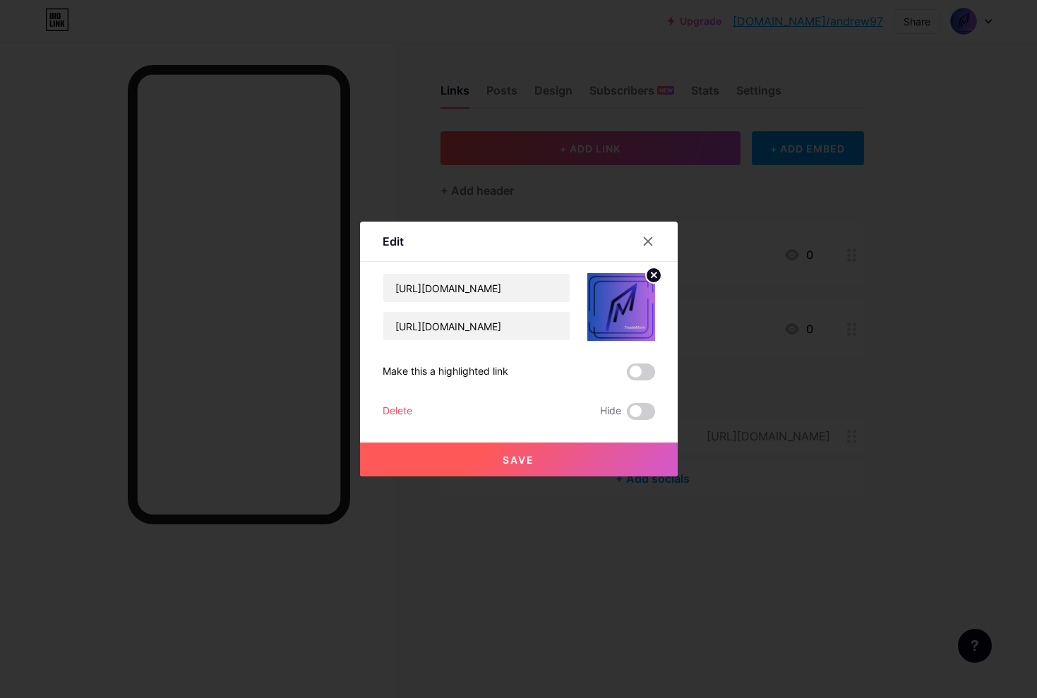
click at [491, 463] on button "Save" at bounding box center [519, 460] width 318 height 34
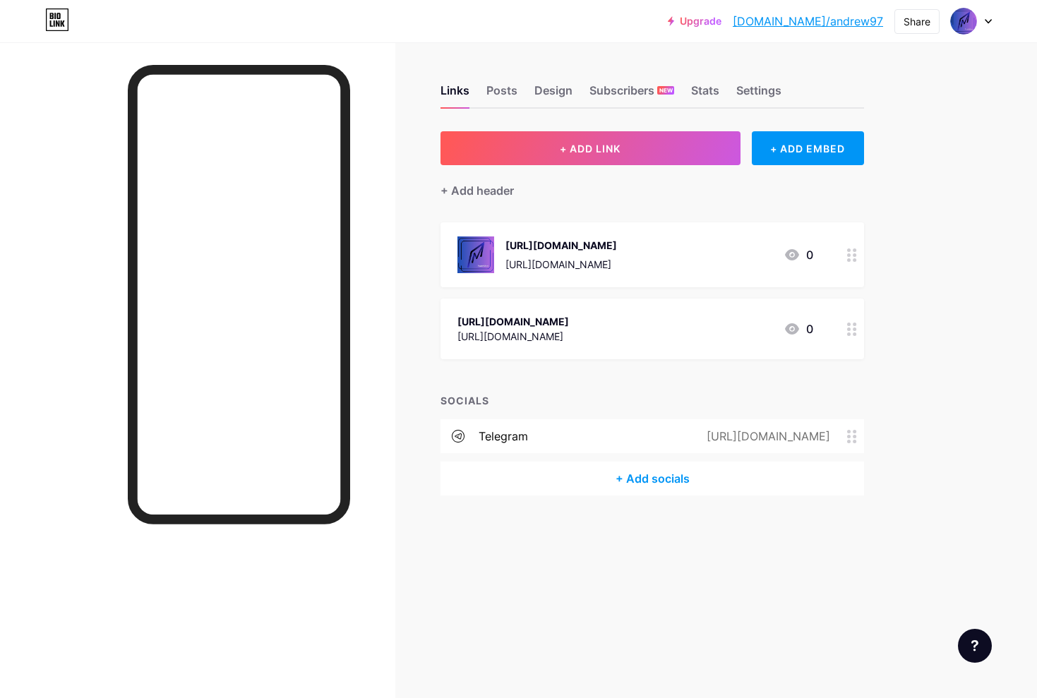
click at [609, 257] on div "[URL][DOMAIN_NAME]" at bounding box center [562, 264] width 112 height 15
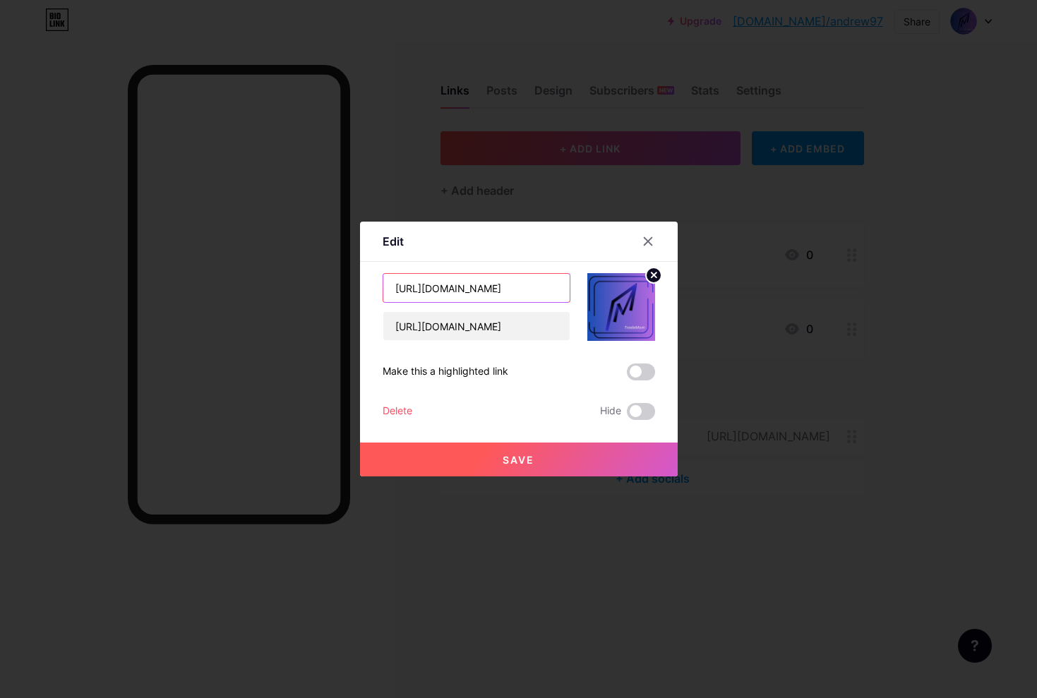
drag, startPoint x: 426, startPoint y: 287, endPoint x: 444, endPoint y: 287, distance: 17.7
click at [426, 287] on input "[URL][DOMAIN_NAME]" at bounding box center [476, 288] width 186 height 28
type input "[DOMAIN_NAME][URL]"
click at [477, 471] on button "Save" at bounding box center [519, 460] width 318 height 34
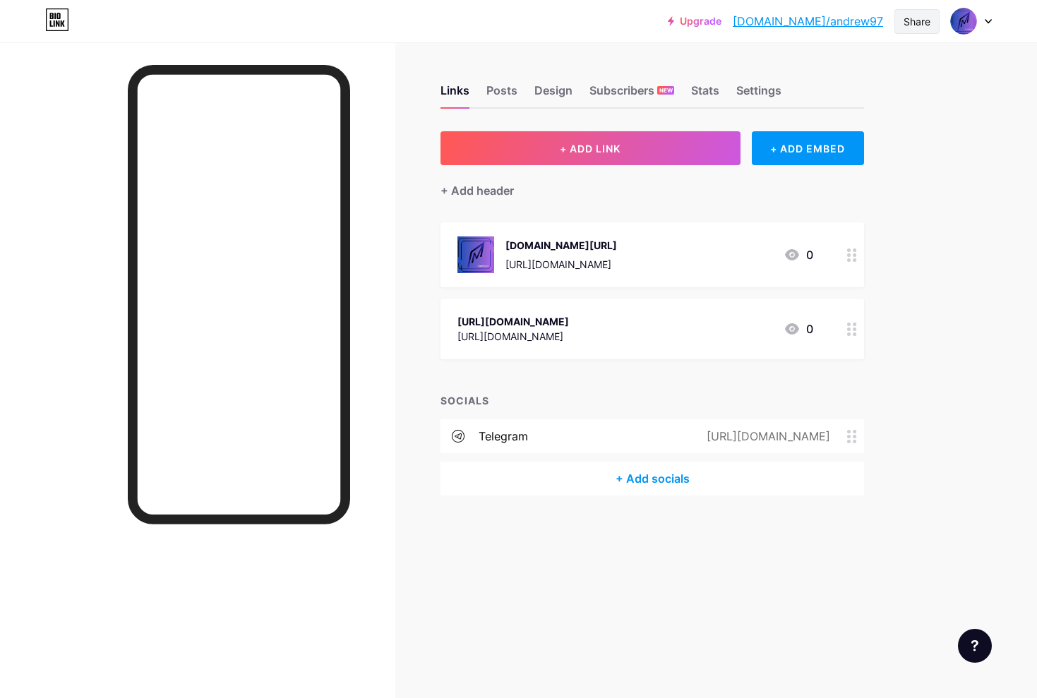
click at [917, 25] on div "Share" at bounding box center [917, 21] width 27 height 15
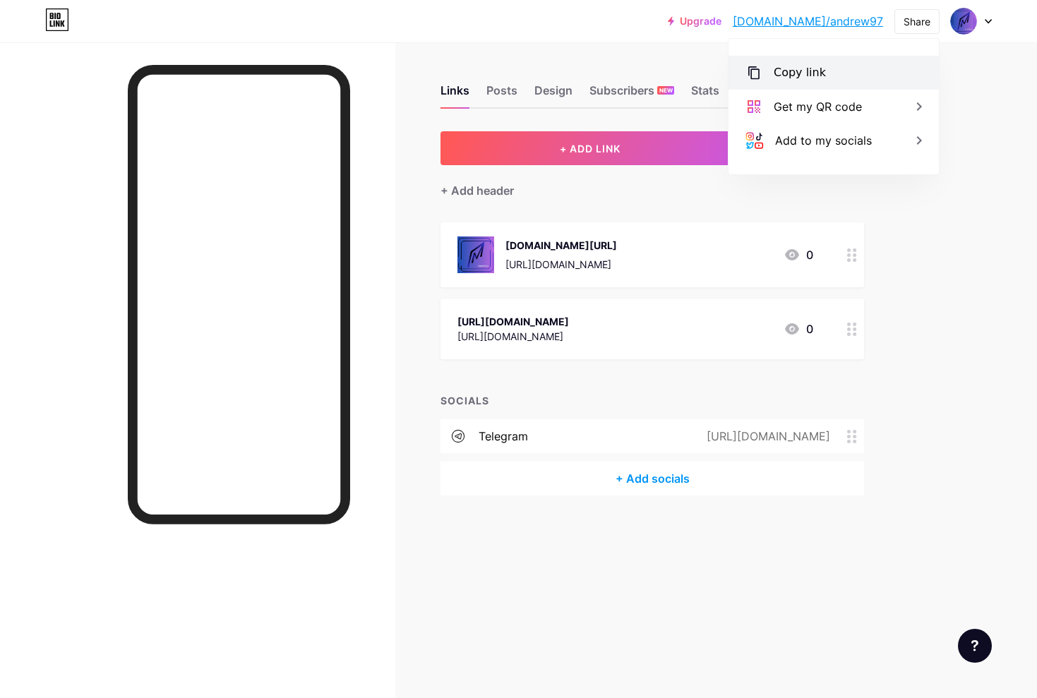
click at [895, 77] on div "Copy link" at bounding box center [834, 73] width 210 height 34
click at [832, 24] on link "[DOMAIN_NAME]/andrew97" at bounding box center [808, 21] width 150 height 17
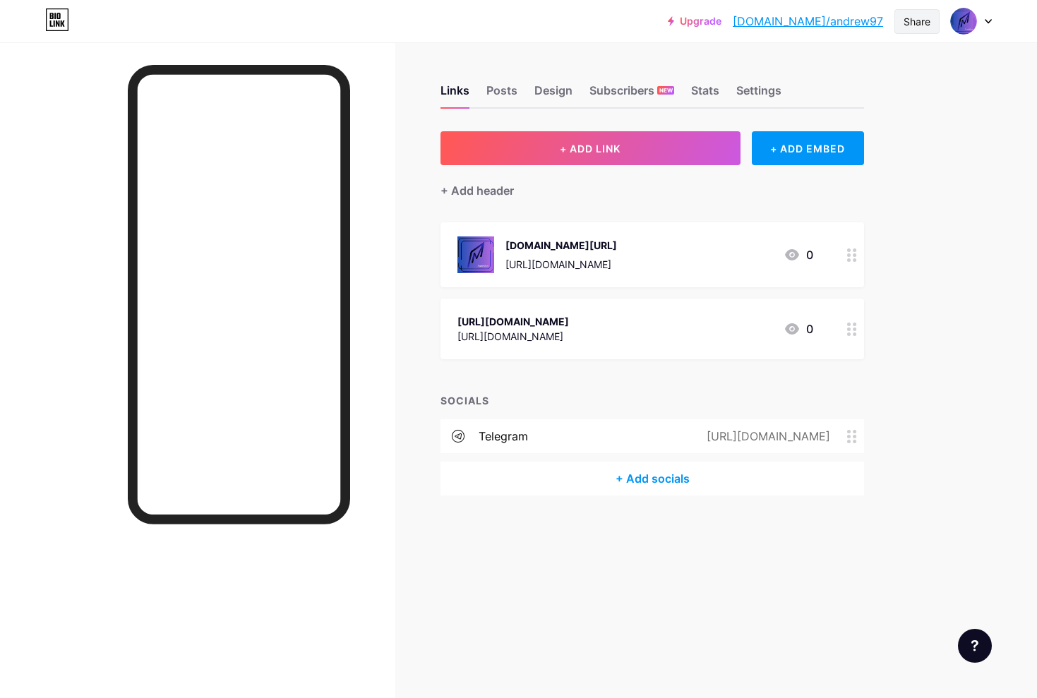
click at [911, 29] on div "Share" at bounding box center [917, 21] width 45 height 25
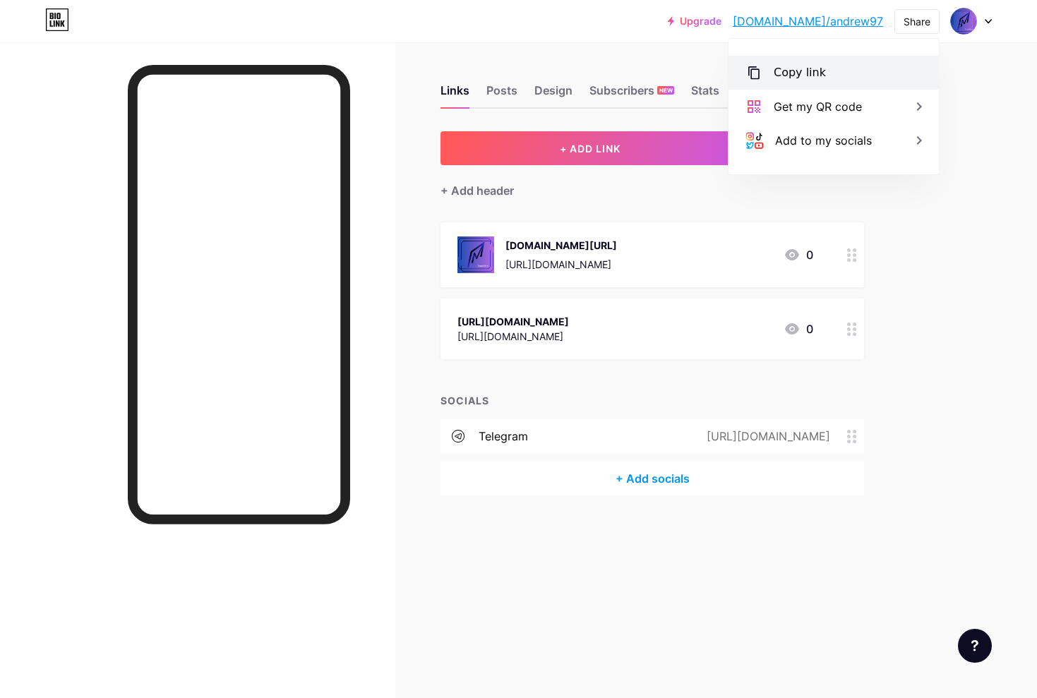
click at [892, 73] on div "Copy link" at bounding box center [834, 73] width 210 height 34
click at [832, 69] on div "Copy link" at bounding box center [834, 73] width 210 height 34
click at [829, 81] on div "Copy link" at bounding box center [834, 73] width 210 height 34
click at [834, 107] on div "Get my QR code" at bounding box center [818, 106] width 88 height 17
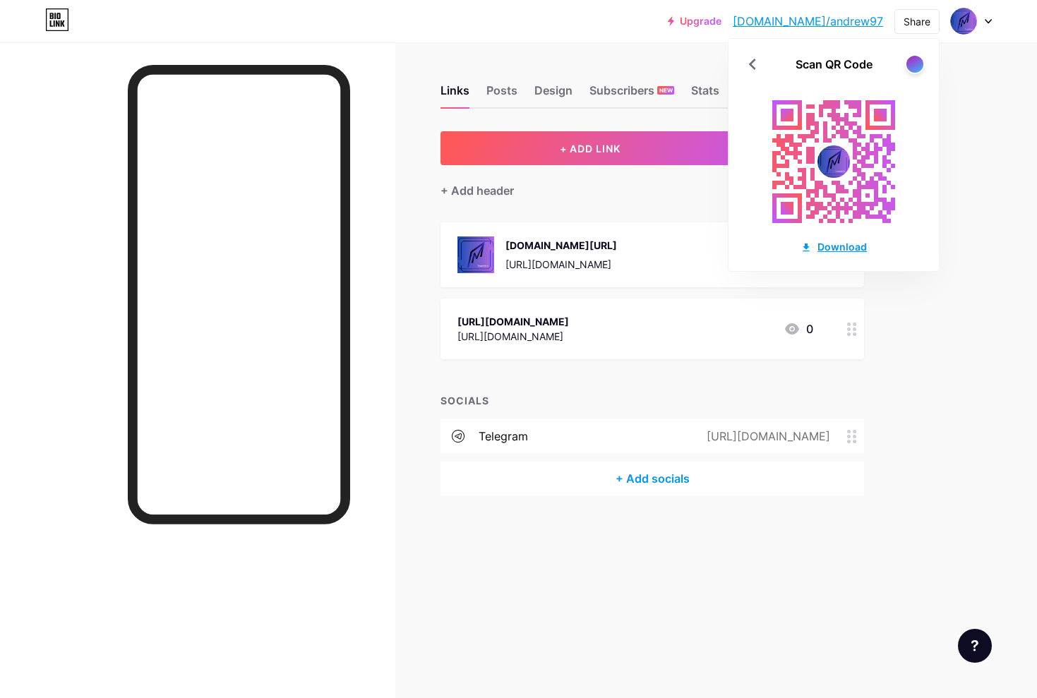
click at [847, 251] on div "Download" at bounding box center [834, 246] width 66 height 15
click at [1005, 283] on div "Upgrade [DOMAIN_NAME]/andrew... [DOMAIN_NAME]/andrew97 Share Scan QR Code Downl…" at bounding box center [518, 349] width 1037 height 698
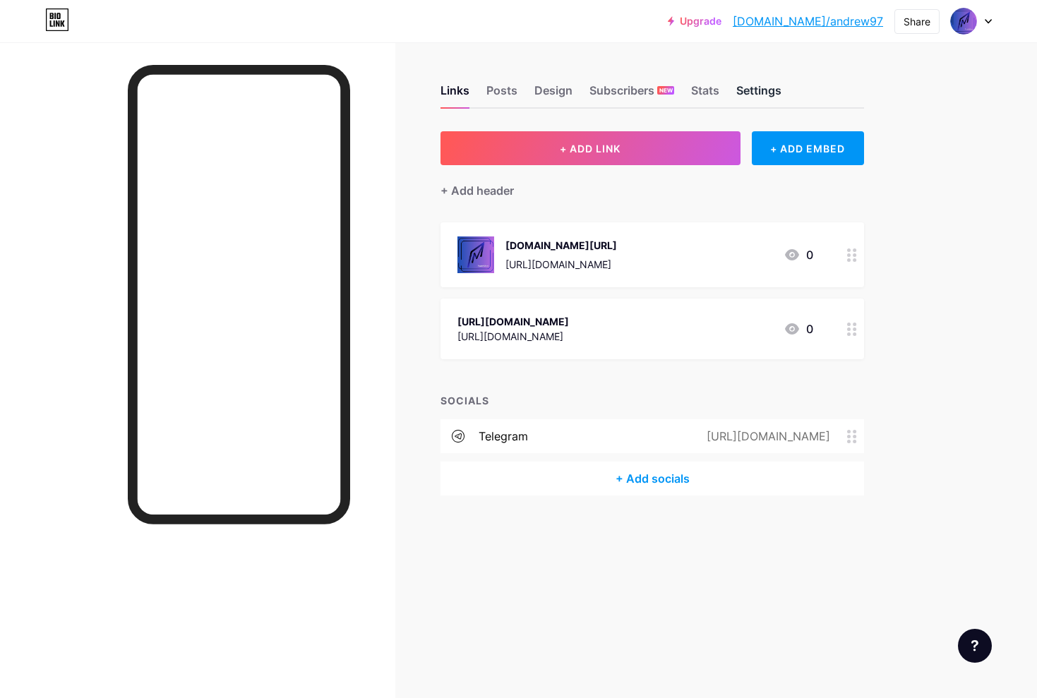
click at [775, 91] on div "Settings" at bounding box center [758, 94] width 45 height 25
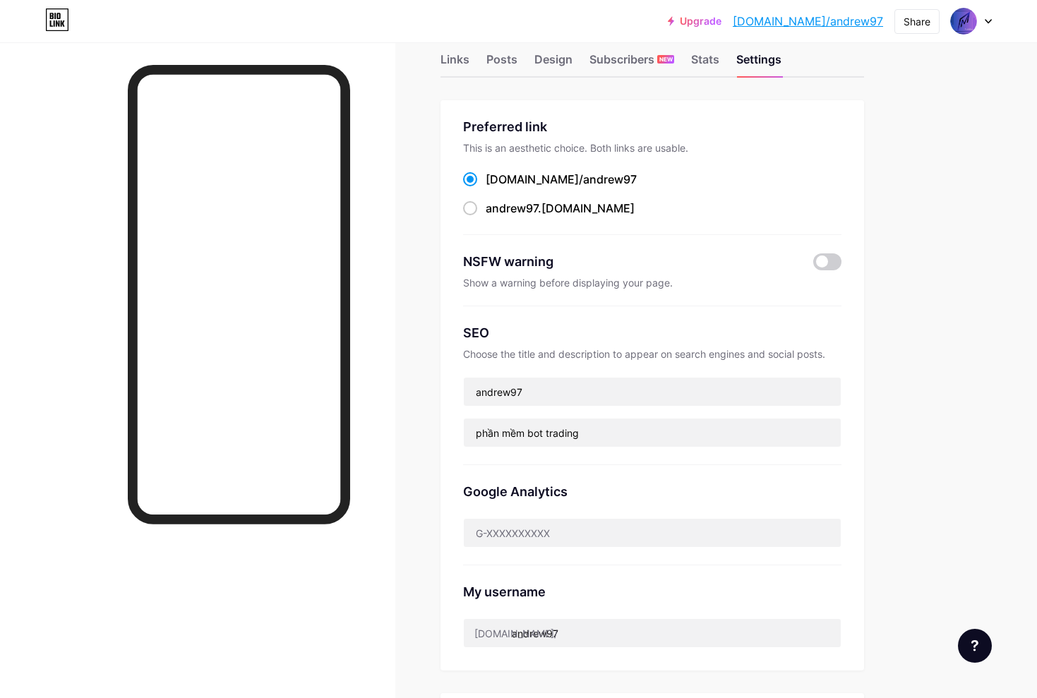
scroll to position [31, 0]
click at [621, 438] on input "phần mềm bot trading" at bounding box center [652, 433] width 377 height 28
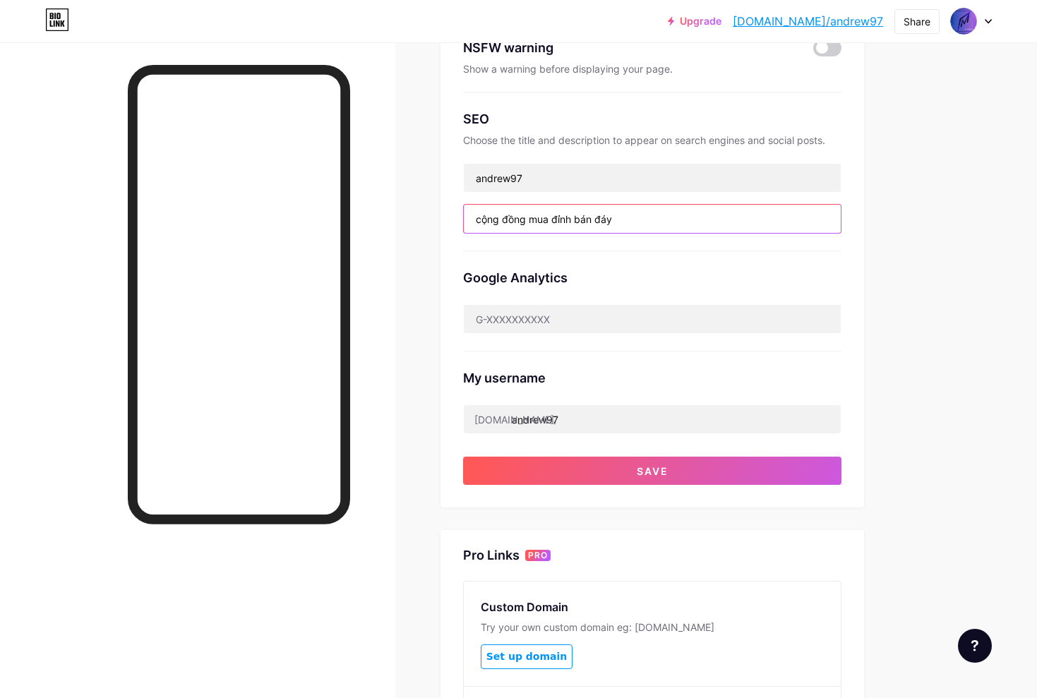
scroll to position [253, 0]
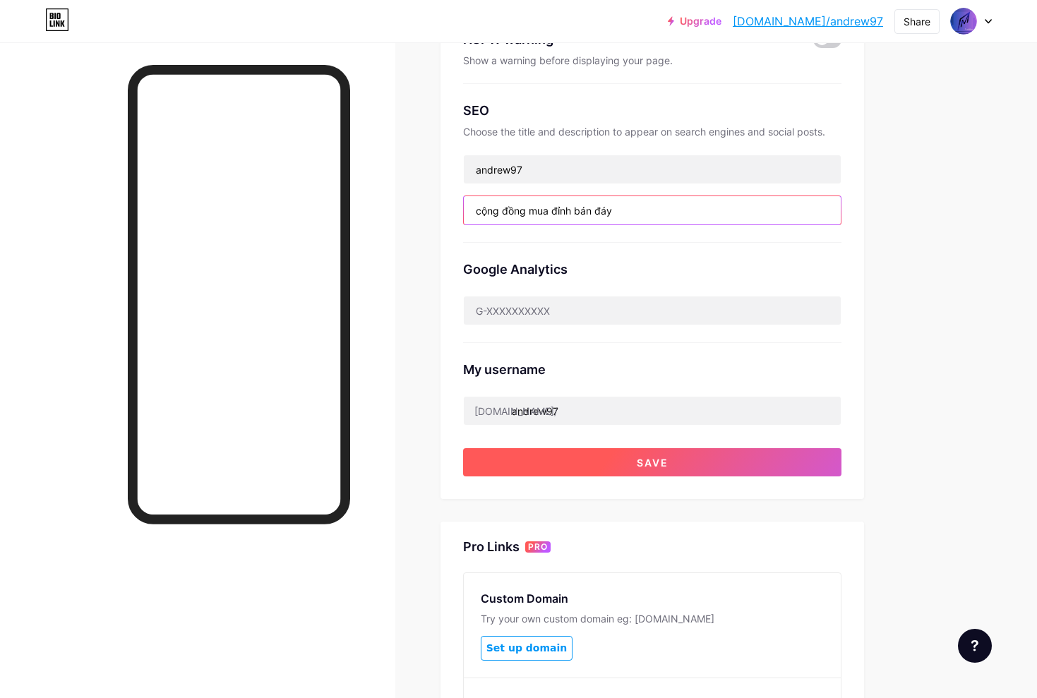
type input "cộng đồng mua đỉnh bán đáy"
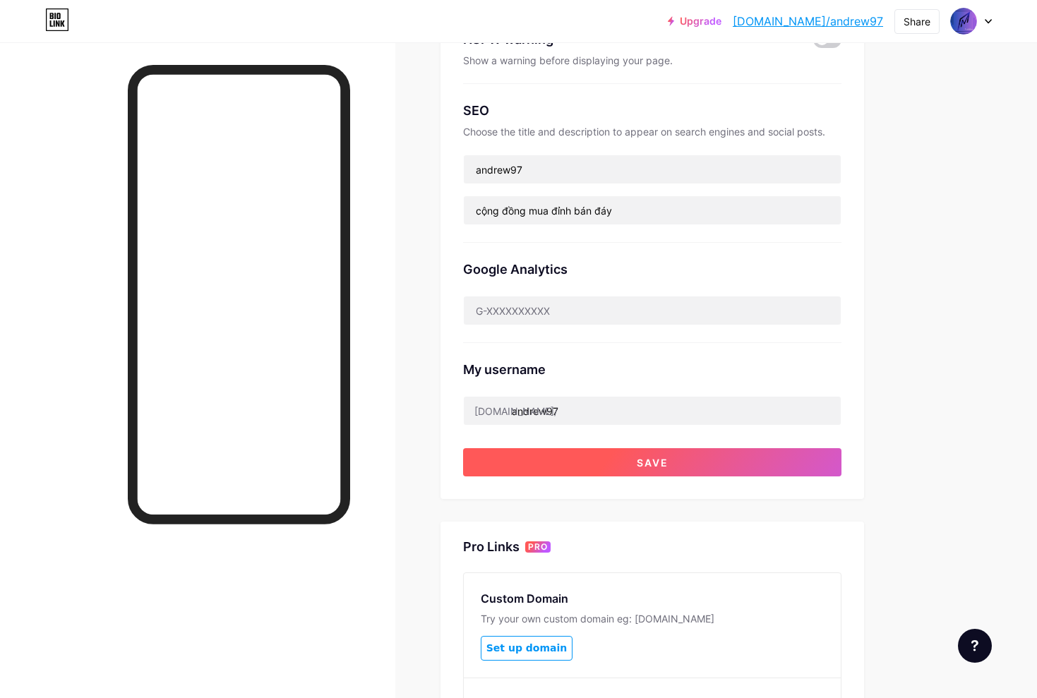
click at [730, 463] on button "Save" at bounding box center [652, 462] width 378 height 28
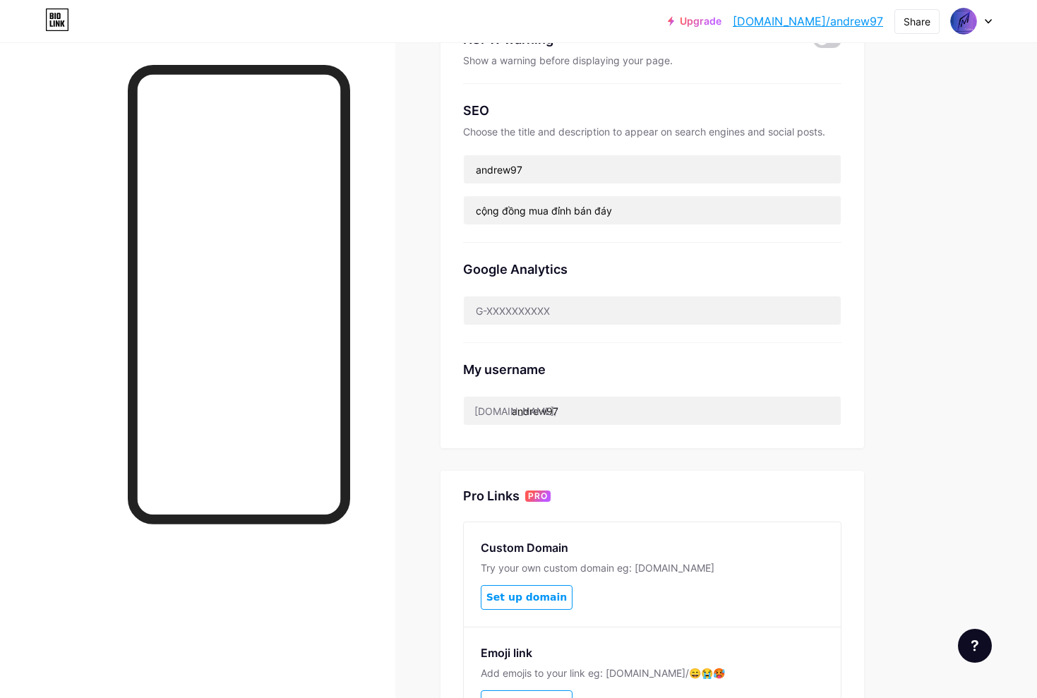
click at [835, 24] on link "[DOMAIN_NAME]/andrew97" at bounding box center [808, 21] width 150 height 17
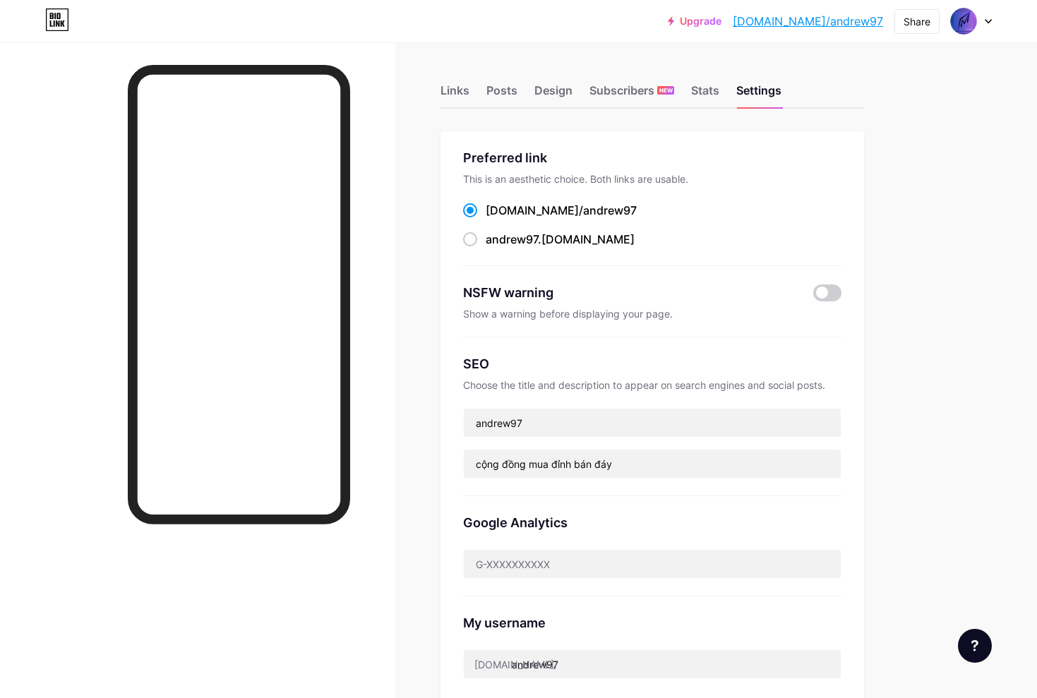
scroll to position [0, 0]
click at [551, 94] on div "Design" at bounding box center [554, 94] width 38 height 25
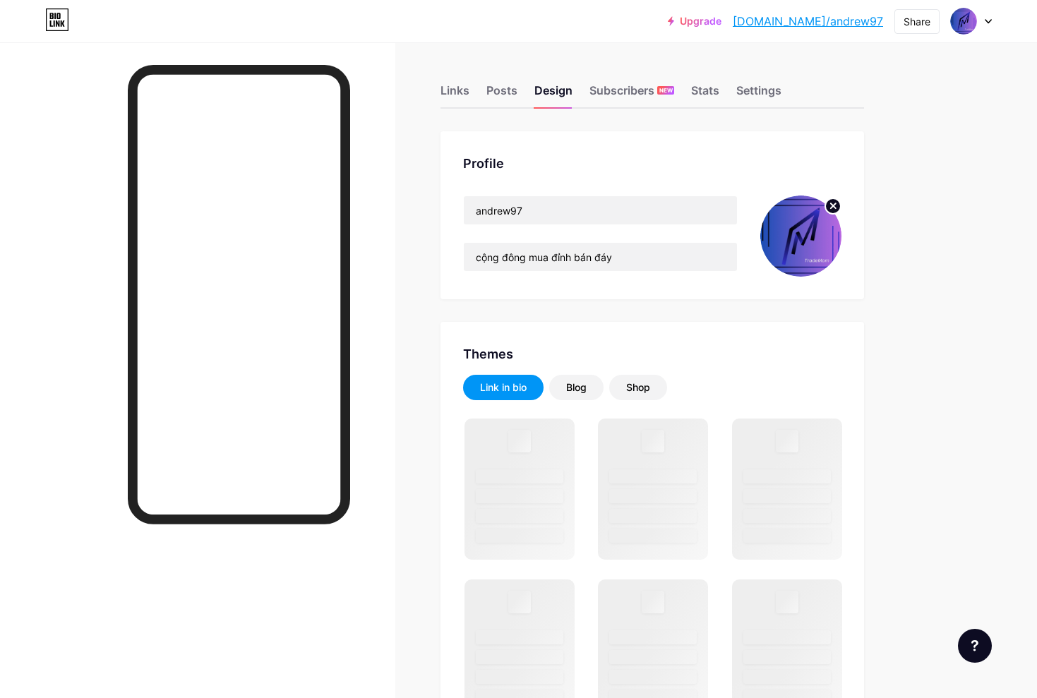
click at [815, 245] on img at bounding box center [800, 236] width 81 height 81
click at [830, 206] on circle at bounding box center [833, 206] width 16 height 16
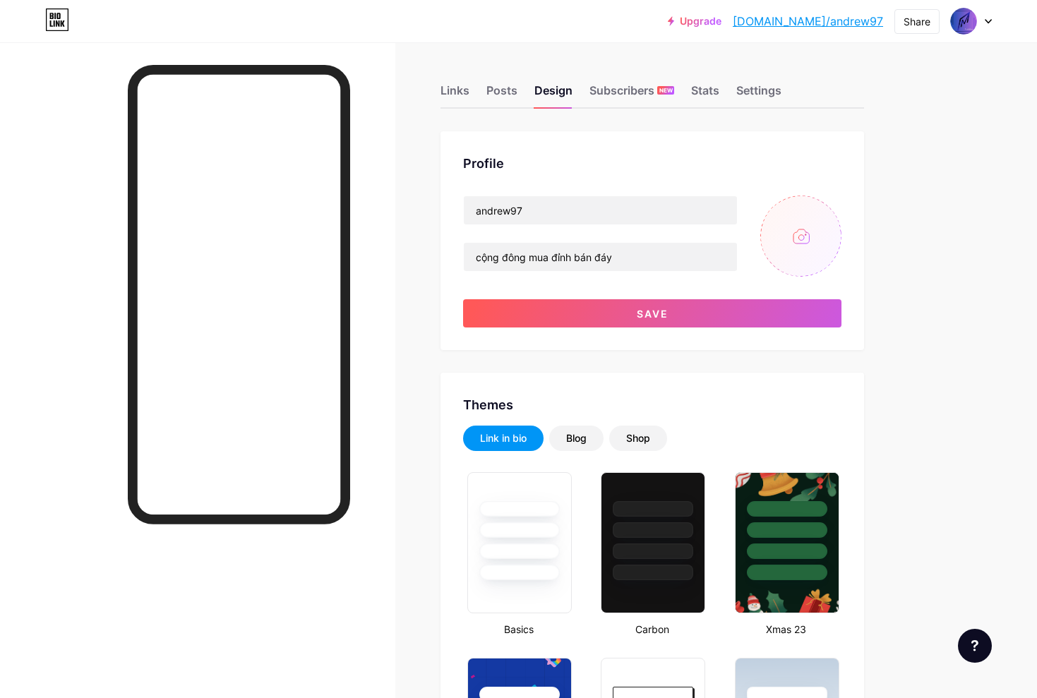
type input "#d9eb37"
type input "#ffffff"
click at [812, 243] on input "file" at bounding box center [800, 236] width 81 height 81
type input "C:\fakepath\photo_[DATE] 12.35.03.jpeg"
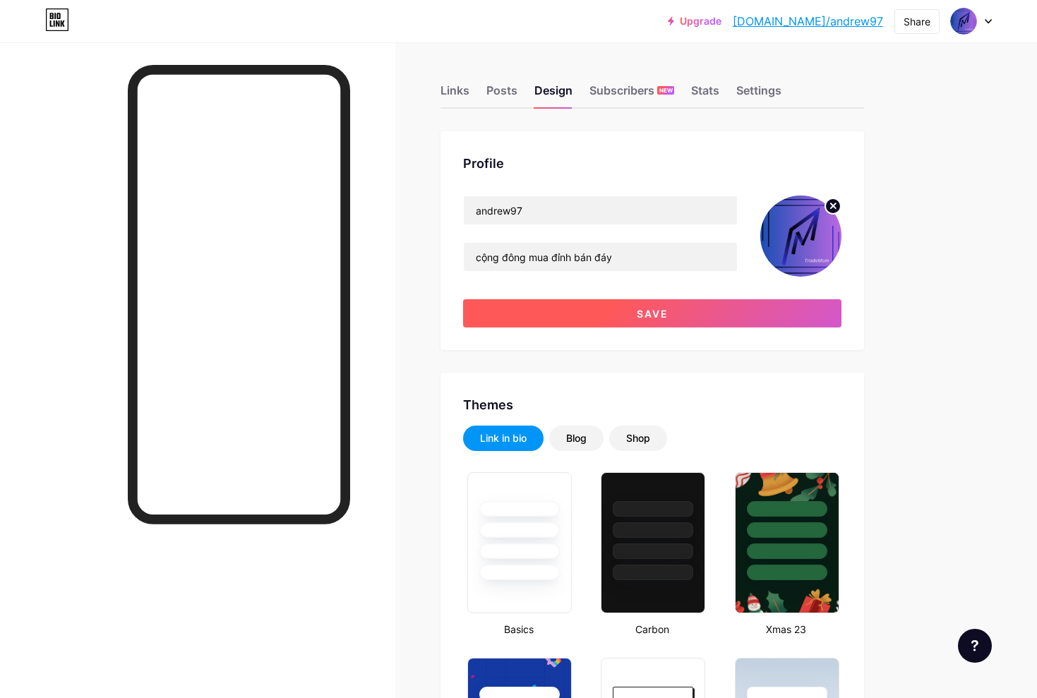
click at [745, 312] on button "Save" at bounding box center [652, 313] width 378 height 28
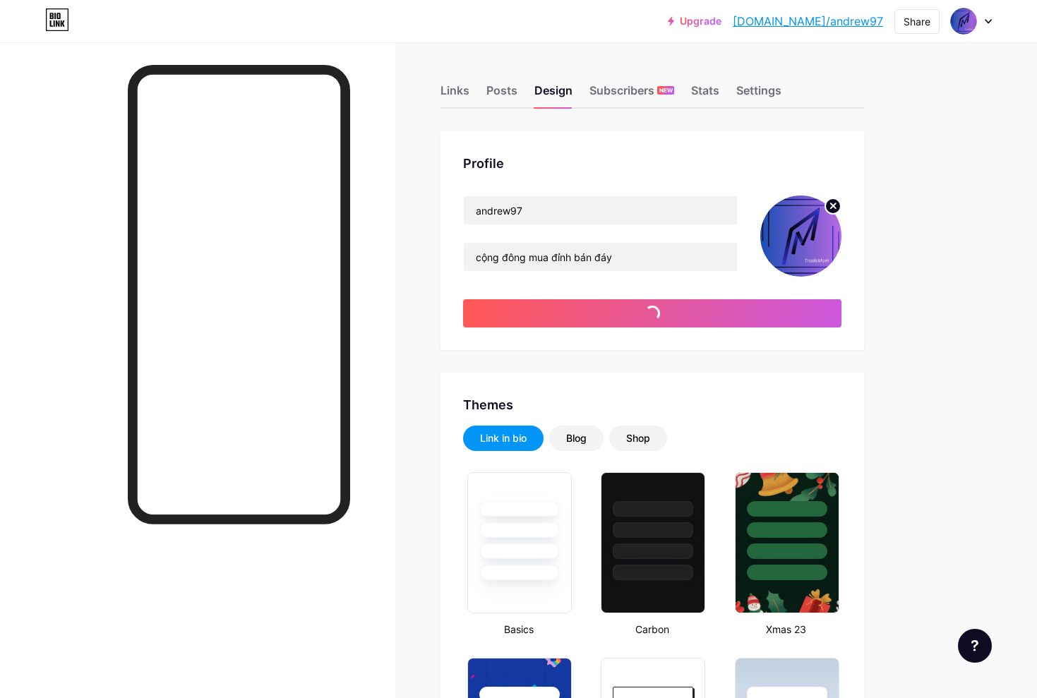
type input "#ffffff"
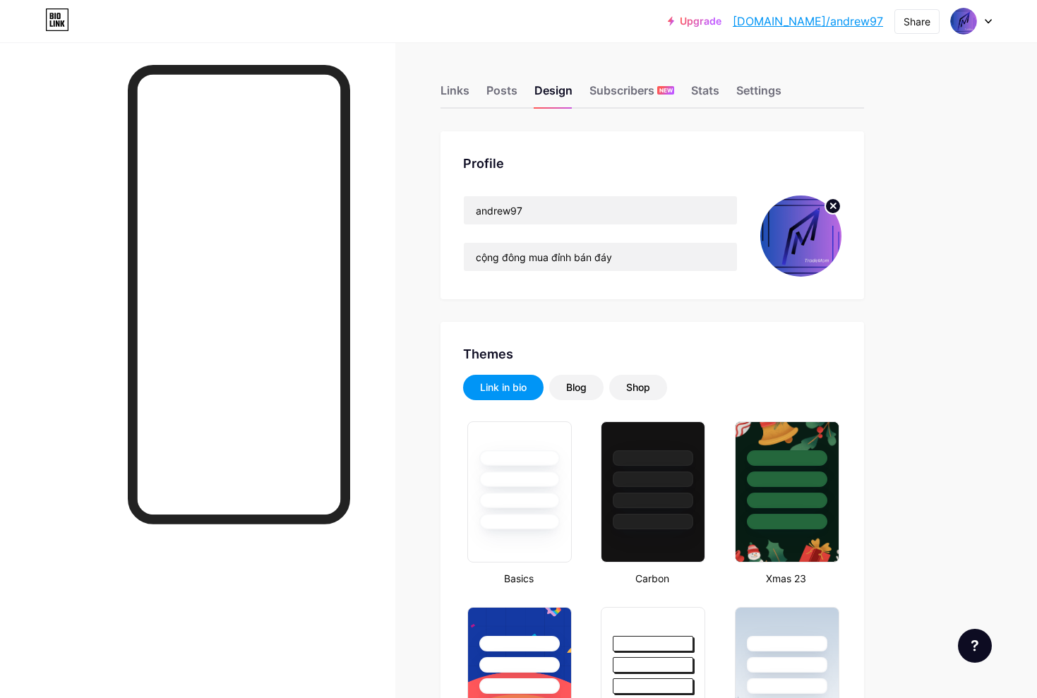
scroll to position [-1, 1]
click at [987, 20] on icon at bounding box center [988, 21] width 7 height 5
click at [865, 90] on div "andrew97 [DOMAIN_NAME]/andrew97" at bounding box center [911, 90] width 109 height 25
type input "#d9eb37"
type input "#ffffff"
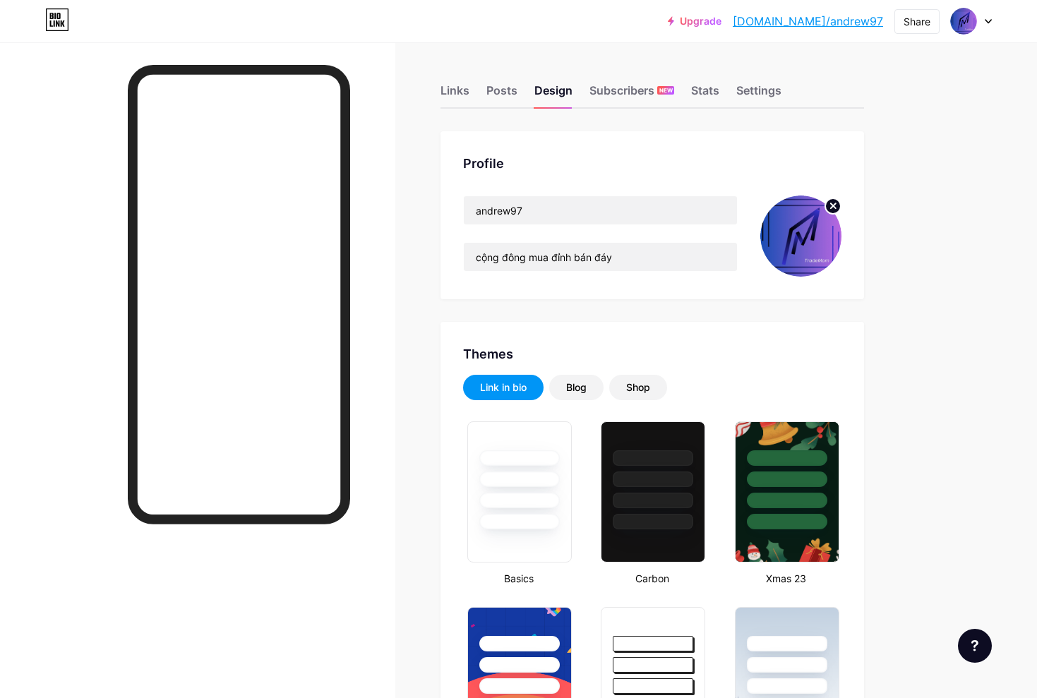
click at [851, 23] on link "[DOMAIN_NAME]/andrew97" at bounding box center [808, 21] width 150 height 17
click at [844, 26] on link "[DOMAIN_NAME]/andrew97" at bounding box center [808, 21] width 150 height 17
click at [500, 98] on div "Posts" at bounding box center [501, 94] width 31 height 25
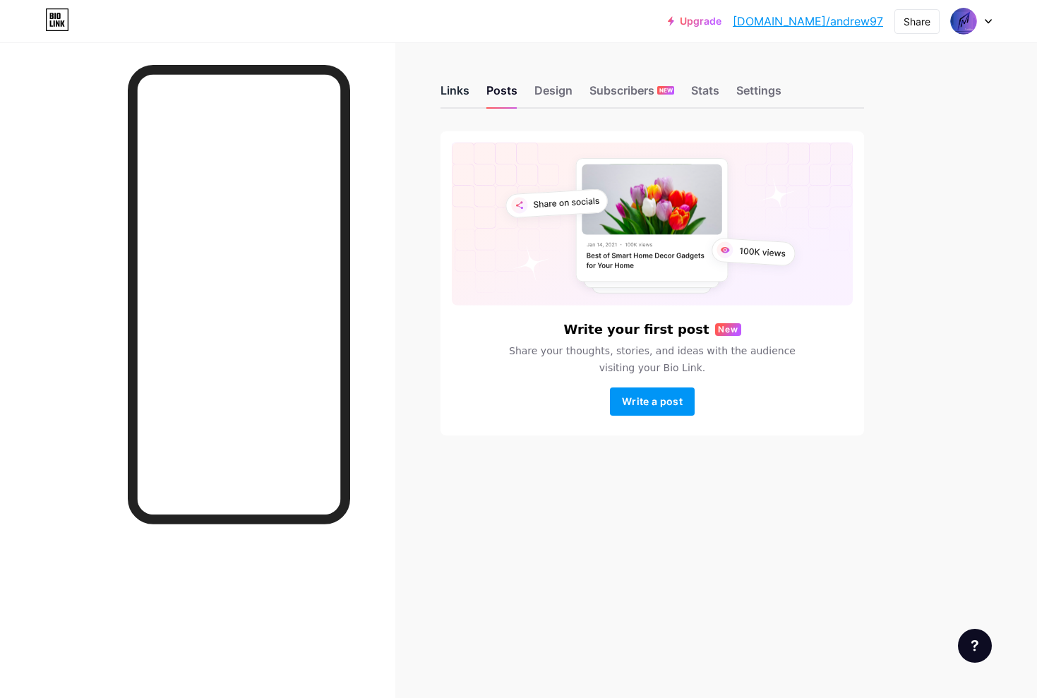
click at [466, 93] on div "Links" at bounding box center [455, 94] width 29 height 25
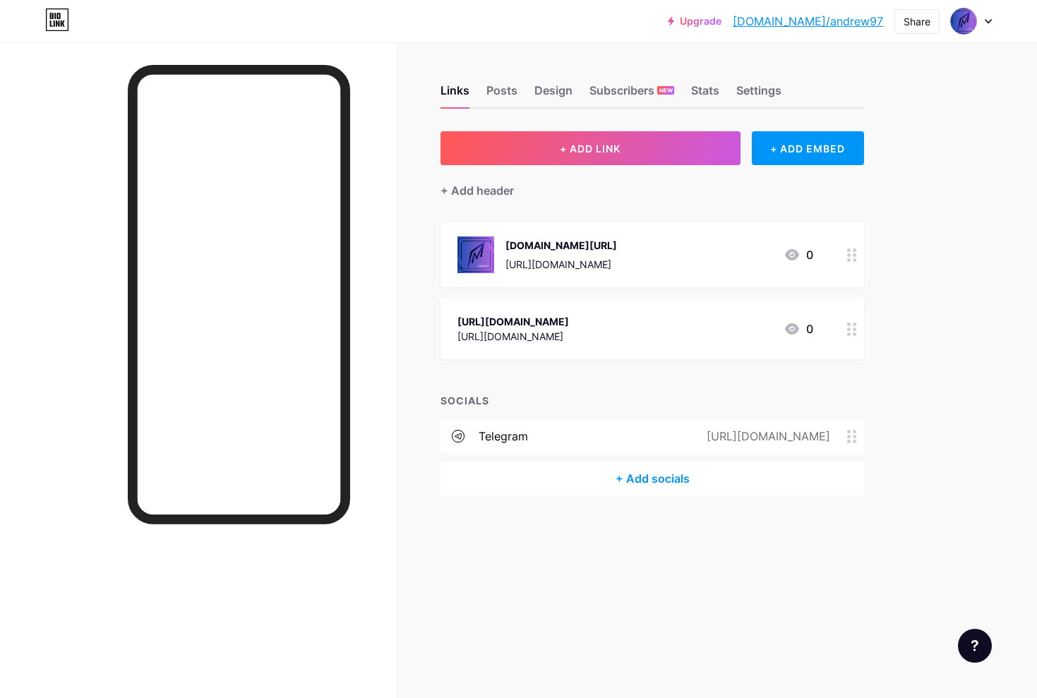
click at [805, 29] on link "[DOMAIN_NAME]/andrew97" at bounding box center [808, 21] width 150 height 17
click at [771, 89] on div "Settings" at bounding box center [758, 94] width 45 height 25
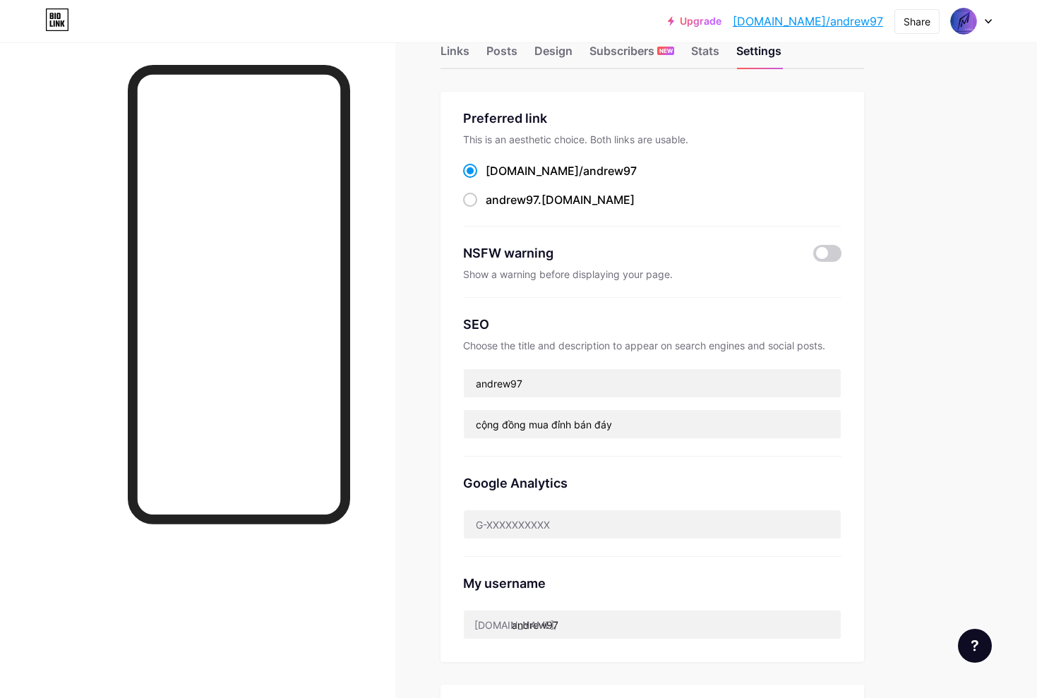
scroll to position [40, 0]
click at [520, 199] on span "andrew97" at bounding box center [512, 199] width 52 height 14
click at [495, 208] on input "andrew97 .bio.link" at bounding box center [490, 212] width 9 height 9
radio input "true"
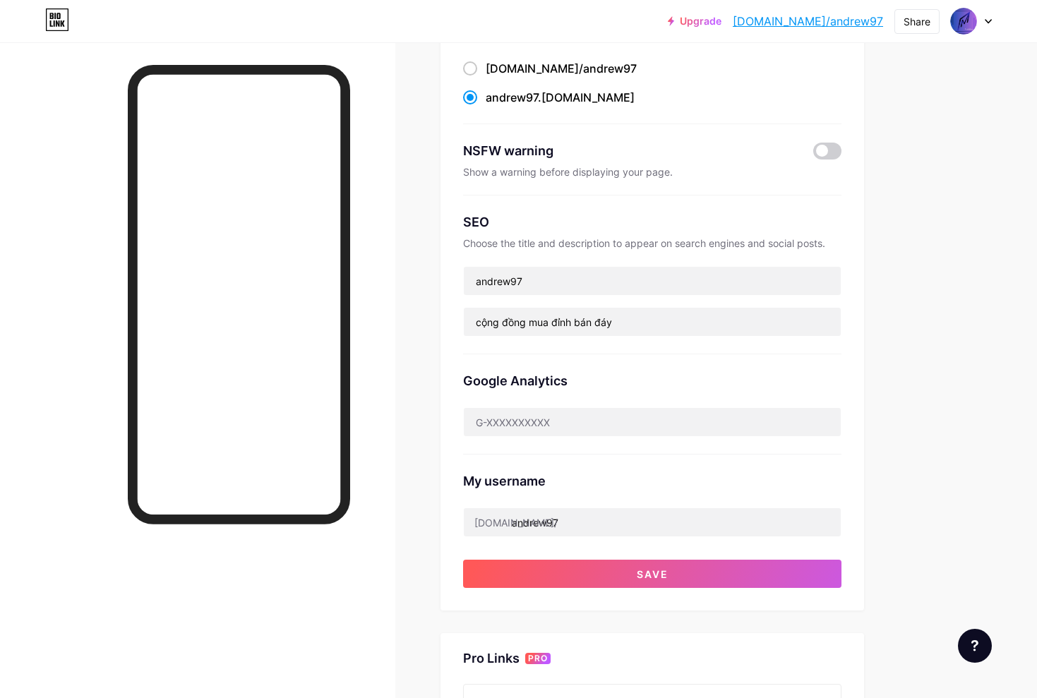
scroll to position [158, 0]
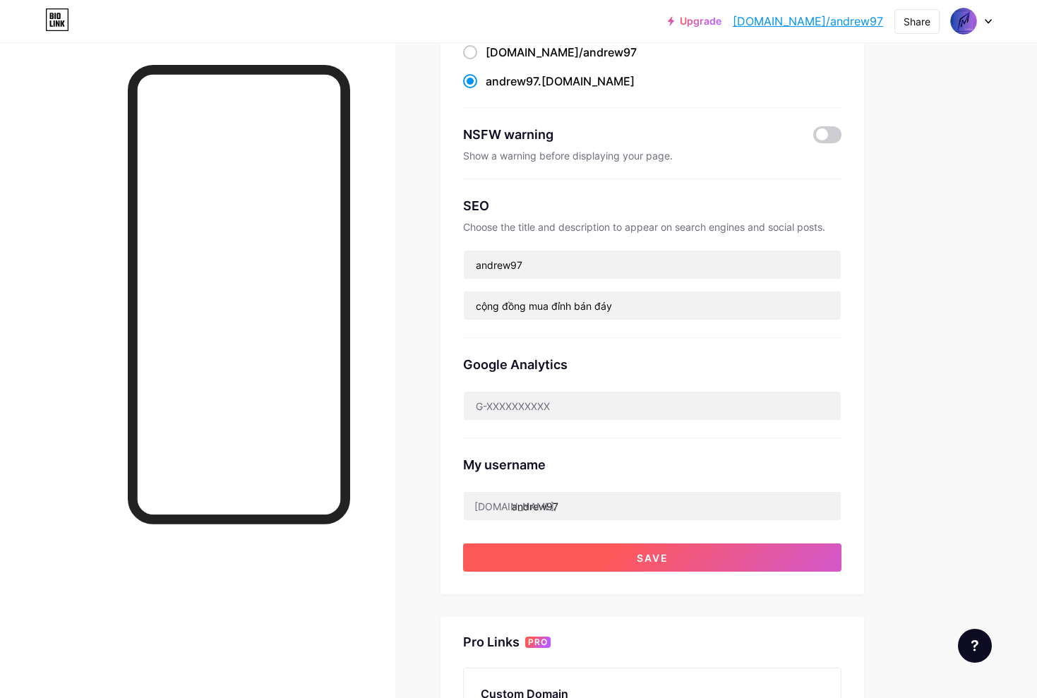
click at [755, 561] on button "Save" at bounding box center [652, 558] width 378 height 28
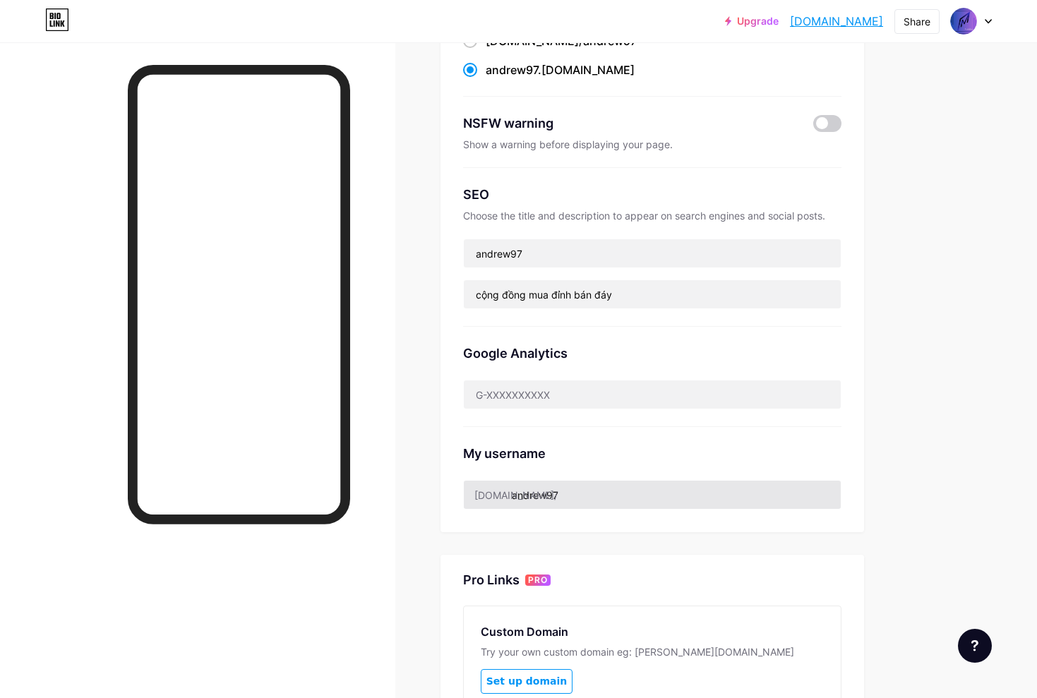
scroll to position [170, 0]
click at [818, 23] on link "andrew97.bio.link" at bounding box center [836, 21] width 93 height 17
